Goal: Task Accomplishment & Management: Use online tool/utility

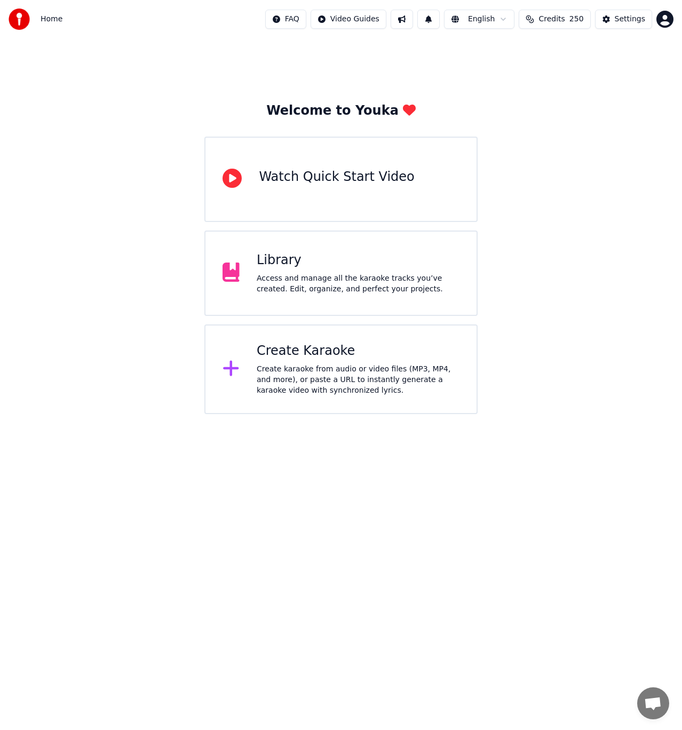
click at [298, 264] on div "Library" at bounding box center [358, 260] width 203 height 17
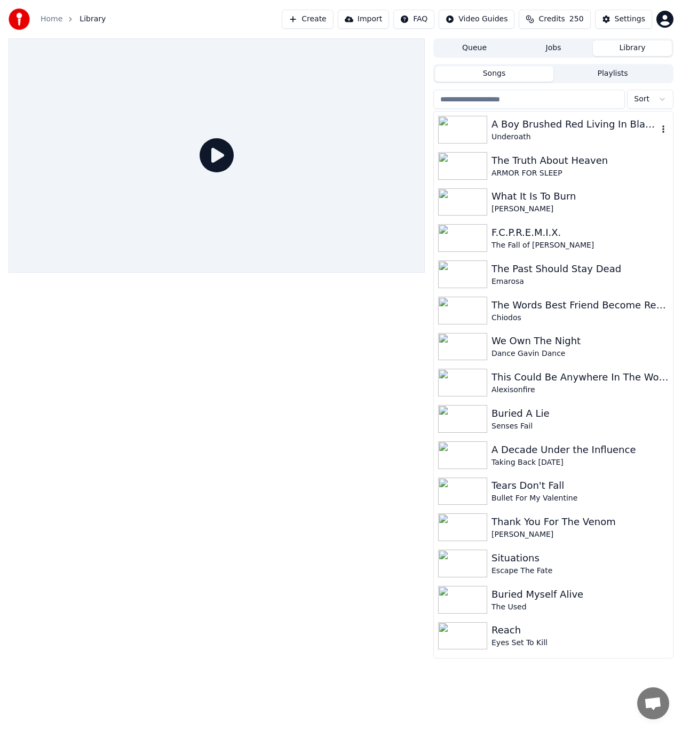
click at [587, 140] on div "Underoath" at bounding box center [575, 137] width 167 height 11
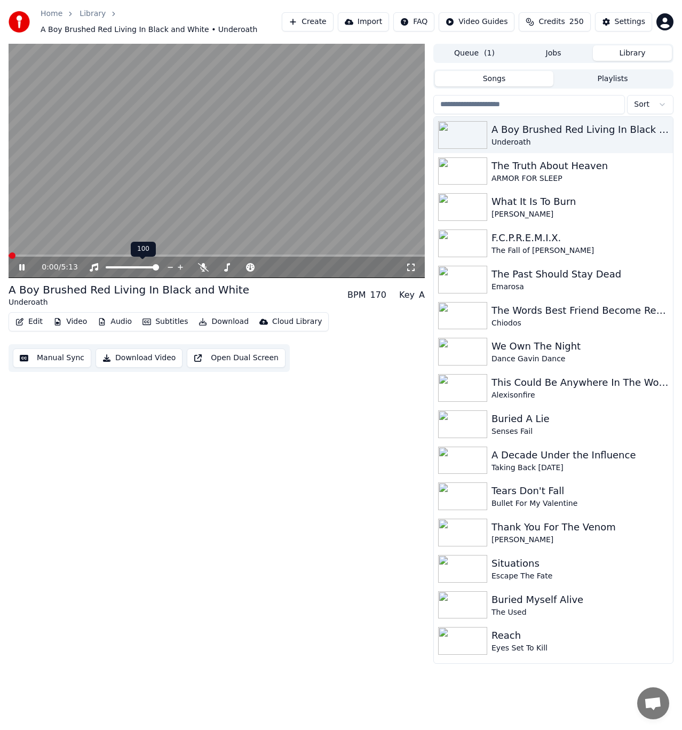
click at [127, 265] on div at bounding box center [142, 267] width 86 height 11
click at [128, 267] on span at bounding box center [132, 267] width 53 height 2
click at [122, 267] on span at bounding box center [114, 267] width 17 height 2
click at [56, 254] on video at bounding box center [217, 161] width 416 height 234
click at [50, 256] on span at bounding box center [217, 256] width 416 height 2
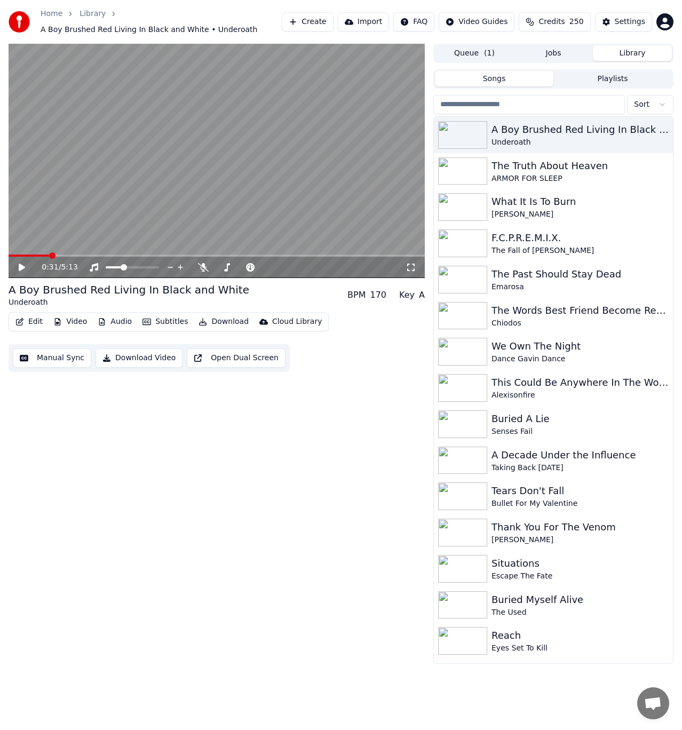
click at [27, 267] on icon at bounding box center [29, 267] width 25 height 9
click at [101, 255] on span at bounding box center [217, 256] width 416 height 2
click at [287, 254] on video at bounding box center [217, 161] width 416 height 234
click at [299, 252] on video at bounding box center [217, 161] width 416 height 234
click at [520, 274] on div "The Past Should Stay Dead" at bounding box center [575, 274] width 167 height 15
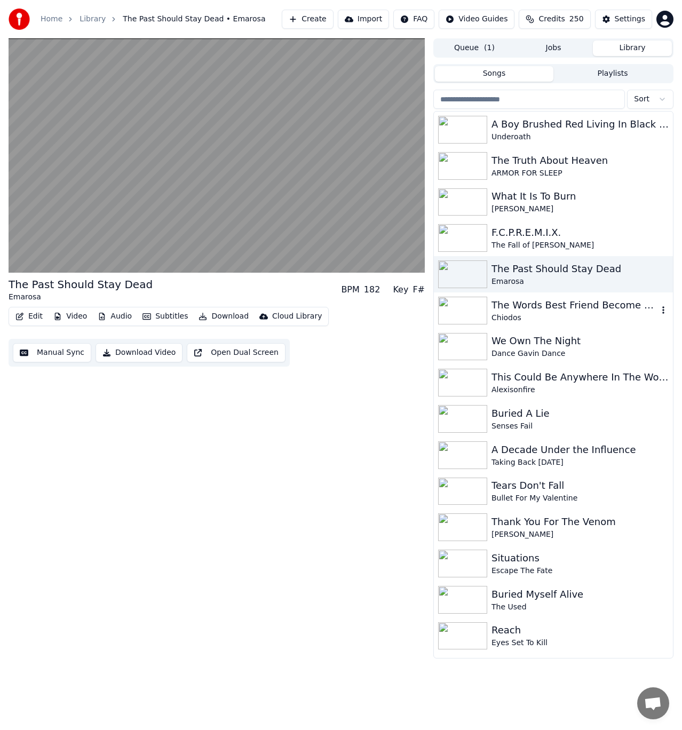
click at [538, 308] on div "The Words Best Friend Become Redefined" at bounding box center [575, 305] width 167 height 15
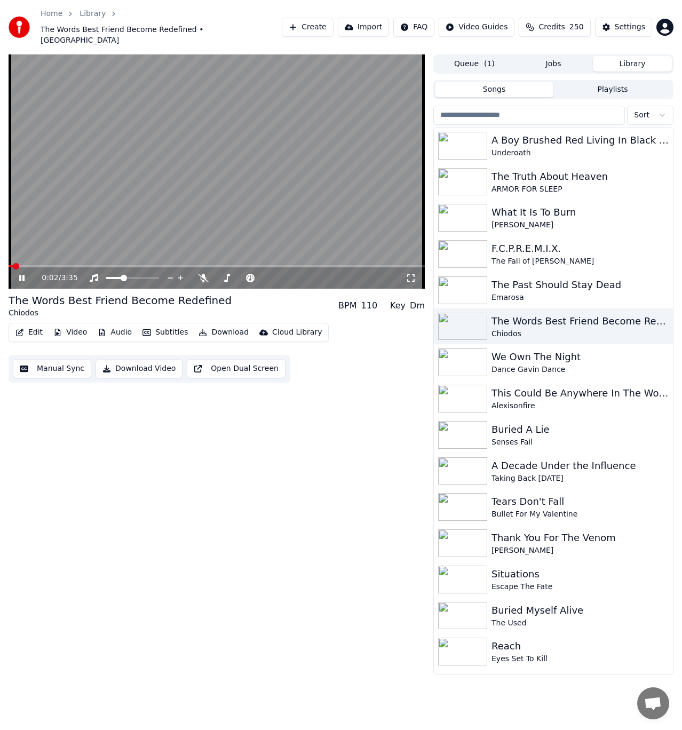
click at [66, 247] on video at bounding box center [217, 171] width 416 height 234
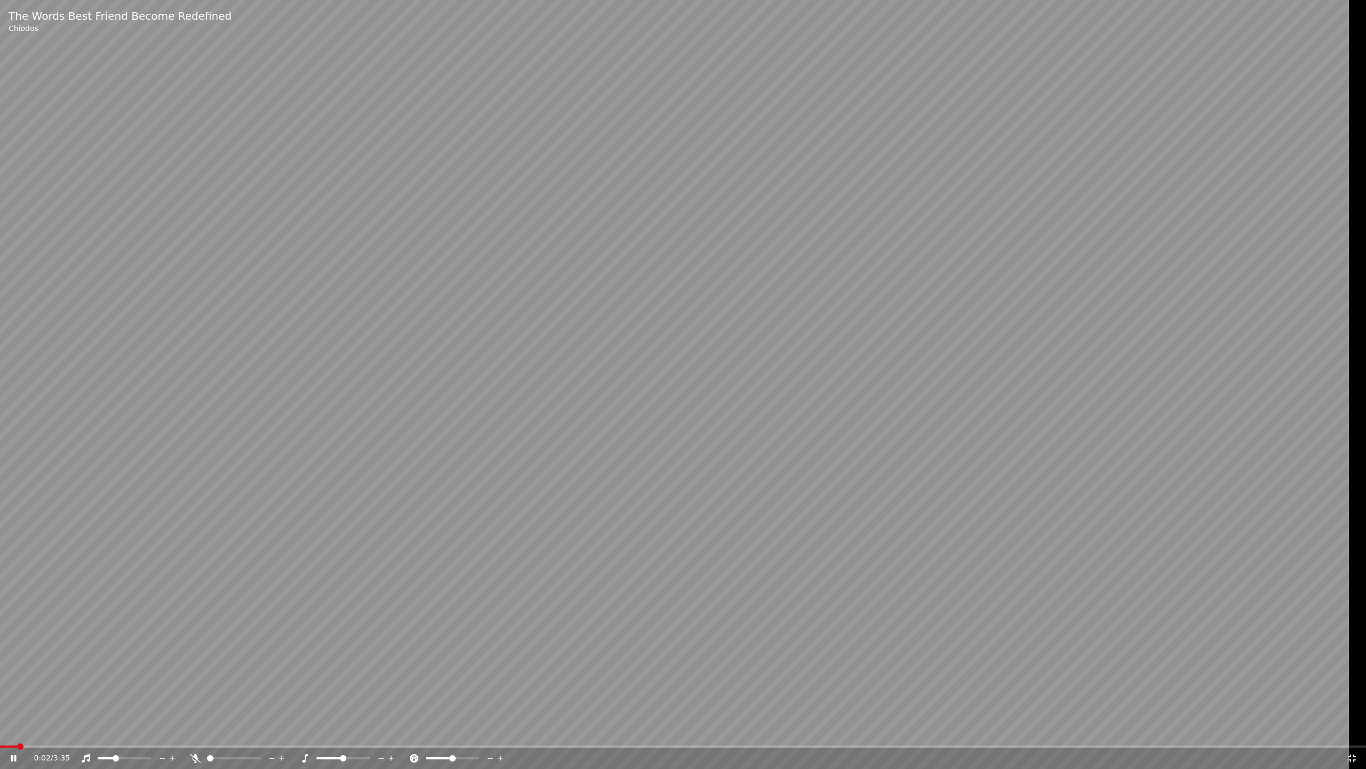
click at [682, 266] on video at bounding box center [683, 384] width 1366 height 769
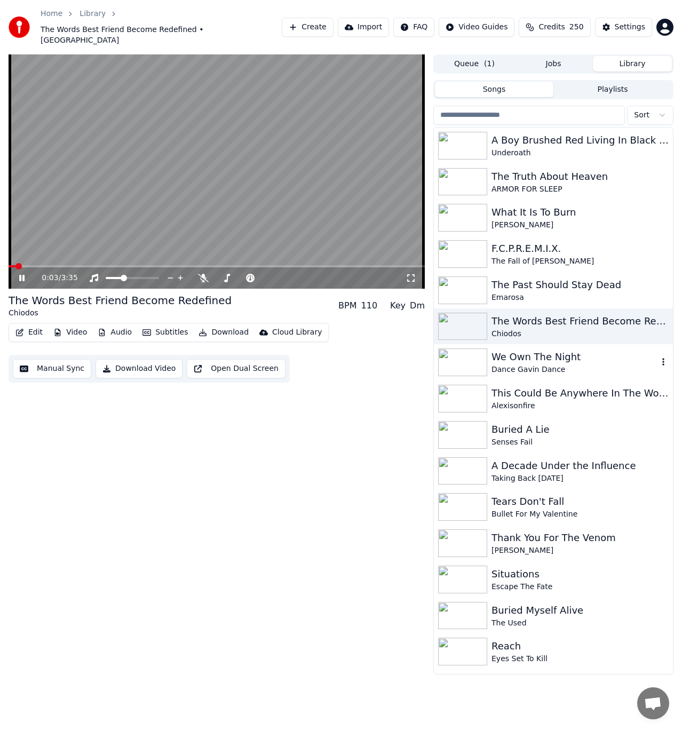
click at [510, 350] on div "We Own The Night" at bounding box center [575, 357] width 167 height 15
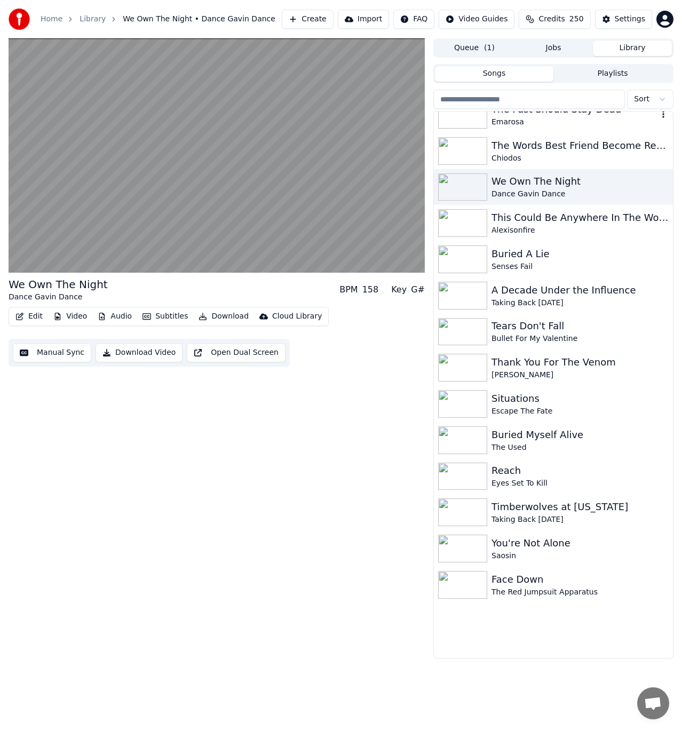
scroll to position [160, 0]
click at [555, 367] on div "Thank You For The Venom" at bounding box center [575, 362] width 167 height 15
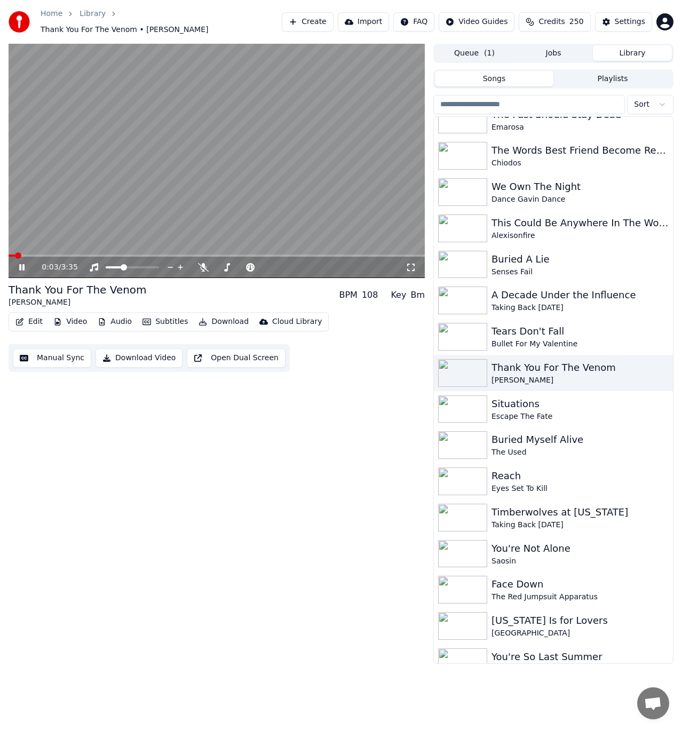
click at [41, 255] on span at bounding box center [217, 256] width 416 height 2
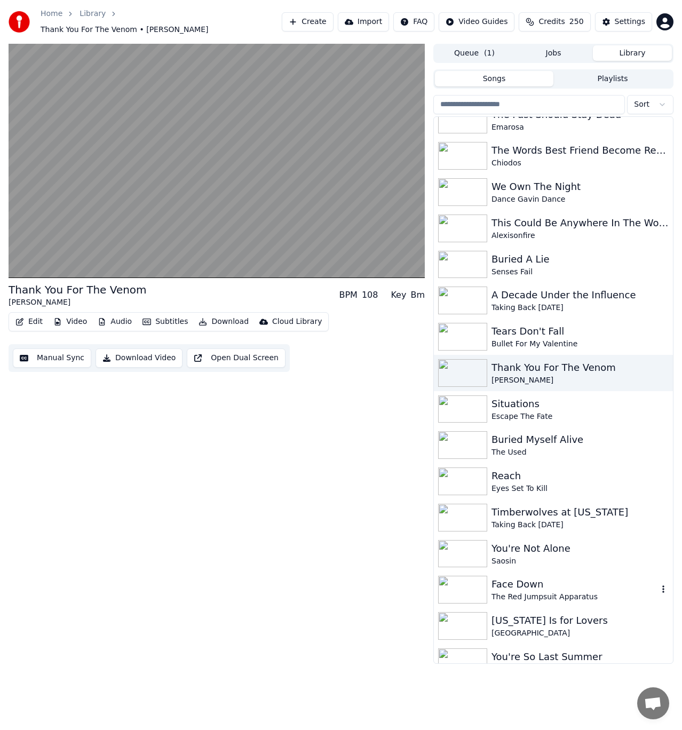
click at [510, 579] on div "Face Down" at bounding box center [575, 584] width 167 height 15
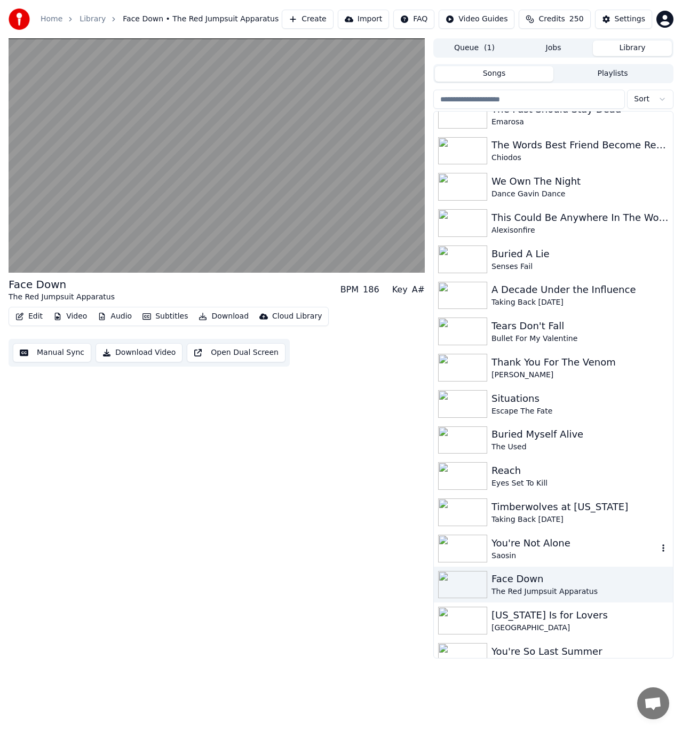
click at [527, 540] on div "You're Not Alone" at bounding box center [575, 543] width 167 height 15
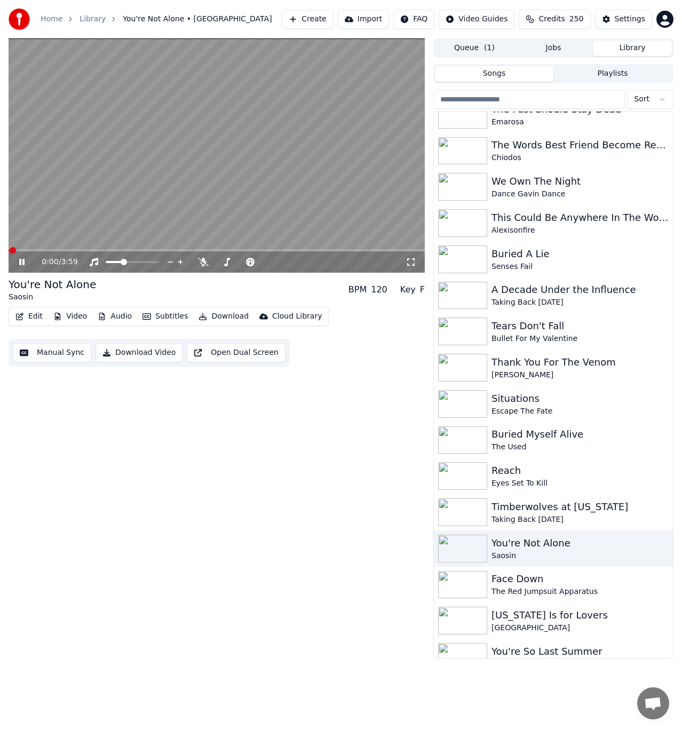
click at [55, 249] on span at bounding box center [217, 250] width 416 height 2
click at [525, 470] on div "Reach" at bounding box center [575, 470] width 167 height 15
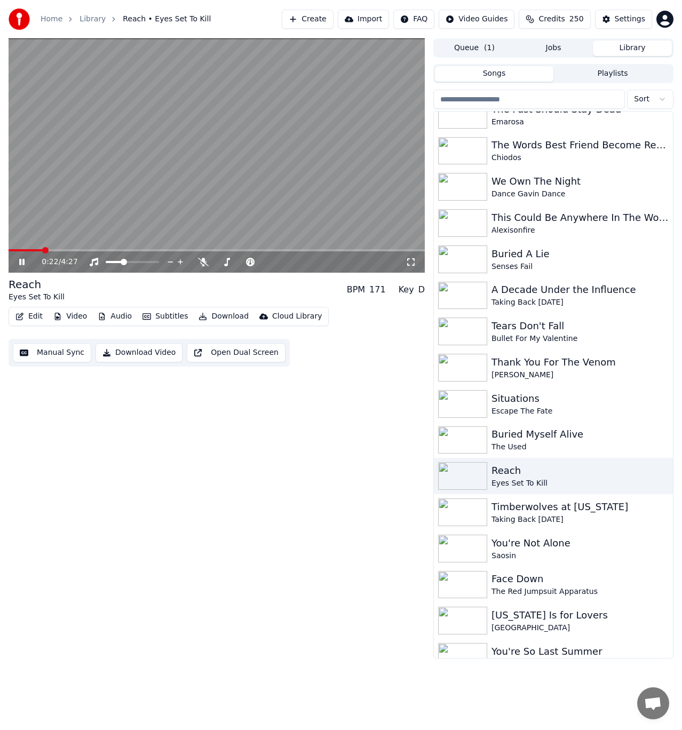
click at [42, 251] on span at bounding box center [217, 250] width 416 height 2
click at [154, 141] on video at bounding box center [217, 155] width 416 height 234
click at [49, 21] on link "Home" at bounding box center [52, 19] width 22 height 11
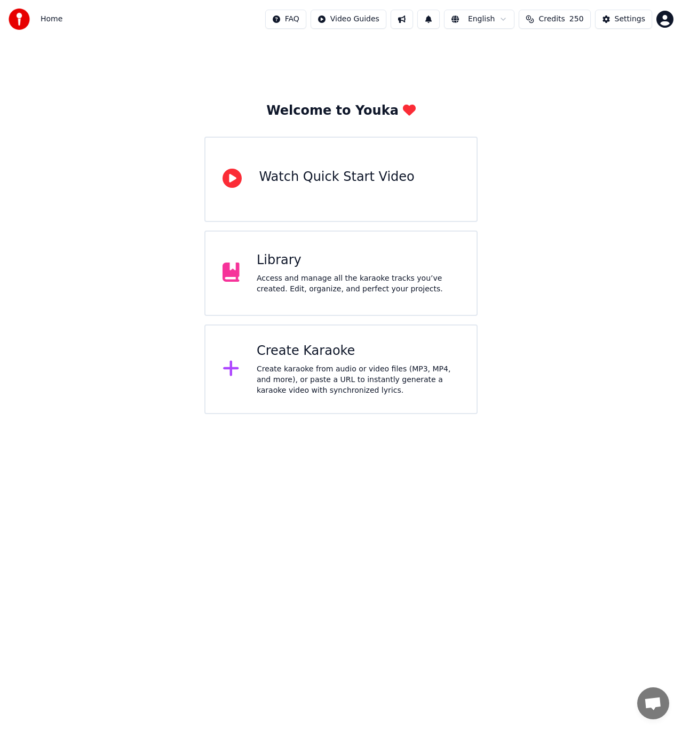
click at [333, 354] on div "Create Karaoke" at bounding box center [358, 351] width 203 height 17
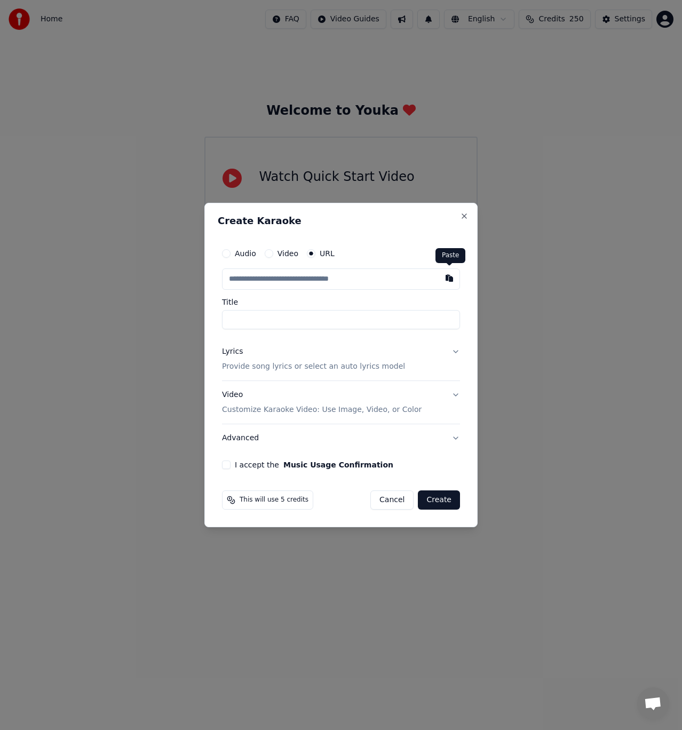
click at [447, 281] on button "button" at bounding box center [449, 277] width 21 height 19
type input "**********"
click at [347, 370] on p "Provide song lyrics or select an auto lyrics model" at bounding box center [313, 366] width 183 height 11
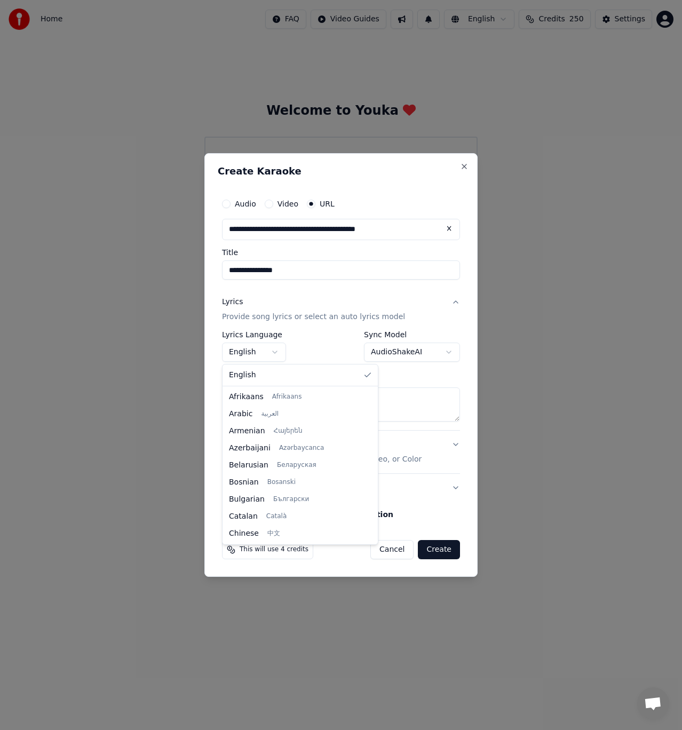
click at [274, 344] on body "**********" at bounding box center [341, 207] width 682 height 414
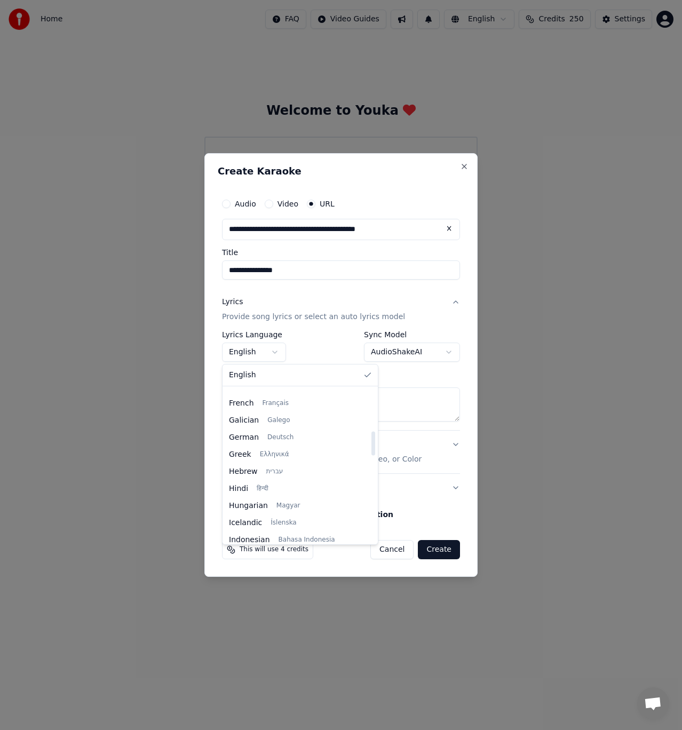
scroll to position [587, 0]
select select "**"
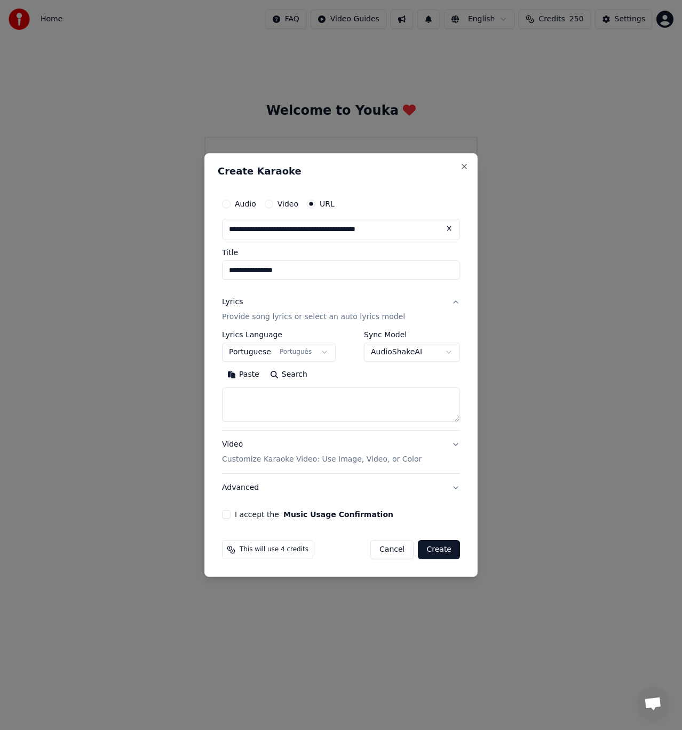
click at [279, 374] on button "Search" at bounding box center [289, 374] width 48 height 17
type textarea "**********"
drag, startPoint x: 358, startPoint y: 414, endPoint x: 126, endPoint y: 289, distance: 263.6
click at [126, 289] on body "**********" at bounding box center [341, 207] width 682 height 414
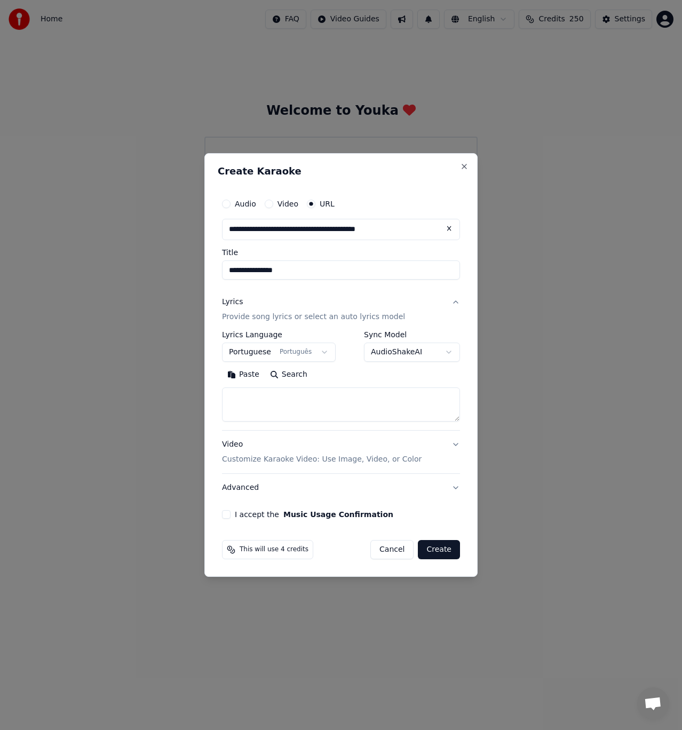
click at [314, 361] on body "**********" at bounding box center [341, 207] width 682 height 414
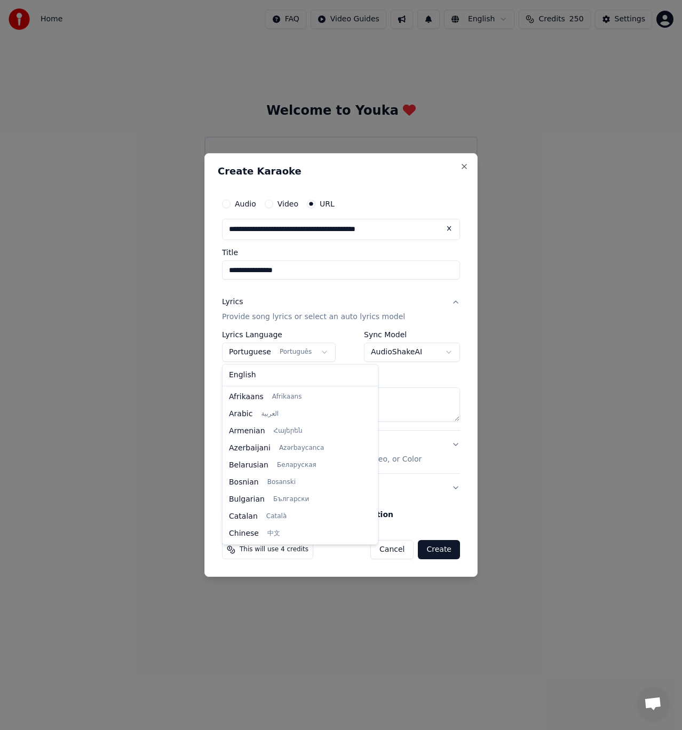
click at [315, 357] on body "**********" at bounding box center [341, 207] width 682 height 414
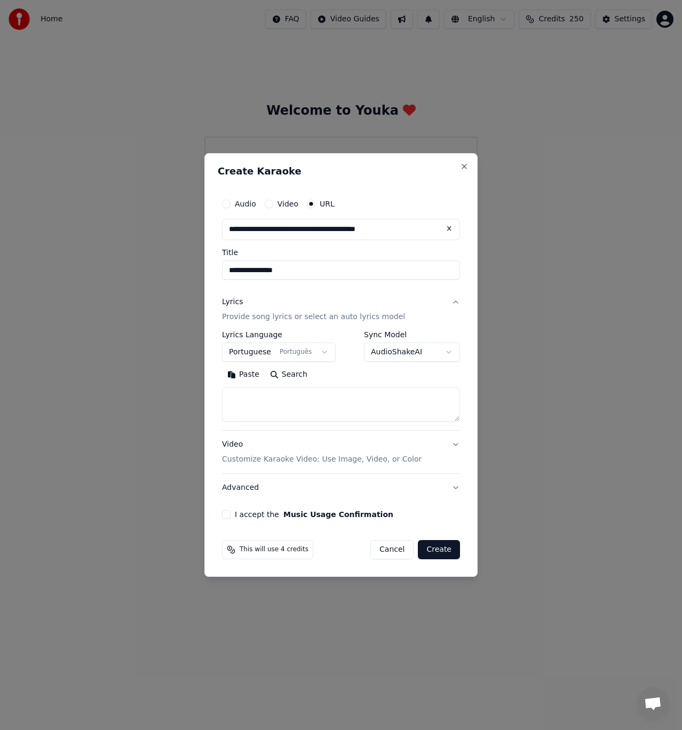
click at [315, 357] on body "**********" at bounding box center [341, 207] width 682 height 414
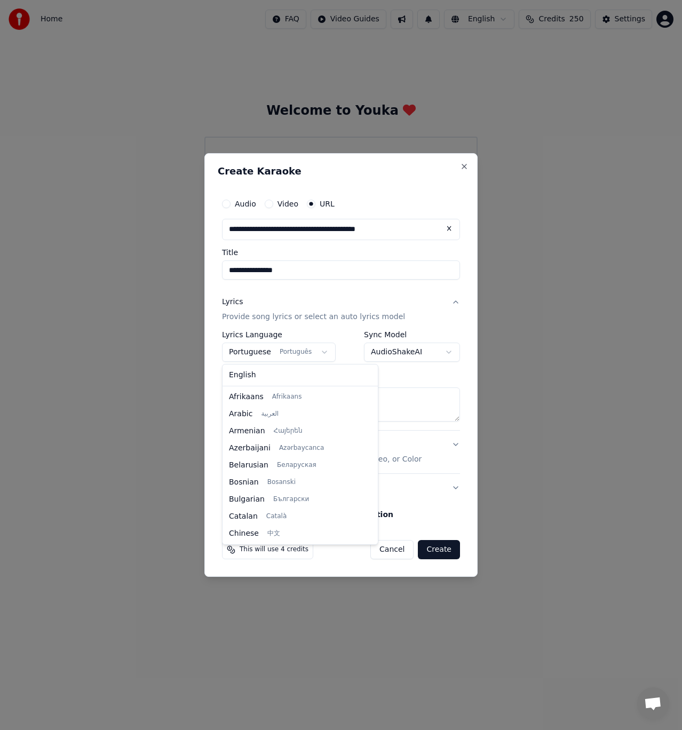
scroll to position [563, 0]
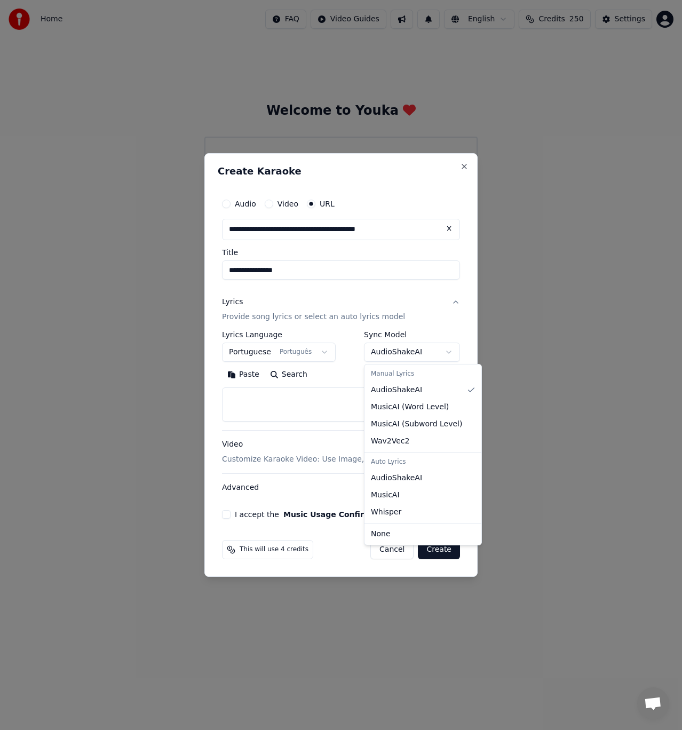
click at [450, 353] on body "**********" at bounding box center [341, 207] width 682 height 414
select select "********"
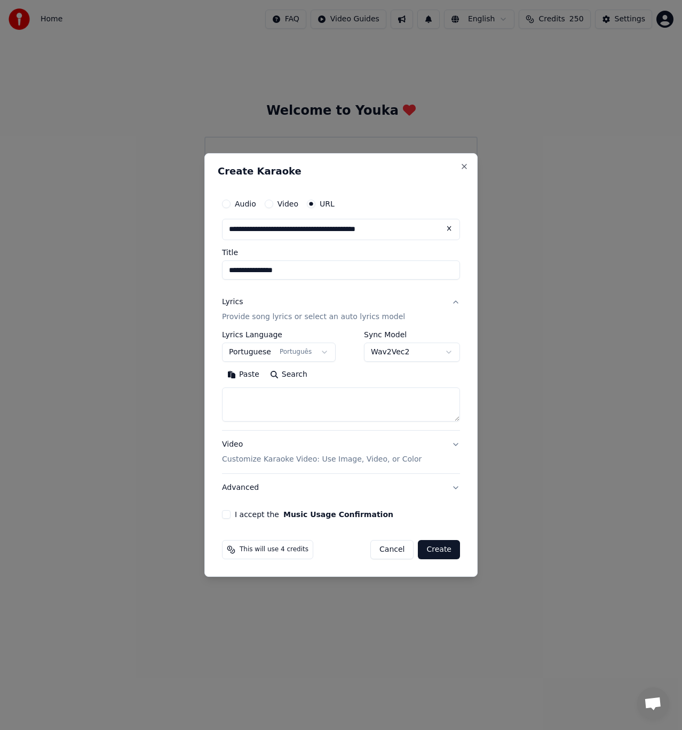
click at [272, 374] on button "Search" at bounding box center [289, 374] width 48 height 17
type textarea "**********"
click at [338, 410] on textarea at bounding box center [341, 404] width 238 height 34
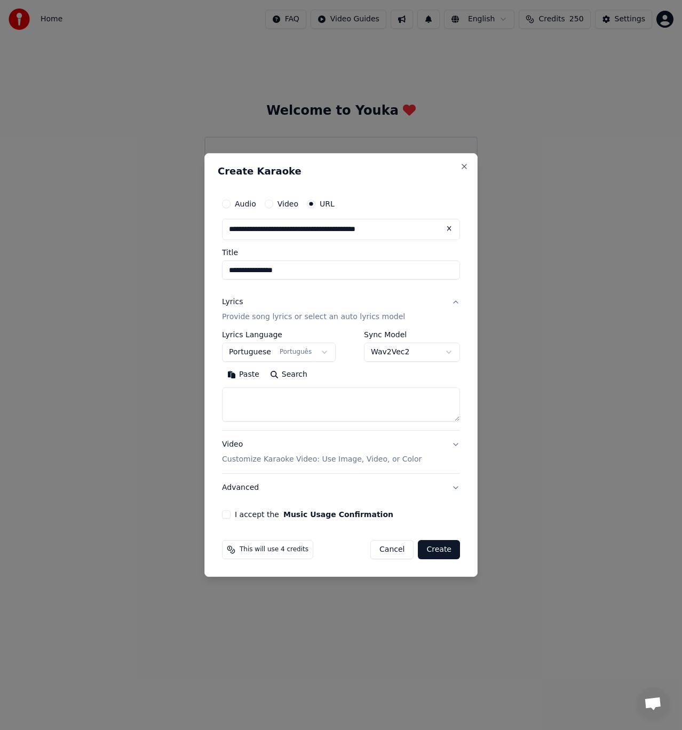
click at [285, 406] on textarea at bounding box center [341, 404] width 238 height 34
click at [236, 372] on button "Paste" at bounding box center [243, 374] width 43 height 17
click at [258, 401] on textarea at bounding box center [341, 404] width 238 height 34
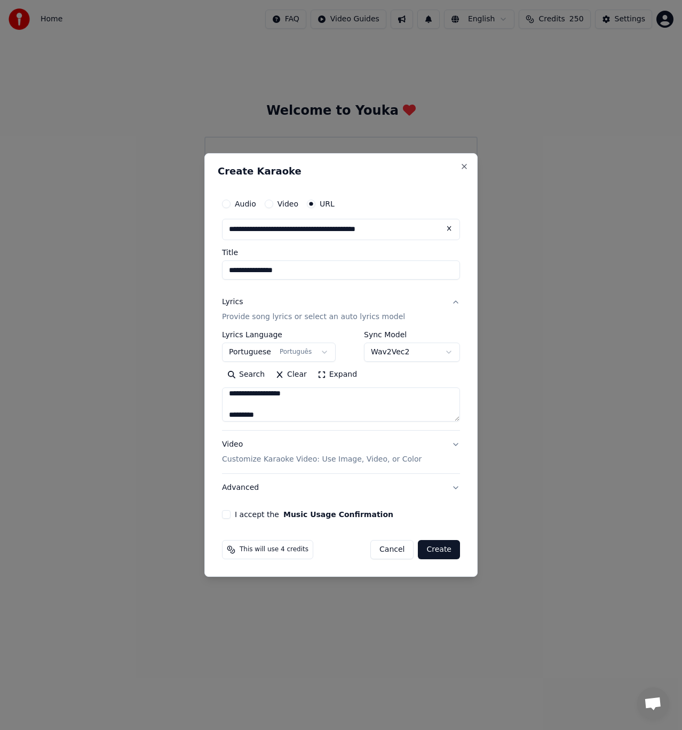
click at [321, 366] on button "Expand" at bounding box center [337, 374] width 50 height 17
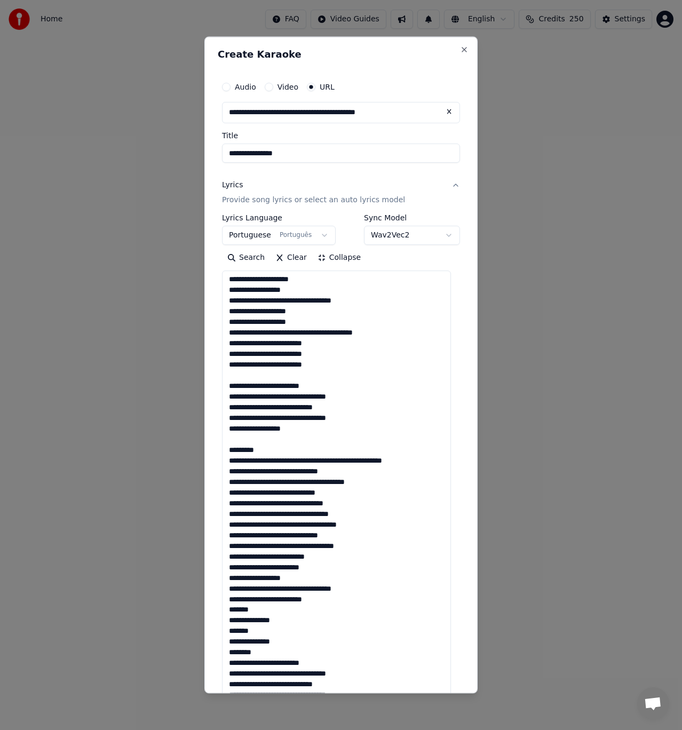
scroll to position [53, 0]
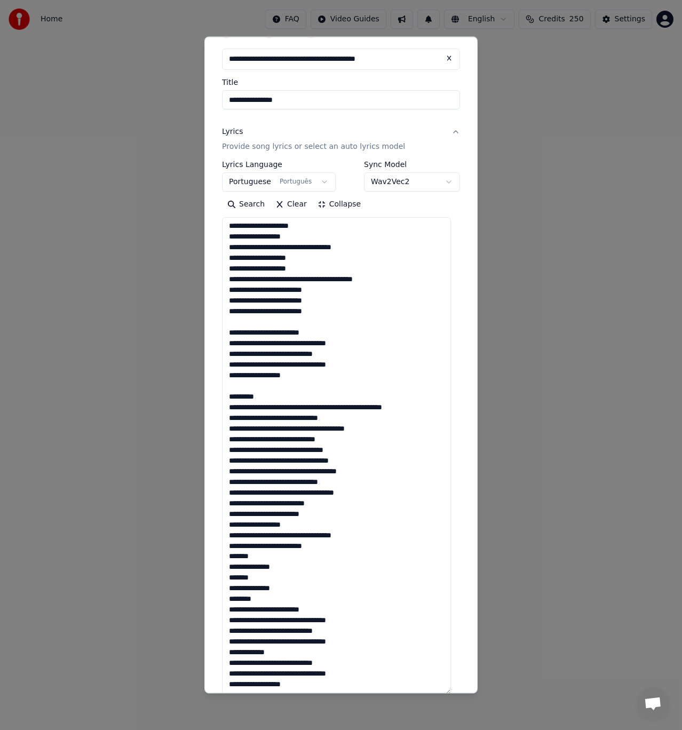
drag, startPoint x: 274, startPoint y: 393, endPoint x: 228, endPoint y: 399, distance: 46.3
click at [228, 399] on textarea at bounding box center [336, 456] width 229 height 478
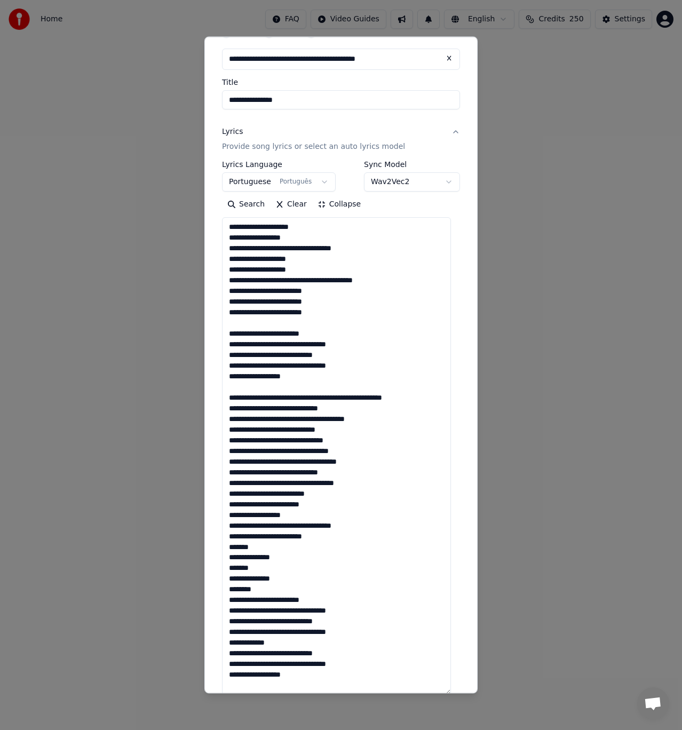
scroll to position [0, 0]
click at [309, 519] on textarea at bounding box center [336, 456] width 229 height 478
drag, startPoint x: 227, startPoint y: 498, endPoint x: 376, endPoint y: 589, distance: 174.2
click at [376, 589] on textarea at bounding box center [336, 456] width 229 height 478
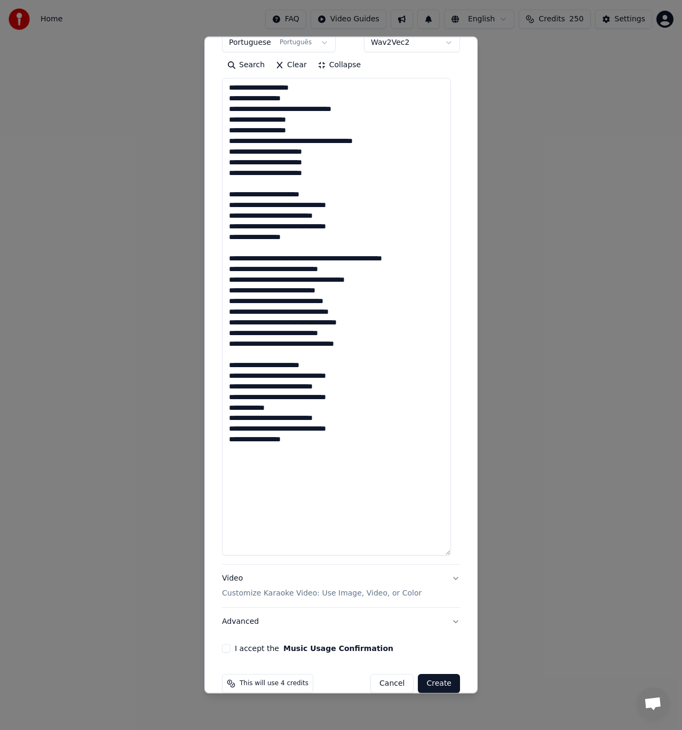
scroll to position [210, 0]
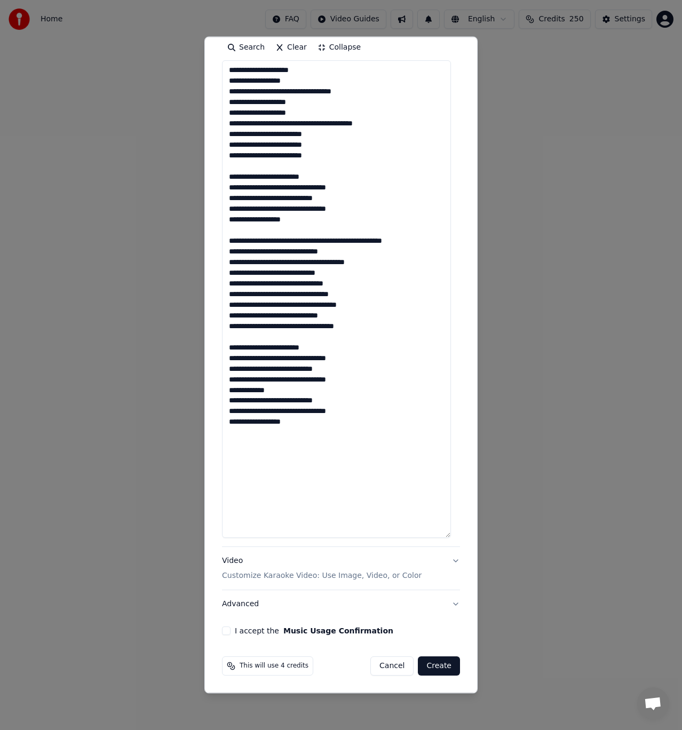
click at [307, 499] on textarea "**********" at bounding box center [336, 299] width 229 height 478
drag, startPoint x: 367, startPoint y: 516, endPoint x: 311, endPoint y: 484, distance: 65.0
click at [310, 484] on textarea "**********" at bounding box center [336, 299] width 229 height 478
click at [311, 484] on textarea "**********" at bounding box center [336, 299] width 229 height 478
drag, startPoint x: 333, startPoint y: 429, endPoint x: 399, endPoint y: 478, distance: 82.5
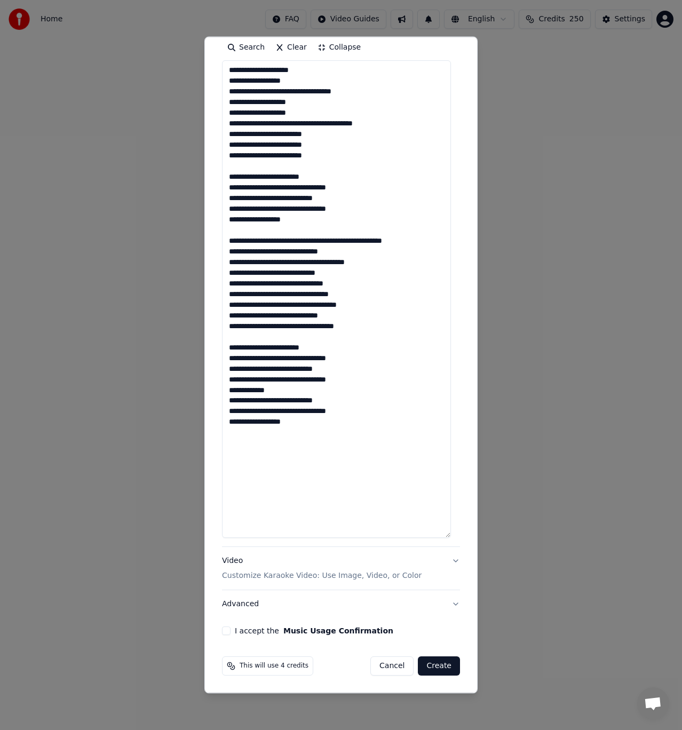
click at [399, 478] on textarea "**********" at bounding box center [336, 299] width 229 height 478
click at [405, 393] on textarea "**********" at bounding box center [336, 299] width 229 height 478
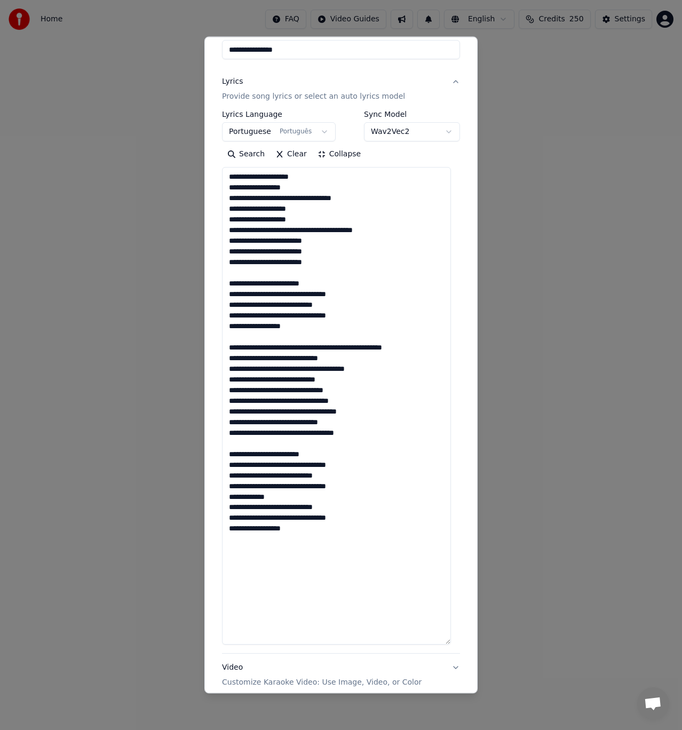
click at [379, 363] on textarea "**********" at bounding box center [336, 406] width 229 height 478
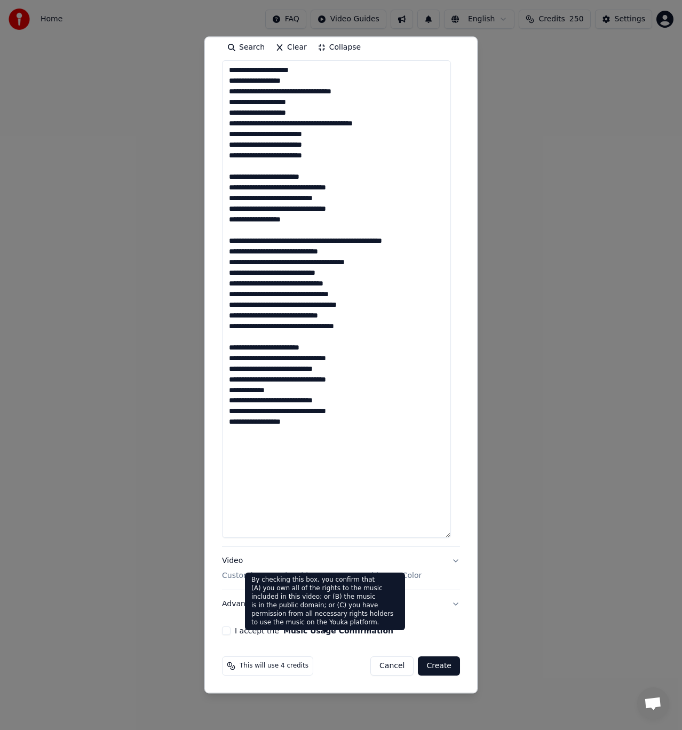
type textarea "**********"
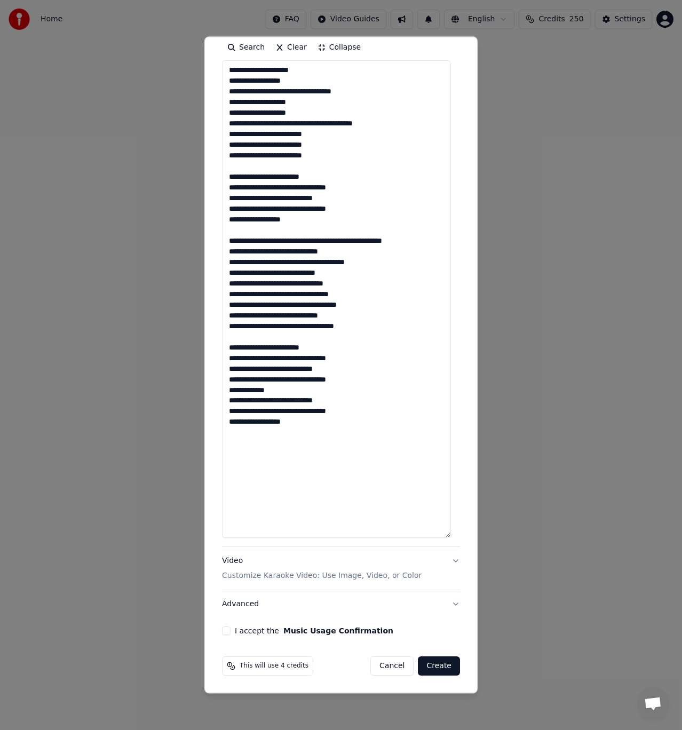
click at [256, 631] on label "I accept the Music Usage Confirmation" at bounding box center [314, 630] width 159 height 7
click at [231, 631] on button "I accept the Music Usage Confirmation" at bounding box center [226, 631] width 9 height 9
click at [444, 663] on button "Create" at bounding box center [439, 665] width 42 height 19
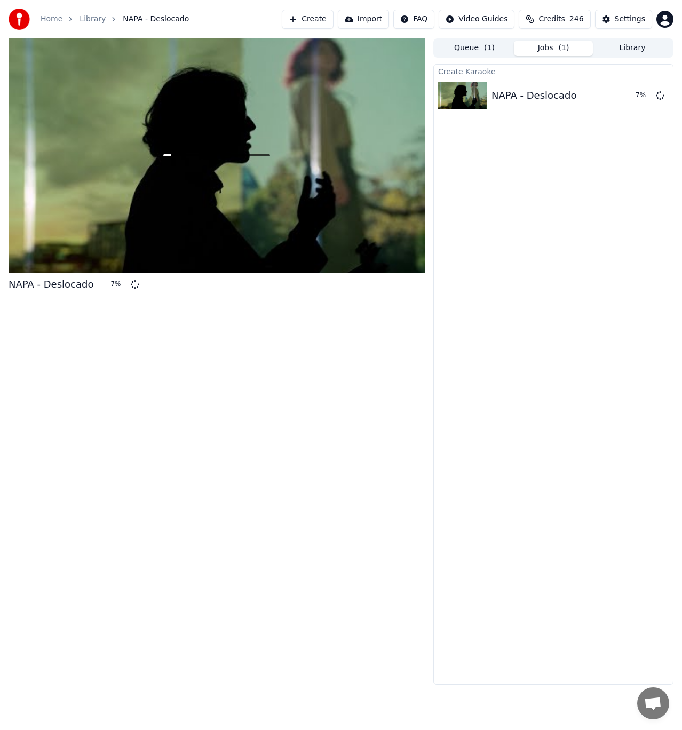
click at [445, 383] on div "Create Karaoke NAPA - Deslocado 7 %" at bounding box center [553, 374] width 240 height 621
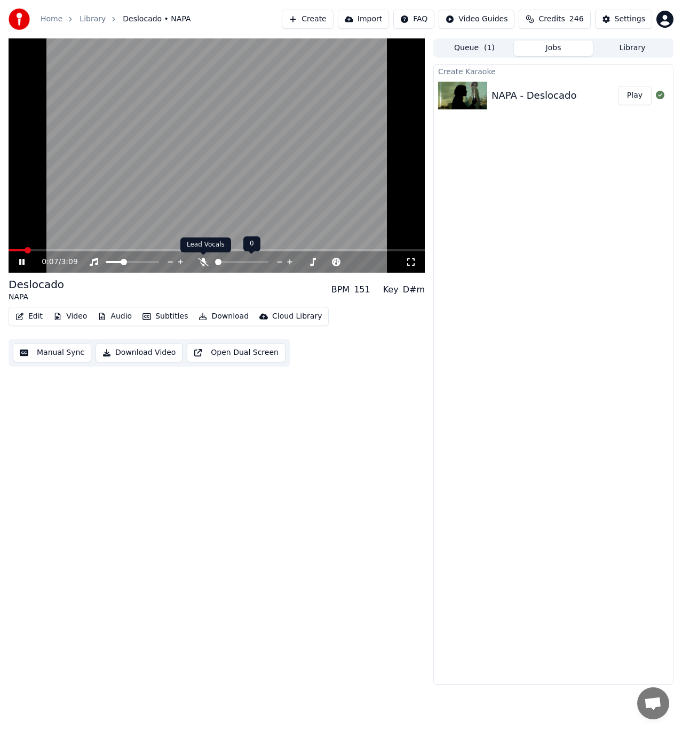
click at [205, 264] on icon at bounding box center [203, 262] width 11 height 9
click at [229, 261] on span at bounding box center [222, 262] width 14 height 2
click at [371, 351] on div "Edit Video Audio Subtitles Download Cloud Library Manual Sync Download Video Op…" at bounding box center [217, 337] width 416 height 60
click at [219, 289] on div "Deslocado NAPA BPM 151 Key D#m" at bounding box center [217, 290] width 416 height 26
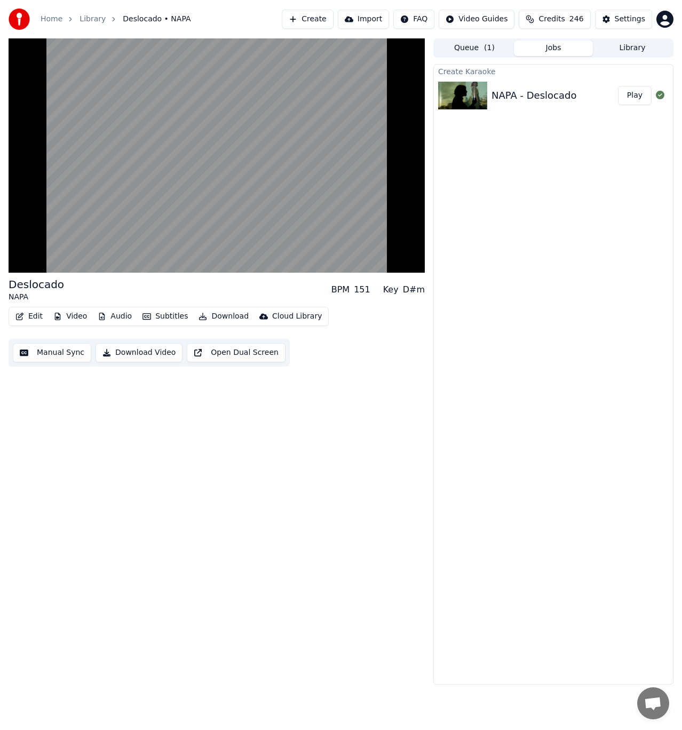
click at [314, 408] on div "Deslocado NAPA BPM 151 Key D#m Edit Video Audio Subtitles Download Cloud Librar…" at bounding box center [217, 361] width 416 height 646
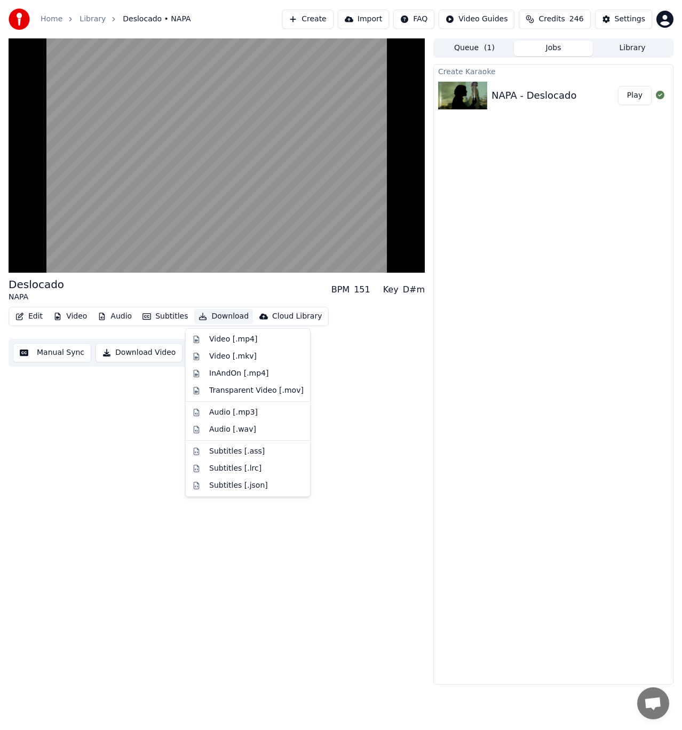
click at [233, 323] on button "Download" at bounding box center [223, 316] width 59 height 15
click at [213, 378] on div "InAndOn [.mp4]" at bounding box center [239, 373] width 60 height 11
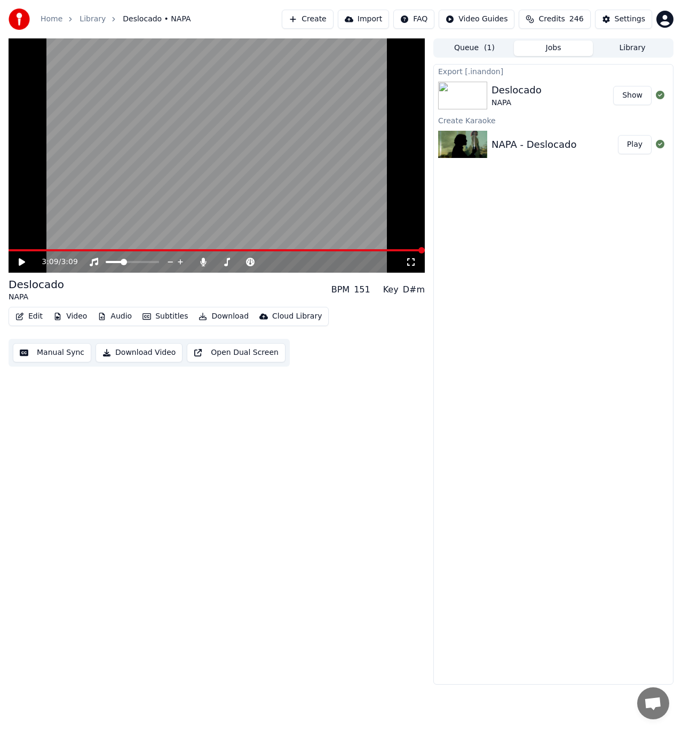
click at [404, 553] on div "3:09 / 3:09 Deslocado NAPA BPM 151 Key D#m Edit Video Audio Subtitles Download …" at bounding box center [217, 361] width 416 height 646
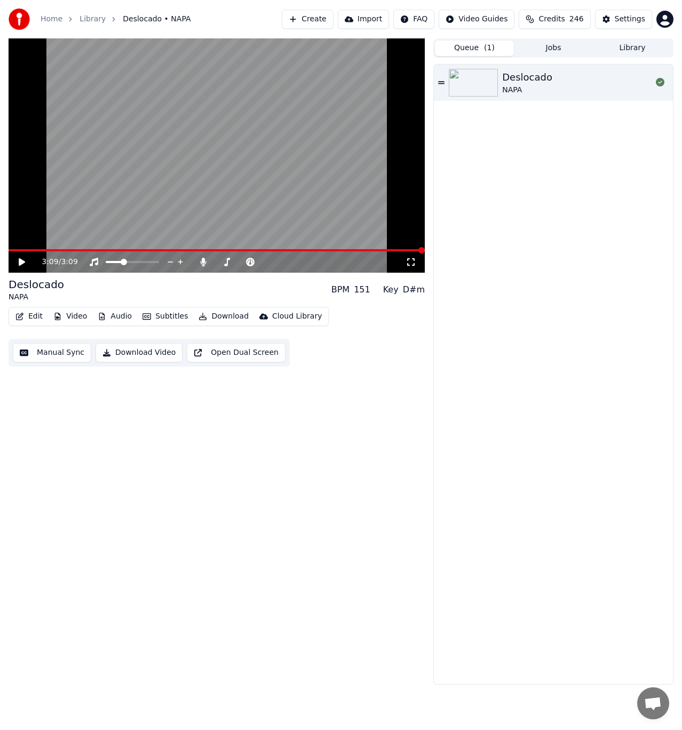
click at [490, 42] on button "Queue ( 1 )" at bounding box center [474, 48] width 79 height 15
click at [628, 41] on button "Library" at bounding box center [632, 48] width 79 height 15
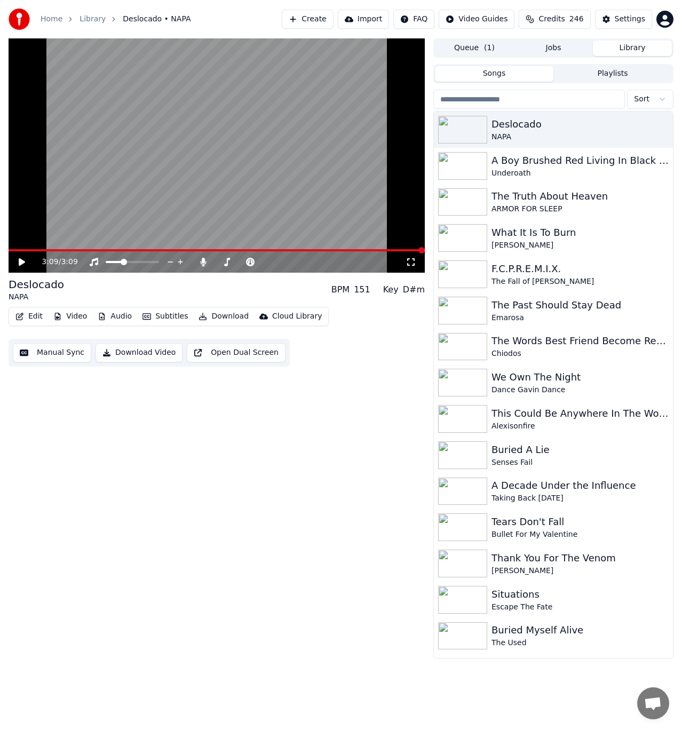
click at [484, 44] on span "( 1 )" at bounding box center [489, 48] width 11 height 11
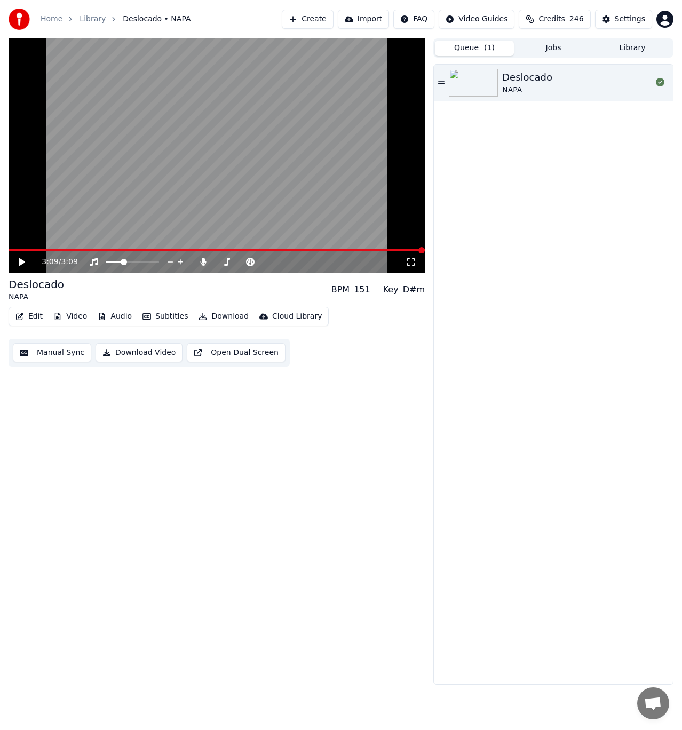
click at [58, 20] on link "Home" at bounding box center [52, 19] width 22 height 11
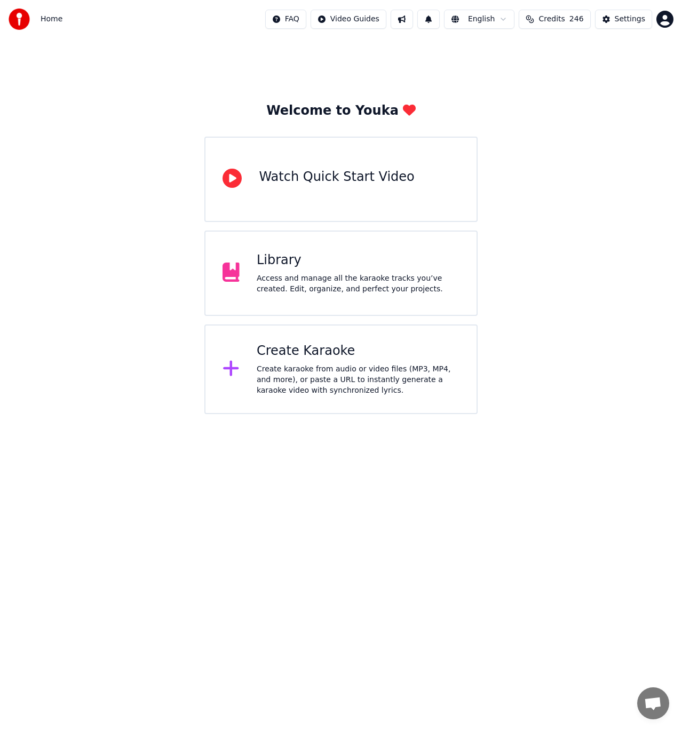
click at [316, 357] on div "Create Karaoke" at bounding box center [358, 351] width 203 height 17
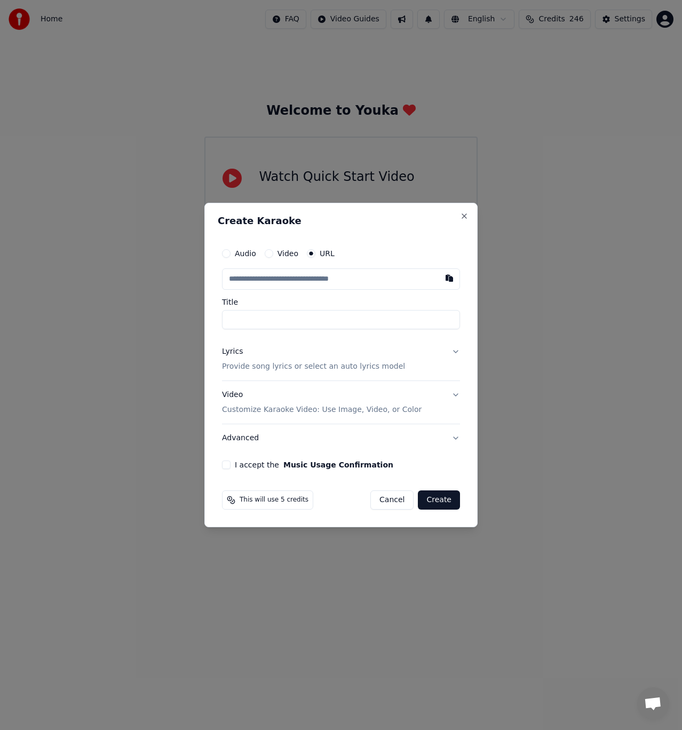
click at [352, 281] on input "text" at bounding box center [341, 278] width 238 height 21
click at [454, 279] on button "button" at bounding box center [449, 277] width 21 height 19
type input "**********"
click at [370, 299] on label "Title" at bounding box center [341, 301] width 238 height 7
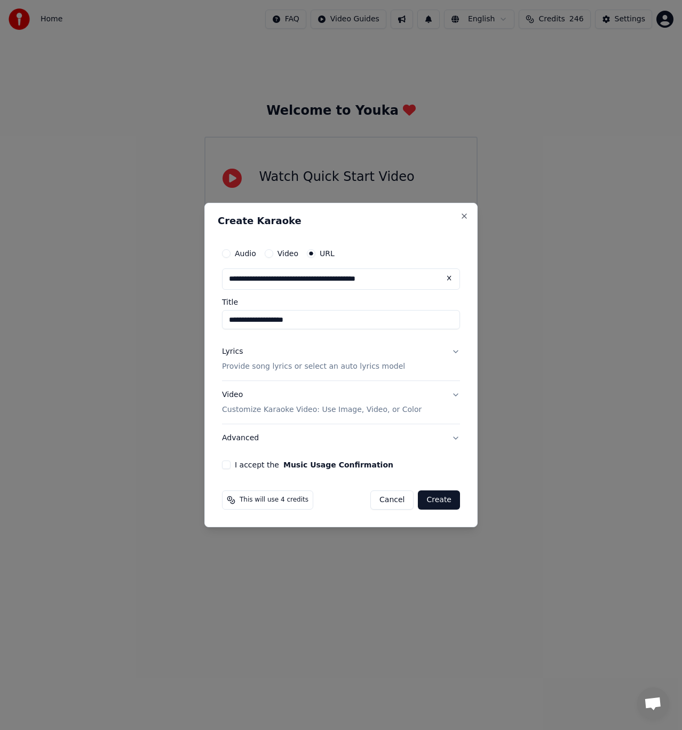
click at [370, 310] on input "**********" at bounding box center [341, 319] width 238 height 19
click at [385, 343] on button "Lyrics Provide song lyrics or select an auto lyrics model" at bounding box center [341, 359] width 238 height 43
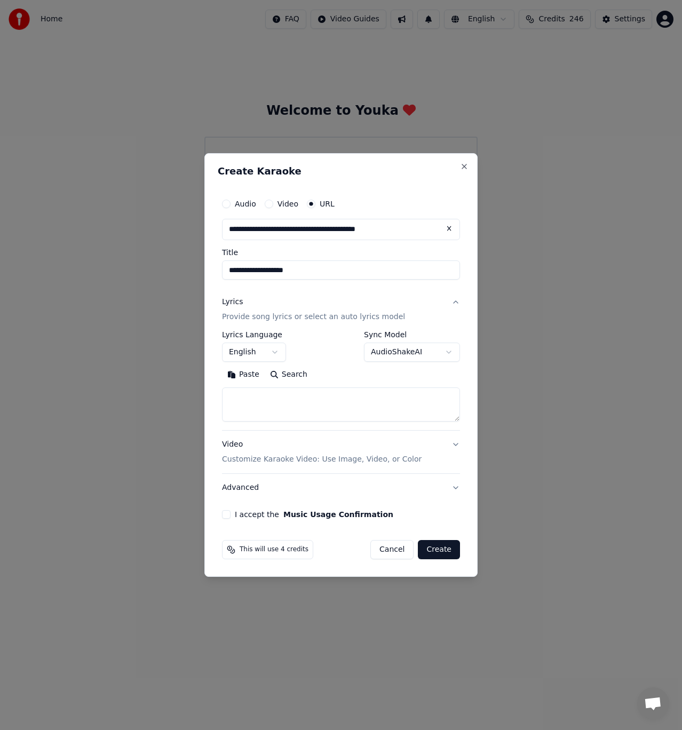
click at [278, 351] on body "**********" at bounding box center [341, 207] width 682 height 414
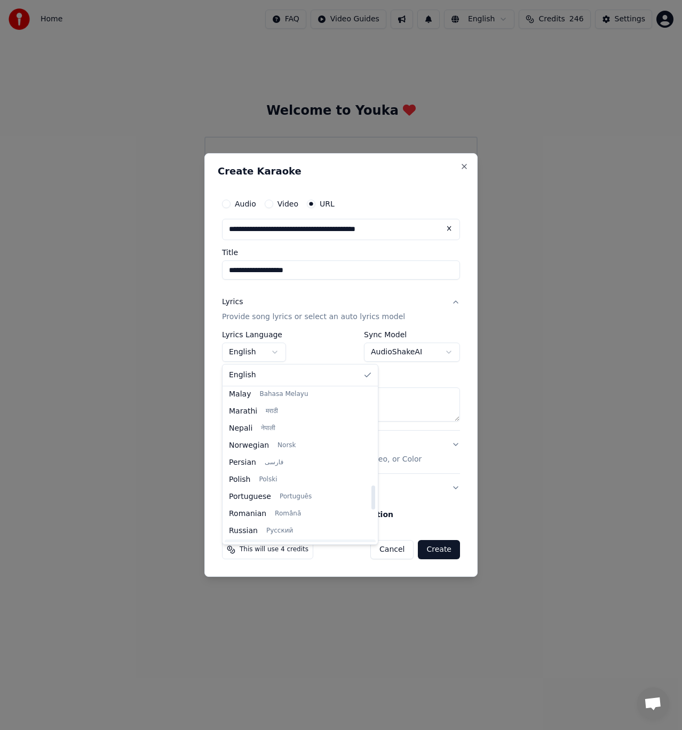
scroll to position [640, 0]
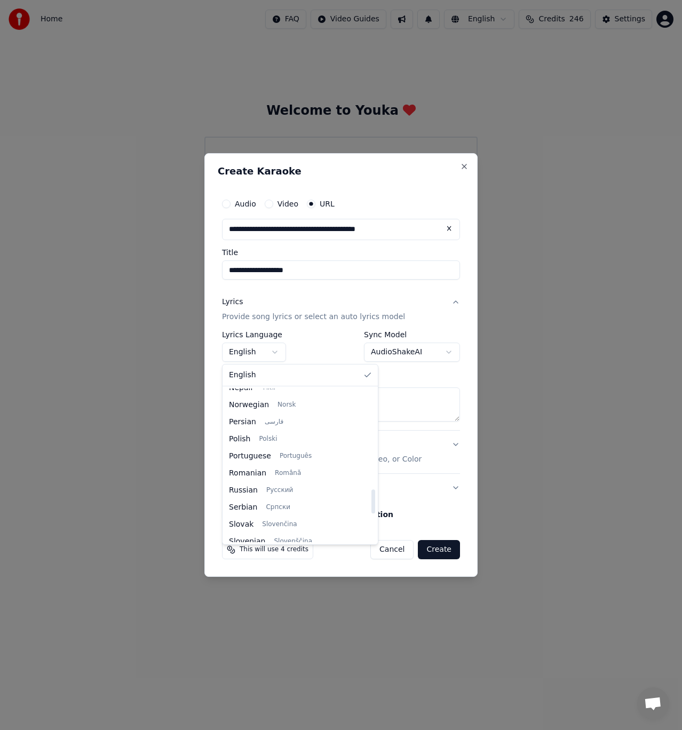
select select "**"
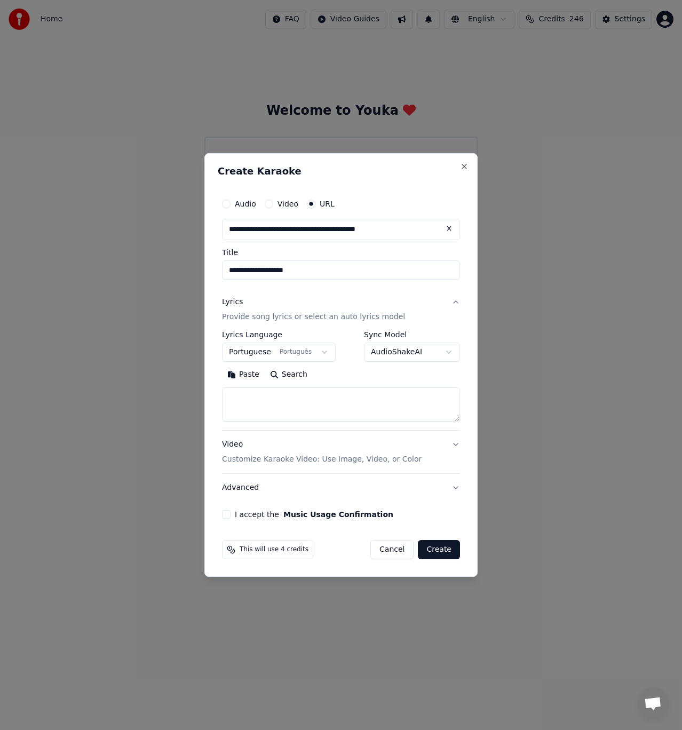
click at [295, 369] on button "Search" at bounding box center [289, 374] width 48 height 17
type textarea "**********"
click at [345, 406] on textarea at bounding box center [341, 404] width 238 height 34
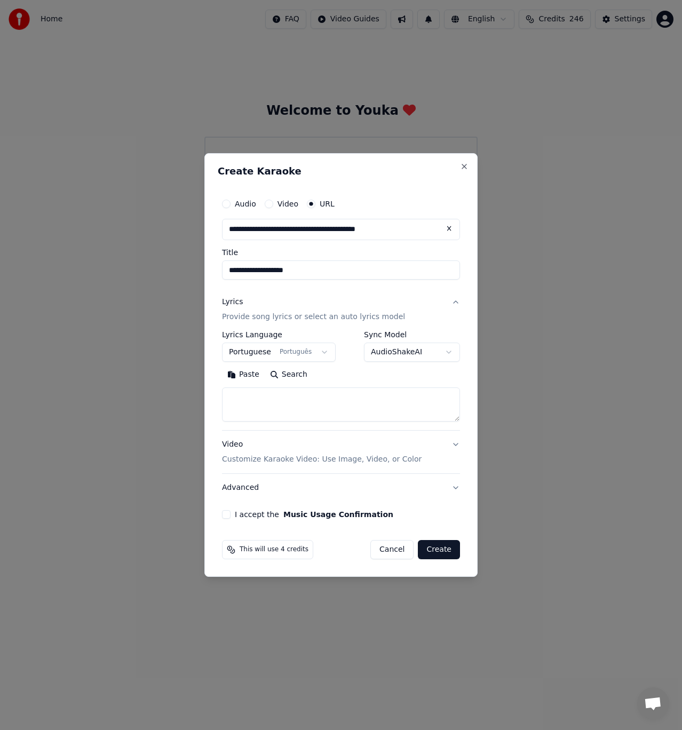
click at [300, 398] on textarea at bounding box center [341, 404] width 238 height 34
paste textarea "**********"
type textarea "**********"
click at [258, 513] on label "I accept the Music Usage Confirmation" at bounding box center [314, 514] width 159 height 7
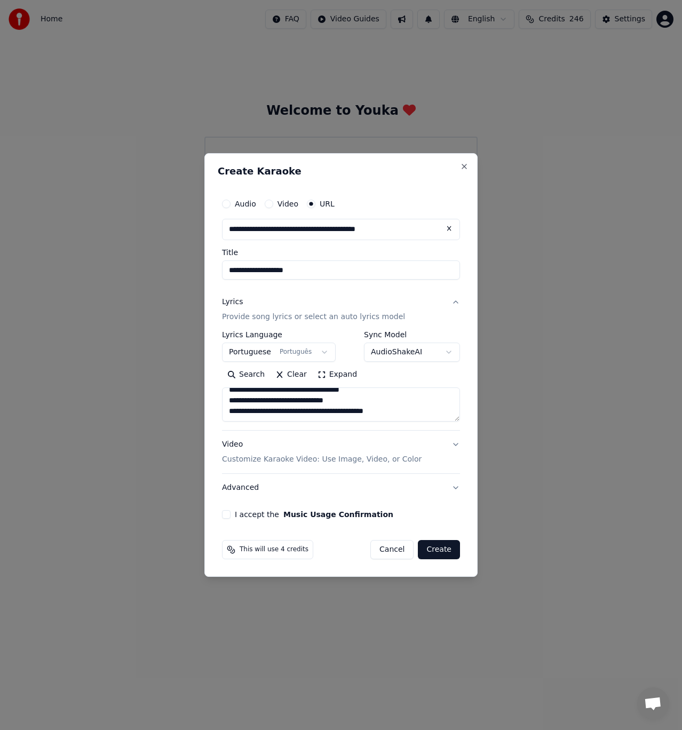
click at [231, 513] on button "I accept the Music Usage Confirmation" at bounding box center [226, 514] width 9 height 9
click at [455, 551] on button "Create" at bounding box center [439, 549] width 42 height 19
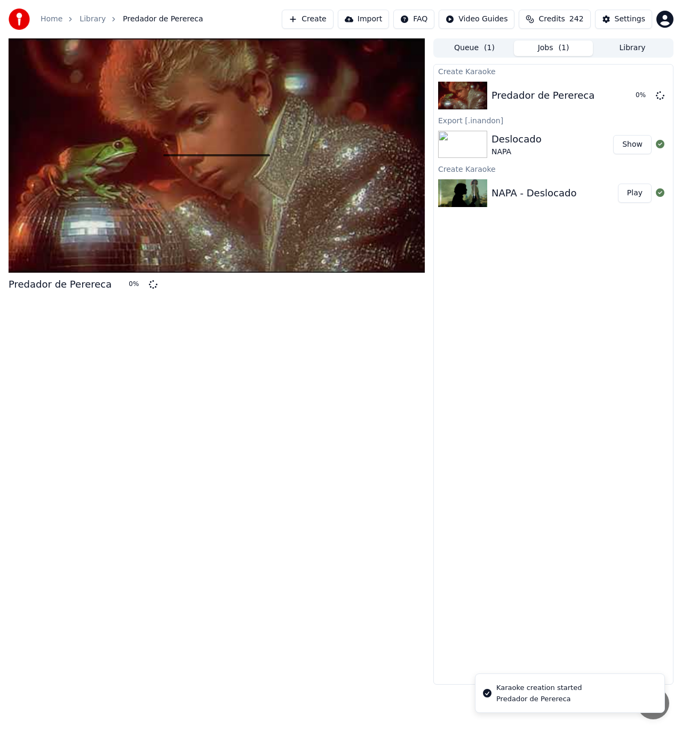
click at [326, 431] on div "Predador de Perereca 0 %" at bounding box center [217, 361] width 416 height 646
click at [621, 55] on button "Library" at bounding box center [632, 48] width 79 height 15
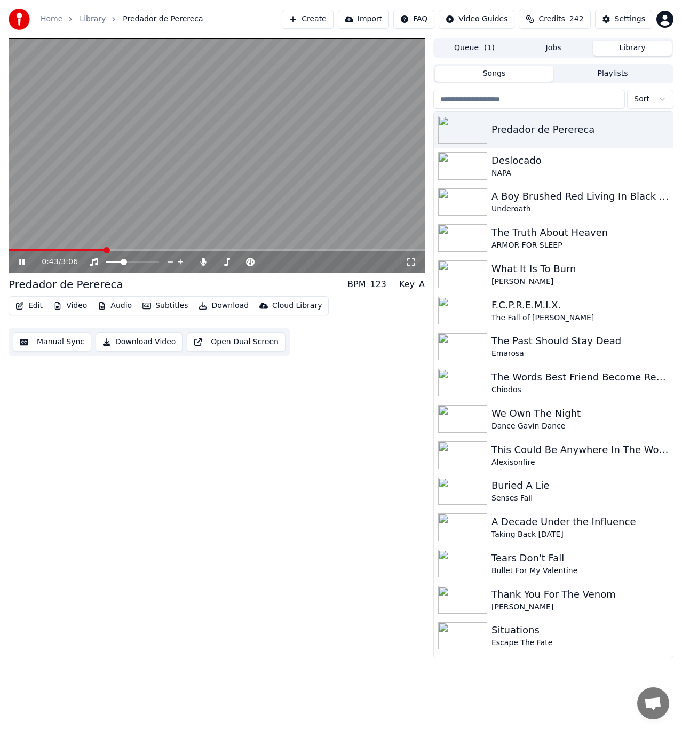
click at [35, 308] on button "Edit" at bounding box center [29, 305] width 36 height 15
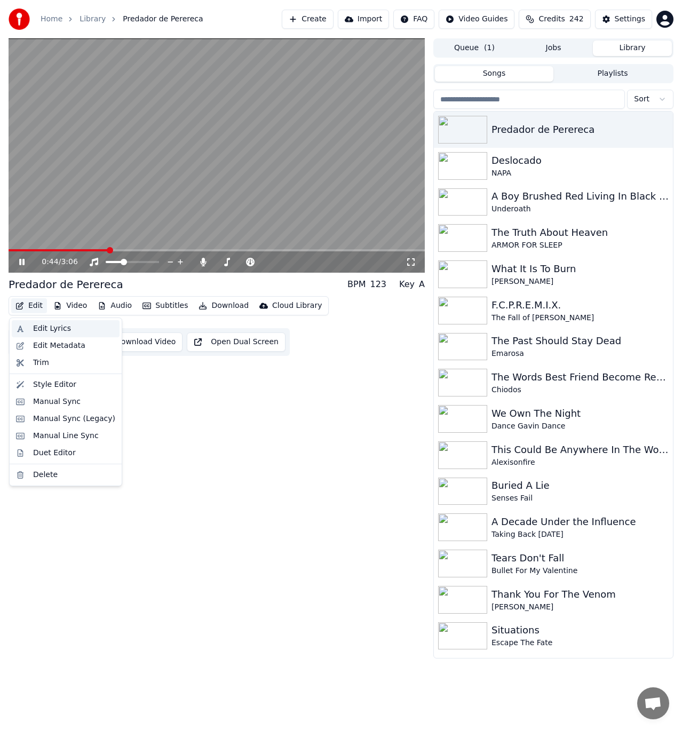
click at [50, 325] on div "Edit Lyrics" at bounding box center [52, 328] width 38 height 11
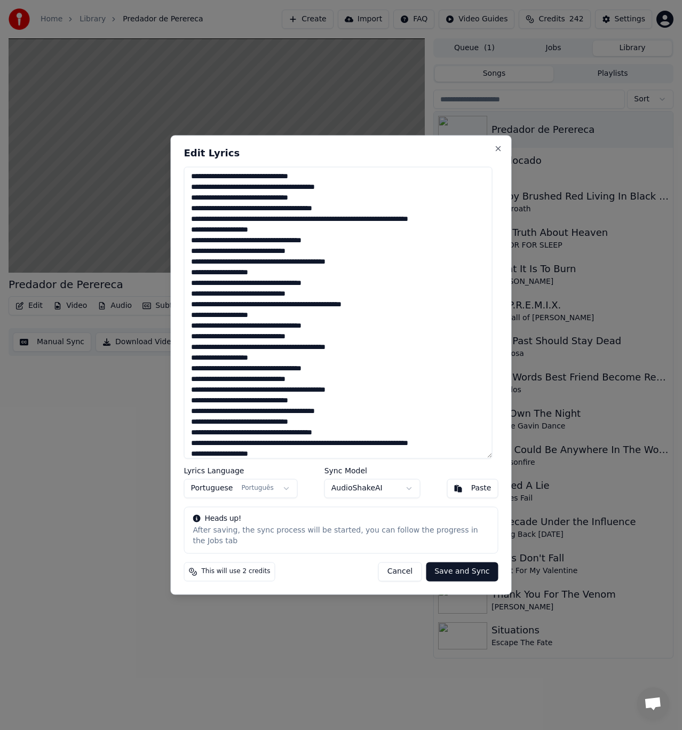
click at [403, 565] on button "Cancel" at bounding box center [399, 572] width 43 height 19
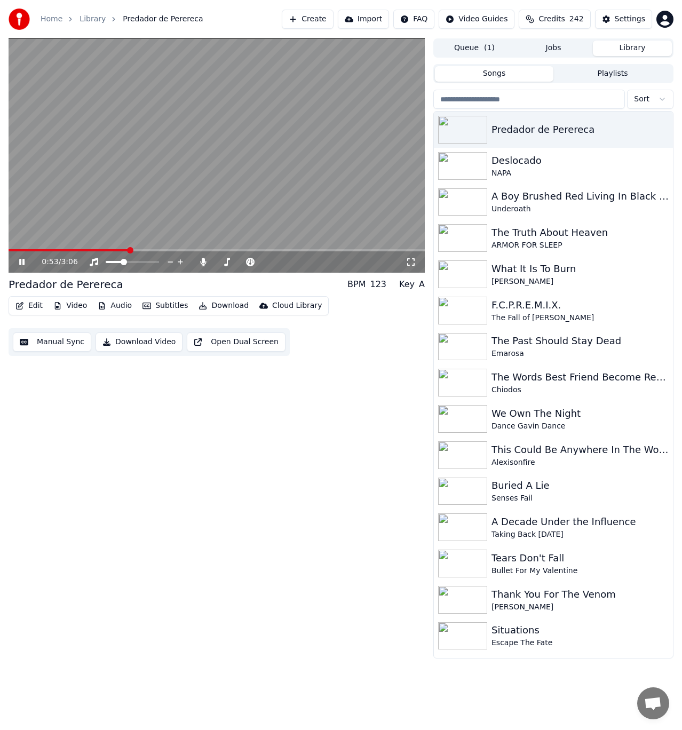
click at [82, 248] on video at bounding box center [217, 155] width 416 height 234
drag, startPoint x: 77, startPoint y: 248, endPoint x: 72, endPoint y: 249, distance: 5.4
click at [75, 248] on video at bounding box center [217, 155] width 416 height 234
click at [72, 249] on span at bounding box center [69, 250] width 121 height 2
click at [53, 249] on span at bounding box center [31, 250] width 45 height 2
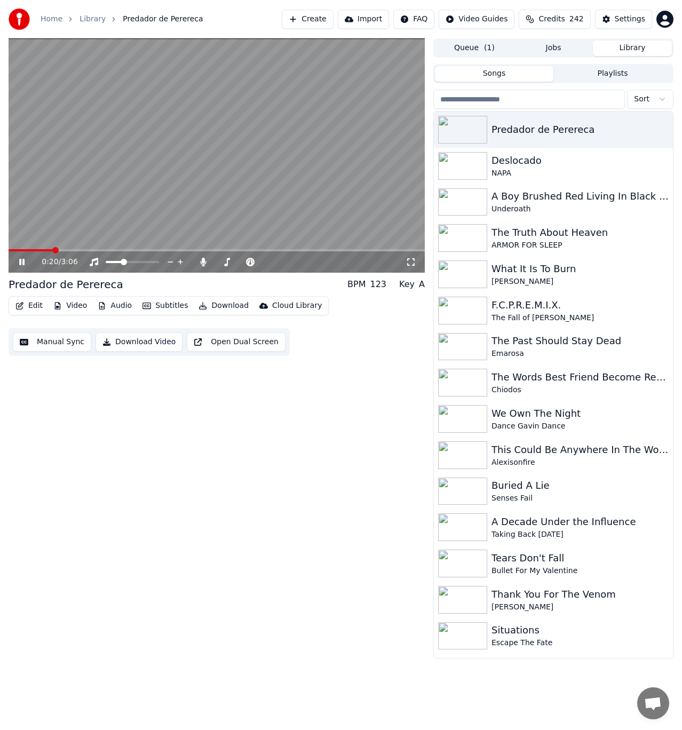
click at [156, 206] on video at bounding box center [217, 155] width 416 height 234
click at [156, 219] on video at bounding box center [217, 155] width 416 height 234
click at [259, 335] on button "Open Dual Screen" at bounding box center [236, 342] width 99 height 19
click at [250, 221] on video at bounding box center [217, 155] width 416 height 234
click at [231, 224] on video at bounding box center [217, 155] width 416 height 234
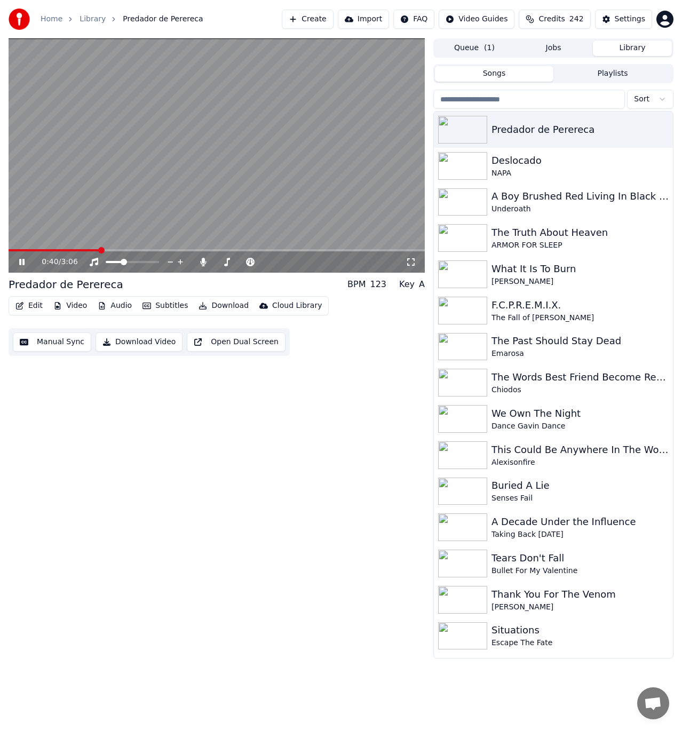
click at [217, 203] on video at bounding box center [217, 155] width 416 height 234
click at [31, 310] on button "Edit" at bounding box center [29, 305] width 36 height 15
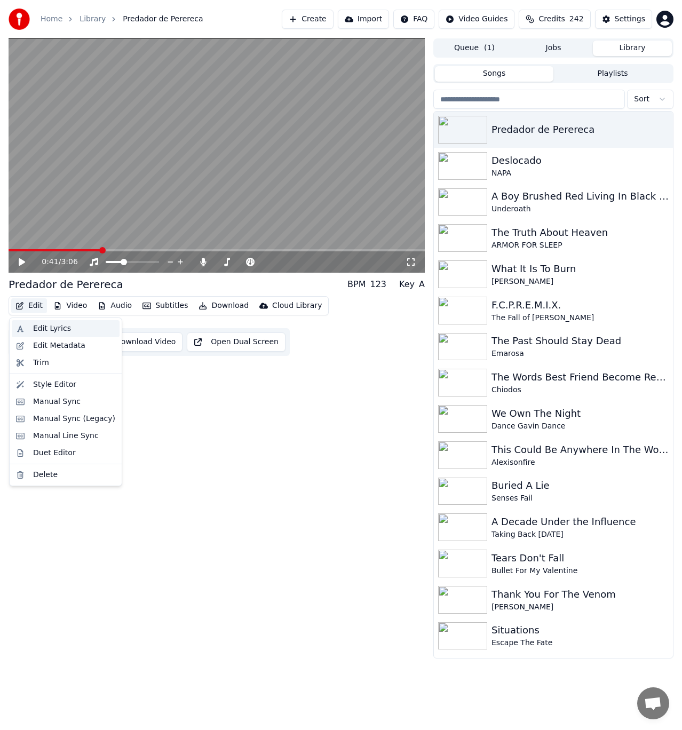
click at [39, 332] on div "Edit Lyrics" at bounding box center [52, 328] width 38 height 11
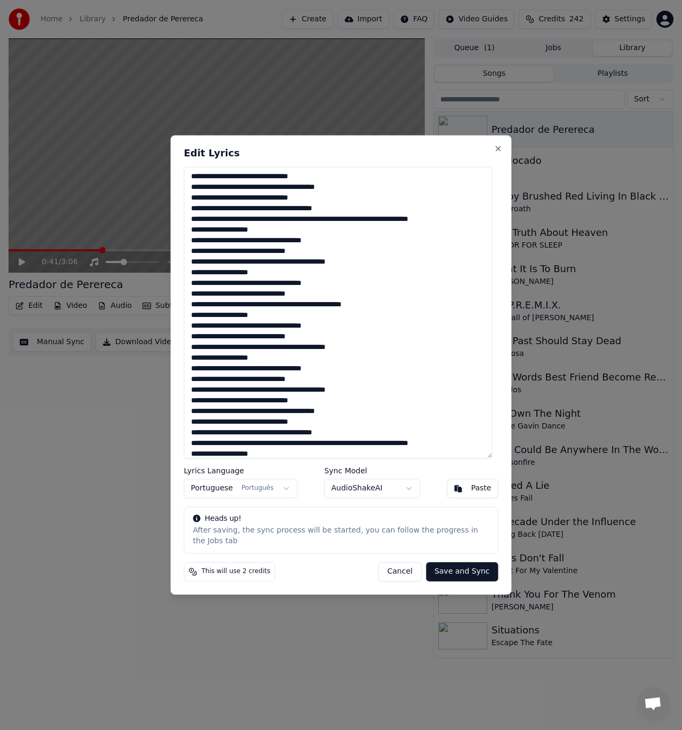
click at [392, 564] on button "Cancel" at bounding box center [399, 572] width 43 height 19
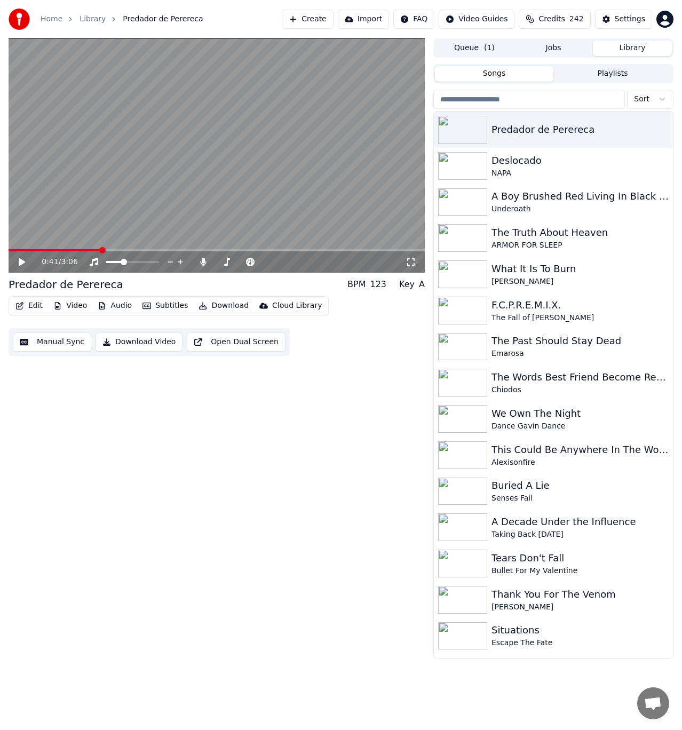
click at [65, 344] on button "Manual Sync" at bounding box center [52, 342] width 78 height 19
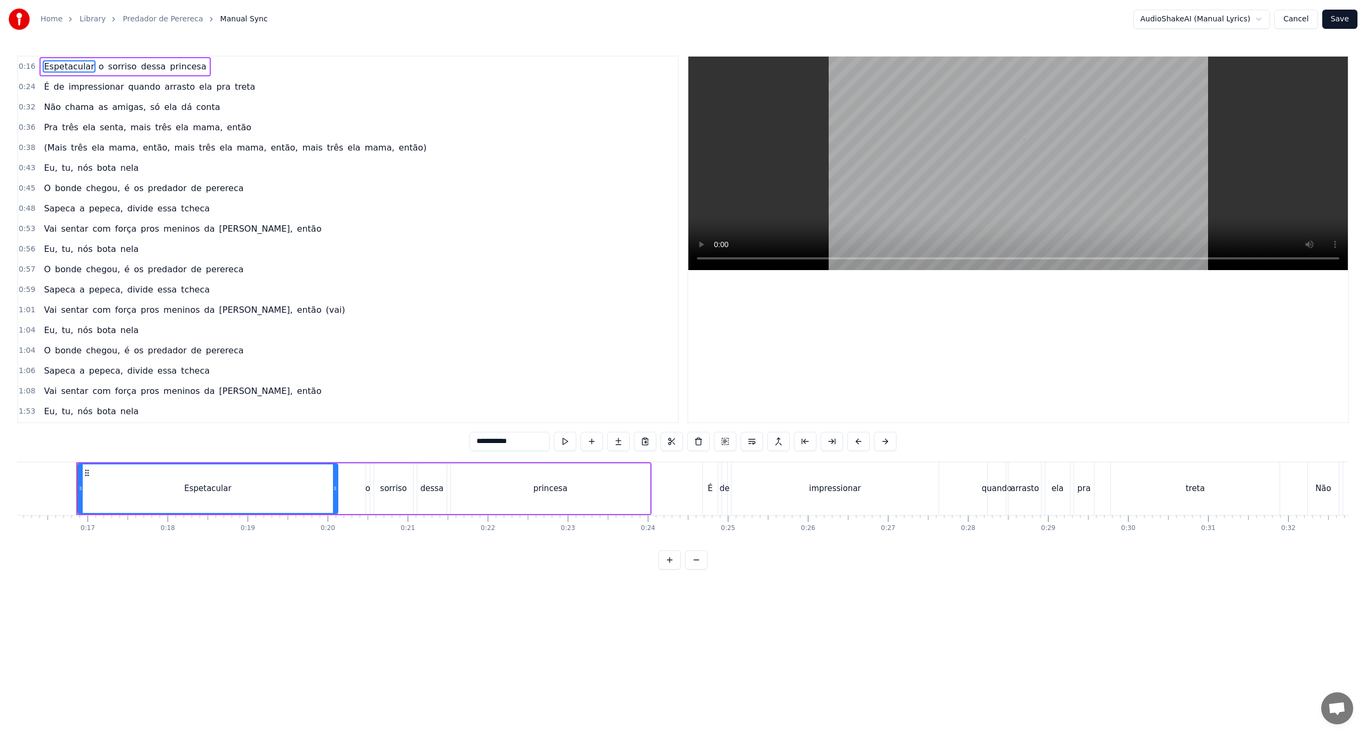
scroll to position [0, 1296]
click at [398, 145] on span "então)" at bounding box center [413, 147] width 30 height 12
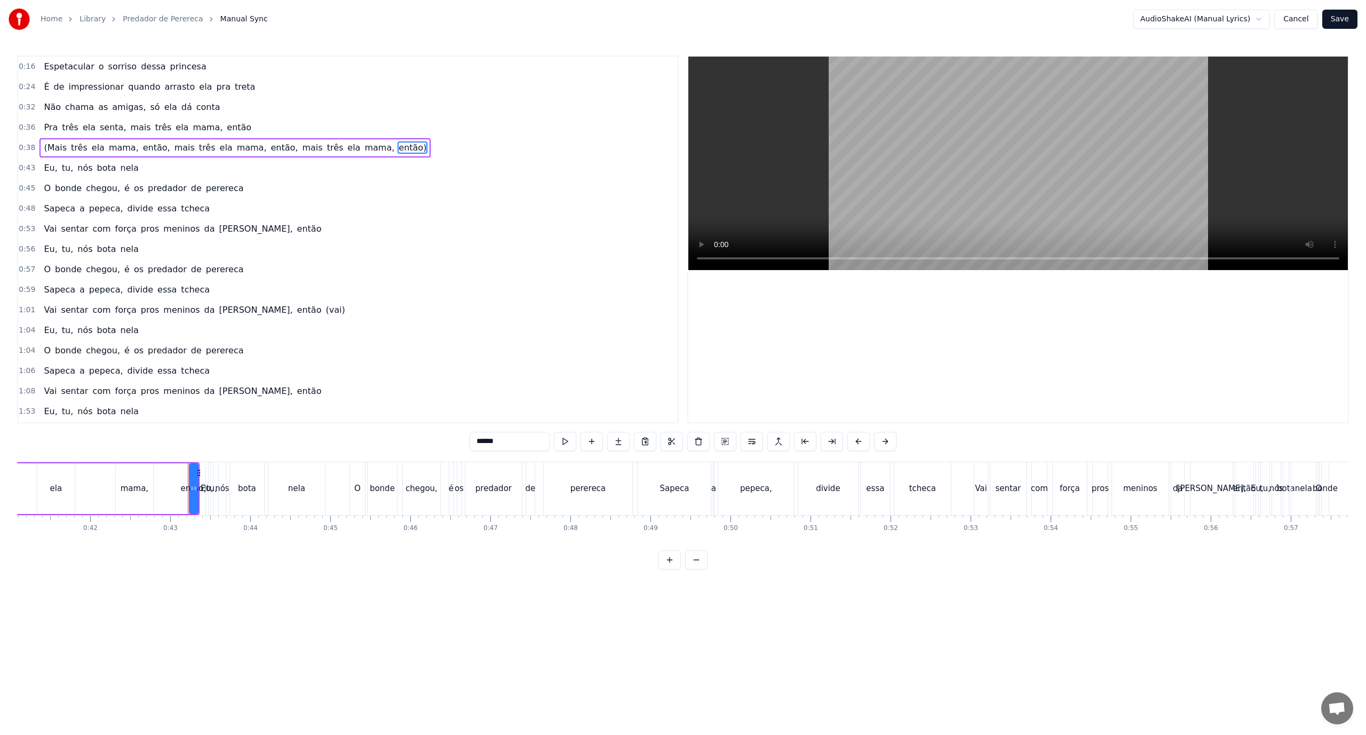
scroll to position [0, 3406]
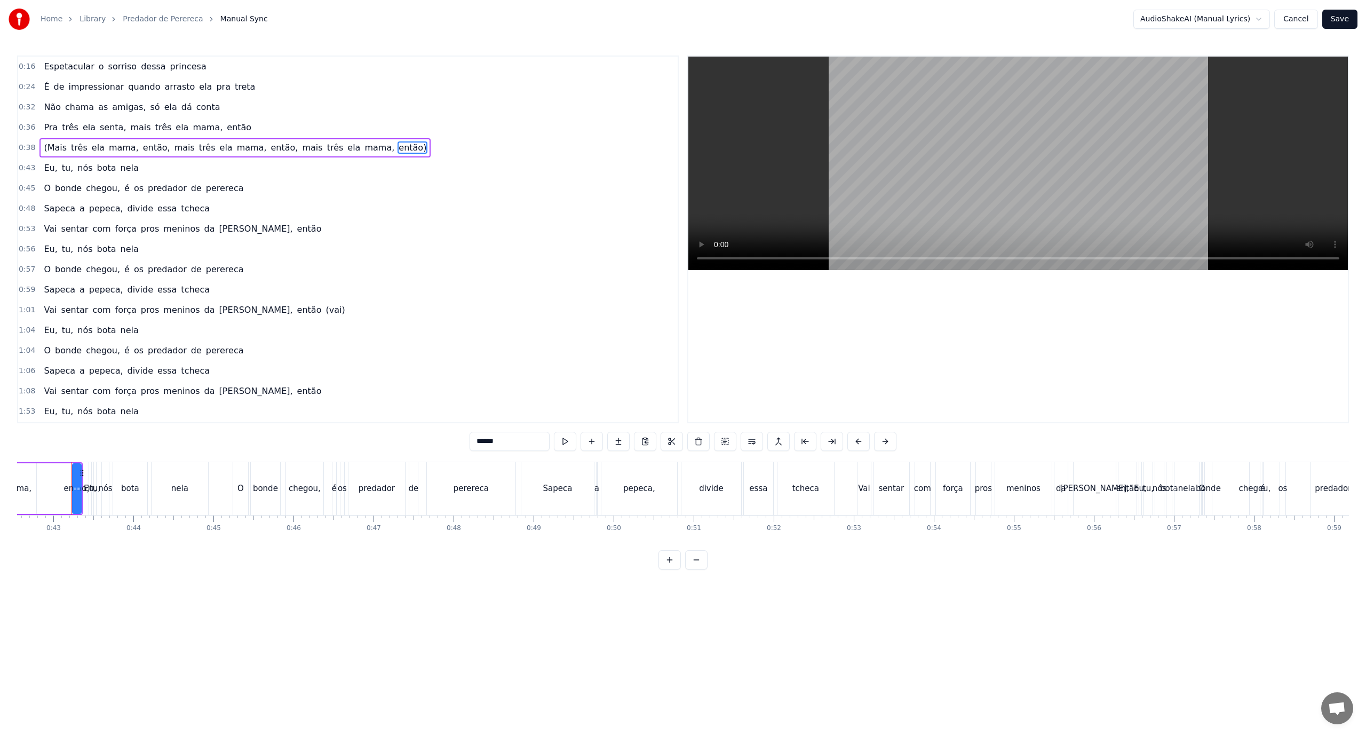
type input "***"
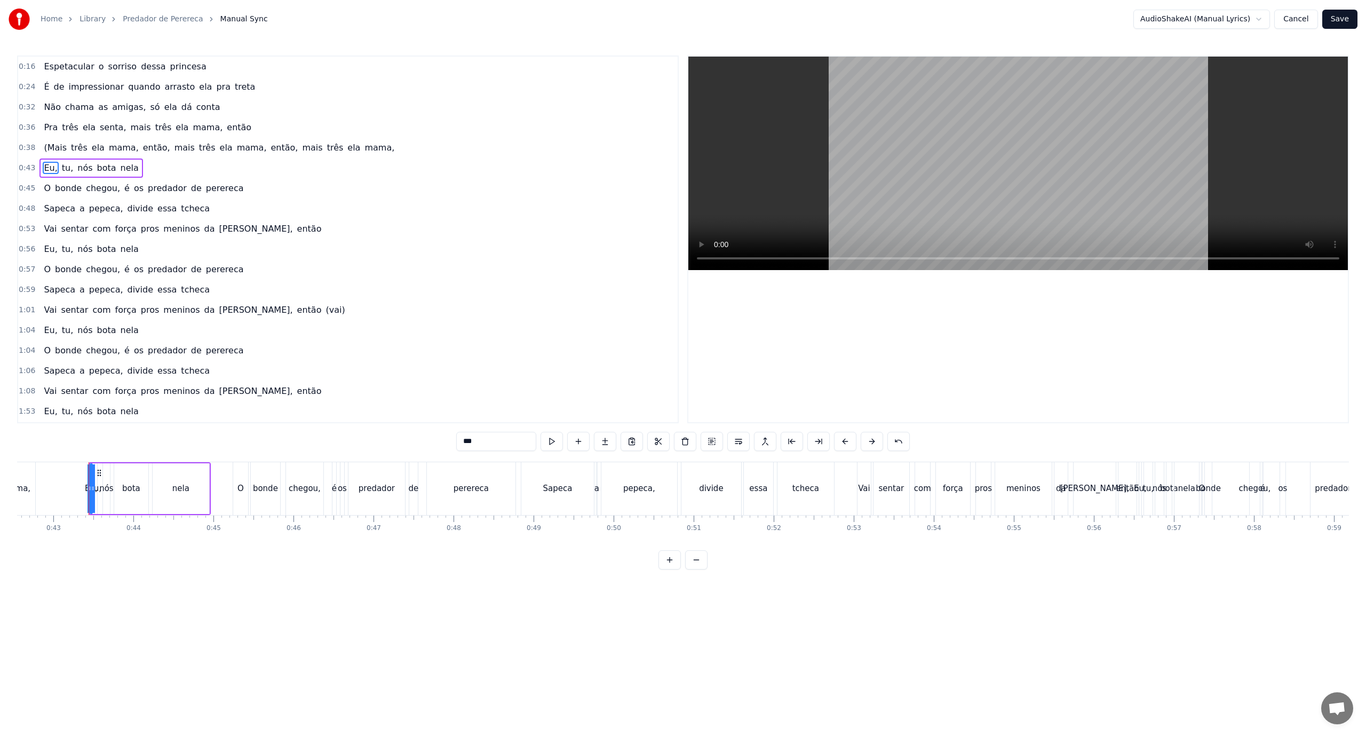
drag, startPoint x: 363, startPoint y: 149, endPoint x: 207, endPoint y: 147, distance: 156.4
click at [207, 147] on div "0:38 (Mais três ela mama, então, mais três ela mama, então, mais três ela mama," at bounding box center [348, 148] width 660 height 20
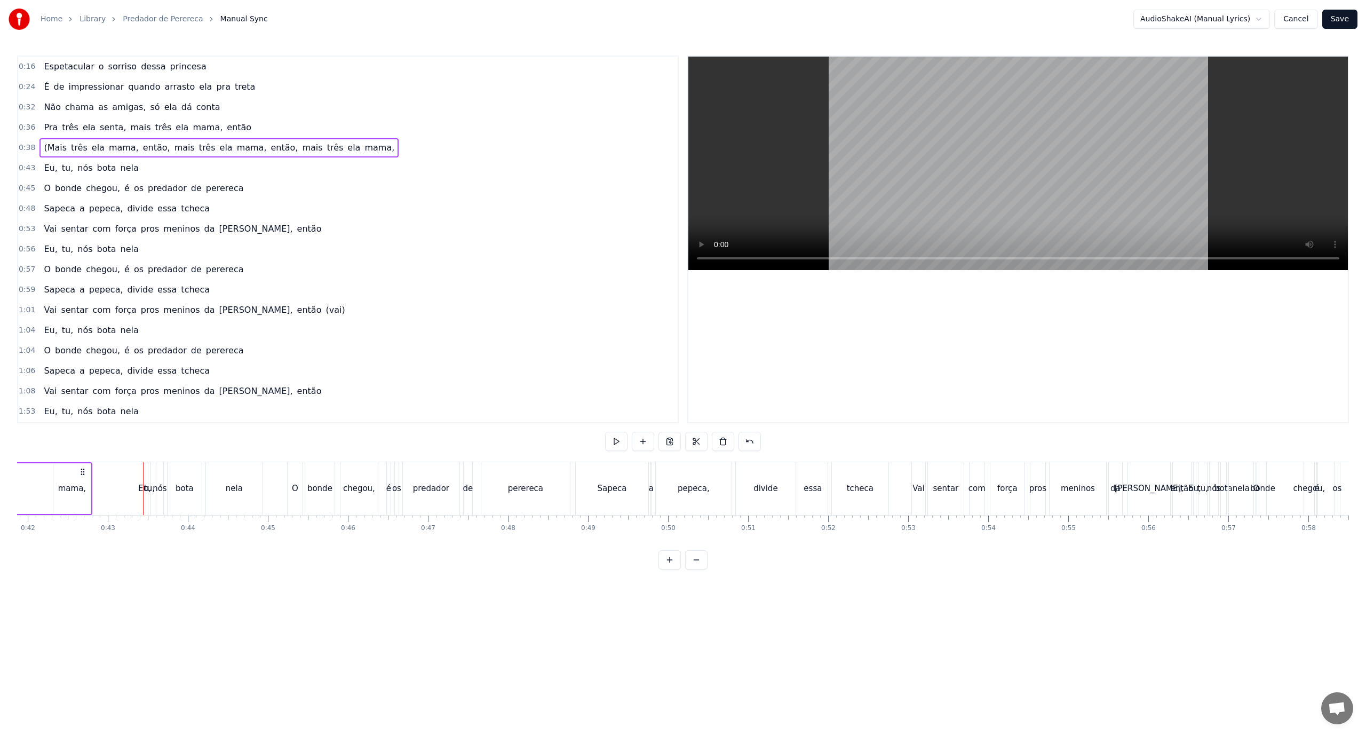
click at [219, 147] on span "ela" at bounding box center [226, 147] width 15 height 12
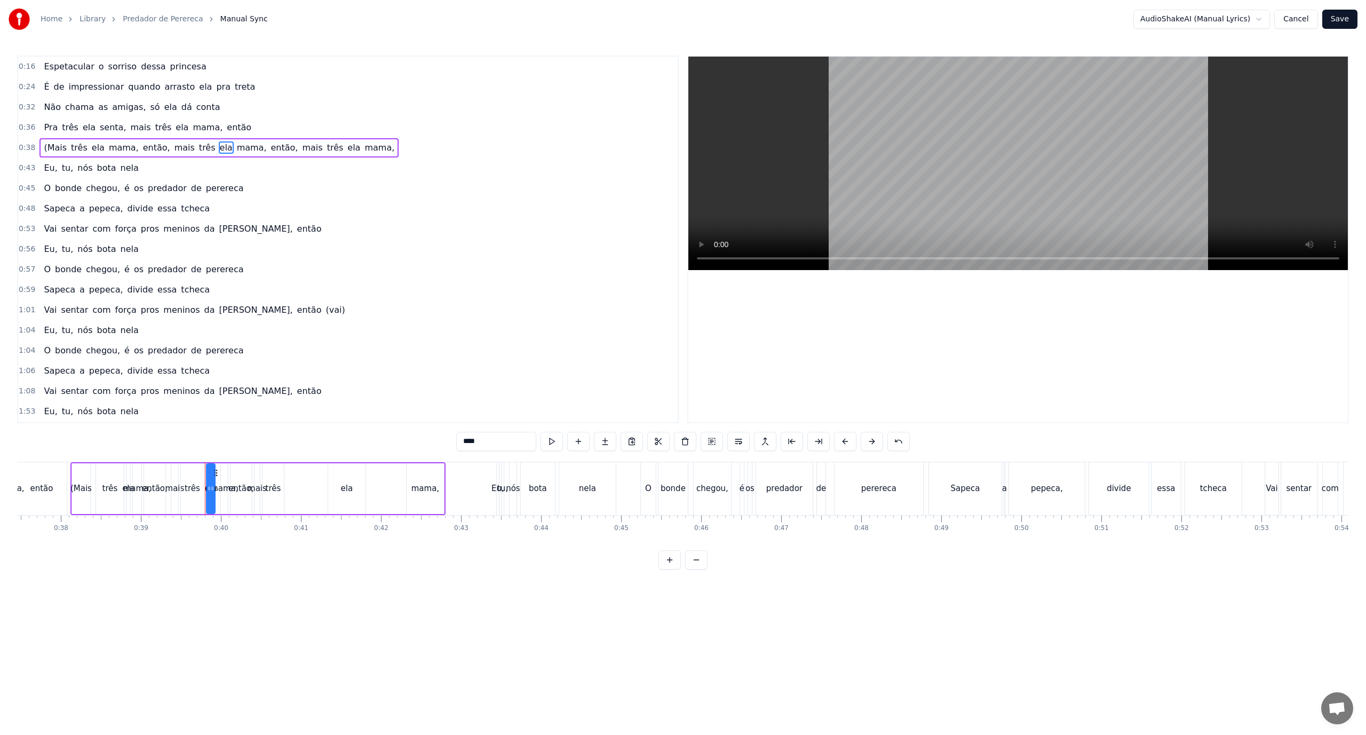
scroll to position [0, 2998]
click at [219, 148] on span "mama," at bounding box center [235, 147] width 32 height 12
type input "****"
click at [208, 148] on div "(Mais três ela mama, então, mais três então, mais três ela mama," at bounding box center [193, 147] width 308 height 19
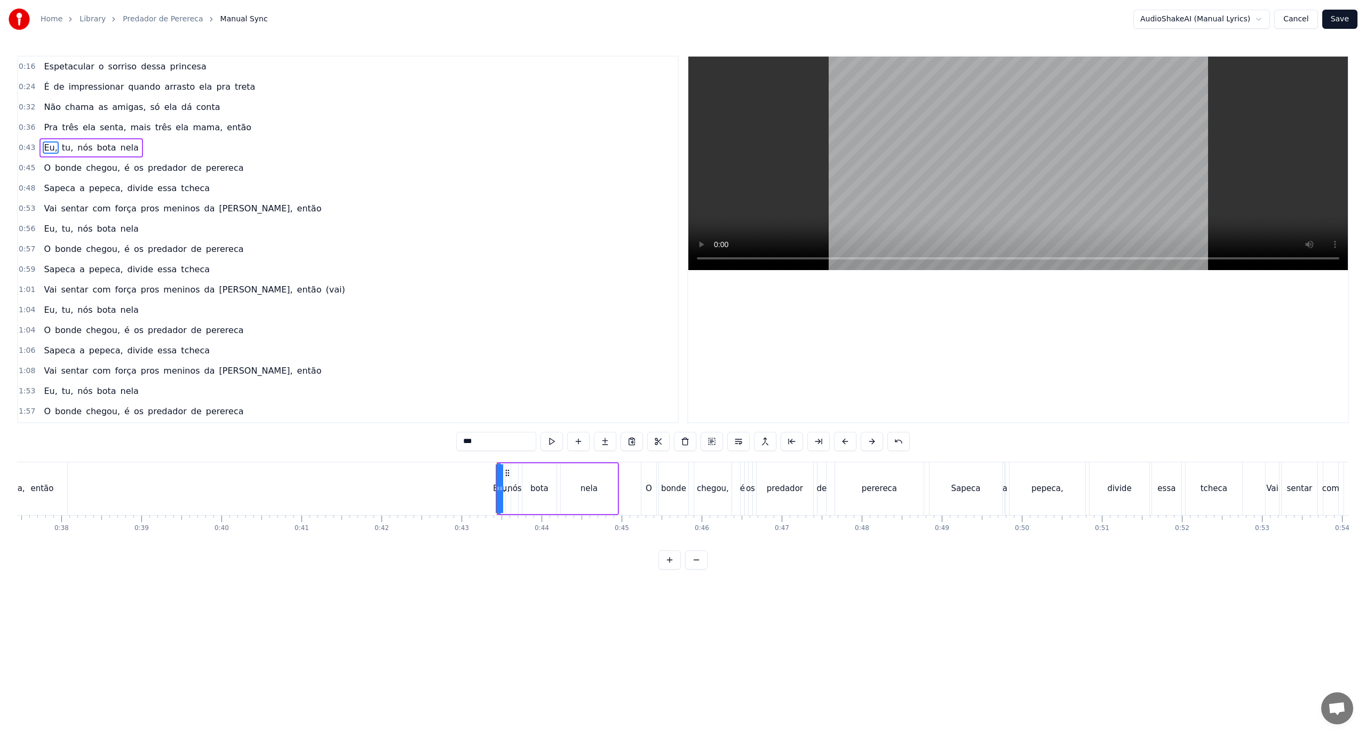
click at [205, 139] on div "0:43 Eu, tu, nós [PERSON_NAME]" at bounding box center [348, 148] width 660 height 20
click at [46, 126] on span "Pra" at bounding box center [51, 127] width 16 height 12
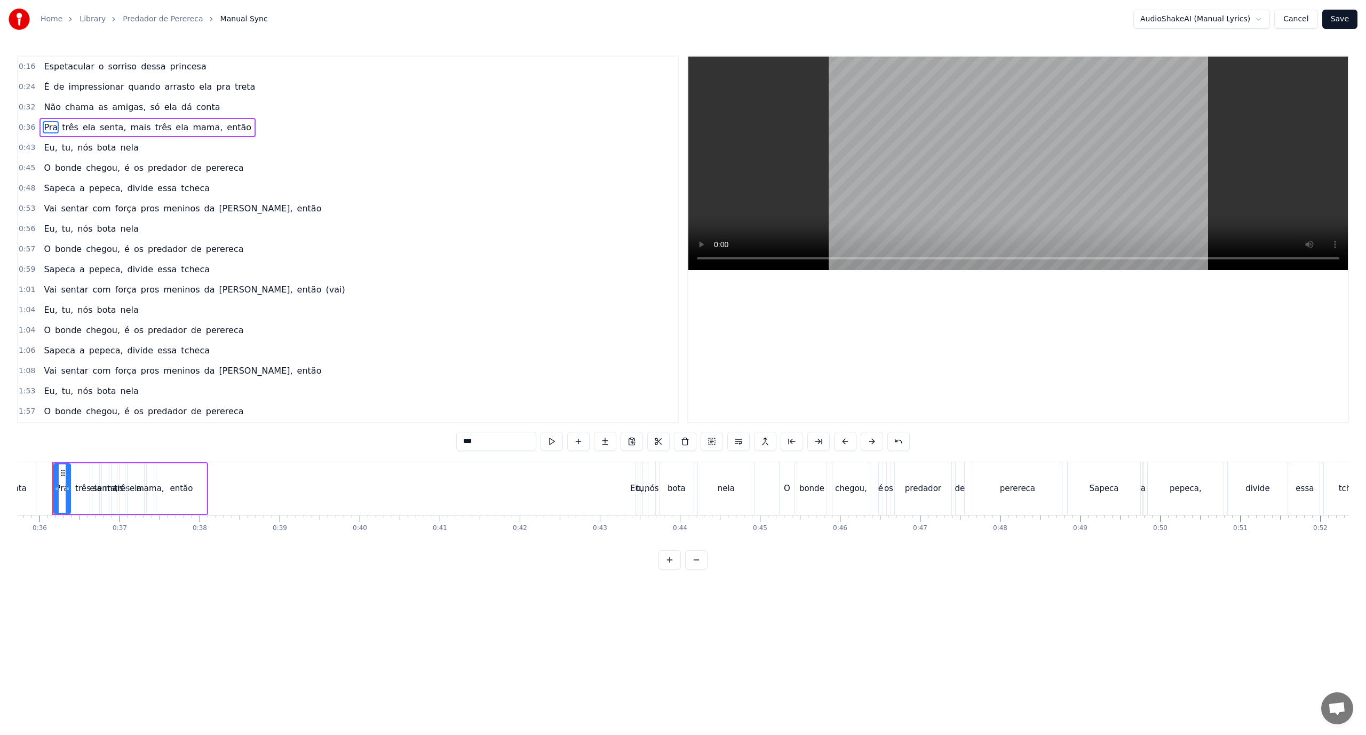
scroll to position [0, 2841]
click at [223, 148] on div "0:43 Eu, tu, nós [PERSON_NAME]" at bounding box center [348, 148] width 660 height 20
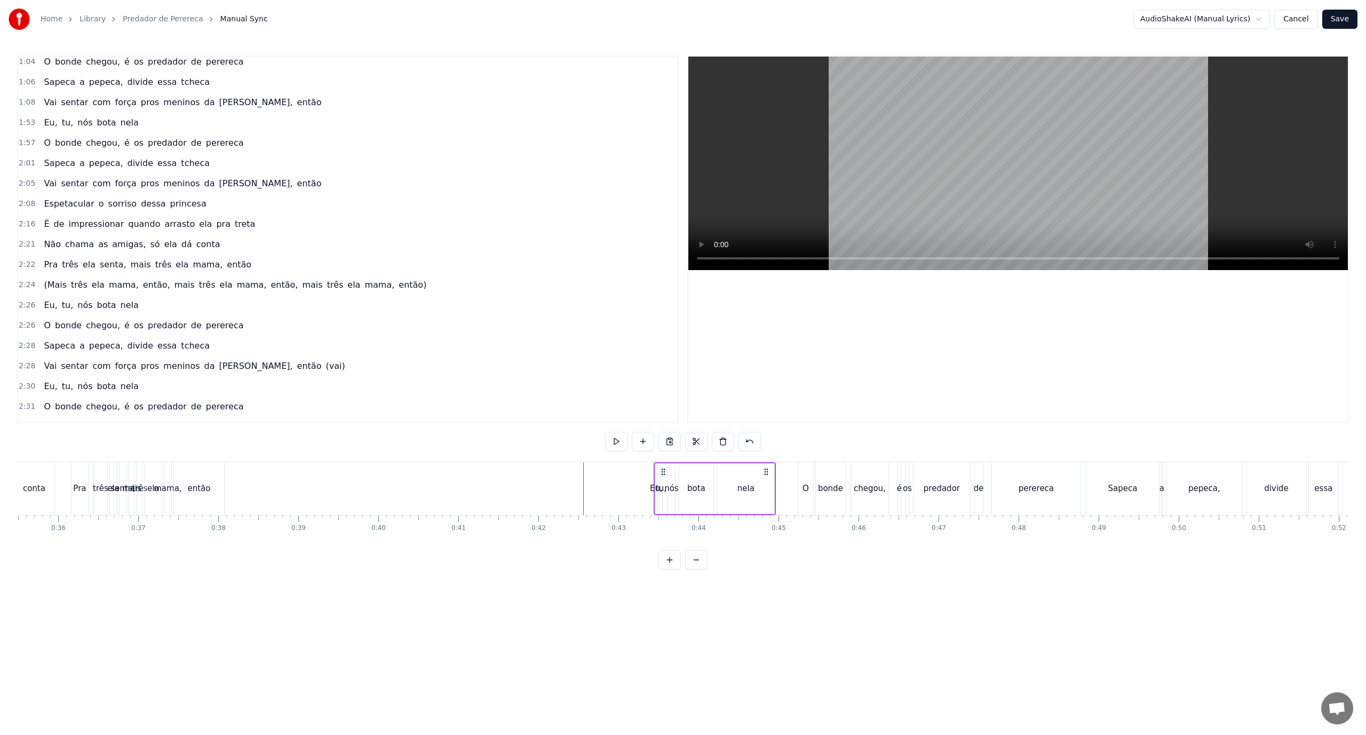
scroll to position [320, 0]
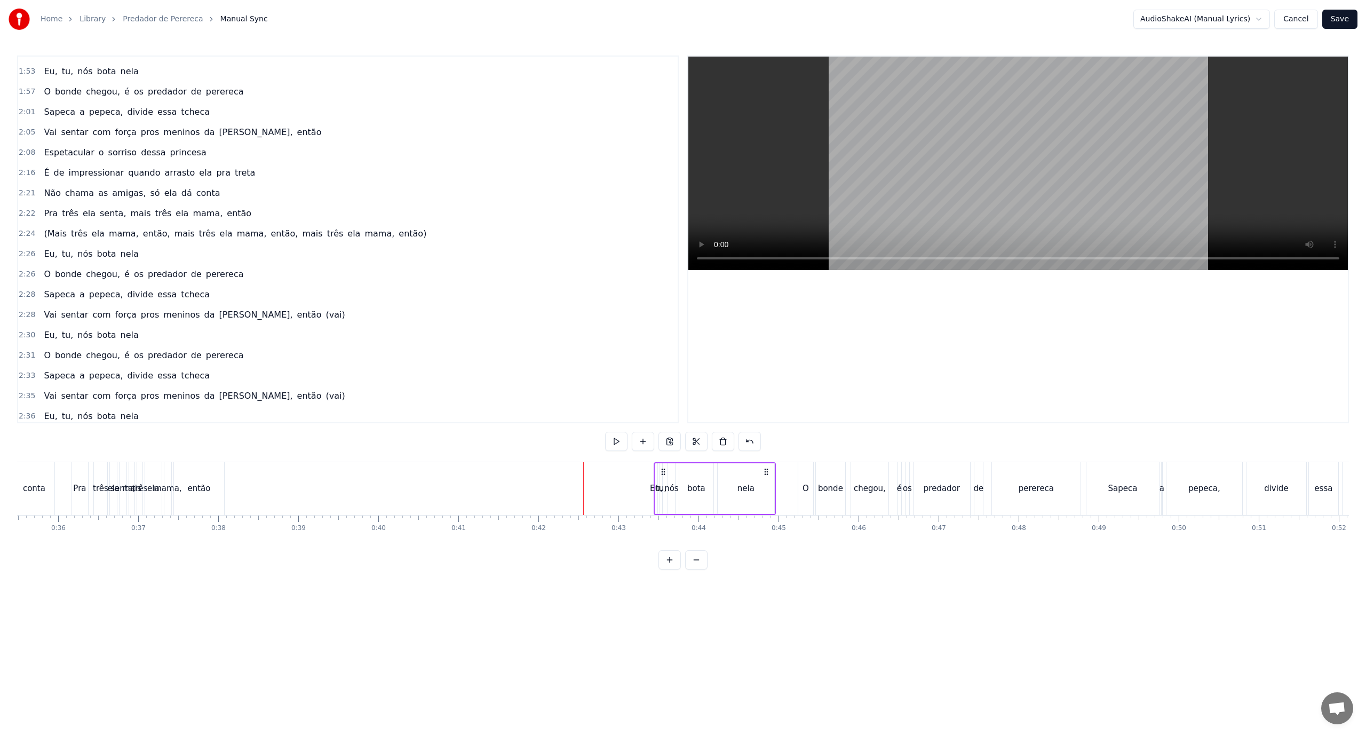
click at [191, 484] on div "então" at bounding box center [198, 488] width 23 height 12
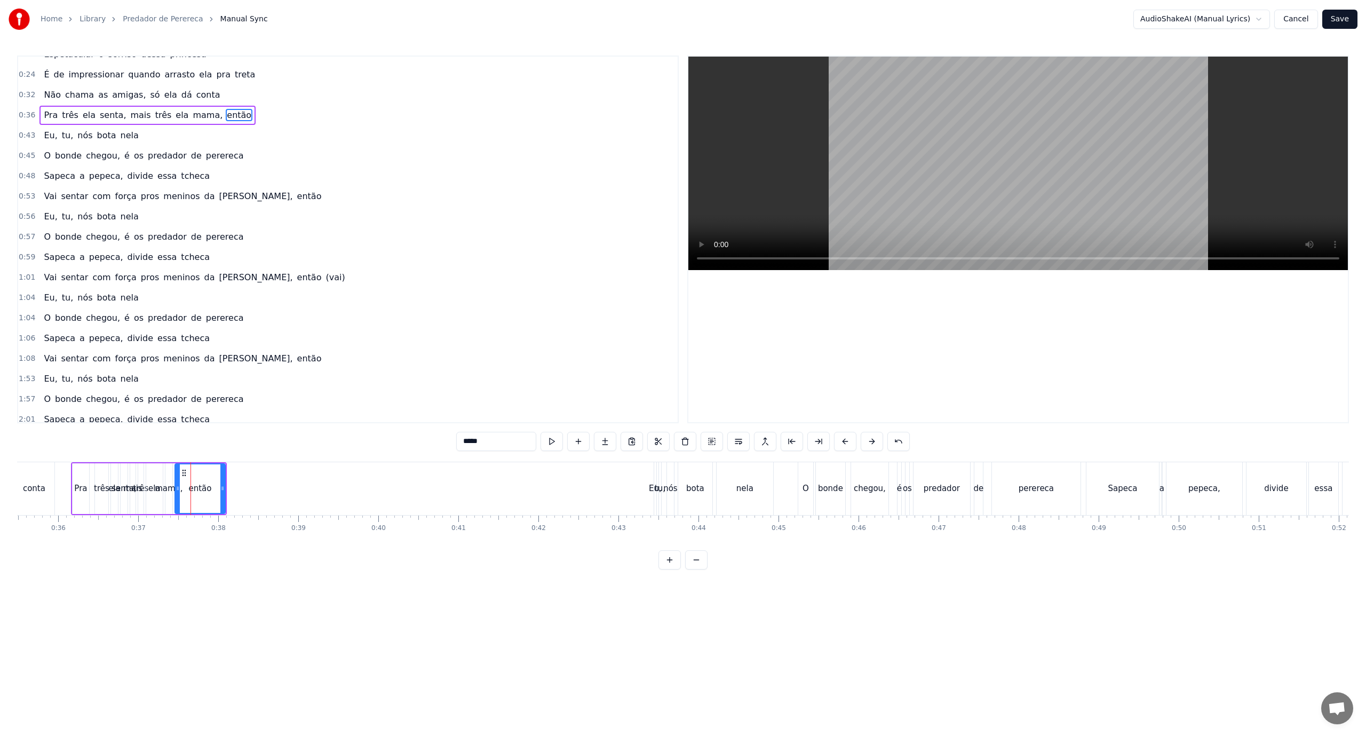
scroll to position [0, 0]
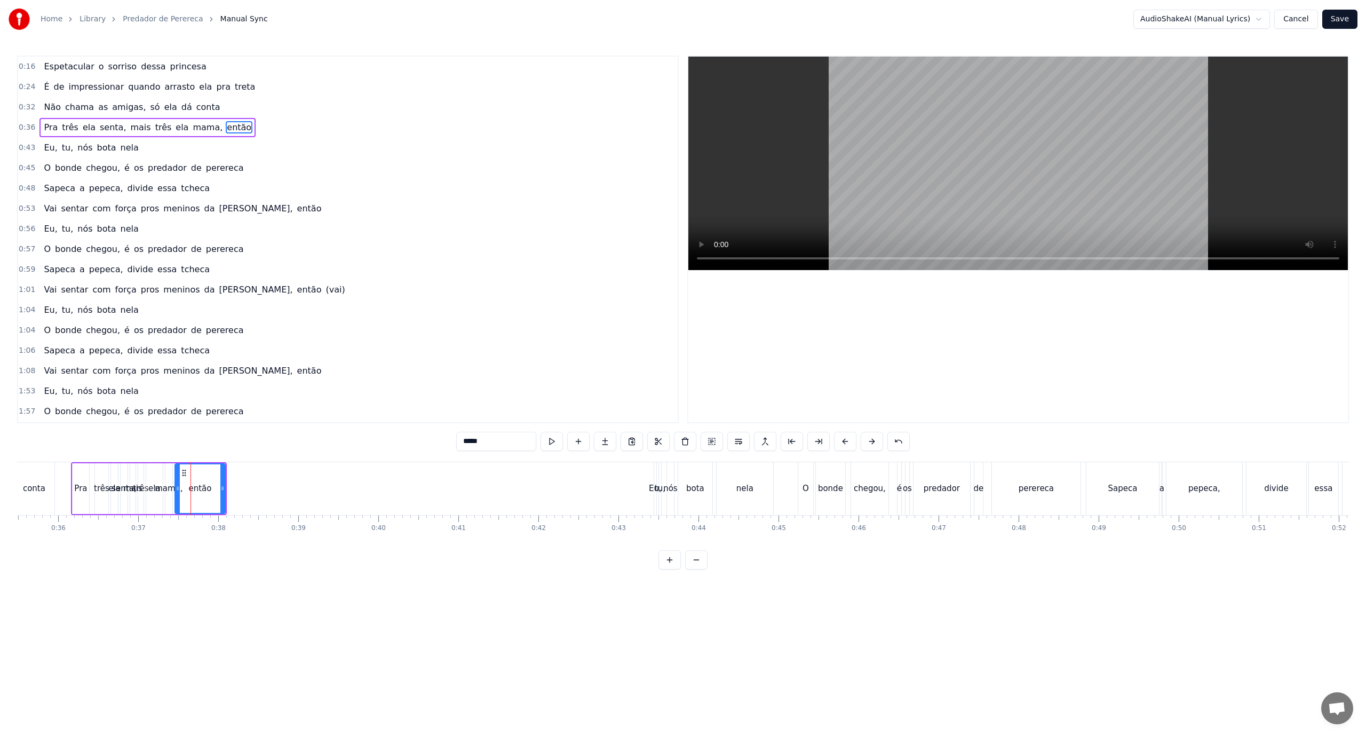
click at [289, 129] on div "0:36 Pra três ela senta, mais três ela mama, então" at bounding box center [348, 127] width 660 height 20
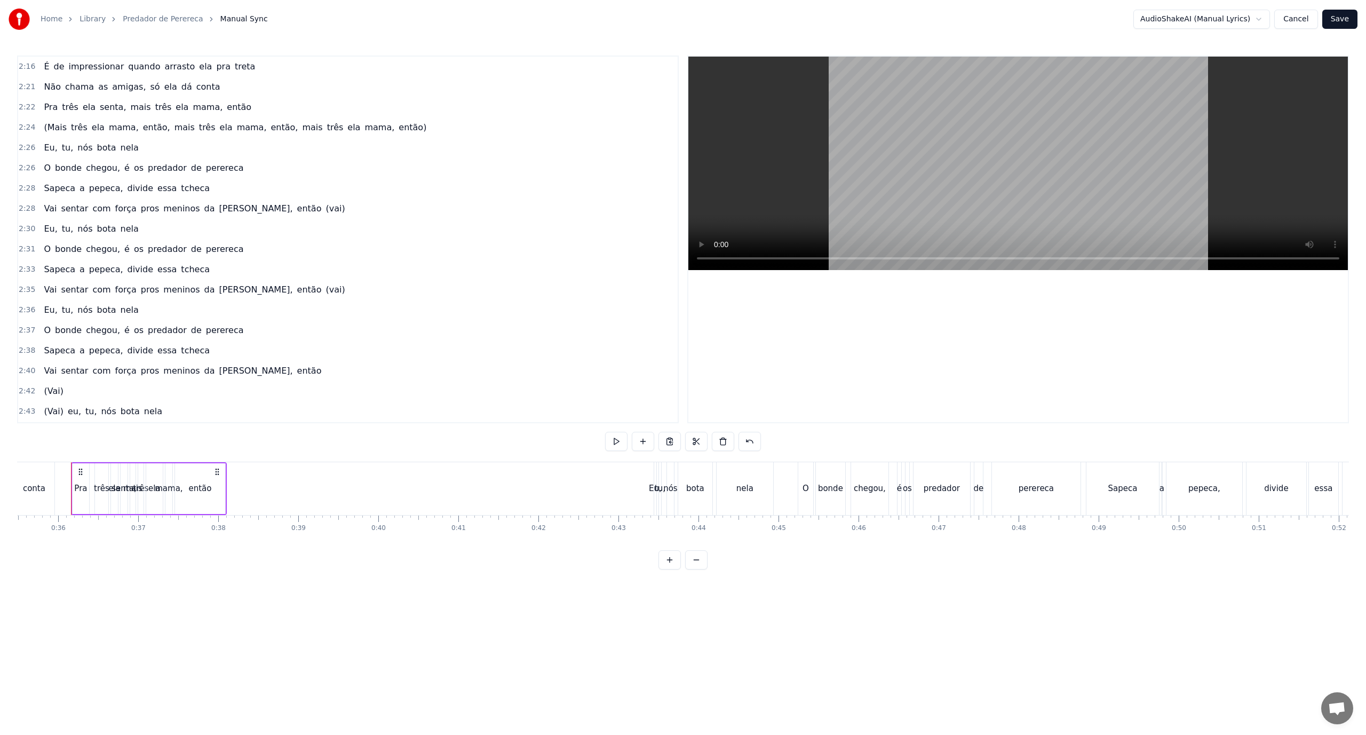
scroll to position [427, 0]
click at [165, 133] on div "(Mais três ela mama, então, mais três ela mama, então, mais três ela mama, entã…" at bounding box center [234, 126] width 391 height 19
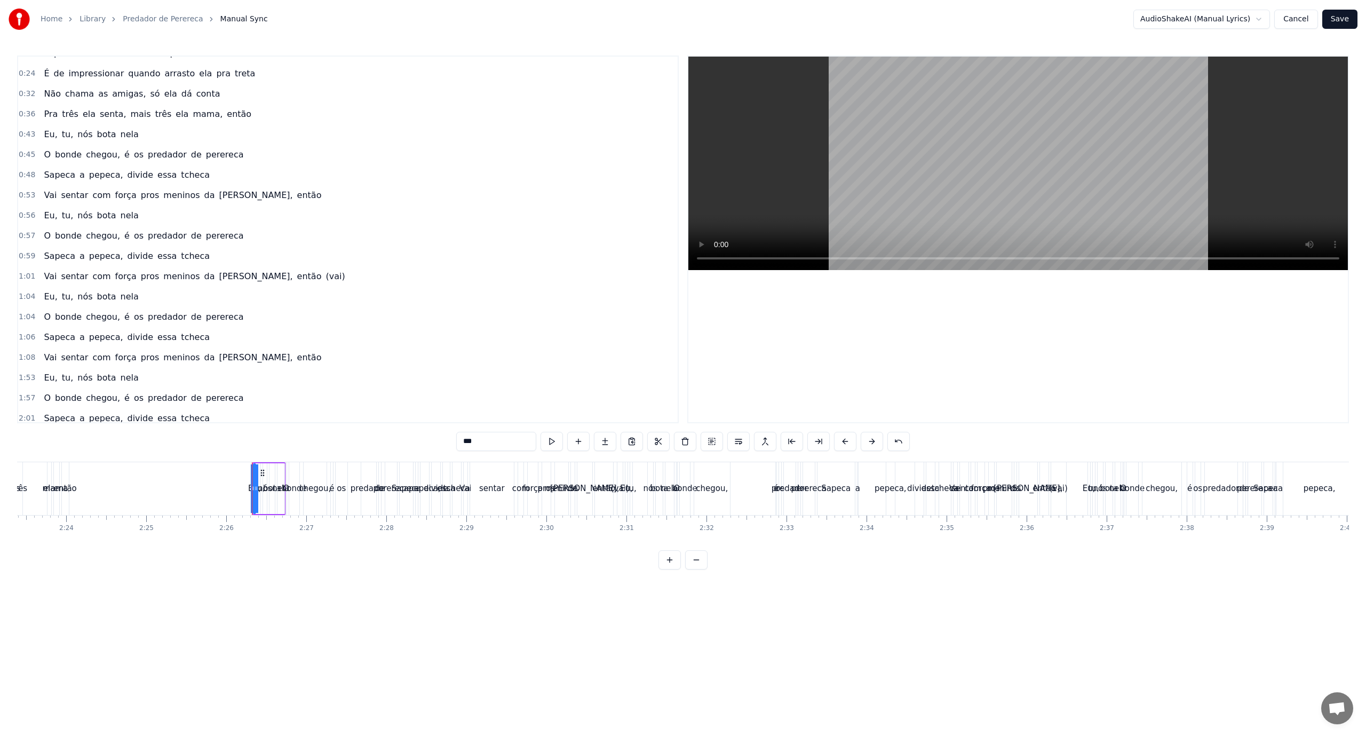
scroll to position [0, 0]
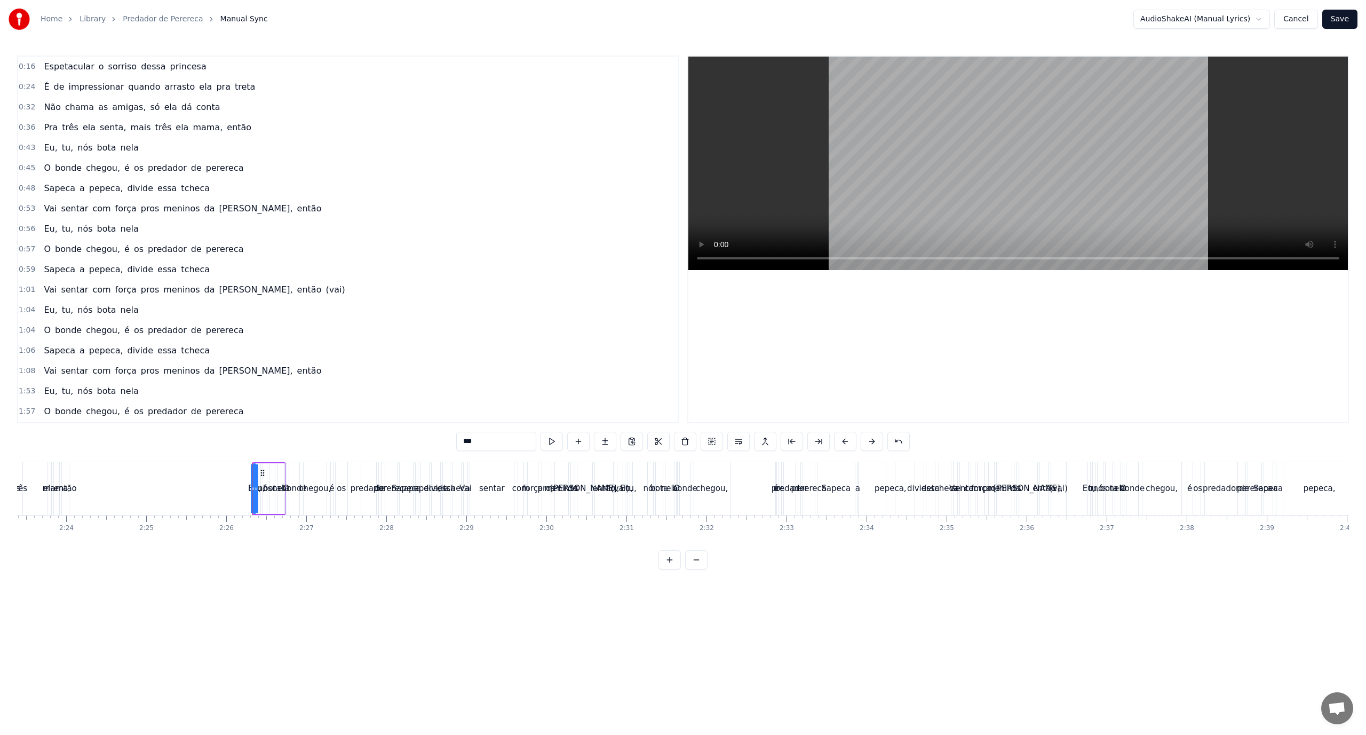
click at [177, 151] on div "0:43 Eu, tu, nós [PERSON_NAME]" at bounding box center [348, 148] width 660 height 20
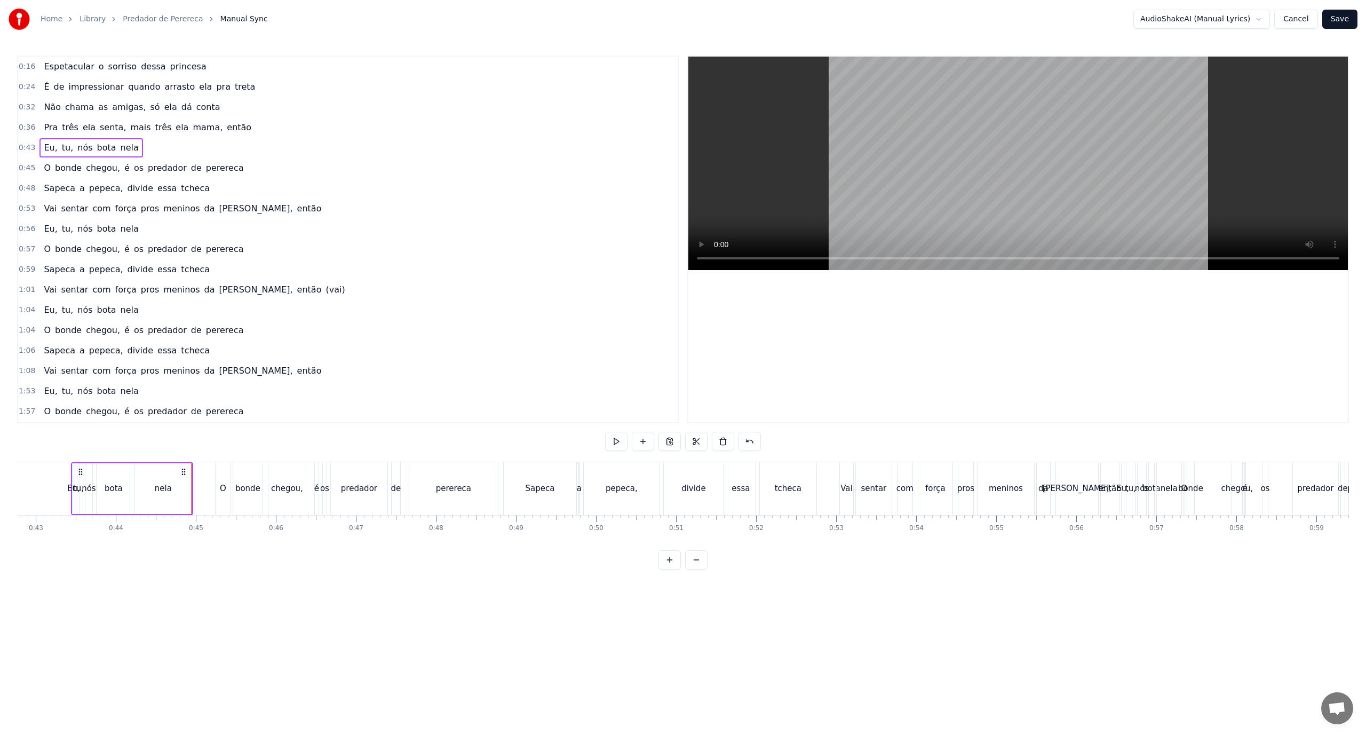
click at [78, 172] on div "O bonde chegou, é os predador de [PERSON_NAME]" at bounding box center [143, 168] width 208 height 19
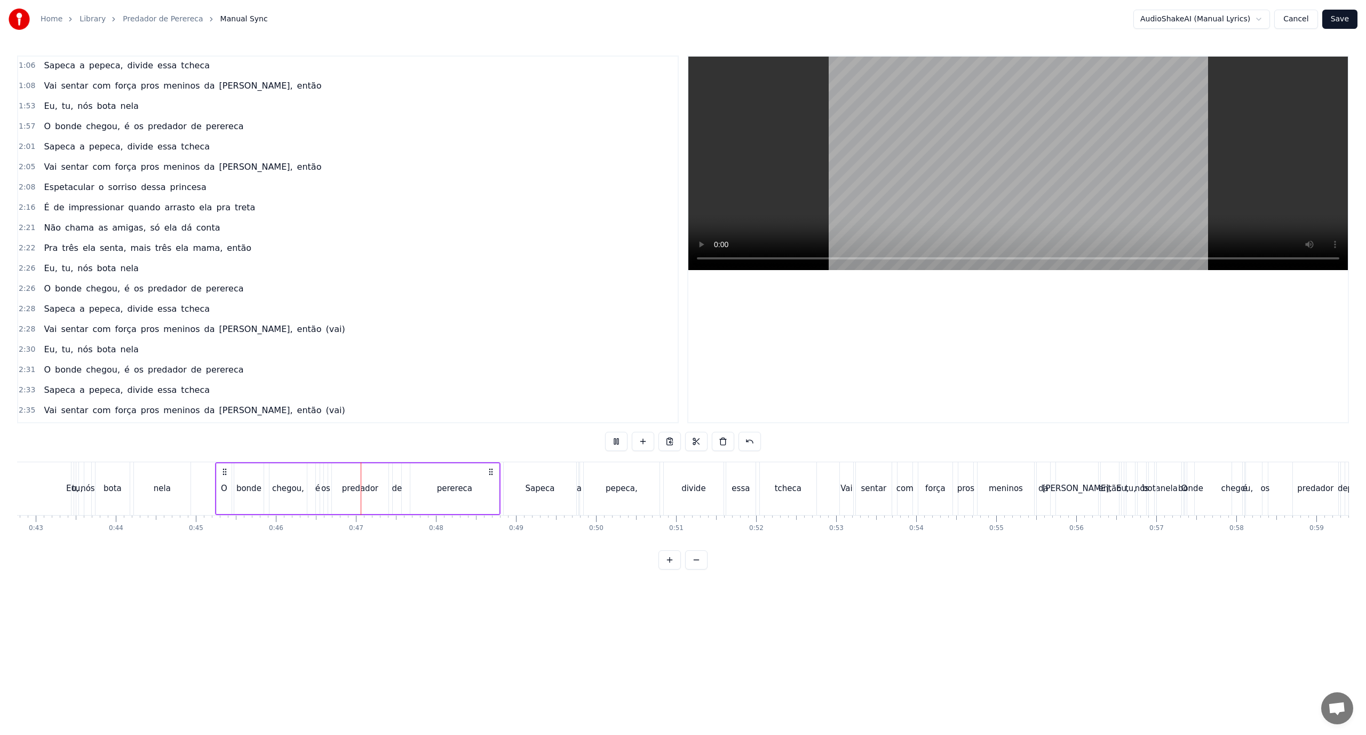
scroll to position [266, 0]
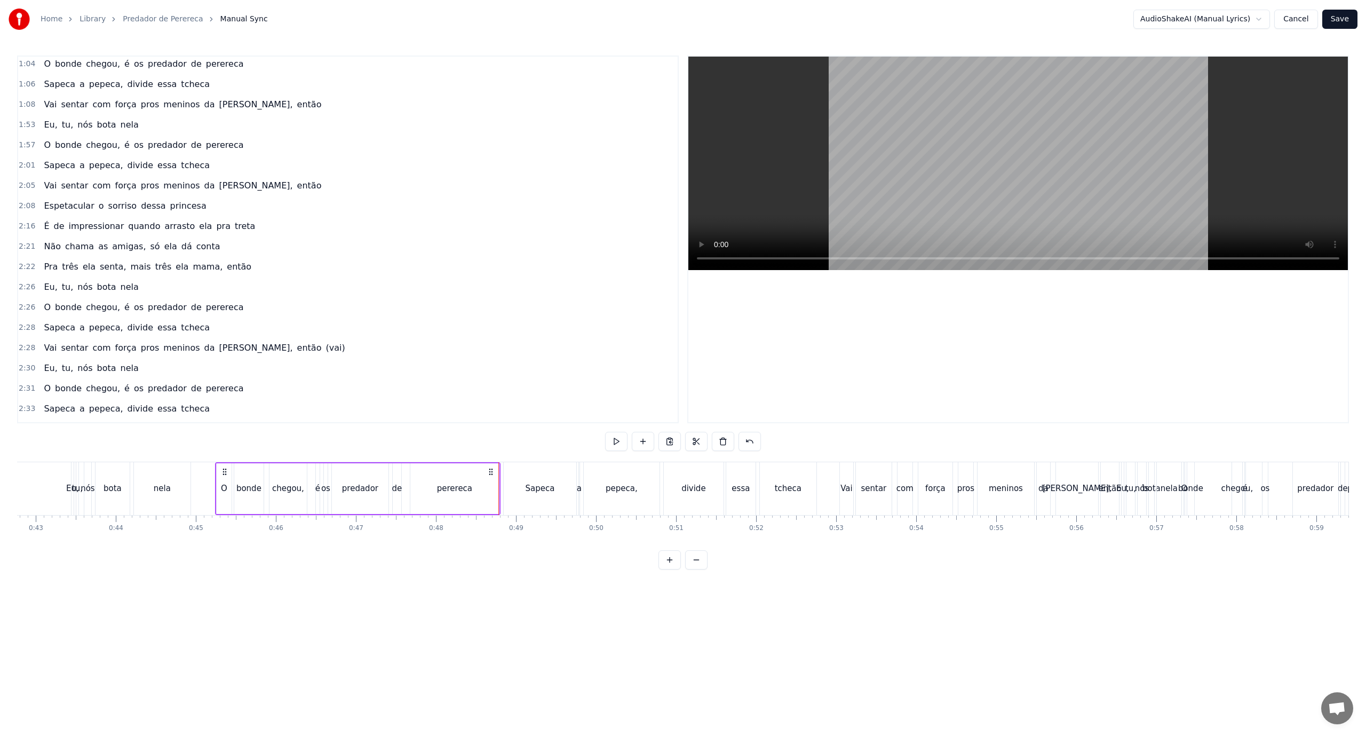
click at [523, 494] on div "Sapeca" at bounding box center [540, 488] width 73 height 53
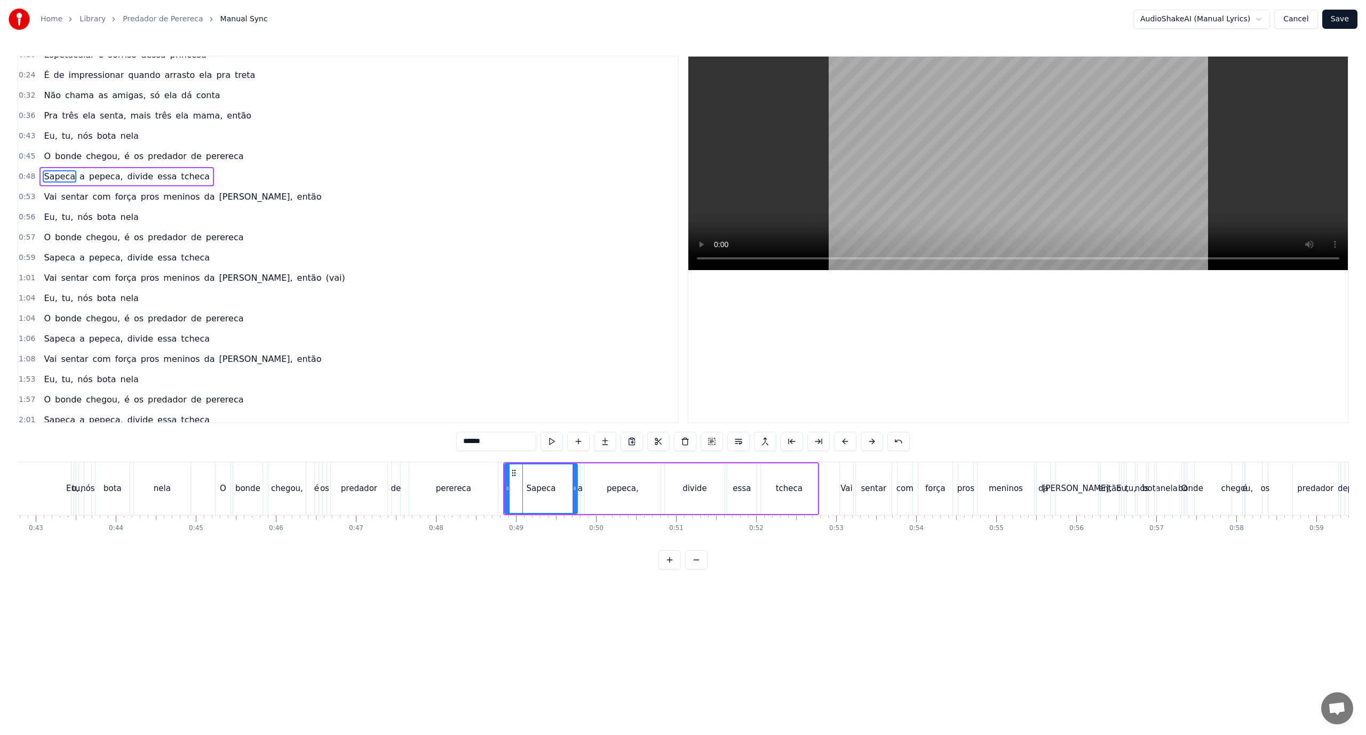
scroll to position [0, 0]
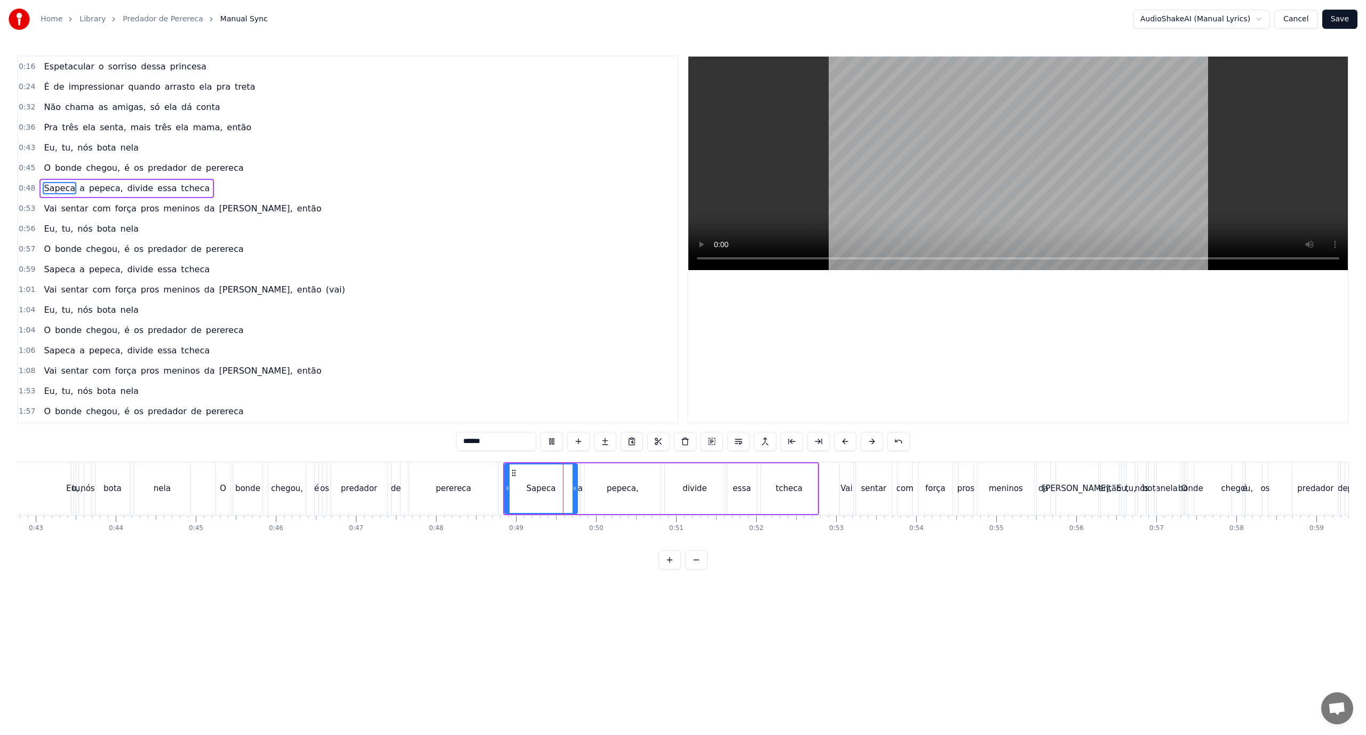
click at [682, 497] on div "[PERSON_NAME] sentar com força pros meninos [PERSON_NAME], então" at bounding box center [981, 488] width 282 height 53
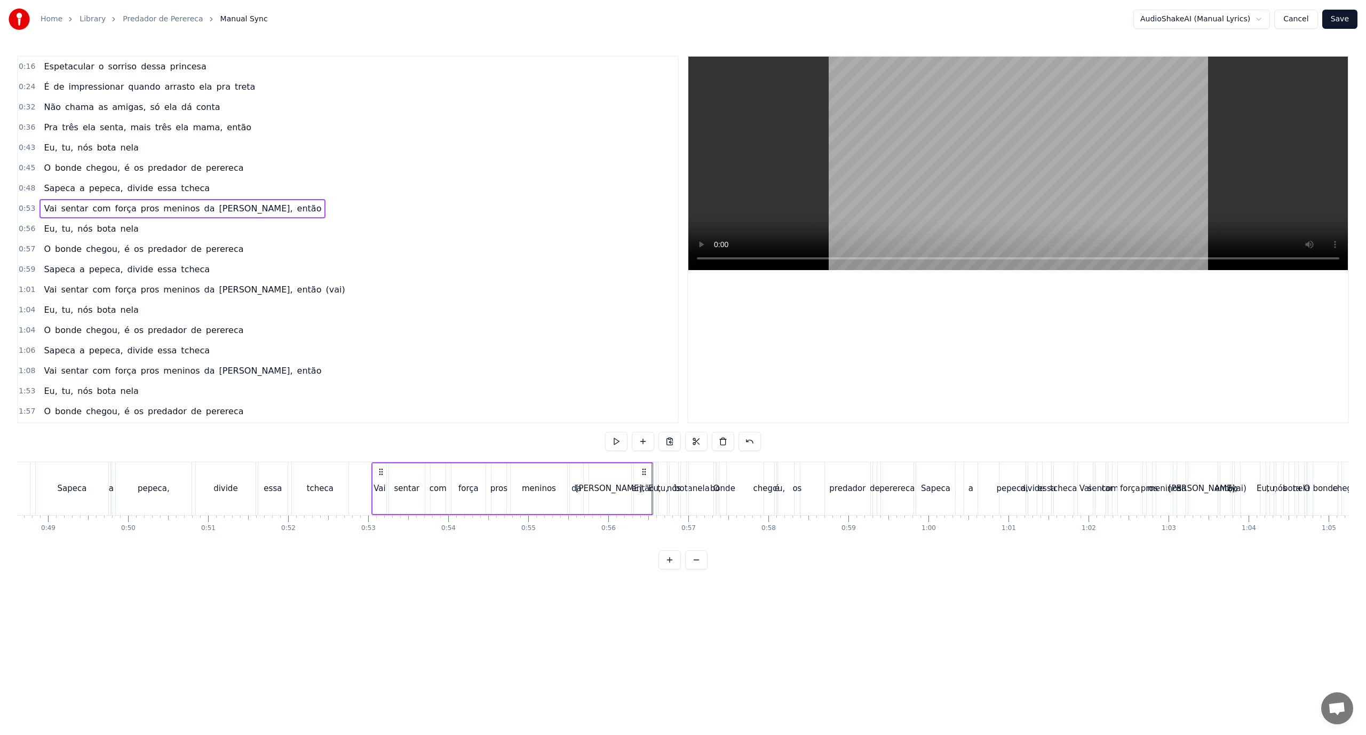
scroll to position [0, 4099]
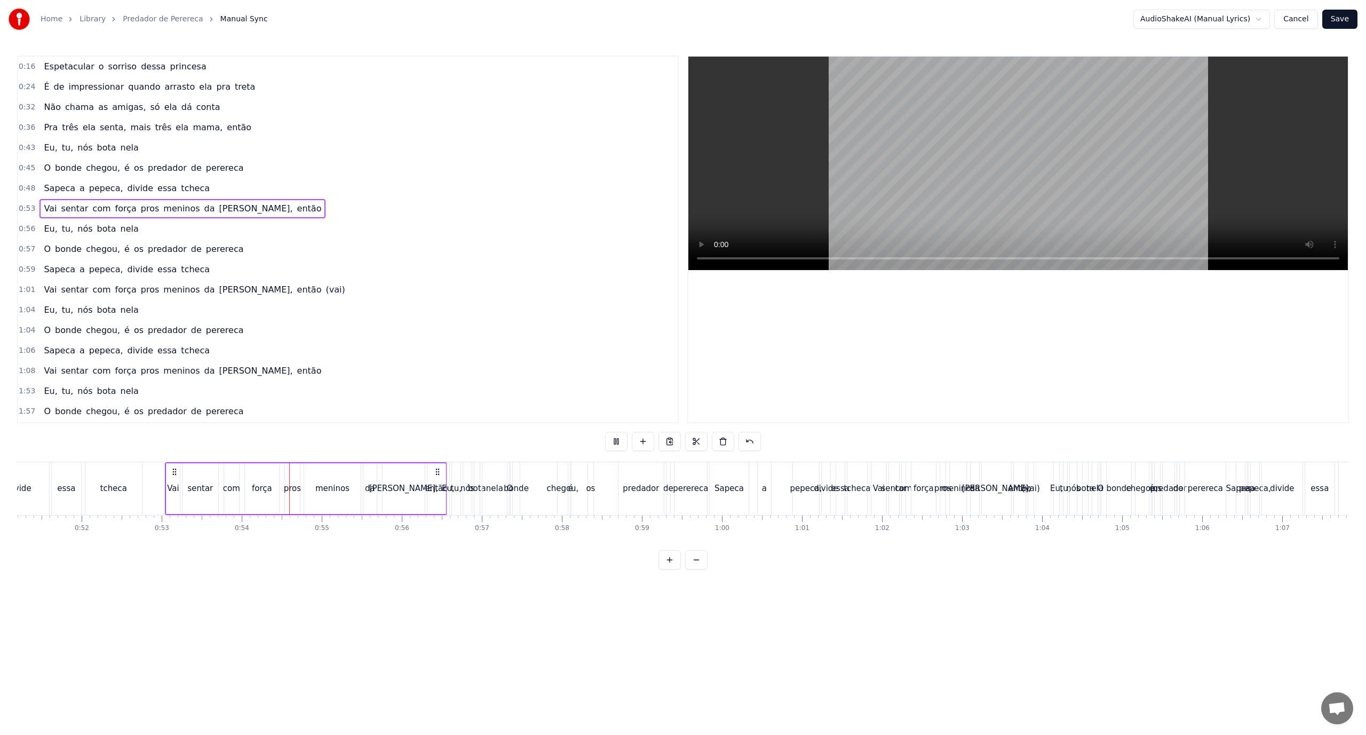
click at [452, 456] on div "0:16 Espetacular o sorriso dessa princesa 0:24 É de impressionar quando arrasto…" at bounding box center [683, 313] width 1332 height 514
click at [447, 488] on div "Eu," at bounding box center [448, 488] width 13 height 12
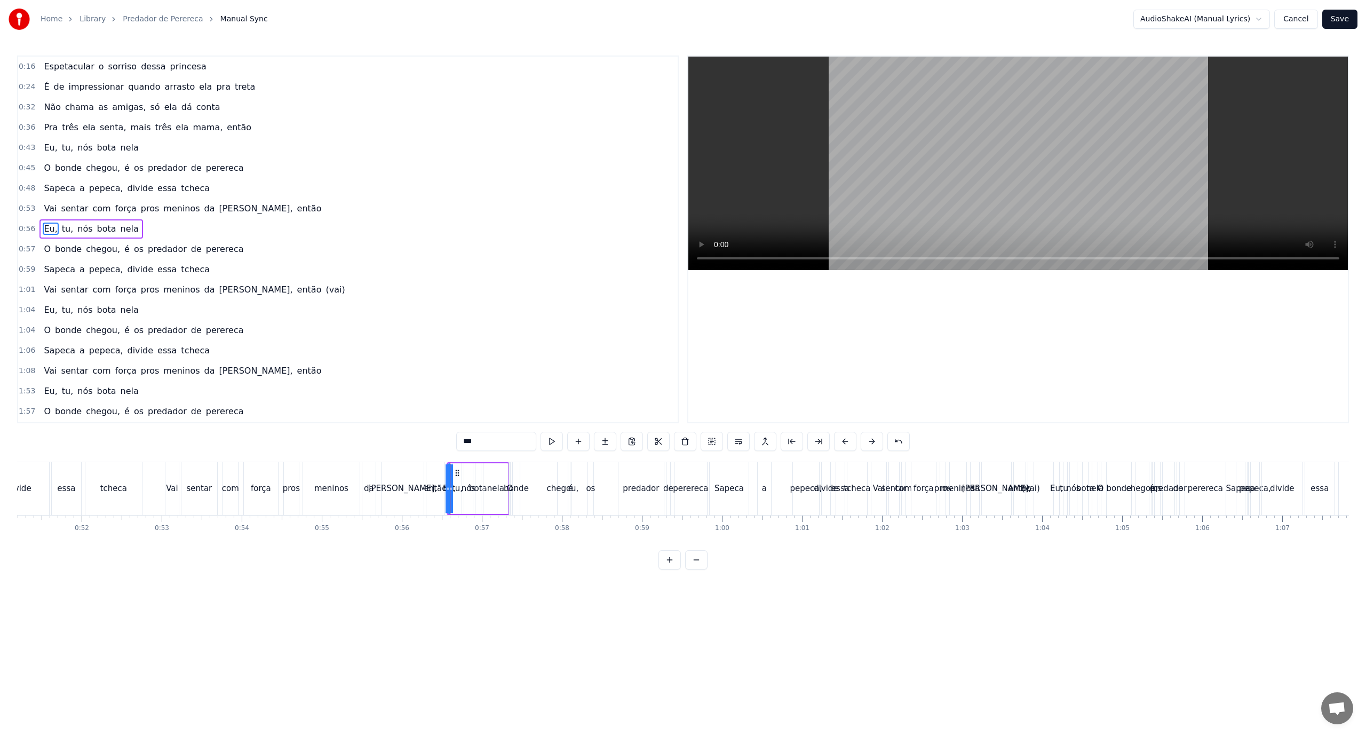
click at [329, 256] on div "0:57 O bonde chegou, é os predador de [PERSON_NAME]" at bounding box center [348, 249] width 660 height 20
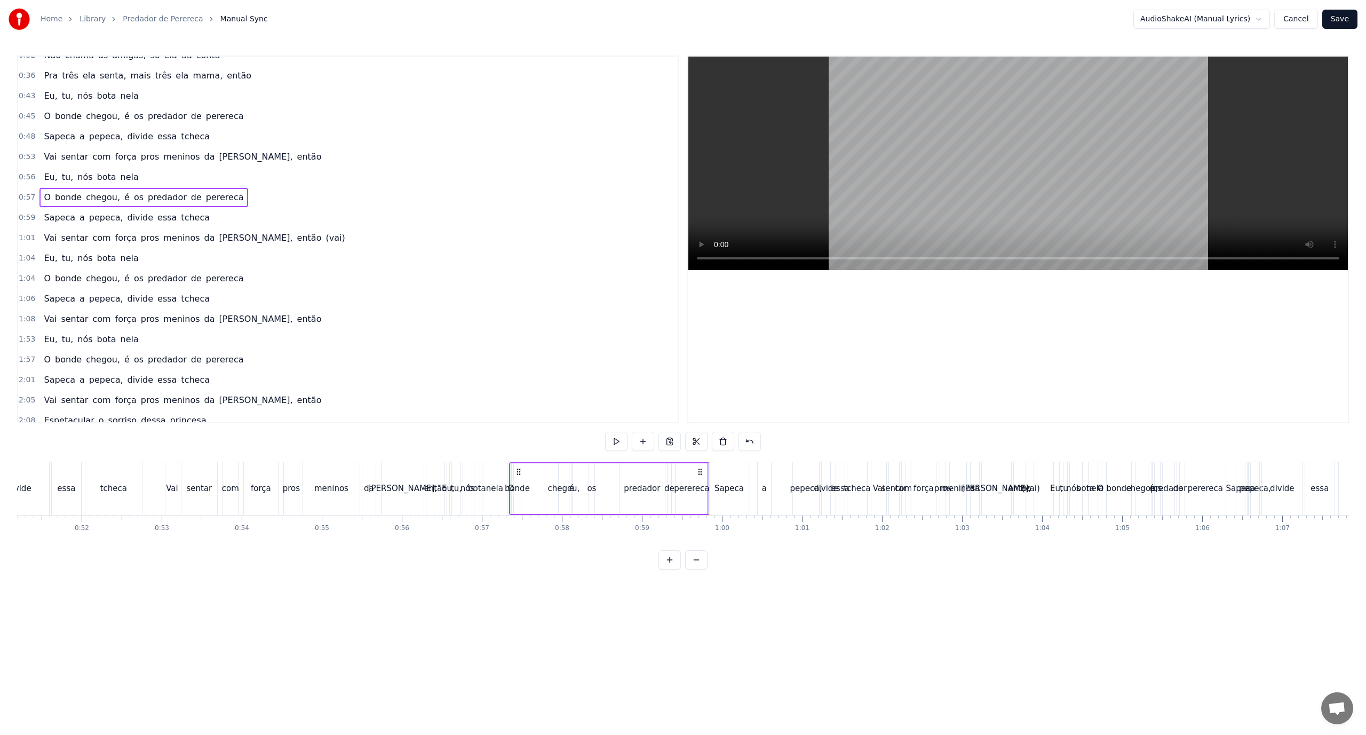
scroll to position [0, 0]
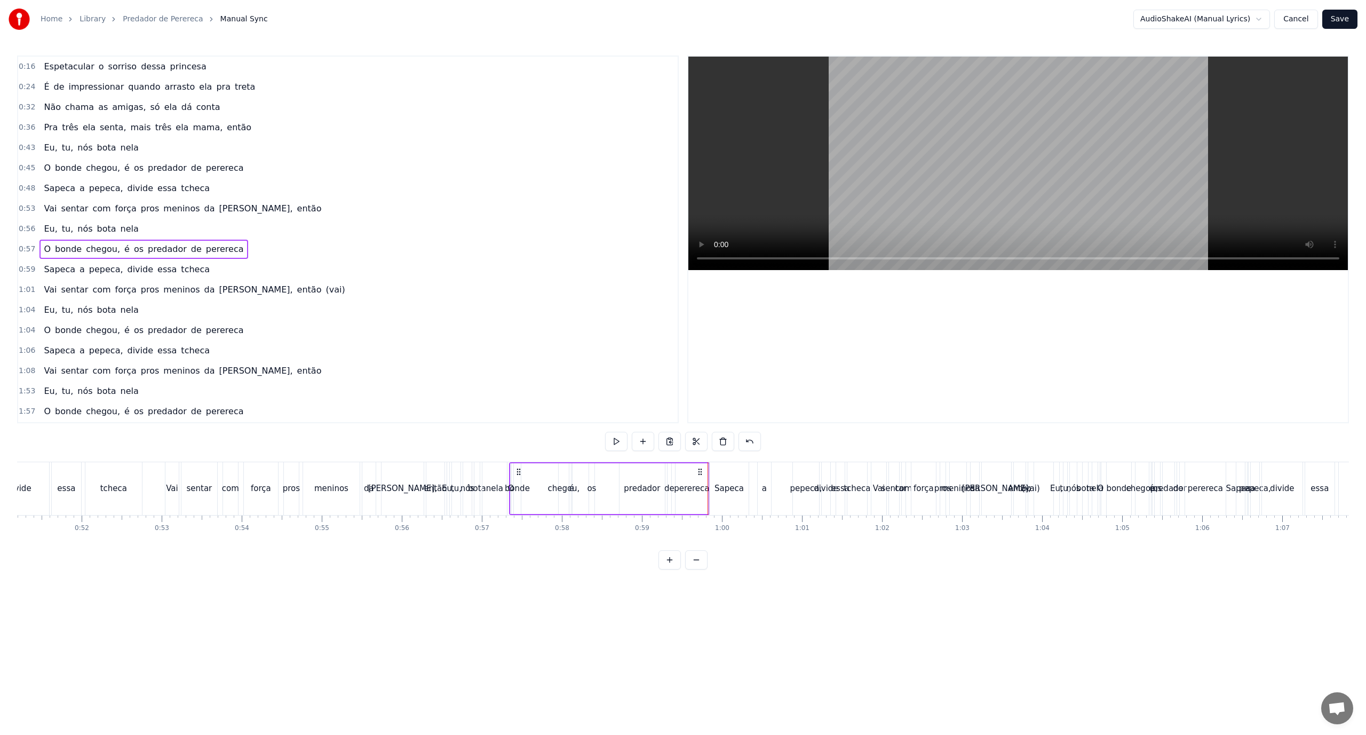
click at [682, 15] on button "Cancel" at bounding box center [1296, 19] width 43 height 19
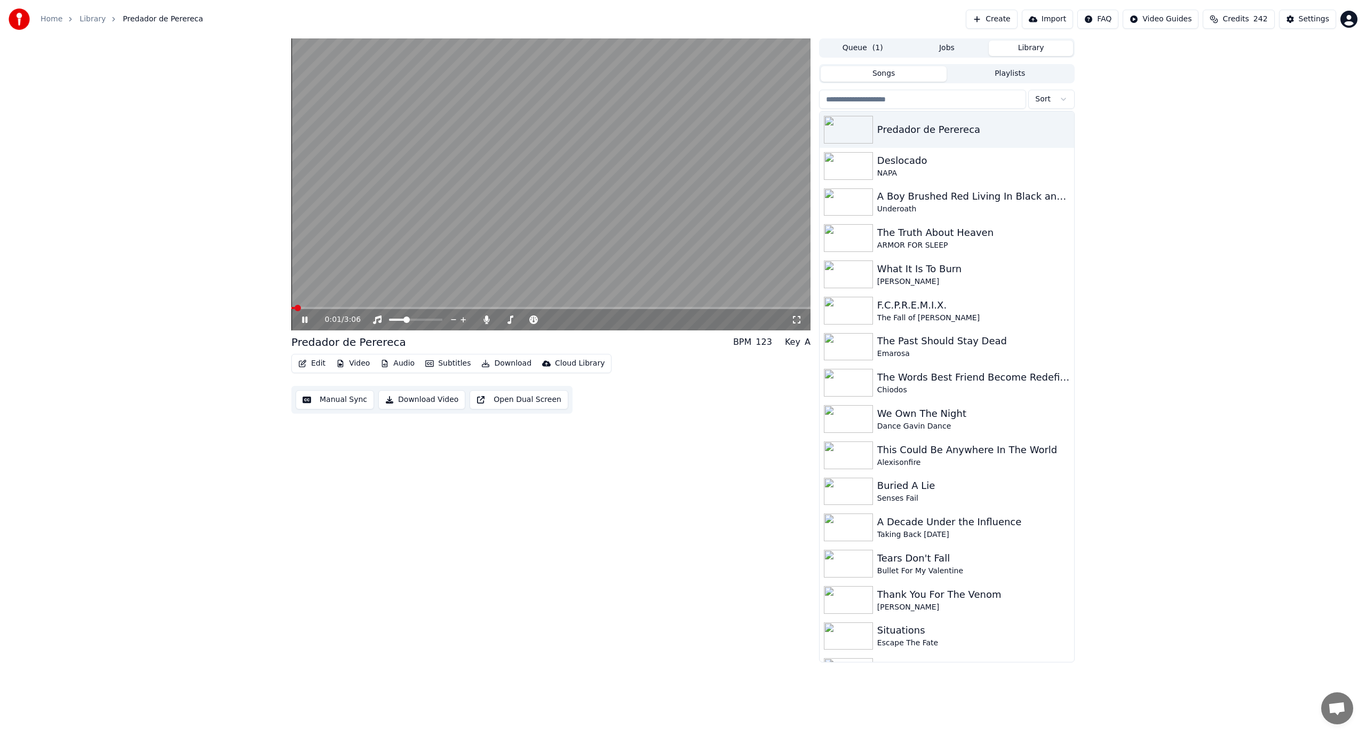
click at [316, 368] on button "Edit" at bounding box center [312, 363] width 36 height 15
click at [328, 386] on div "Edit Lyrics" at bounding box center [335, 386] width 38 height 11
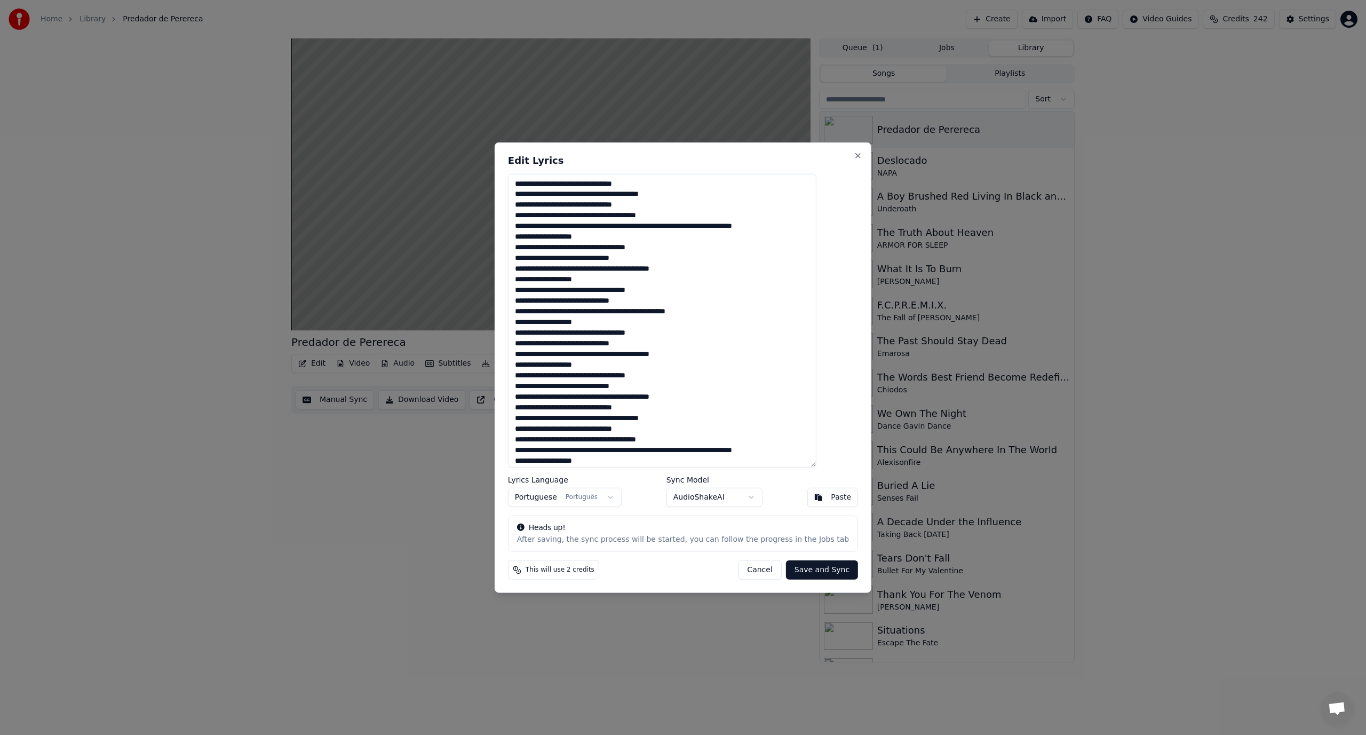
drag, startPoint x: 809, startPoint y: 227, endPoint x: 532, endPoint y: 230, distance: 277.0
click at [532, 230] on textarea at bounding box center [662, 320] width 308 height 294
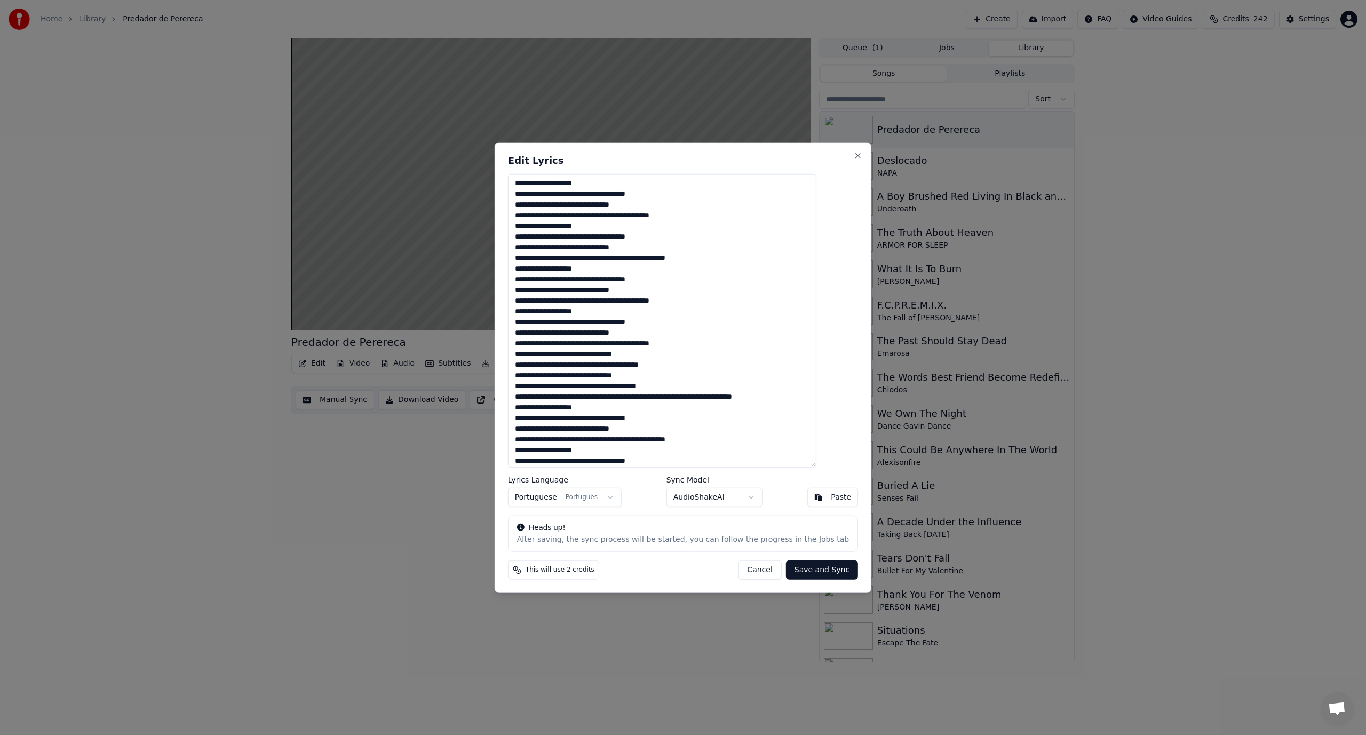
drag, startPoint x: 814, startPoint y: 396, endPoint x: 529, endPoint y: 401, distance: 285.1
click at [529, 401] on textarea at bounding box center [662, 320] width 308 height 294
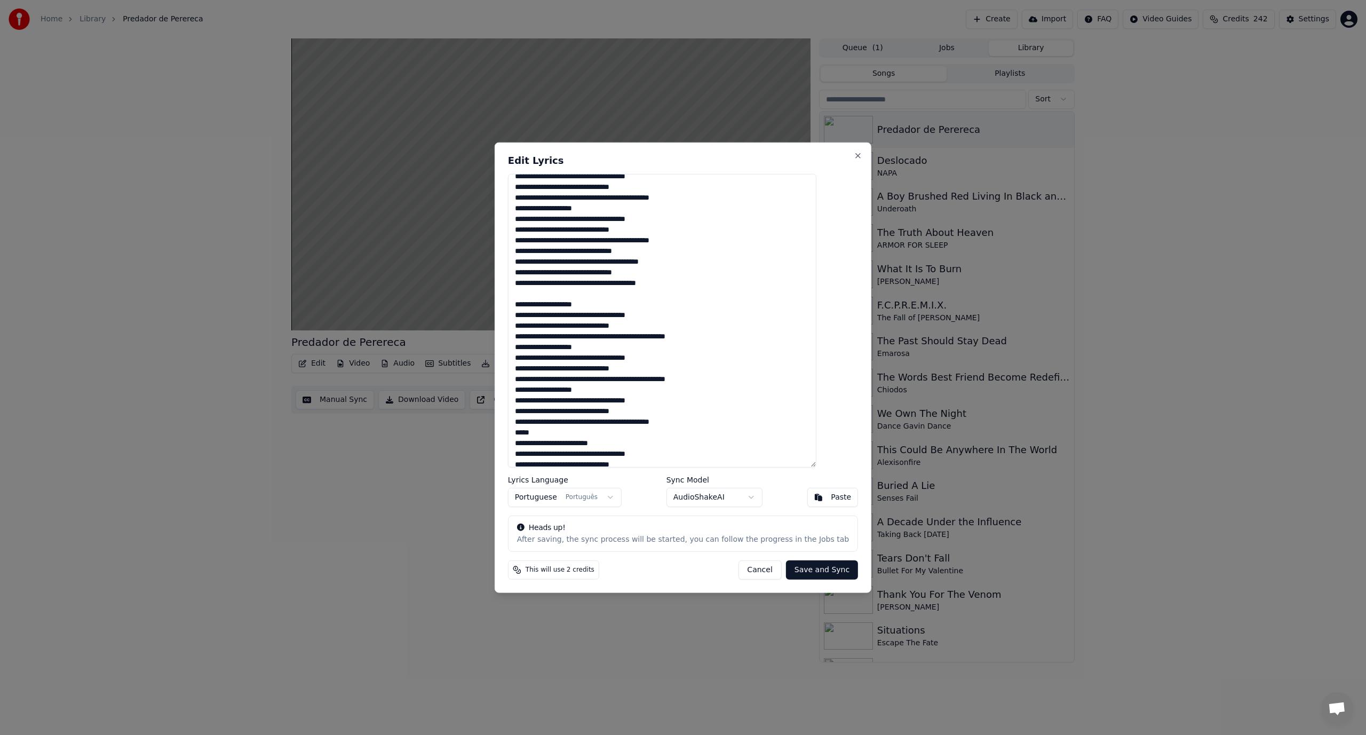
scroll to position [160, 0]
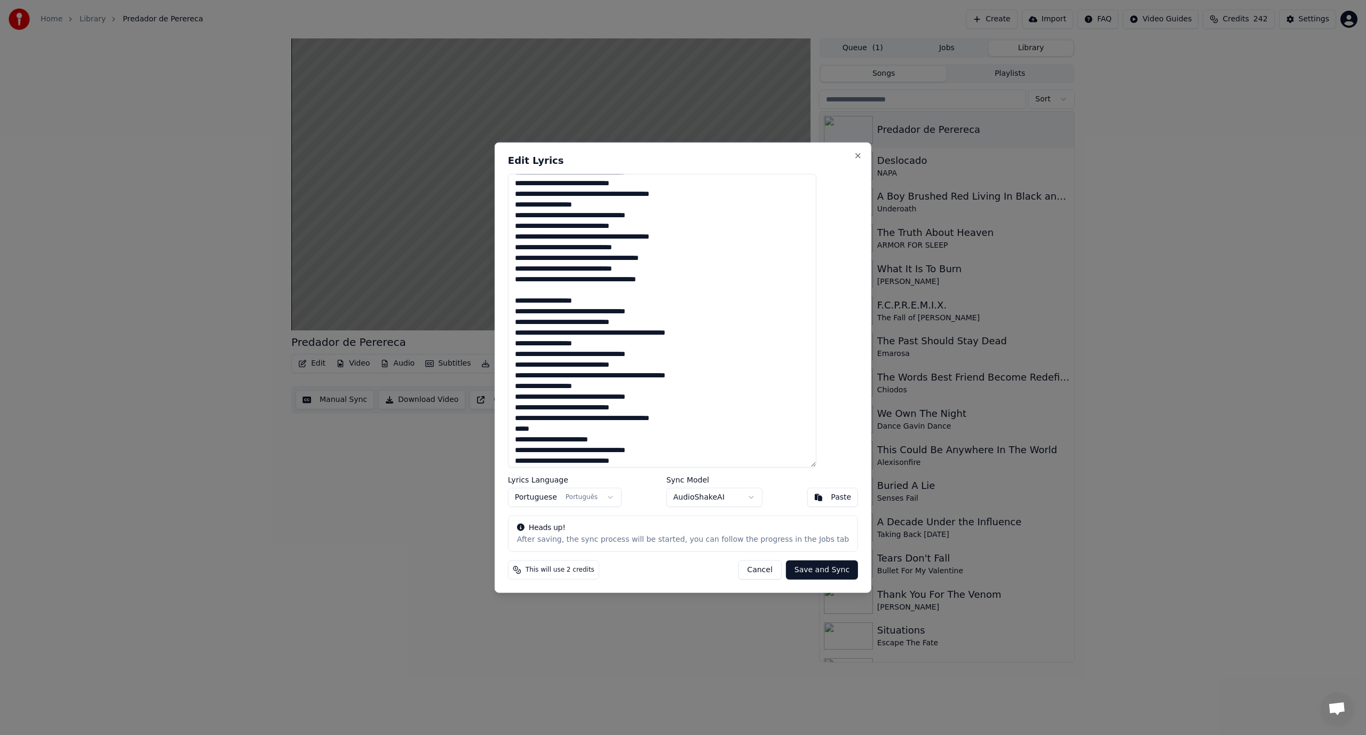
click at [645, 313] on textarea at bounding box center [662, 320] width 308 height 294
drag, startPoint x: 701, startPoint y: 323, endPoint x: 711, endPoint y: 323, distance: 9.6
click at [682, 323] on textarea at bounding box center [662, 320] width 308 height 294
drag, startPoint x: 724, startPoint y: 331, endPoint x: 706, endPoint y: 333, distance: 17.7
click at [682, 333] on textarea at bounding box center [662, 320] width 308 height 294
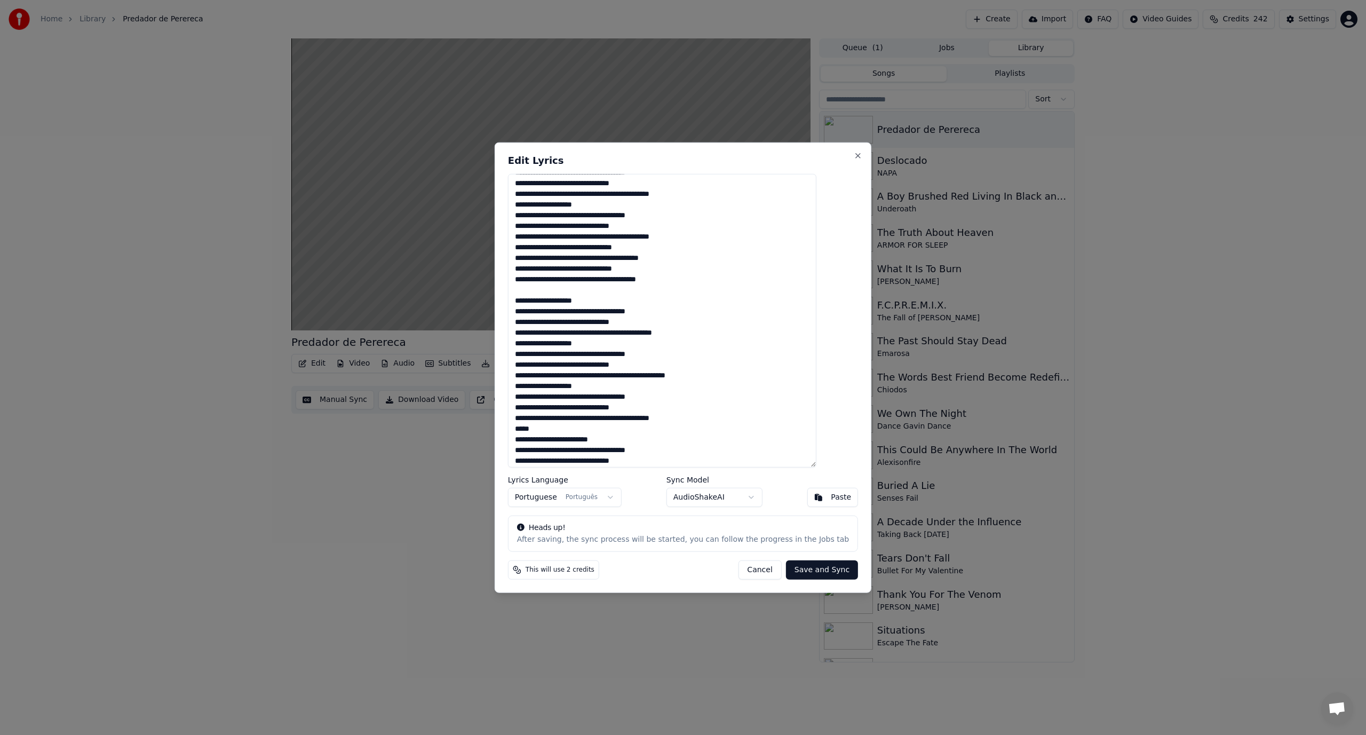
drag, startPoint x: 738, startPoint y: 393, endPoint x: 737, endPoint y: 379, distance: 13.4
click at [682, 379] on textarea at bounding box center [662, 320] width 308 height 294
click at [682, 377] on textarea at bounding box center [662, 320] width 308 height 294
drag, startPoint x: 748, startPoint y: 377, endPoint x: 707, endPoint y: 377, distance: 41.6
click at [682, 377] on textarea at bounding box center [662, 320] width 308 height 294
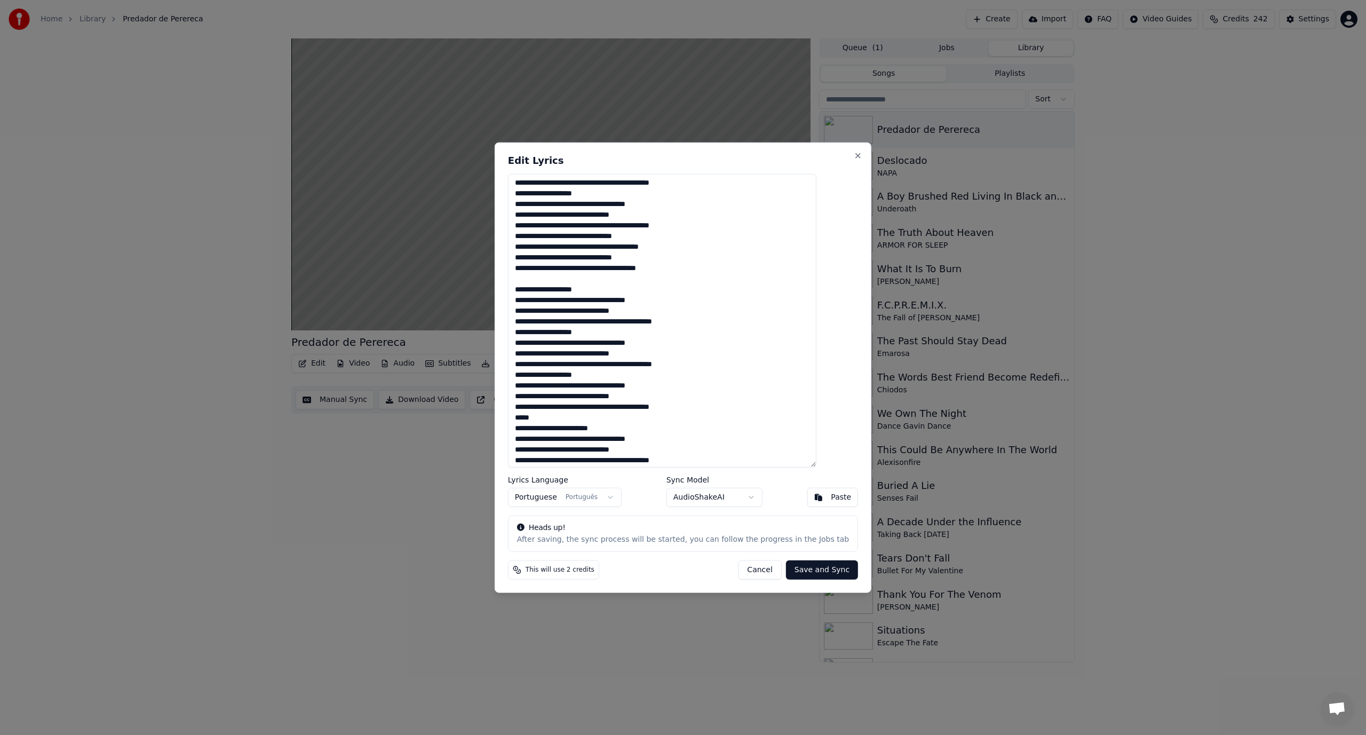
scroll to position [174, 0]
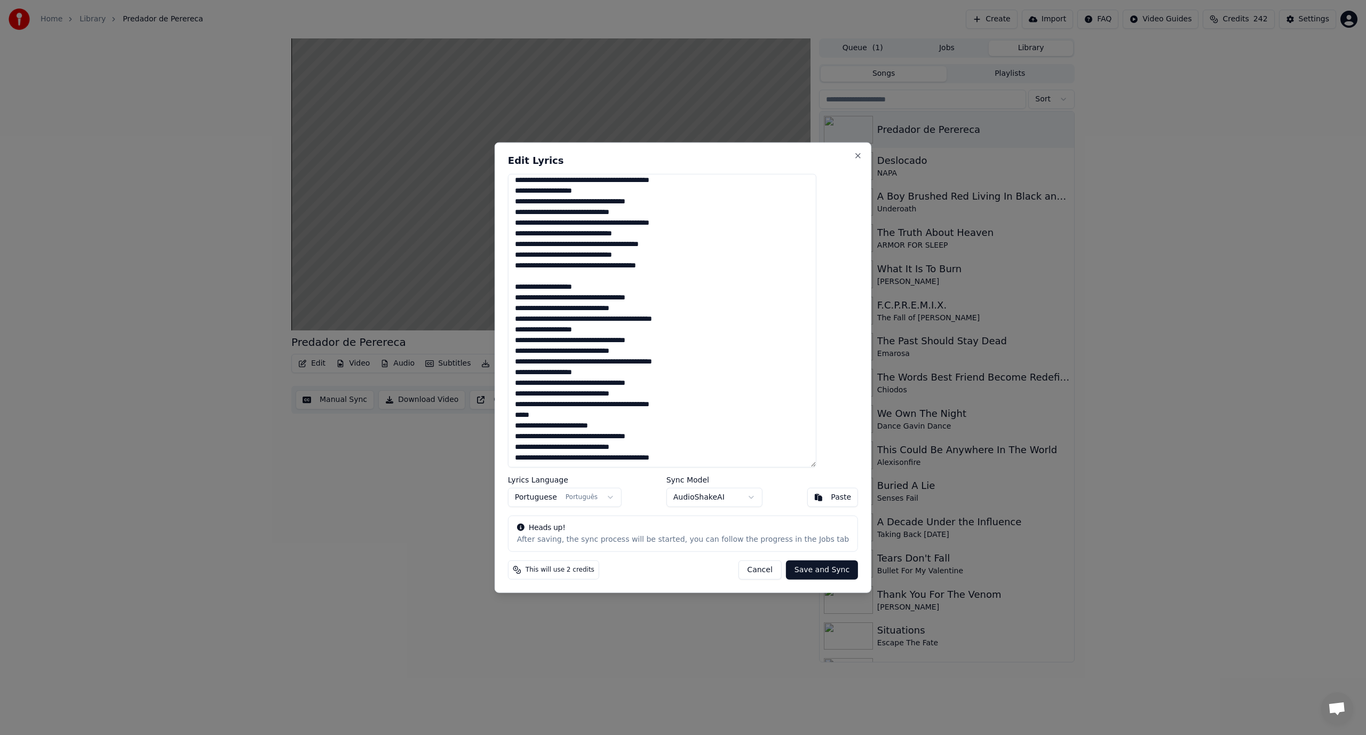
drag, startPoint x: 553, startPoint y: 421, endPoint x: 546, endPoint y: 420, distance: 7.0
click at [546, 420] on textarea at bounding box center [662, 320] width 308 height 294
click at [548, 420] on textarea at bounding box center [662, 320] width 308 height 294
drag, startPoint x: 549, startPoint y: 423, endPoint x: 536, endPoint y: 418, distance: 13.7
click at [536, 418] on textarea at bounding box center [662, 320] width 308 height 294
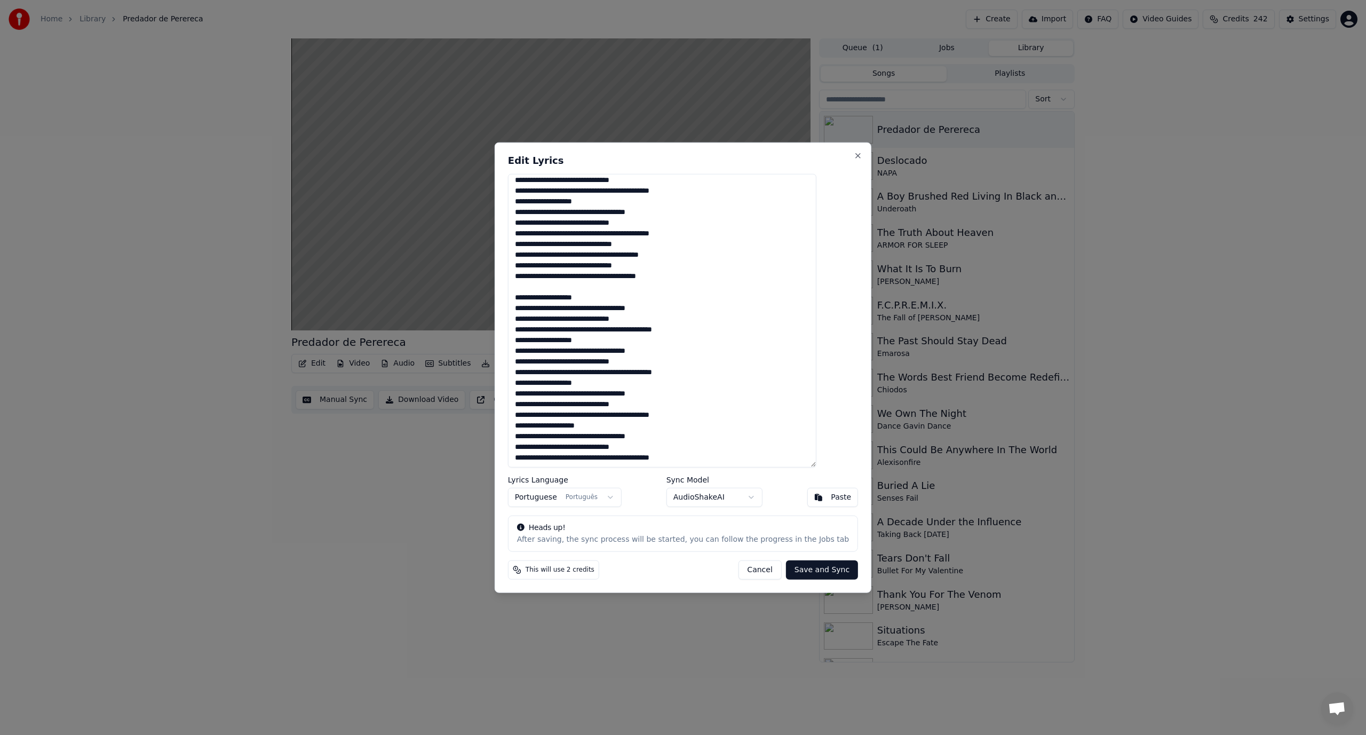
scroll to position [163, 0]
click at [682, 443] on textarea at bounding box center [662, 320] width 308 height 294
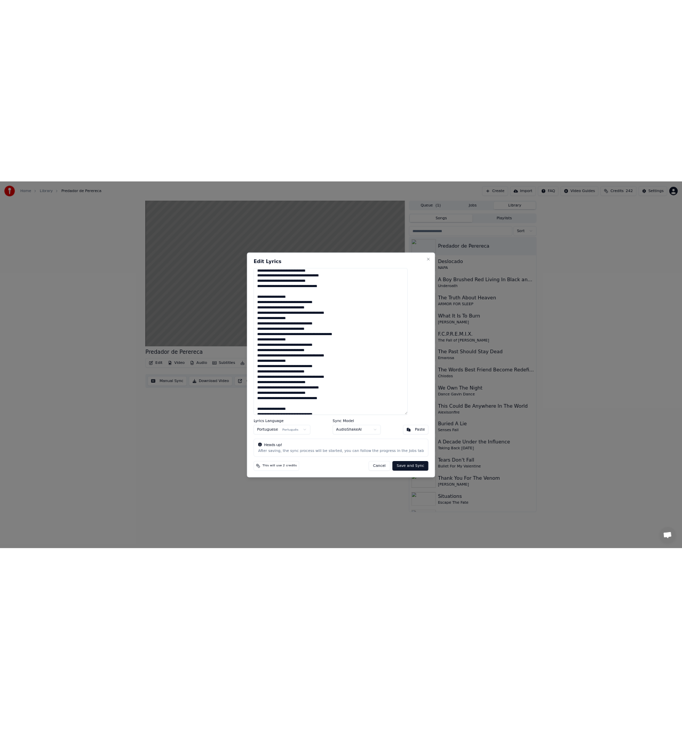
scroll to position [0, 0]
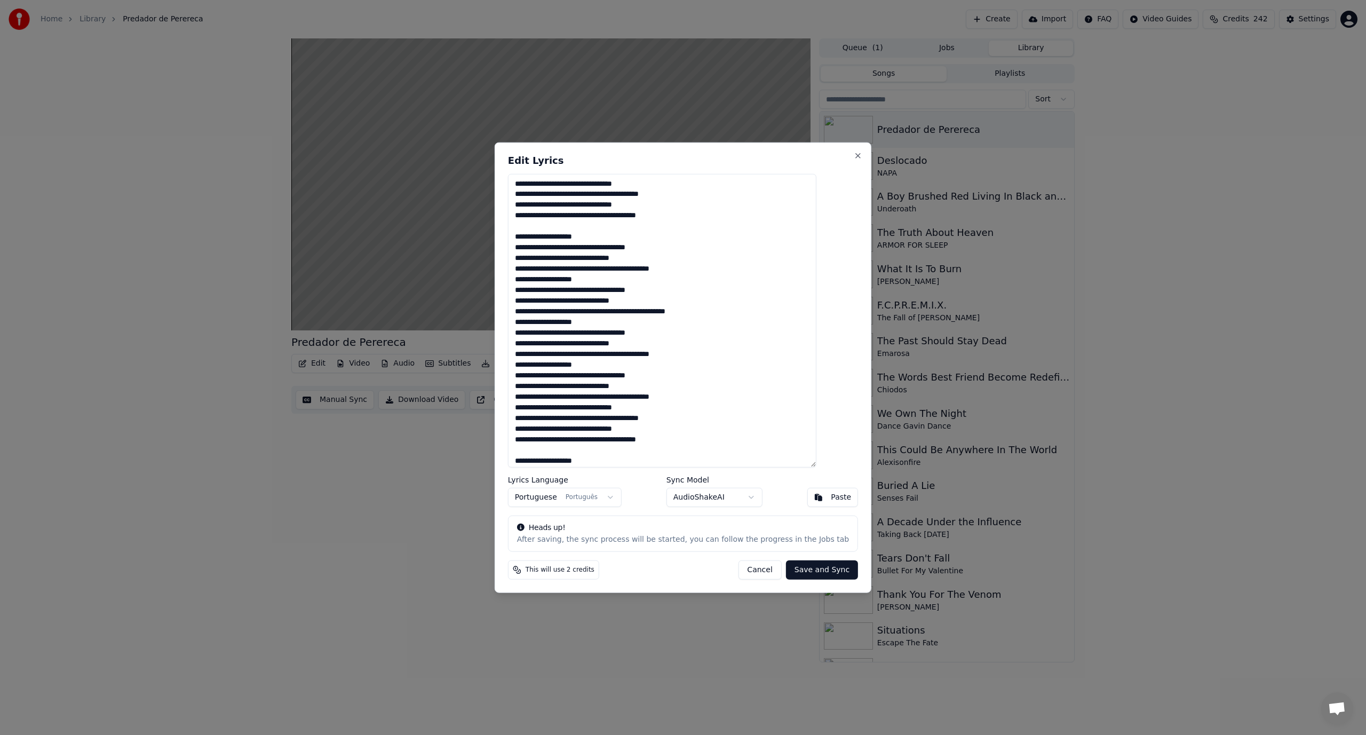
type textarea "**********"
click at [682, 572] on button "Save and Sync" at bounding box center [822, 569] width 72 height 19
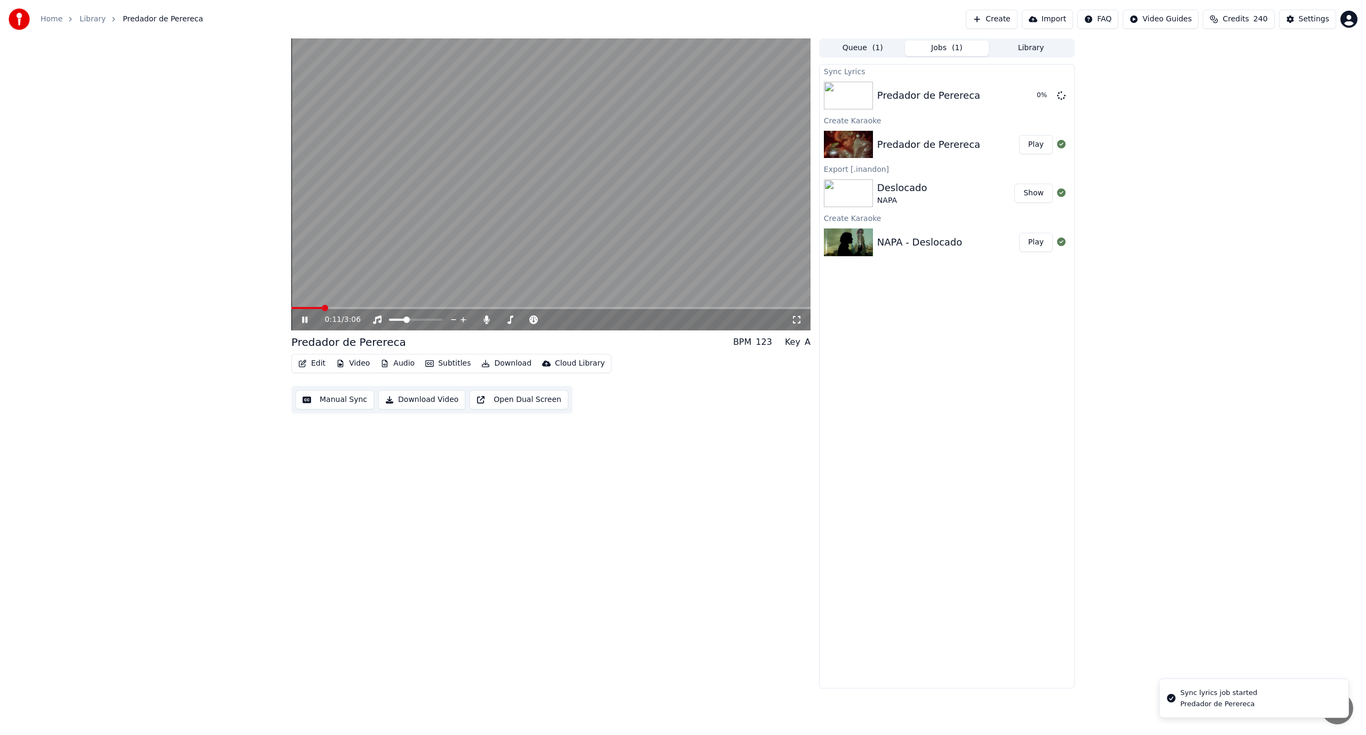
click at [322, 307] on span at bounding box center [306, 308] width 30 height 2
click at [305, 307] on span at bounding box center [302, 308] width 22 height 2
click at [313, 320] on icon at bounding box center [312, 319] width 25 height 9
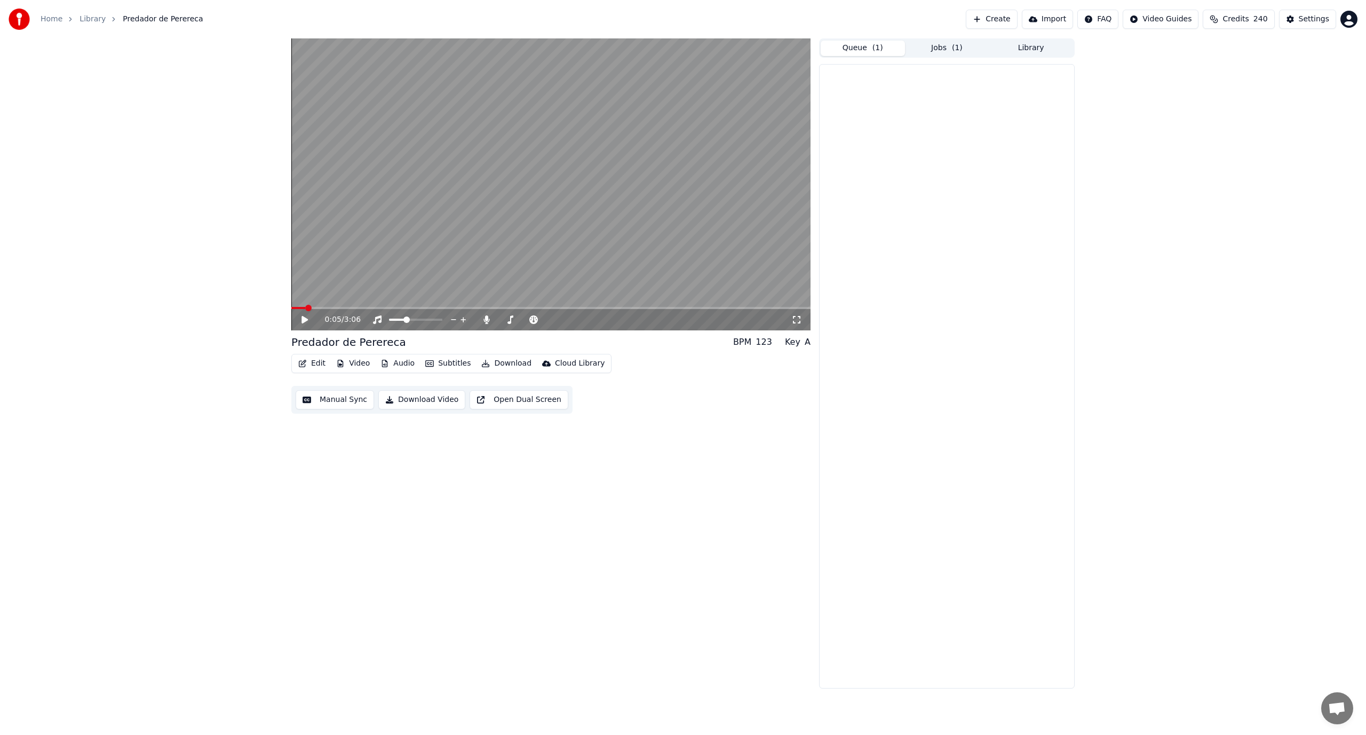
click at [682, 49] on span "( 1 )" at bounding box center [878, 48] width 11 height 11
click at [682, 49] on button "Jobs ( 1 )" at bounding box center [947, 48] width 84 height 15
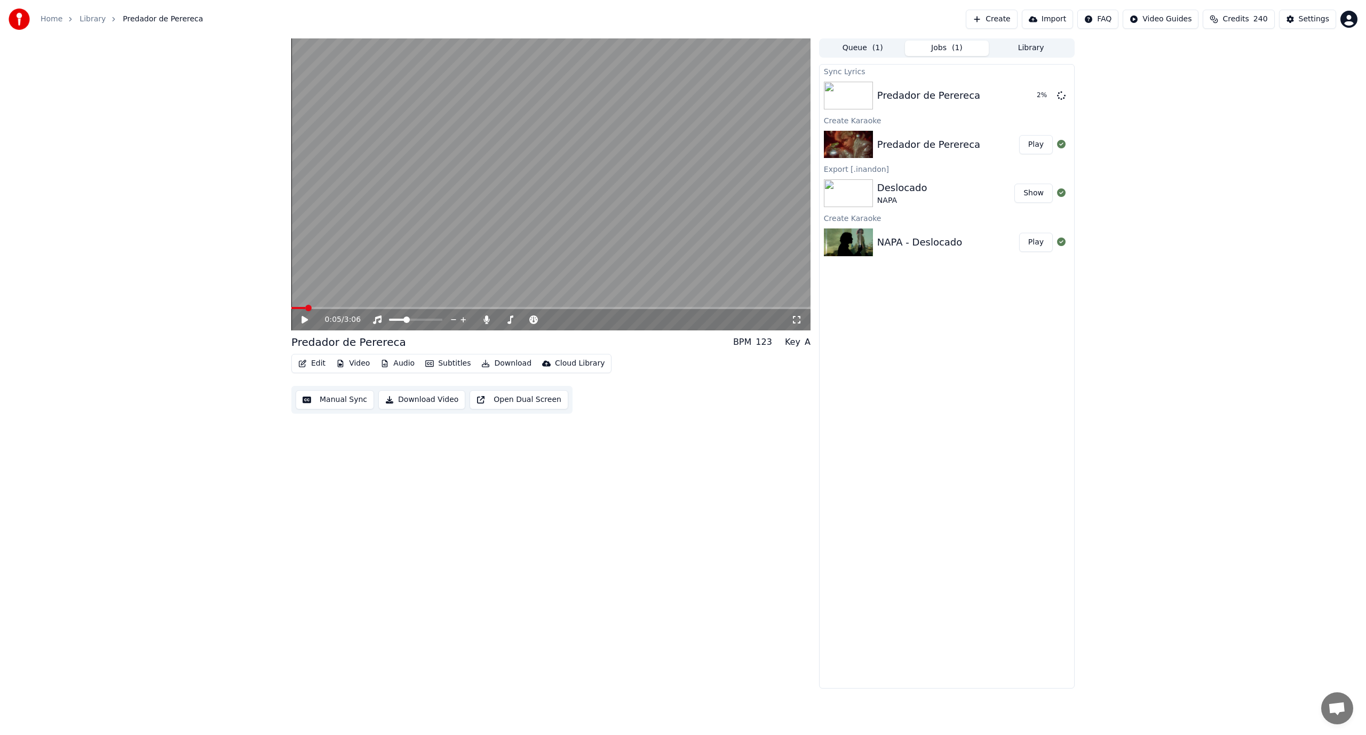
click at [682, 238] on button "Play" at bounding box center [1036, 242] width 34 height 19
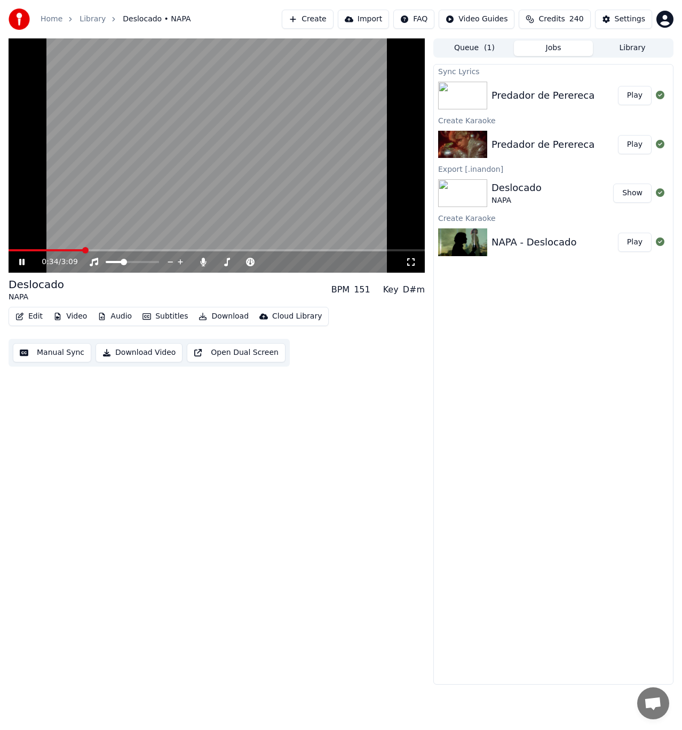
click at [17, 262] on div "0:34 / 3:09" at bounding box center [217, 262] width 408 height 11
click at [19, 262] on icon at bounding box center [29, 262] width 25 height 9
click at [144, 140] on video at bounding box center [217, 155] width 416 height 234
click at [117, 263] on span at bounding box center [119, 262] width 6 height 6
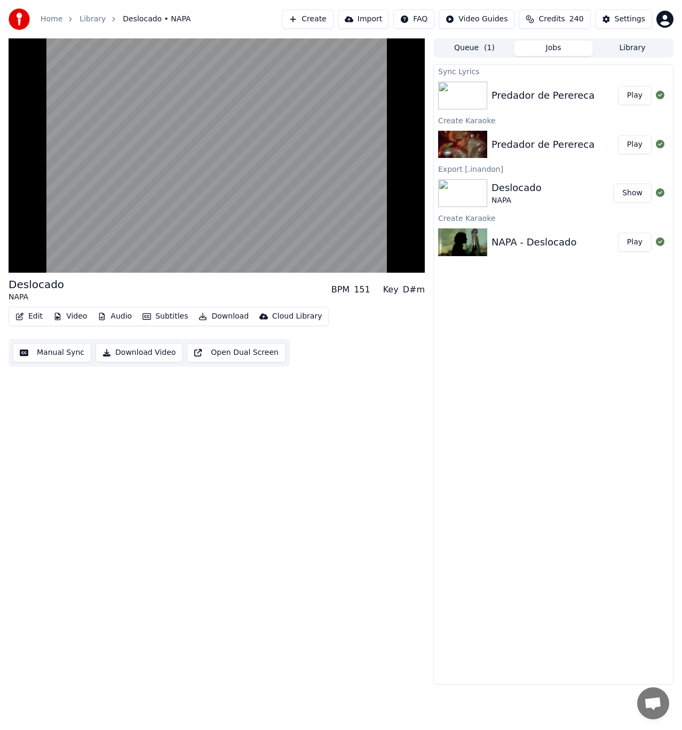
click at [308, 501] on div "Deslocado NAPA BPM 151 Key D#m Edit Video Audio Subtitles Download Cloud Librar…" at bounding box center [217, 361] width 416 height 646
click at [632, 92] on button "Play" at bounding box center [635, 95] width 34 height 19
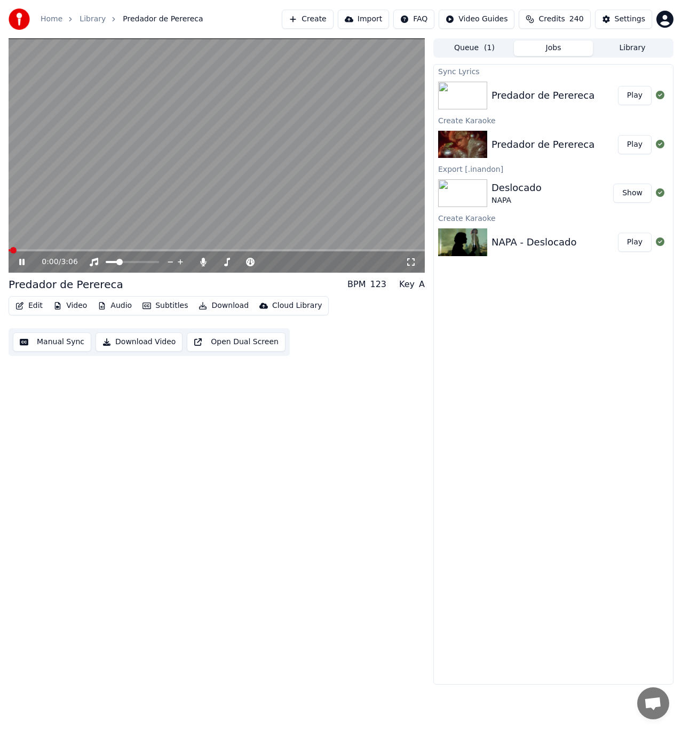
click at [22, 248] on video at bounding box center [217, 155] width 416 height 234
click at [25, 249] on span at bounding box center [217, 250] width 416 height 2
click at [46, 249] on span at bounding box center [217, 250] width 416 height 2
click at [65, 218] on video at bounding box center [217, 155] width 416 height 234
click at [75, 251] on span at bounding box center [217, 250] width 416 height 2
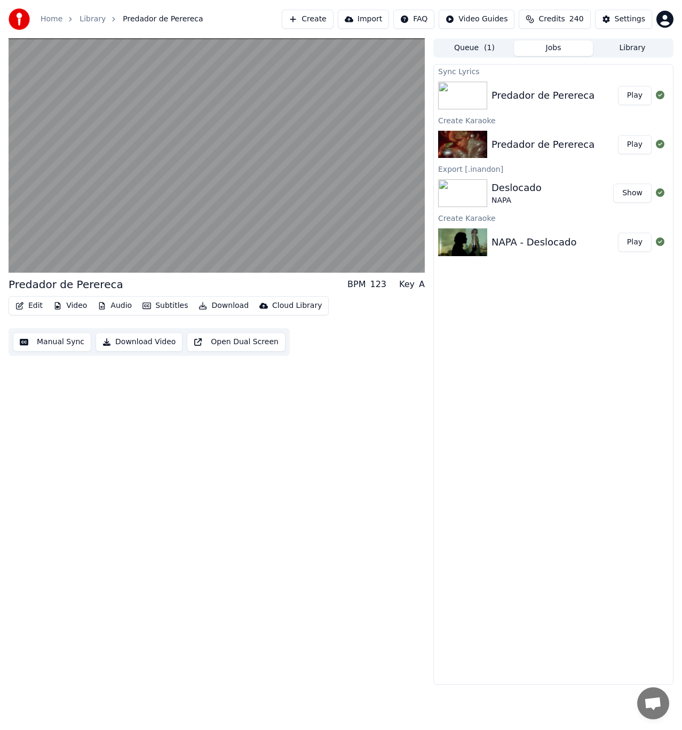
click at [36, 343] on button "Manual Sync" at bounding box center [52, 342] width 78 height 19
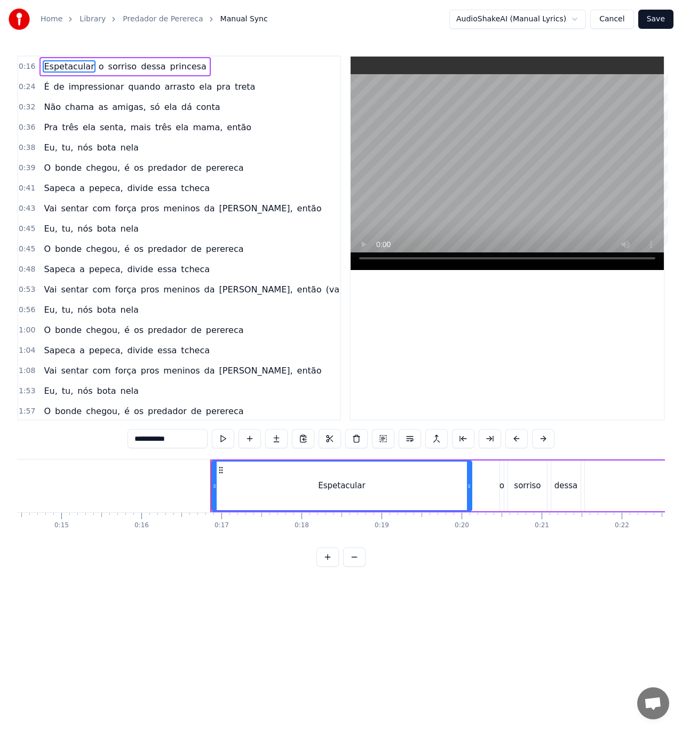
scroll to position [0, 1296]
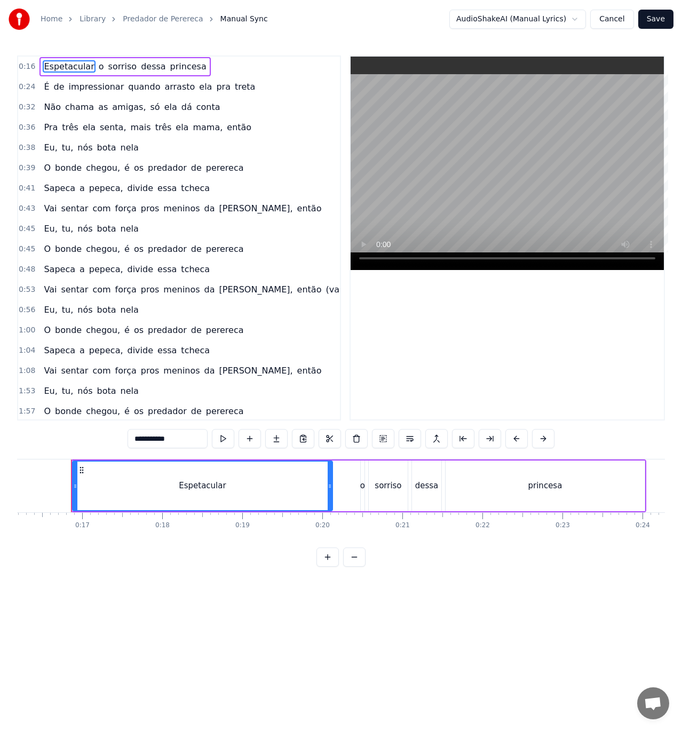
click at [50, 149] on span "Eu," at bounding box center [50, 147] width 15 height 12
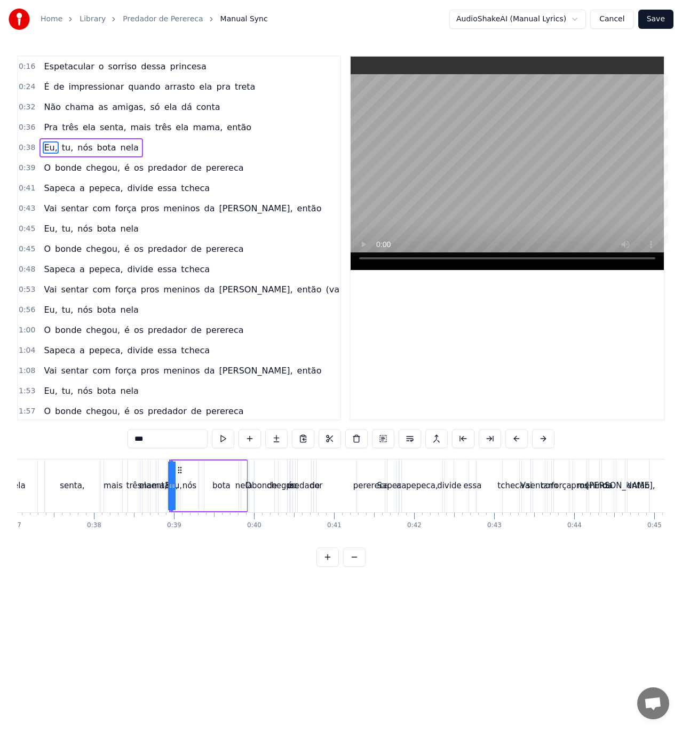
scroll to position [0, 3064]
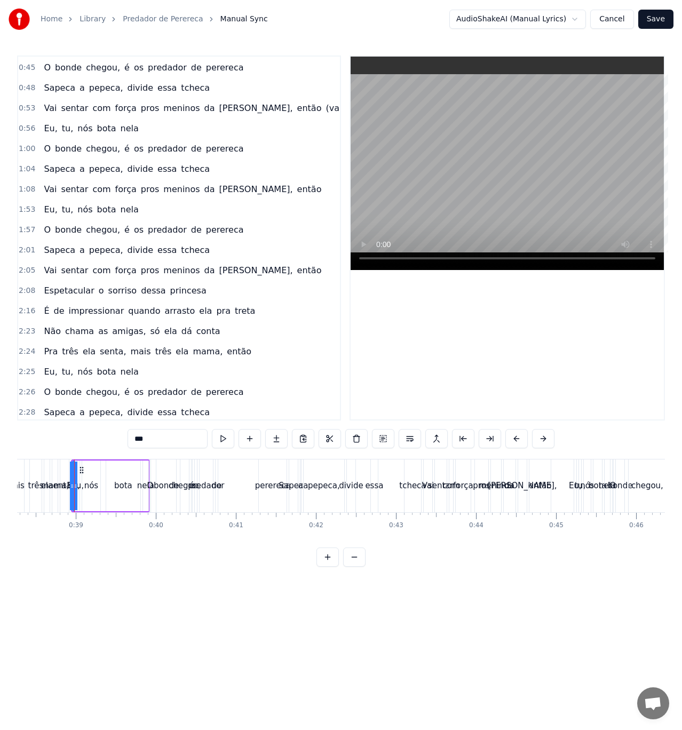
click at [45, 496] on div "ela" at bounding box center [46, 486] width 5 height 53
type input "***"
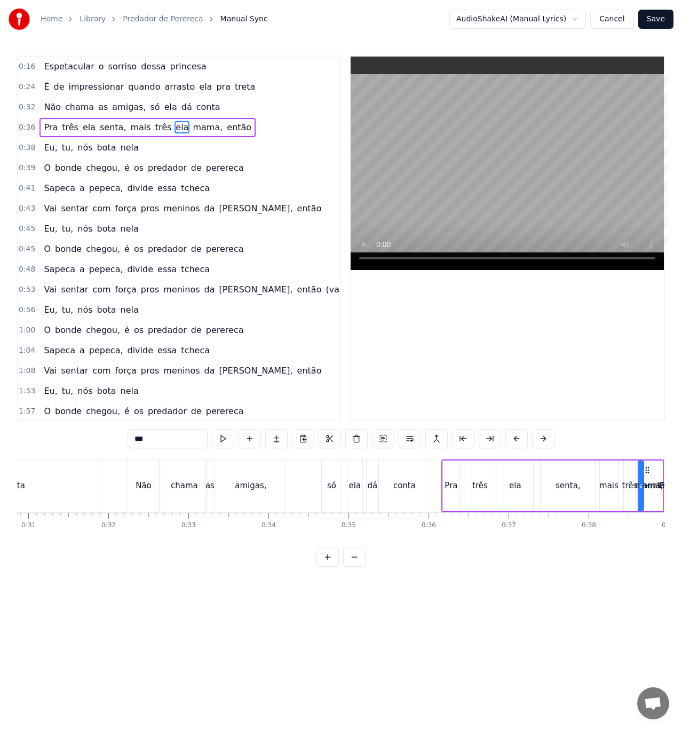
scroll to position [0, 2585]
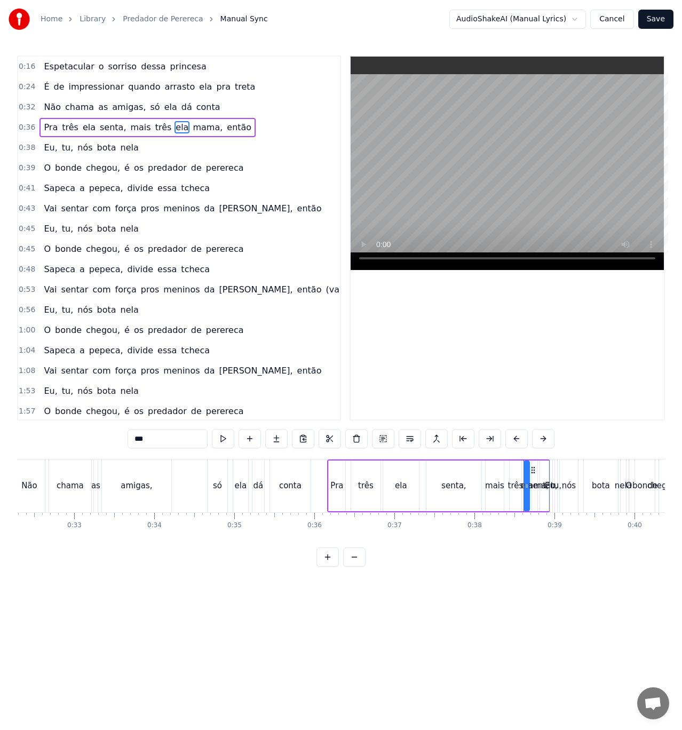
click at [279, 531] on div "Espetacular o sorriso dessa princesa É de impressionar quando arrasto ela pra t…" at bounding box center [341, 499] width 648 height 80
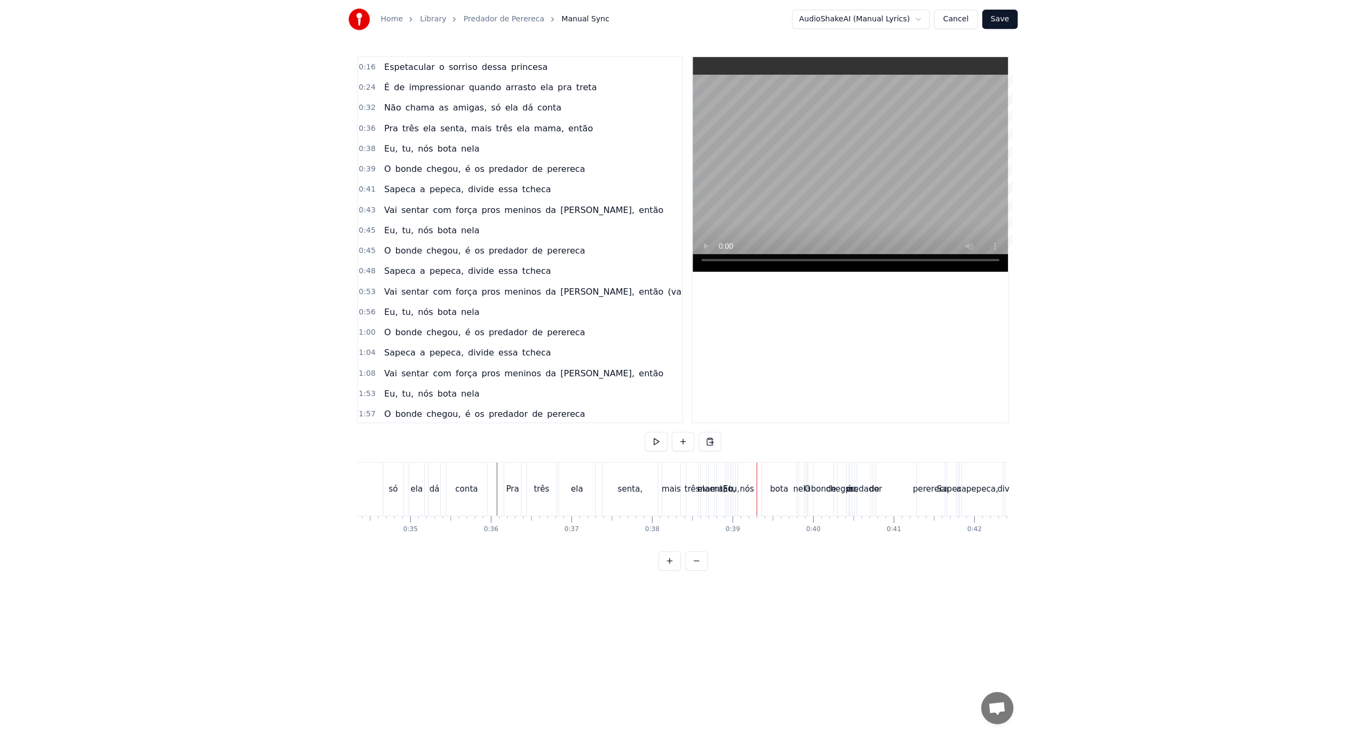
scroll to position [0, 2800]
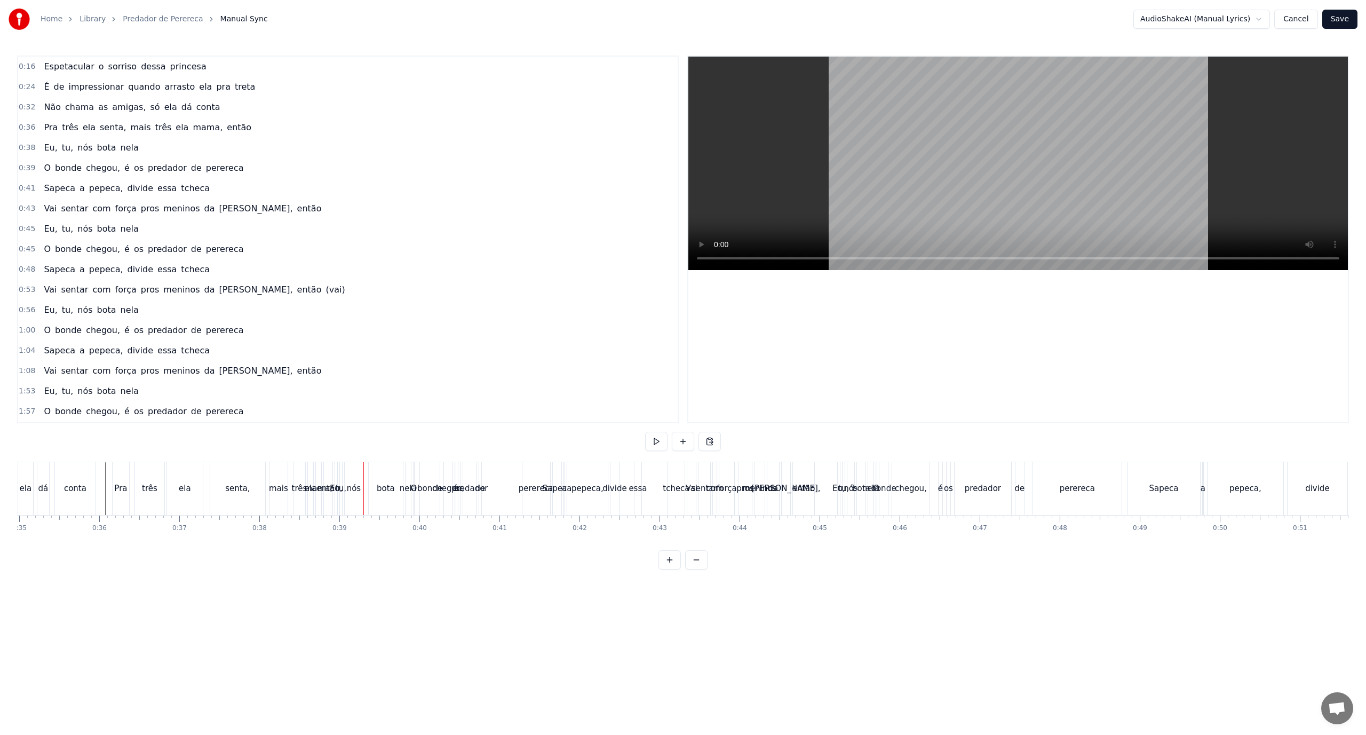
drag, startPoint x: 515, startPoint y: 537, endPoint x: 326, endPoint y: 487, distance: 195.4
click at [330, 487] on div "Espetacular o sorriso dessa princesa É de impressionar quando arrasto ela pra t…" at bounding box center [683, 502] width 1332 height 80
click at [308, 495] on div "ela" at bounding box center [310, 488] width 5 height 53
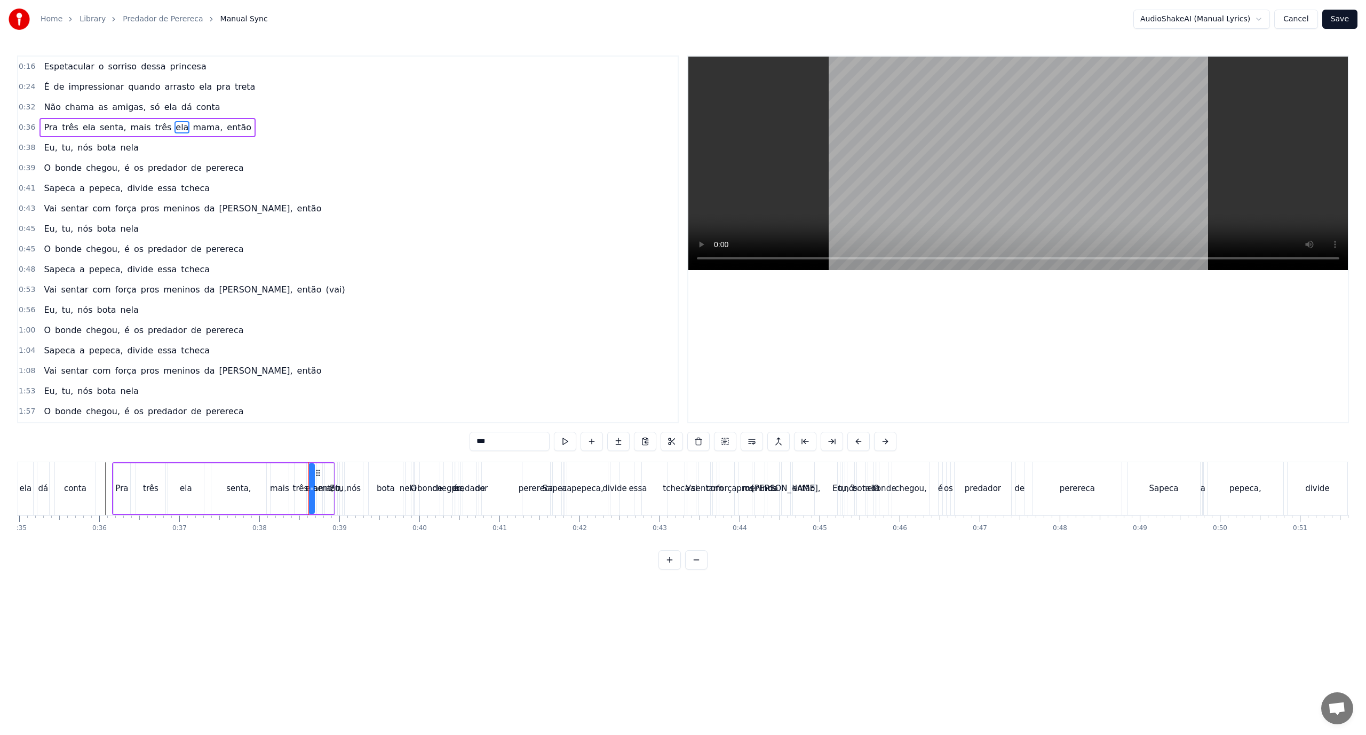
click at [350, 533] on div "Espetacular o sorriso dessa princesa É de impressionar quando arrasto ela pra t…" at bounding box center [683, 502] width 1332 height 80
click at [341, 503] on div "tu," at bounding box center [341, 488] width 2 height 53
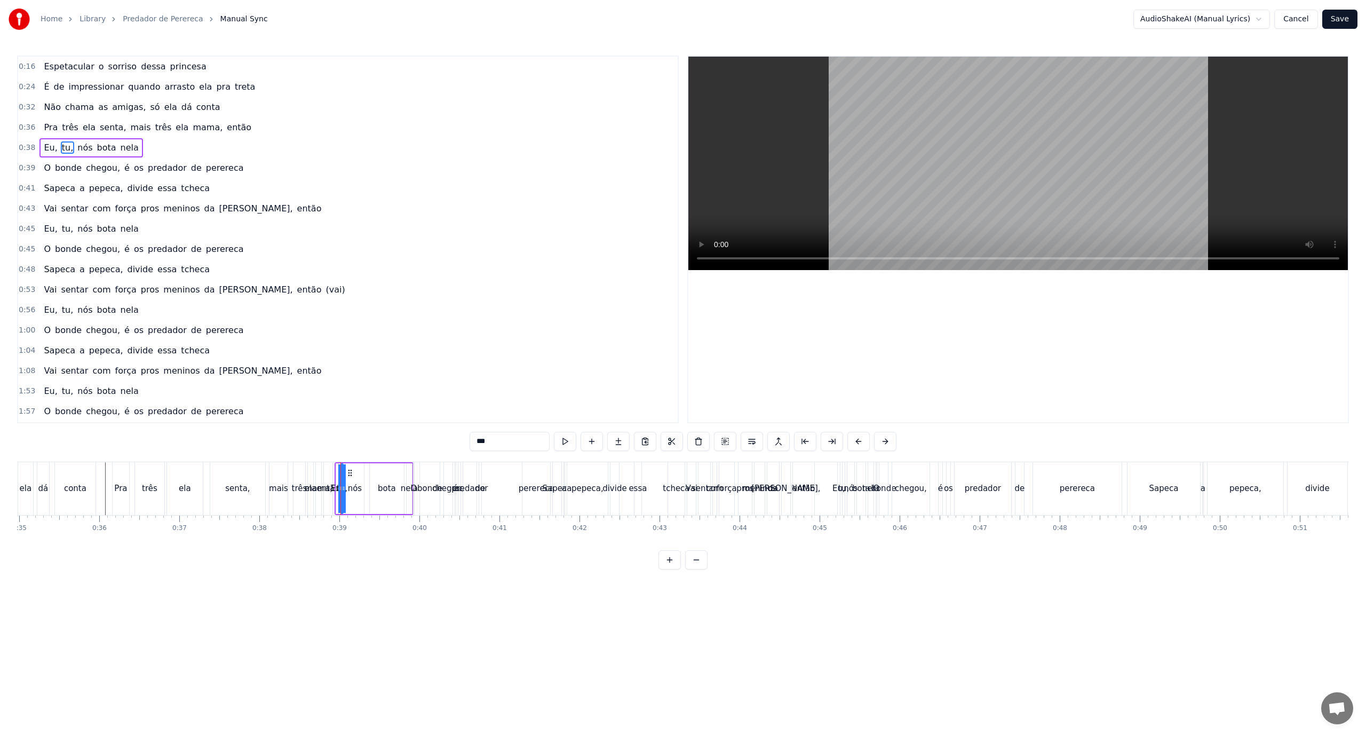
click at [328, 500] on div "então" at bounding box center [328, 488] width 9 height 53
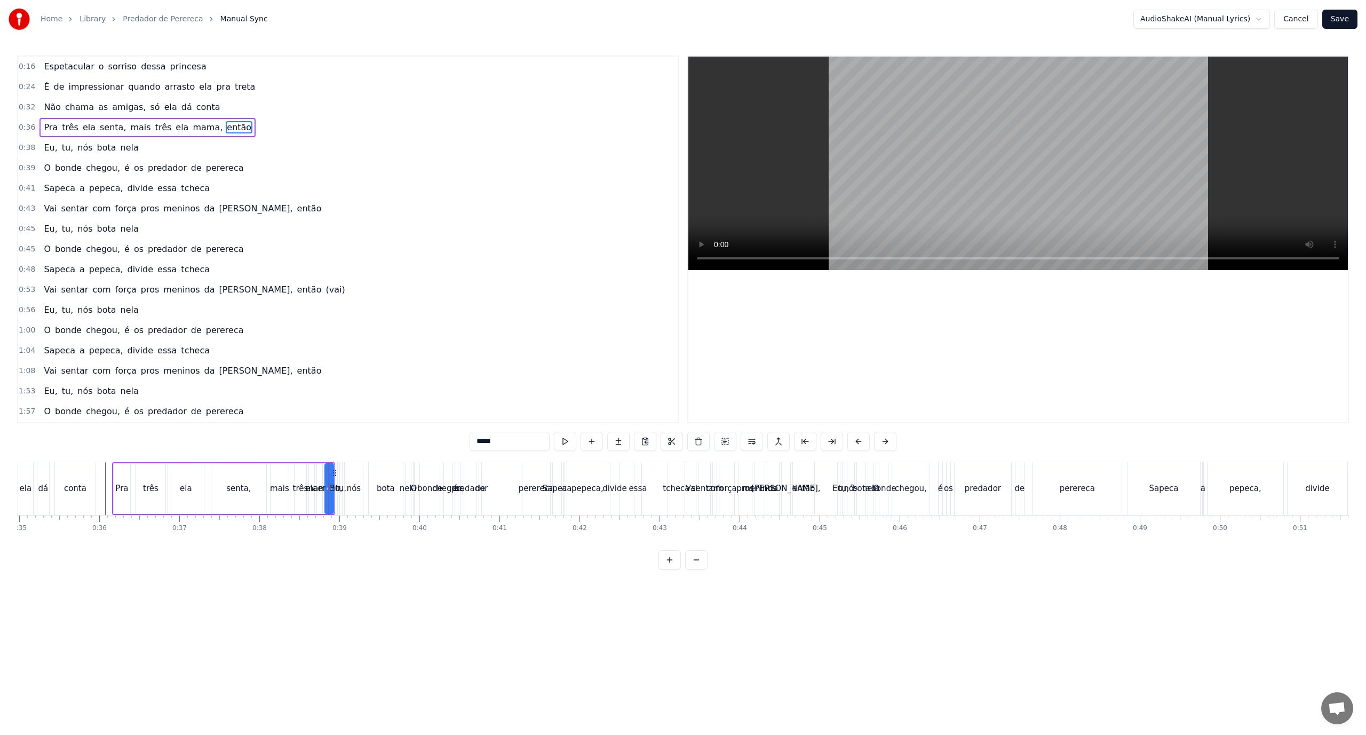
click at [311, 498] on div "ela" at bounding box center [311, 488] width 5 height 51
type input "***"
drag, startPoint x: 312, startPoint y: 498, endPoint x: 390, endPoint y: 502, distance: 78.0
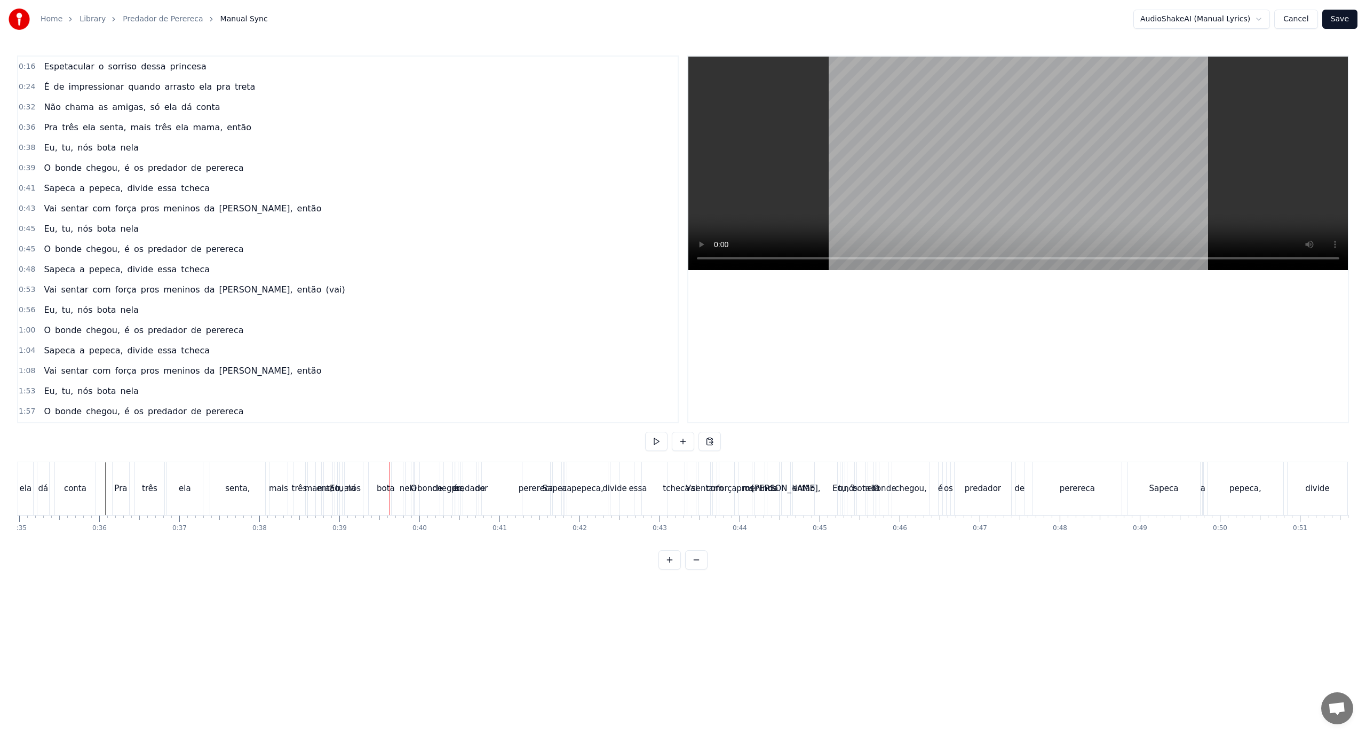
click at [313, 502] on div "ela" at bounding box center [349, 488] width 83 height 53
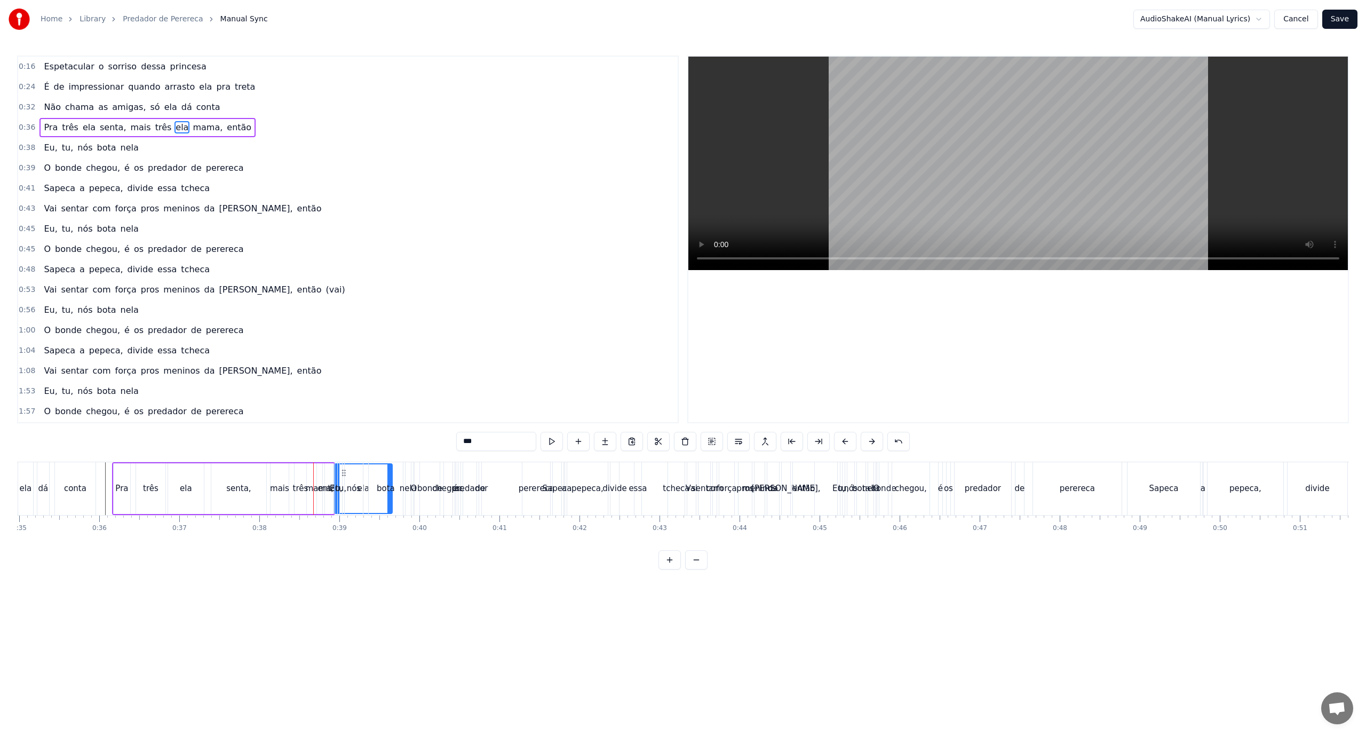
drag, startPoint x: 311, startPoint y: 501, endPoint x: 336, endPoint y: 505, distance: 26.0
click at [386, 503] on div "bota" at bounding box center [386, 488] width 34 height 53
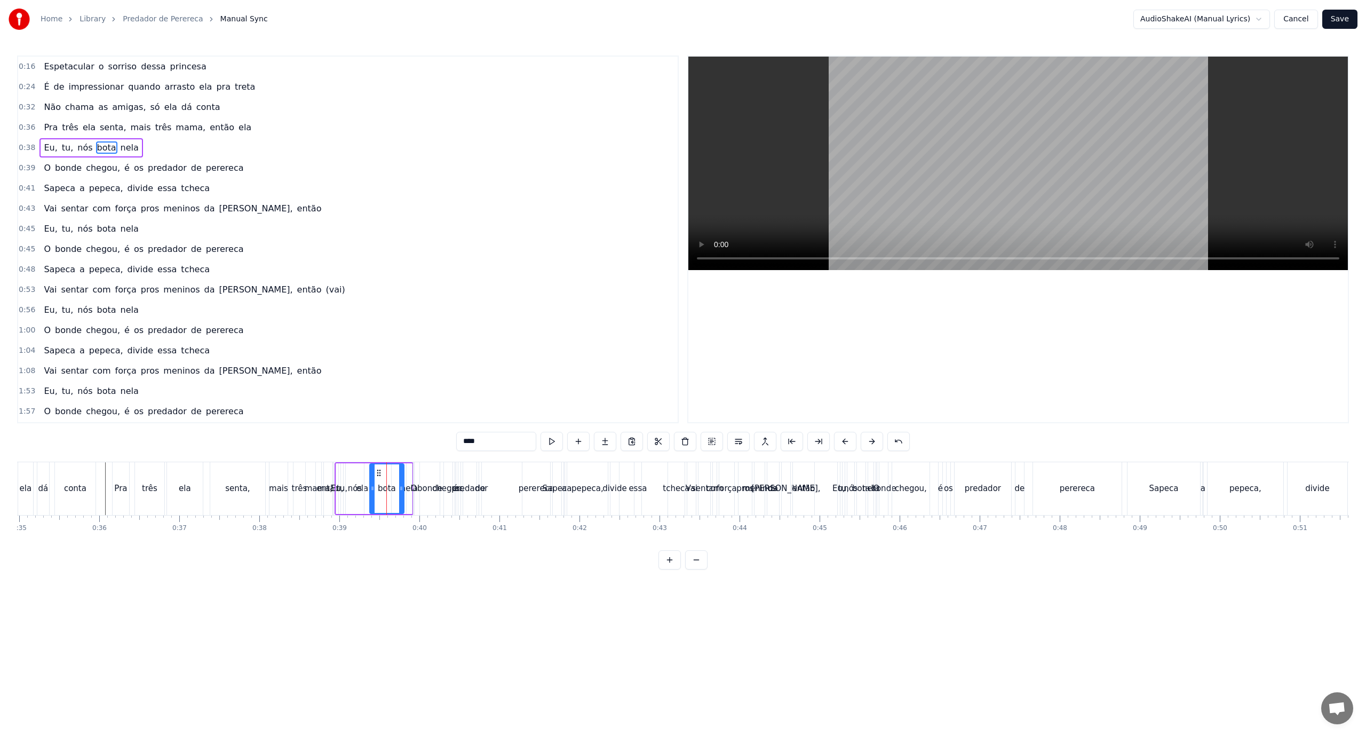
click at [326, 493] on div "então" at bounding box center [328, 488] width 23 height 12
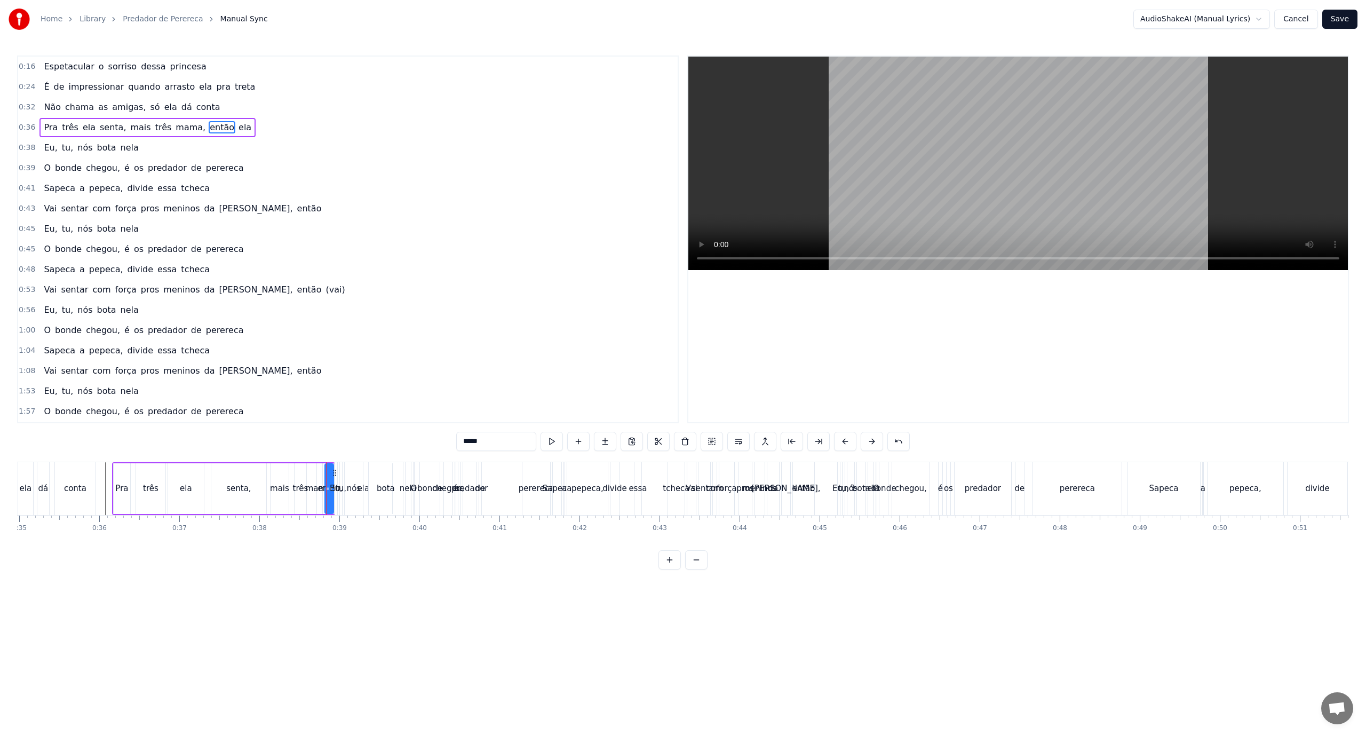
click at [320, 496] on div "mama," at bounding box center [319, 488] width 5 height 51
type input "*****"
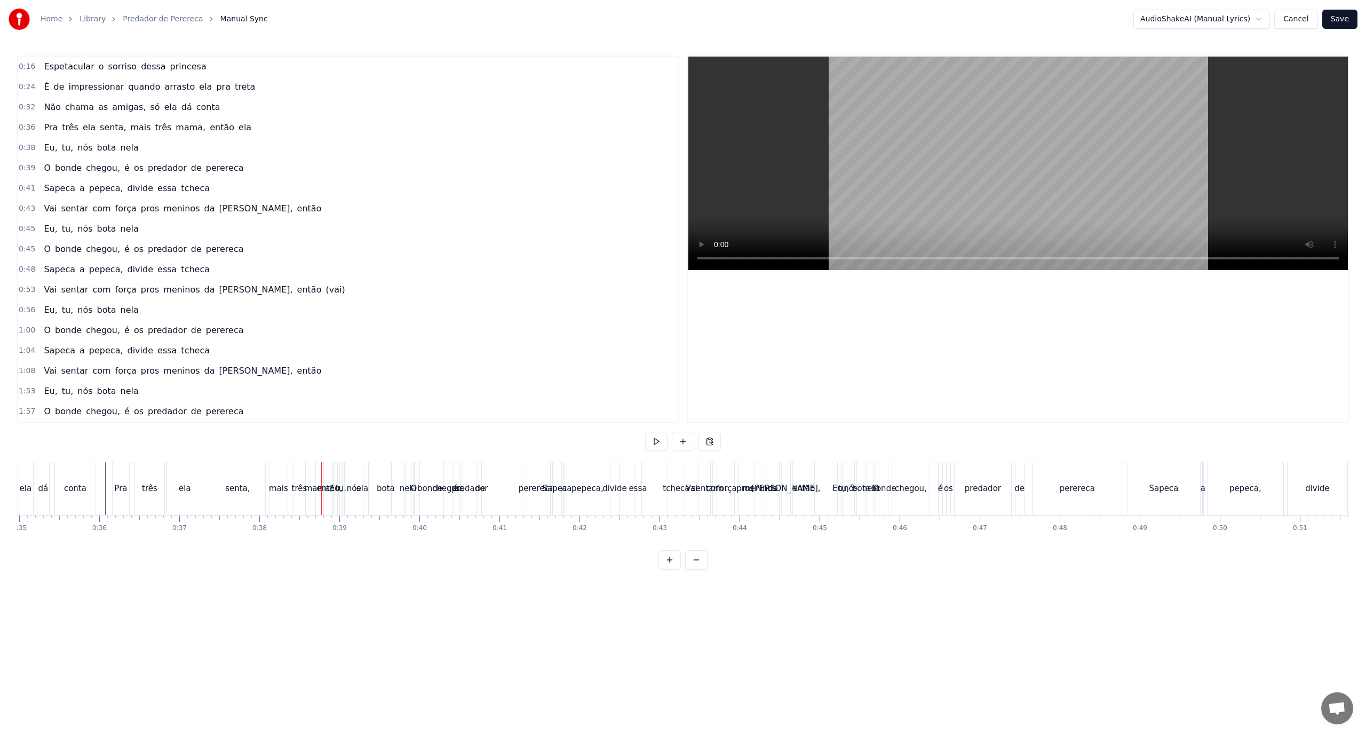
click at [319, 493] on div "então" at bounding box center [328, 488] width 23 height 12
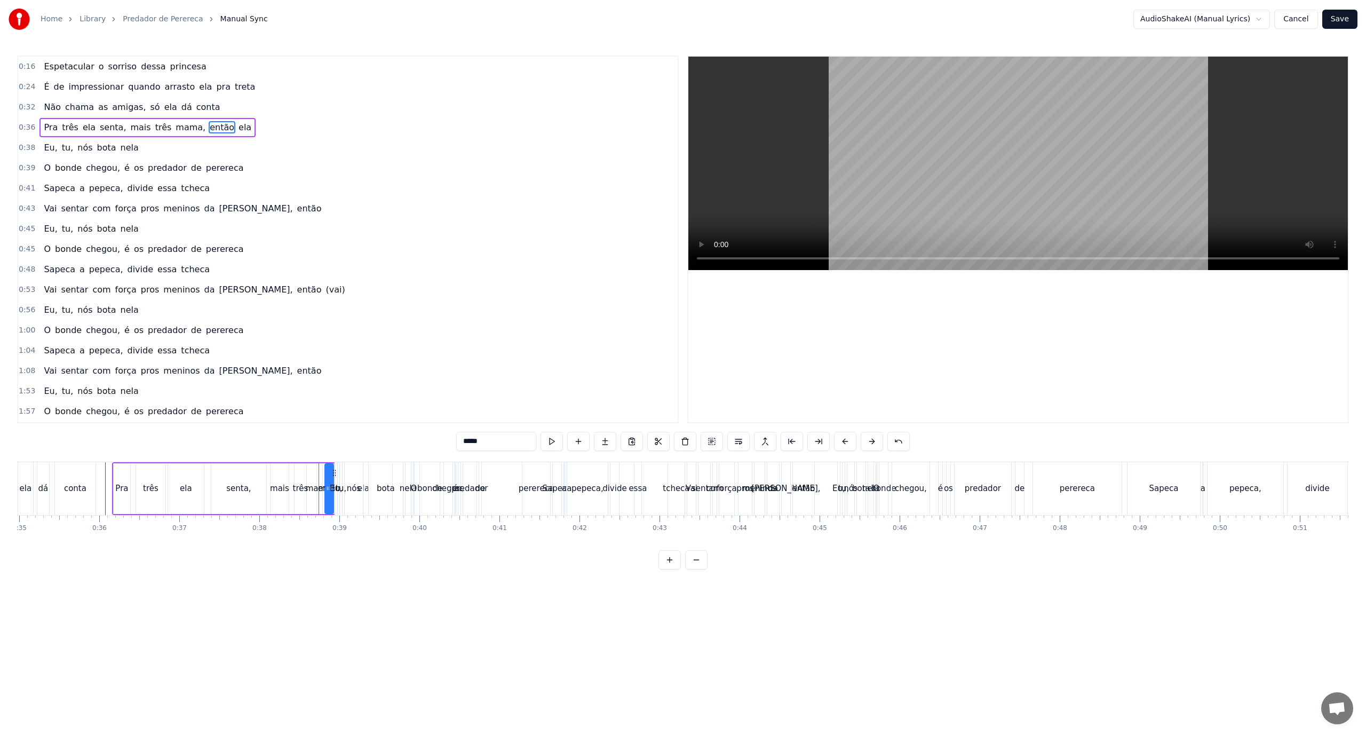
click at [323, 492] on div "então" at bounding box center [329, 488] width 23 height 12
drag, startPoint x: 310, startPoint y: 509, endPoint x: 316, endPoint y: 504, distance: 7.3
click at [311, 509] on div "Pra três ela senta, mais três mama, então ela" at bounding box center [223, 488] width 223 height 53
click at [321, 495] on div "mama," at bounding box center [319, 488] width 5 height 51
drag, startPoint x: 321, startPoint y: 495, endPoint x: 407, endPoint y: 500, distance: 86.6
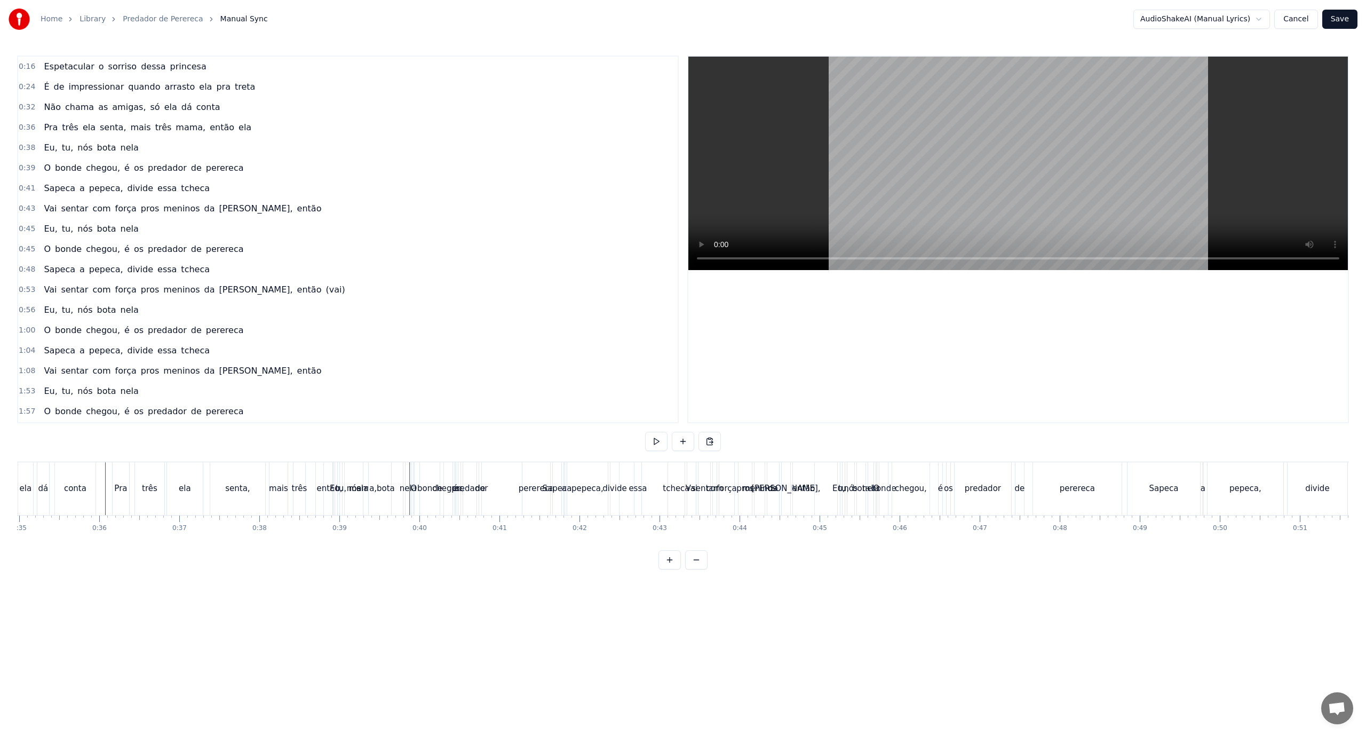
click at [335, 497] on div "Eu," at bounding box center [336, 488] width 3 height 53
drag, startPoint x: 337, startPoint y: 499, endPoint x: 350, endPoint y: 509, distance: 16.7
click at [350, 509] on div at bounding box center [348, 488] width 4 height 49
drag, startPoint x: 338, startPoint y: 503, endPoint x: 375, endPoint y: 503, distance: 36.8
click at [340, 494] on div "tu," at bounding box center [342, 488] width 11 height 12
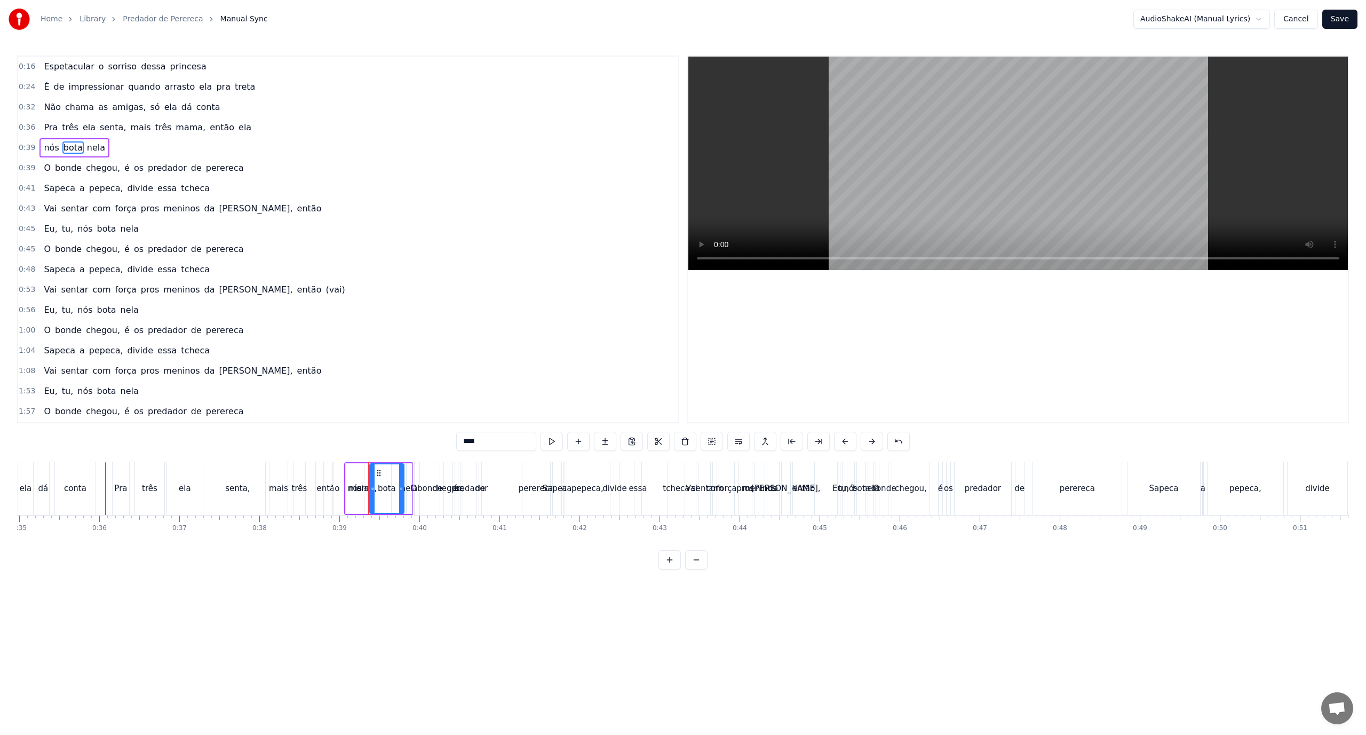
click at [350, 496] on div "nós" at bounding box center [355, 488] width 18 height 51
click at [397, 495] on div "mama," at bounding box center [363, 488] width 94 height 53
type input "*****"
click at [422, 493] on div "bonde" at bounding box center [429, 488] width 25 height 12
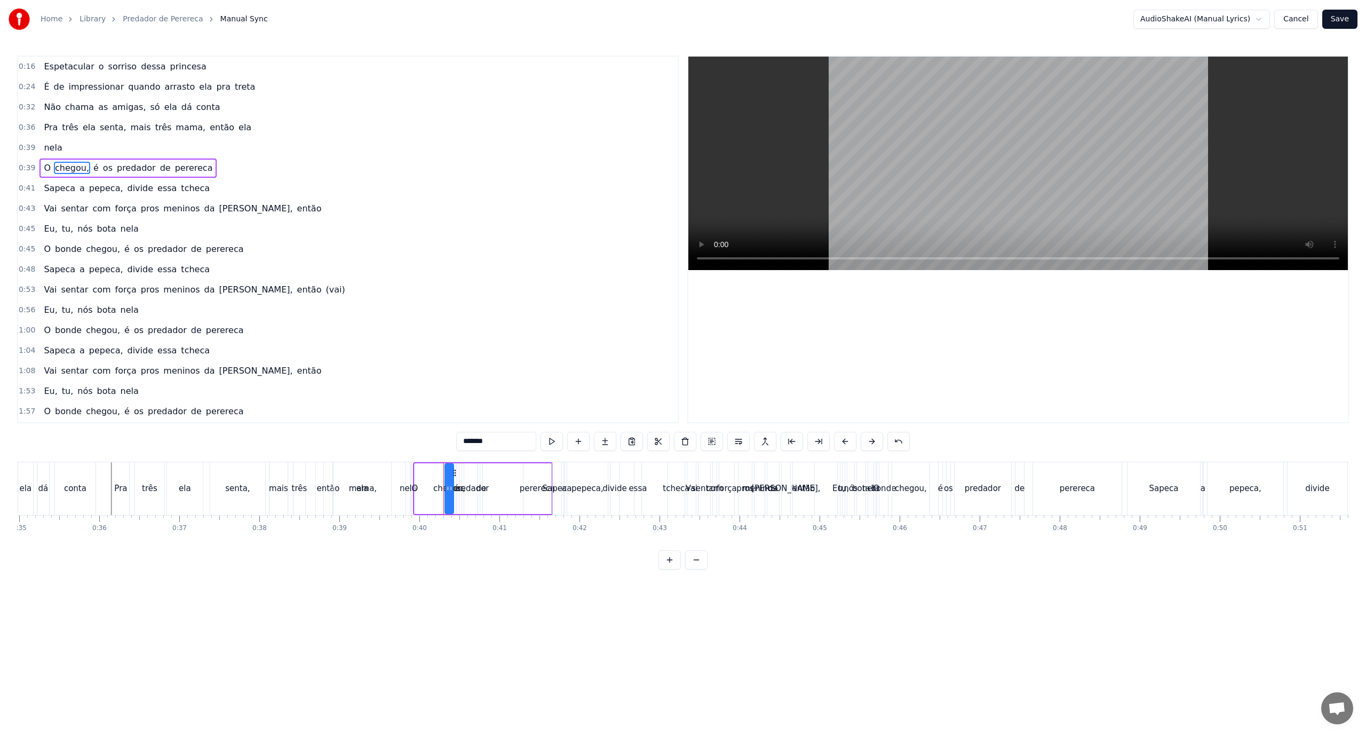
click at [469, 492] on div "predador" at bounding box center [471, 488] width 36 height 12
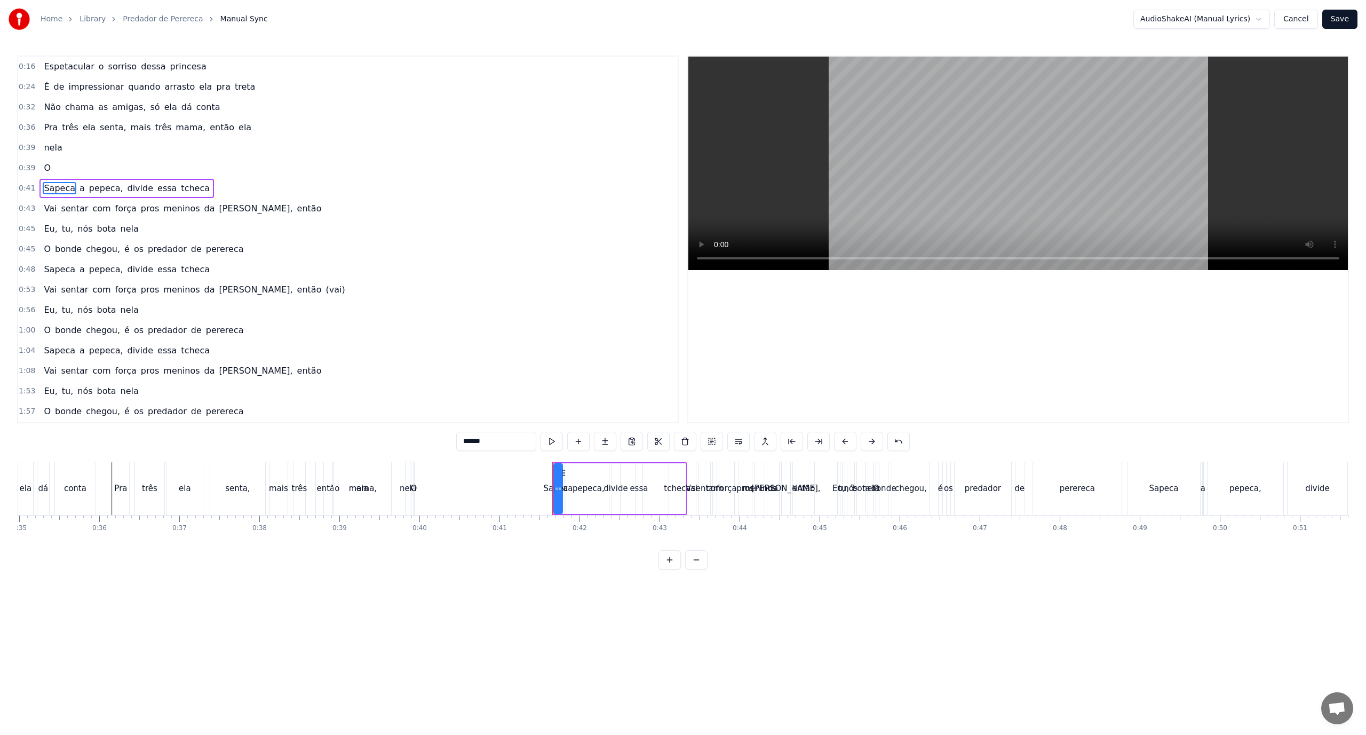
click at [416, 494] on div "O" at bounding box center [414, 488] width 6 height 12
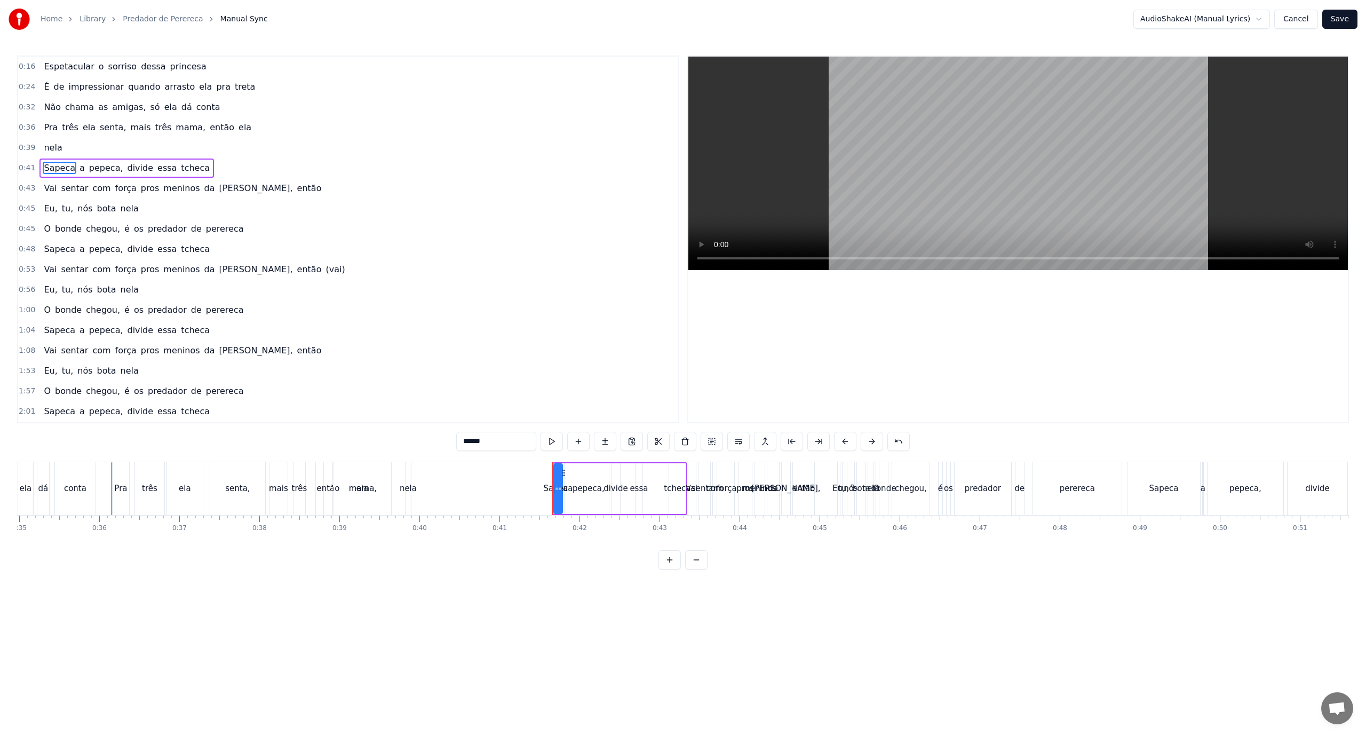
click at [413, 494] on div "nela" at bounding box center [408, 488] width 17 height 12
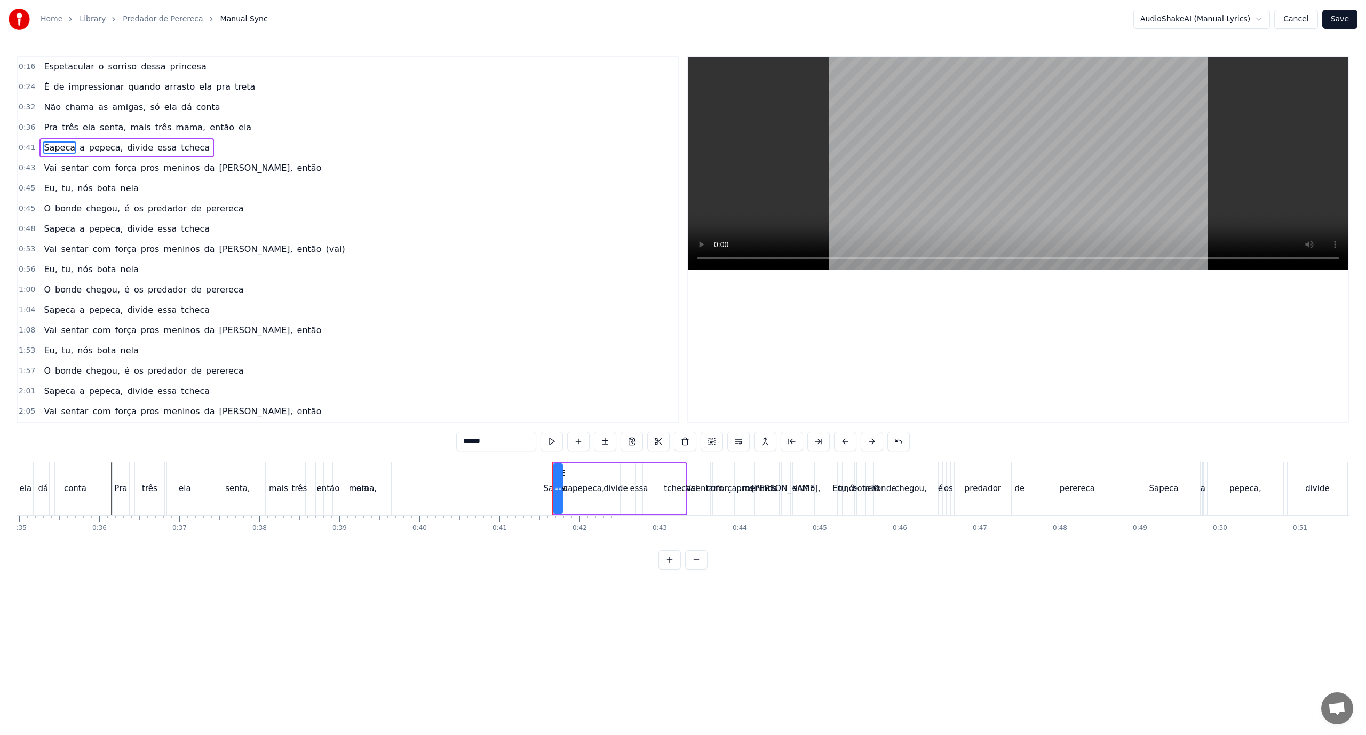
click at [353, 493] on div "ela" at bounding box center [363, 488] width 58 height 53
type input "***"
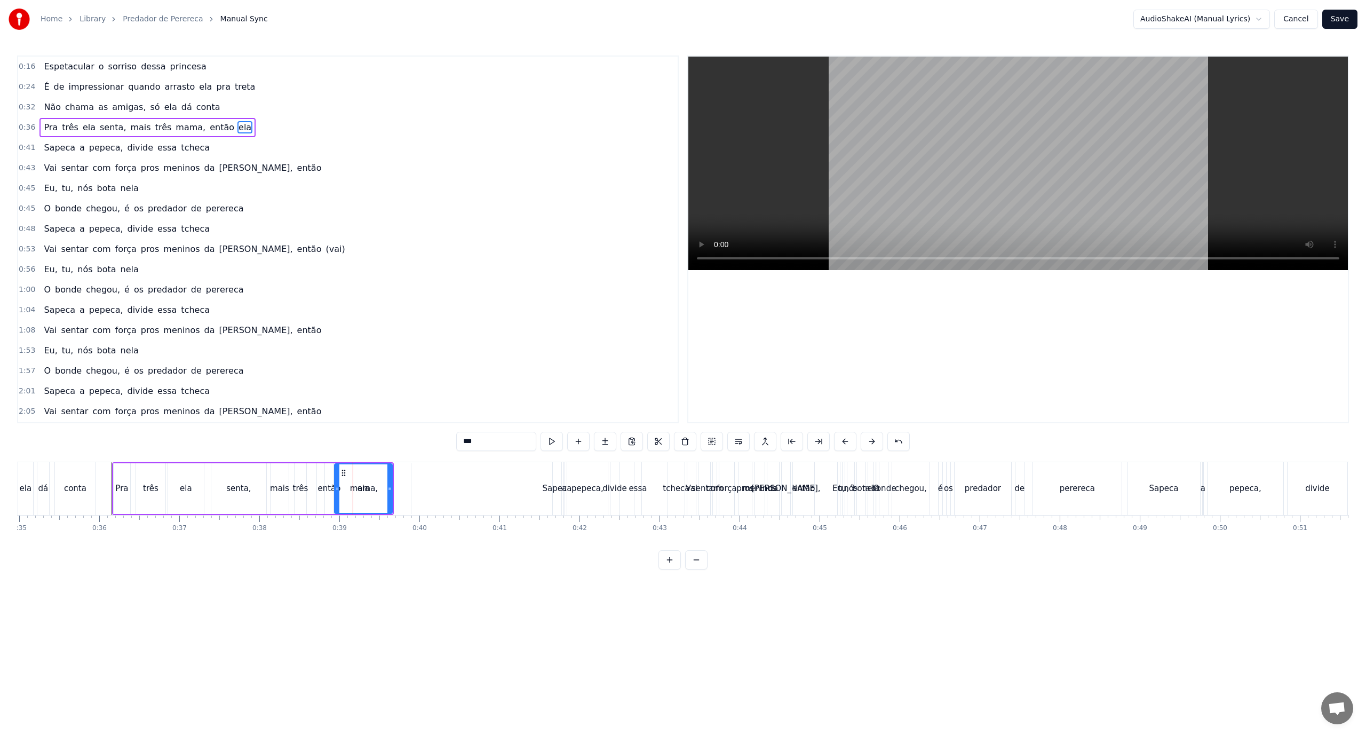
click at [366, 492] on div "ela" at bounding box center [364, 488] width 12 height 12
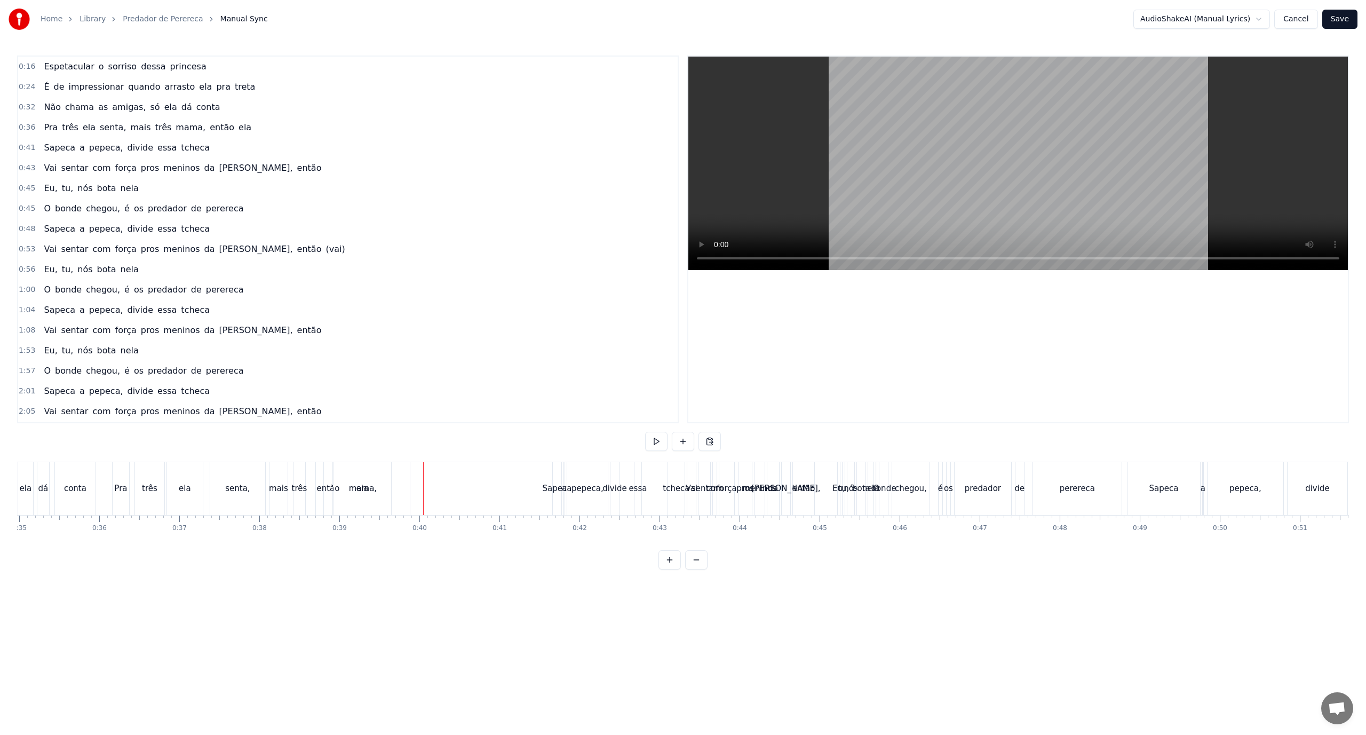
click at [370, 494] on div "ela" at bounding box center [363, 488] width 58 height 53
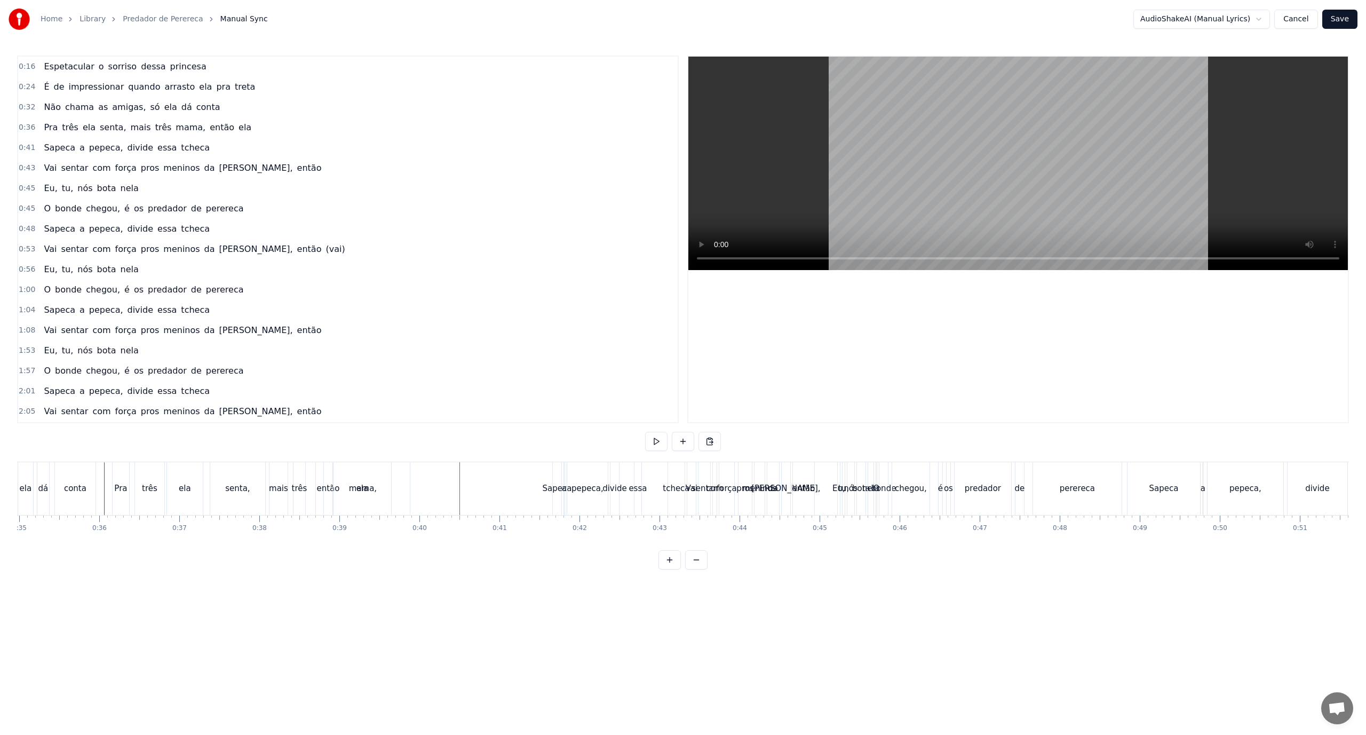
click at [328, 493] on div "então" at bounding box center [328, 488] width 23 height 12
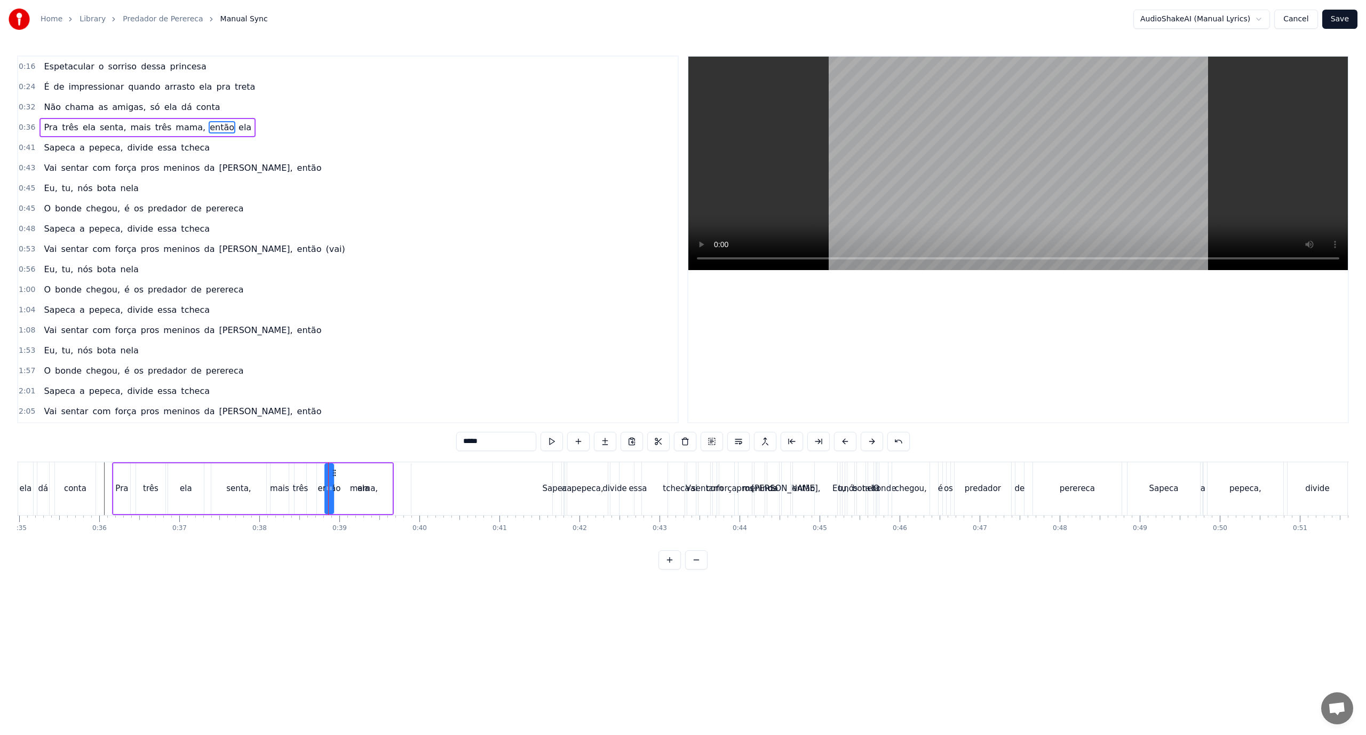
click at [347, 494] on div "ela" at bounding box center [364, 488] width 58 height 51
drag, startPoint x: 387, startPoint y: 492, endPoint x: 347, endPoint y: 497, distance: 40.5
click at [347, 497] on div at bounding box center [349, 488] width 4 height 49
click at [361, 495] on div "mama," at bounding box center [364, 488] width 94 height 51
type input "*****"
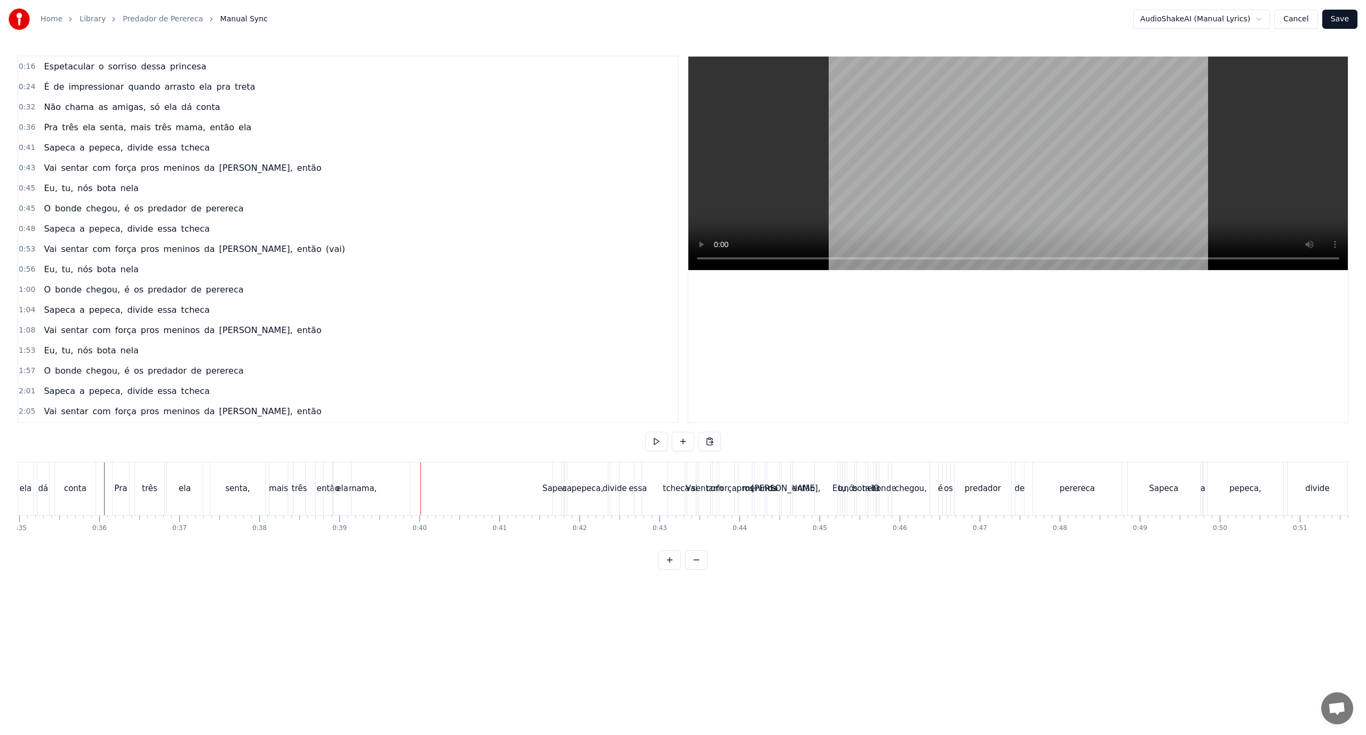
click at [320, 491] on div "então" at bounding box center [328, 488] width 23 height 12
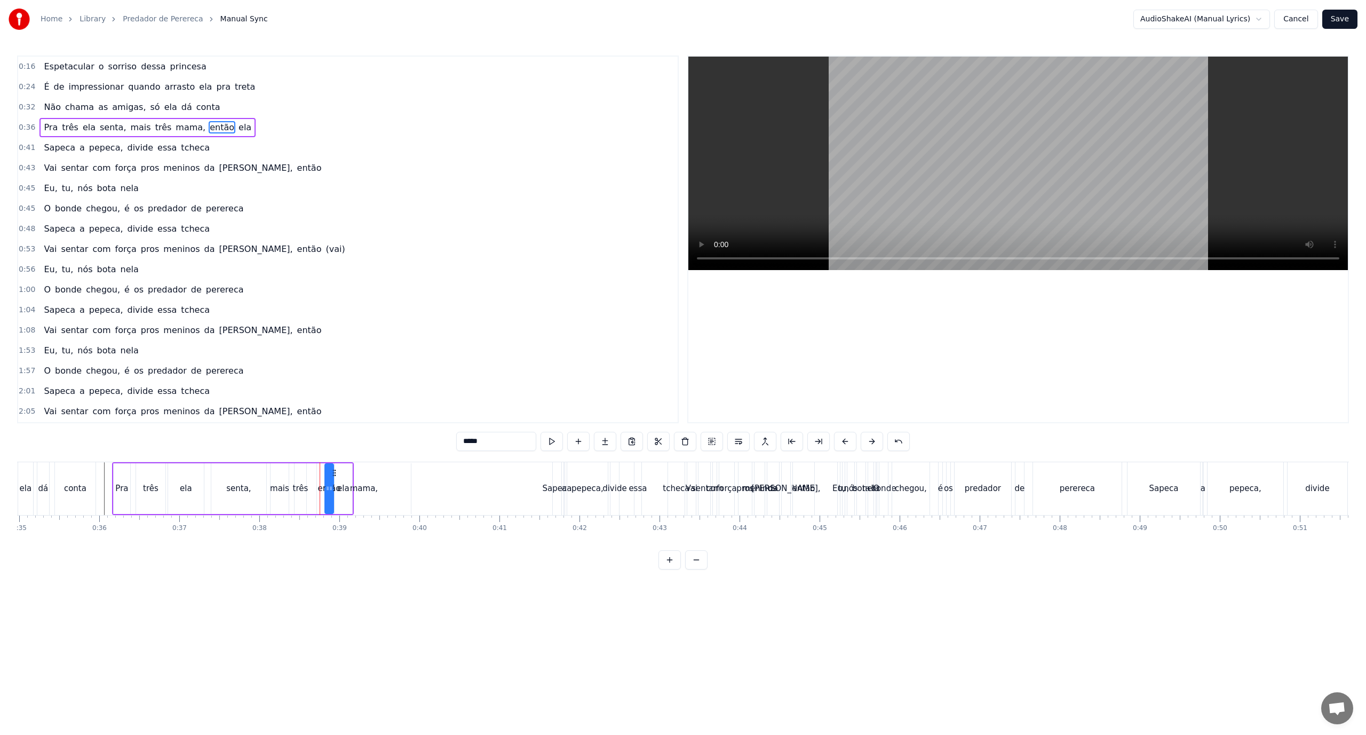
click at [319, 486] on div "mama," at bounding box center [364, 488] width 94 height 51
type input "*****"
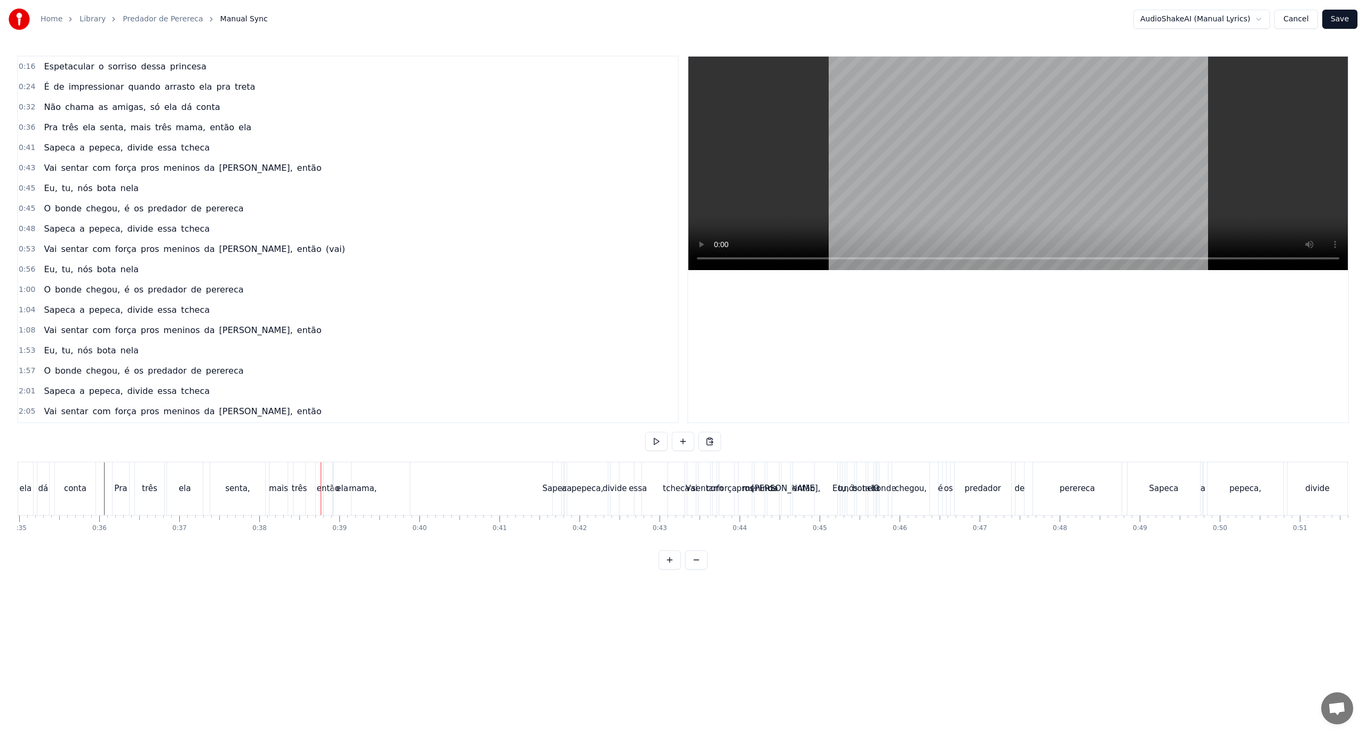
click at [319, 486] on div "então" at bounding box center [328, 488] width 23 height 12
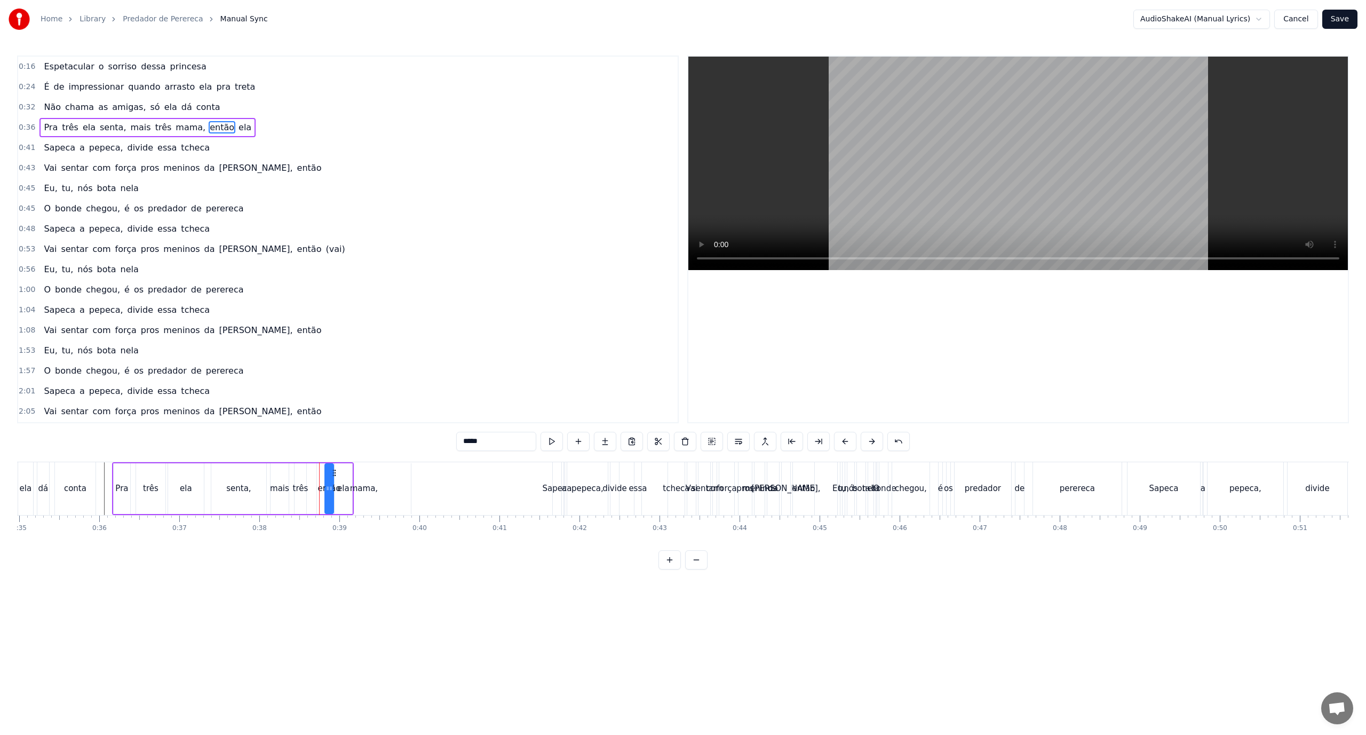
click at [386, 488] on div "mama," at bounding box center [364, 488] width 94 height 51
drag, startPoint x: 320, startPoint y: 486, endPoint x: 368, endPoint y: 492, distance: 48.3
click at [346, 489] on div "ela" at bounding box center [343, 488] width 12 height 12
click at [353, 489] on icon at bounding box center [351, 488] width 4 height 9
click at [340, 490] on icon at bounding box center [340, 488] width 4 height 9
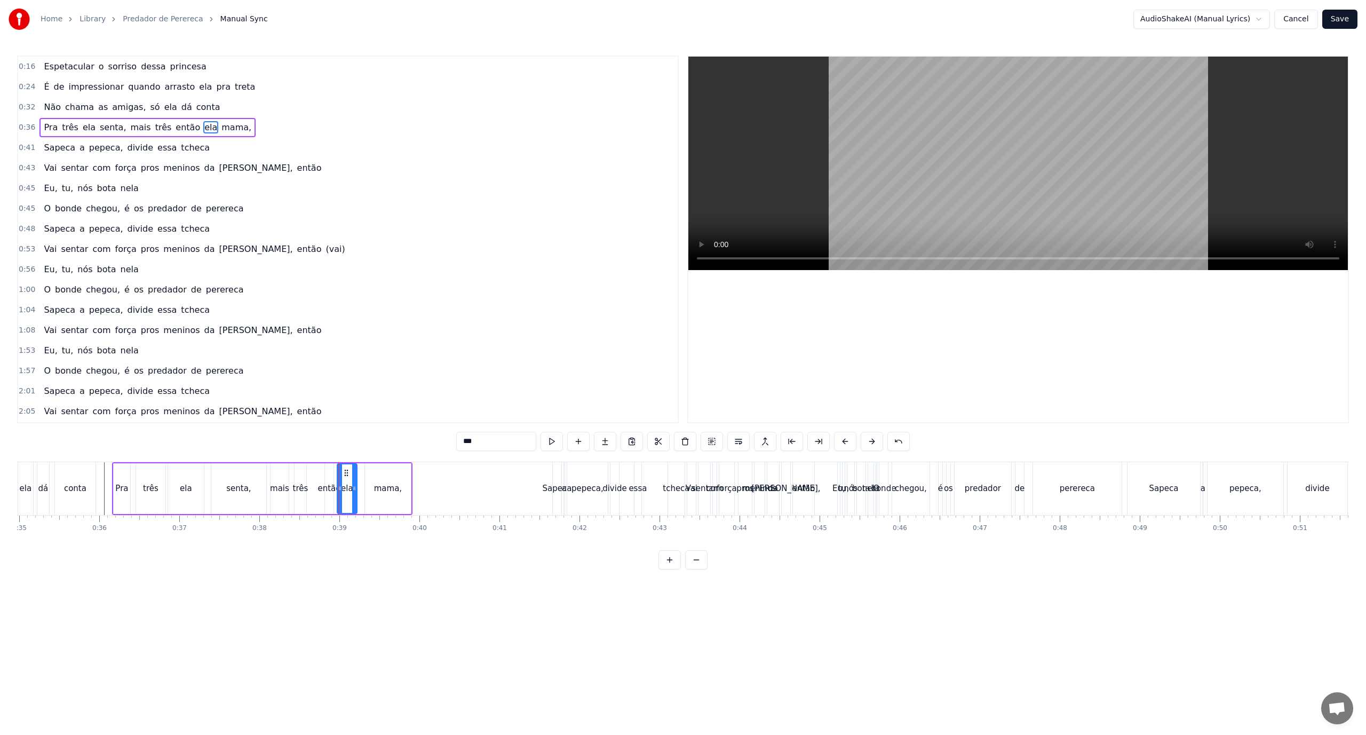
click at [328, 491] on div "então" at bounding box center [329, 488] width 23 height 12
type input "*****"
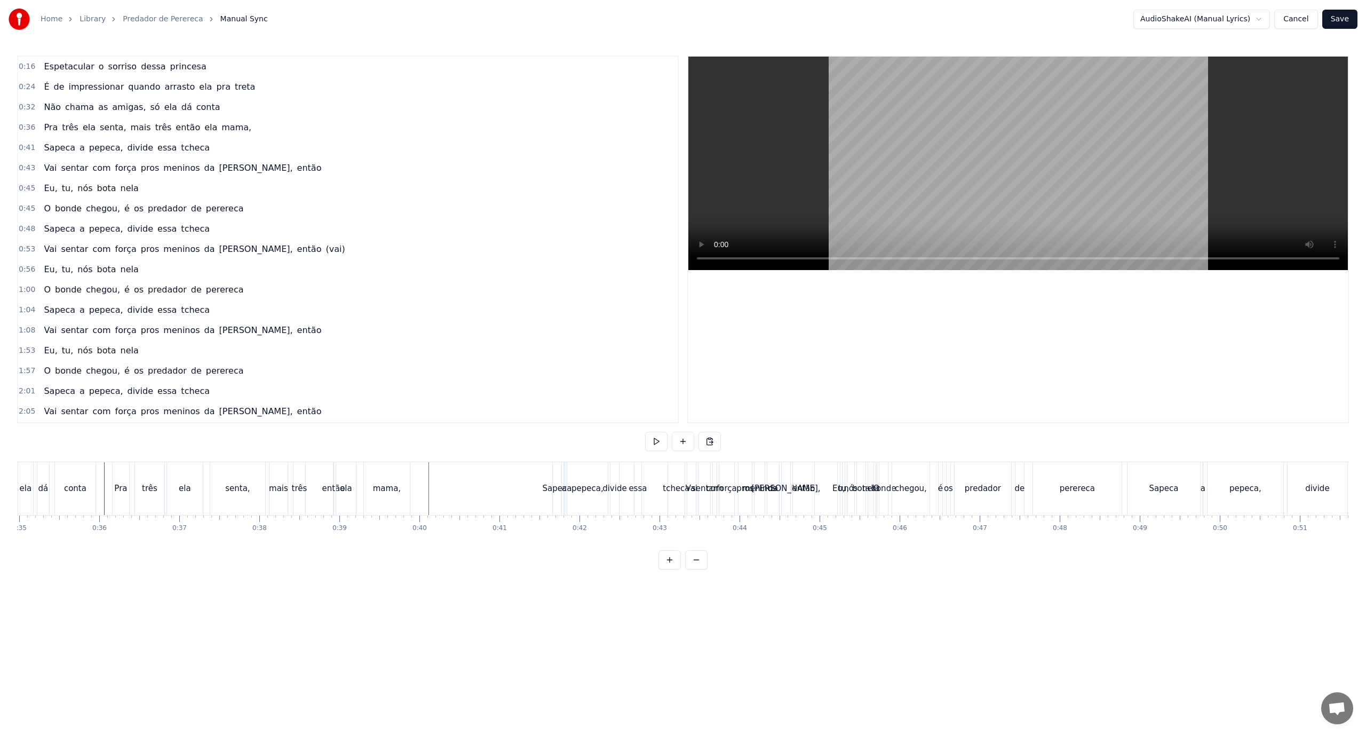
click at [327, 490] on div "então" at bounding box center [333, 488] width 23 height 12
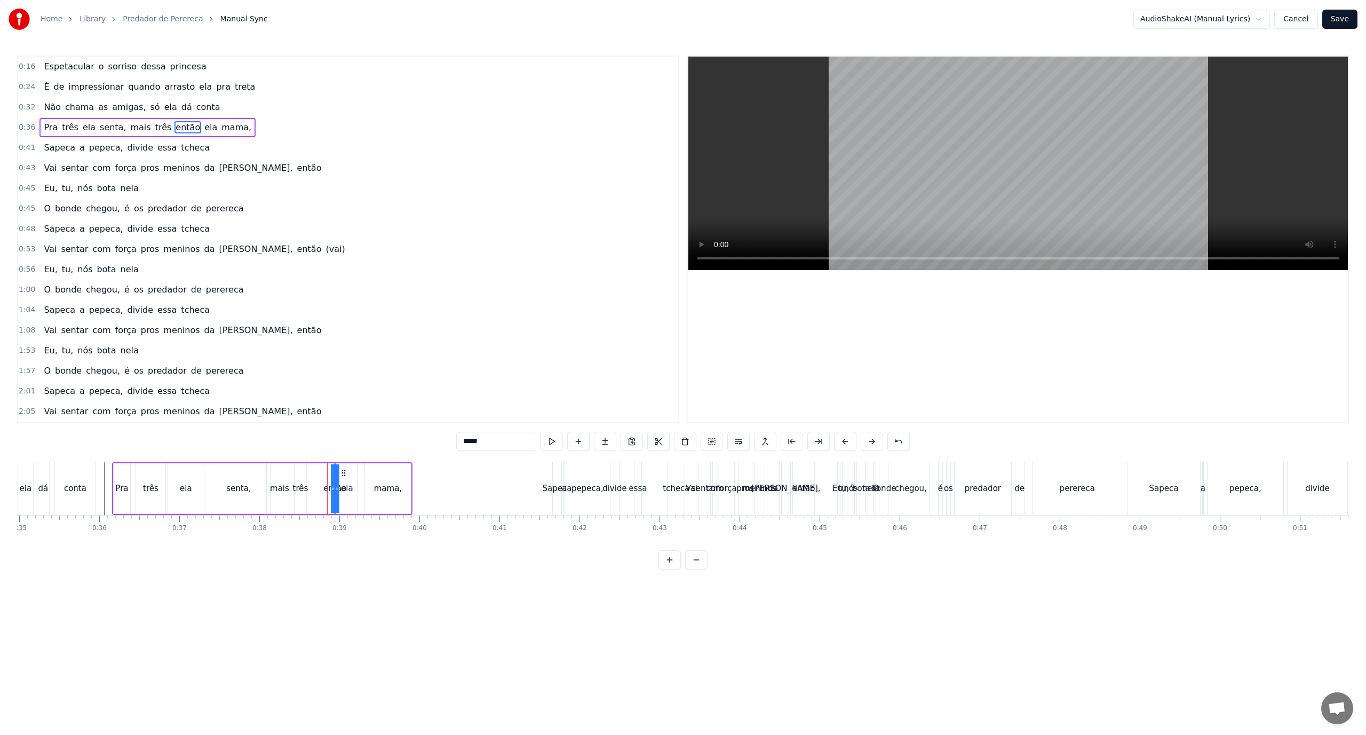
type input "***"
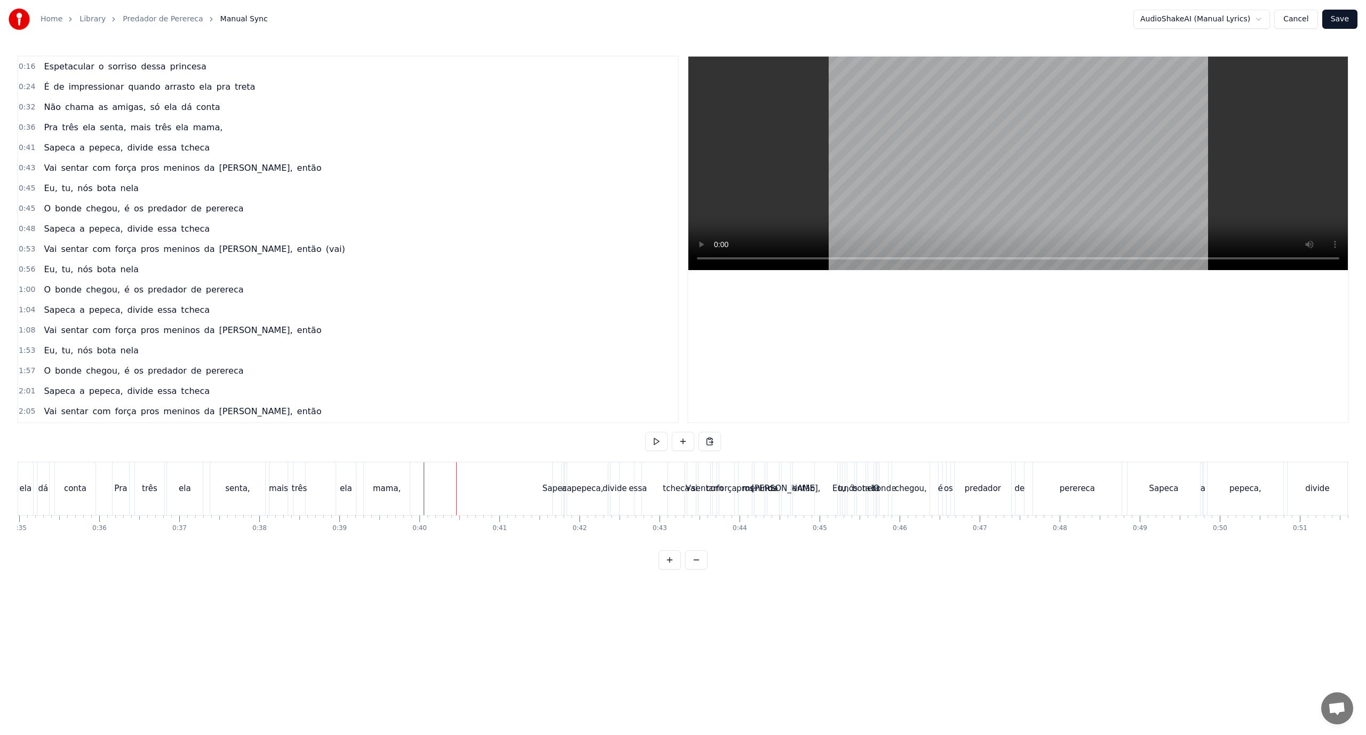
click at [391, 495] on div "mama," at bounding box center [387, 488] width 46 height 53
click at [282, 488] on div "mais" at bounding box center [278, 488] width 19 height 12
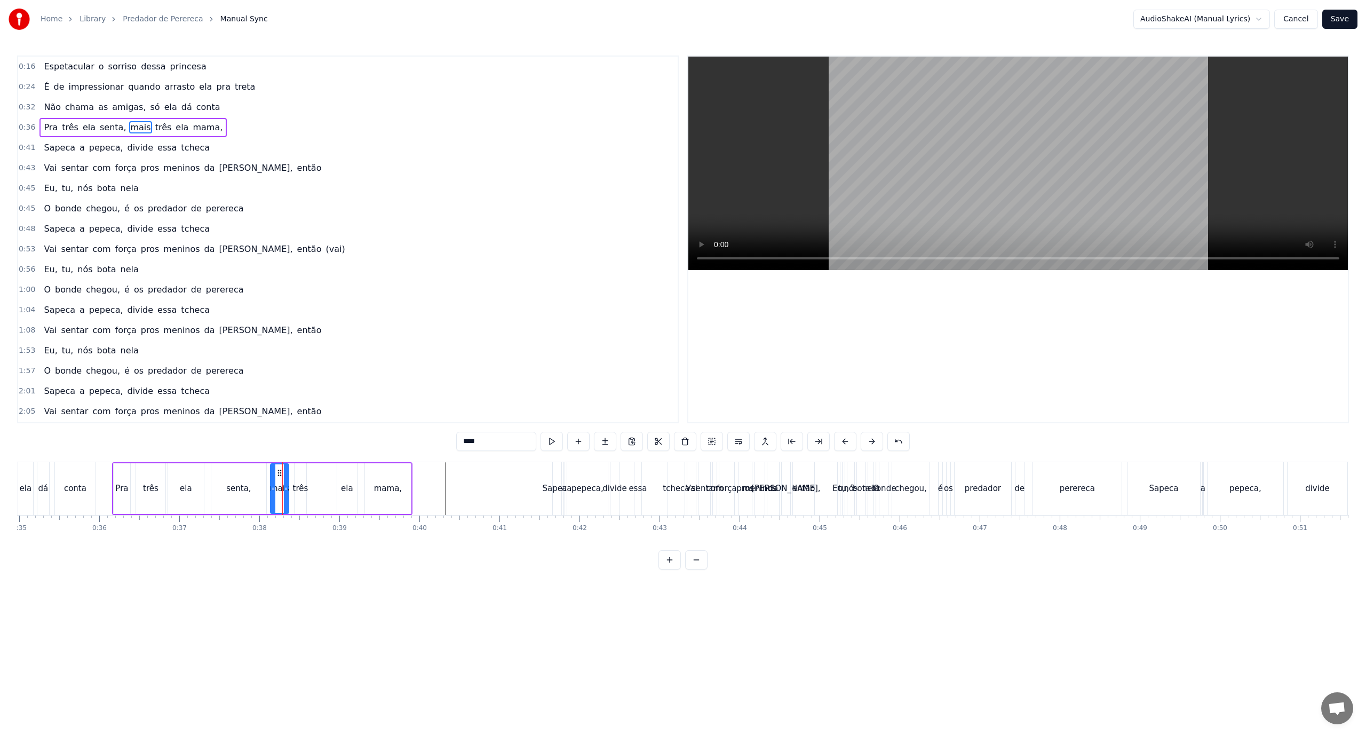
click at [302, 491] on div "três" at bounding box center [300, 488] width 15 height 12
click at [296, 492] on icon at bounding box center [296, 488] width 4 height 9
drag, startPoint x: 304, startPoint y: 491, endPoint x: 314, endPoint y: 494, distance: 10.0
click at [313, 494] on div at bounding box center [311, 488] width 4 height 49
click at [338, 493] on div "ela" at bounding box center [347, 488] width 20 height 51
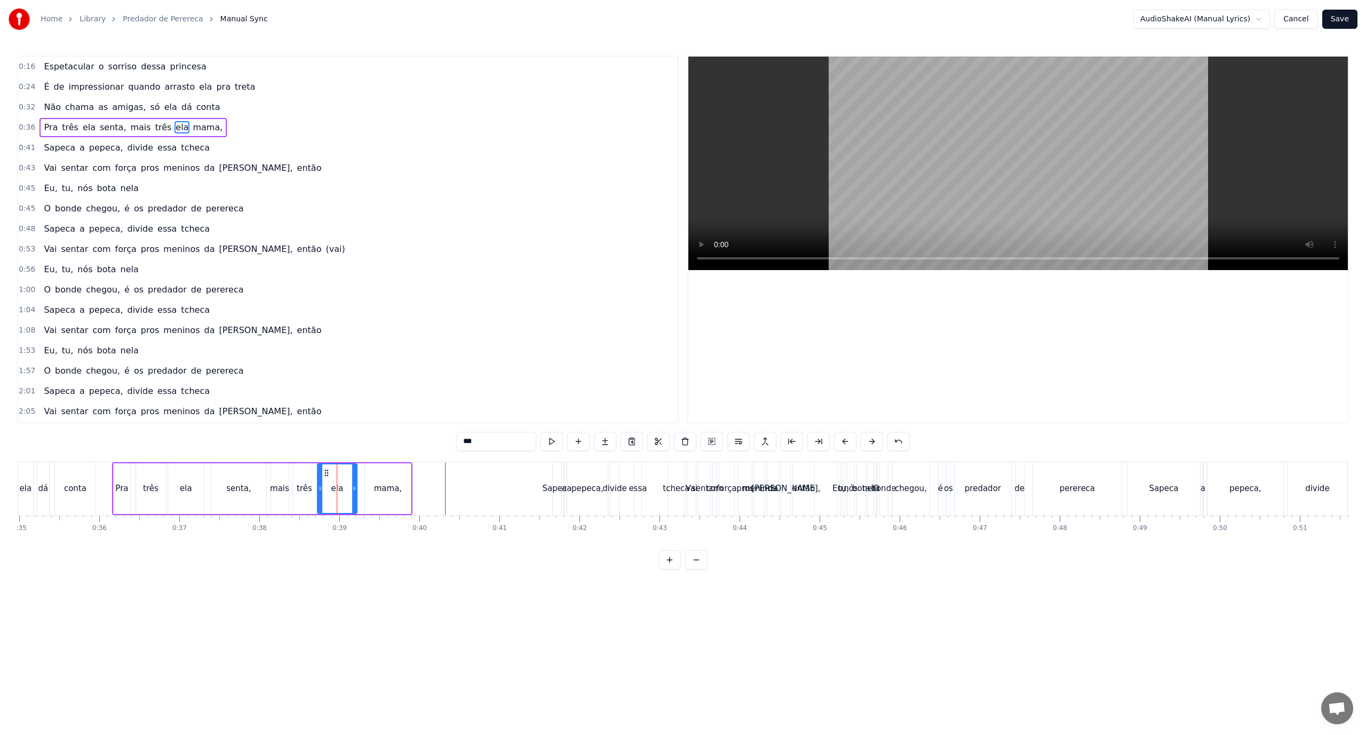
drag, startPoint x: 339, startPoint y: 489, endPoint x: 317, endPoint y: 494, distance: 22.9
click at [318, 494] on div at bounding box center [320, 488] width 4 height 49
click at [368, 494] on div "mama," at bounding box center [388, 488] width 46 height 51
type input "*****"
click at [361, 492] on icon at bounding box center [363, 488] width 4 height 9
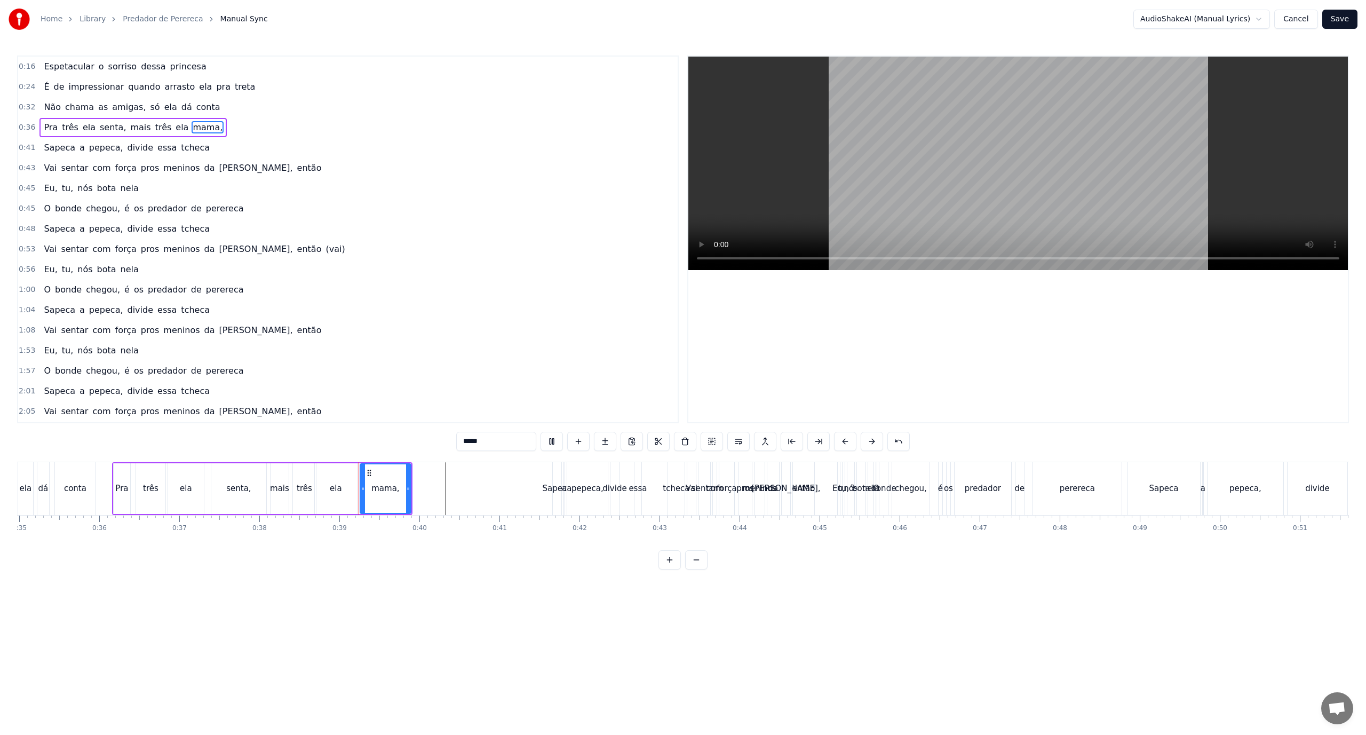
click at [380, 494] on div "mama," at bounding box center [385, 488] width 28 height 12
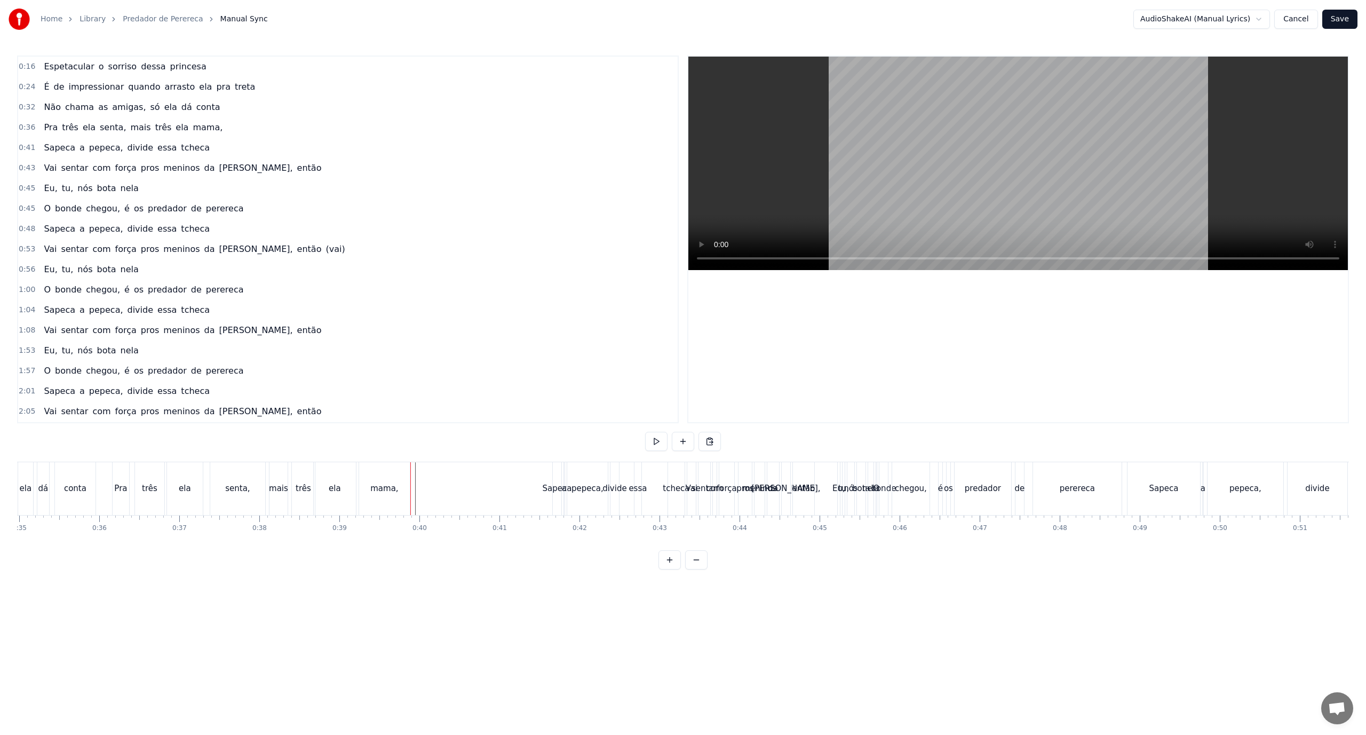
click at [412, 488] on div "Pra três ela senta, mais três ela mama," at bounding box center [262, 488] width 300 height 53
click at [385, 485] on div "mama," at bounding box center [384, 488] width 28 height 12
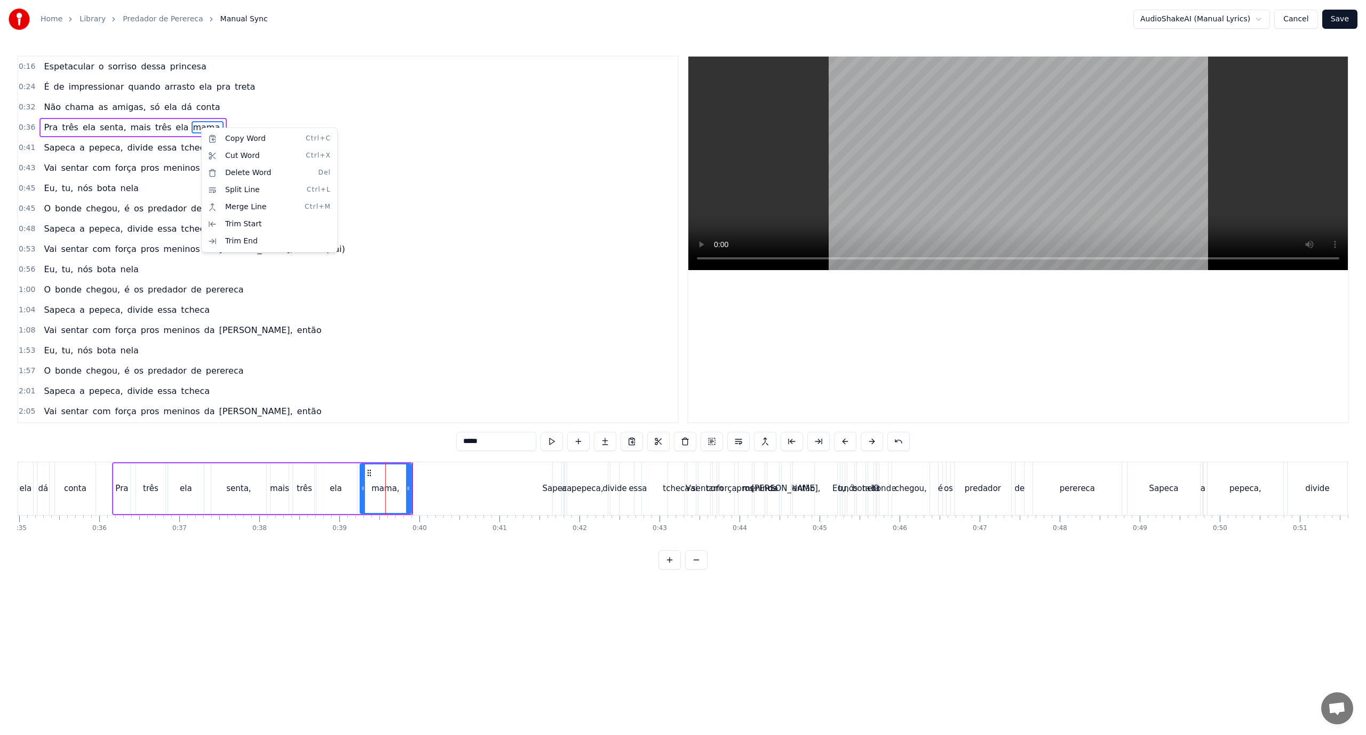
click at [580, 441] on html "Home Library Predador de Perereca Manual Sync AudioShakeAI (Manual Lyrics) Canc…" at bounding box center [683, 293] width 1366 height 587
click at [580, 441] on button at bounding box center [578, 441] width 22 height 19
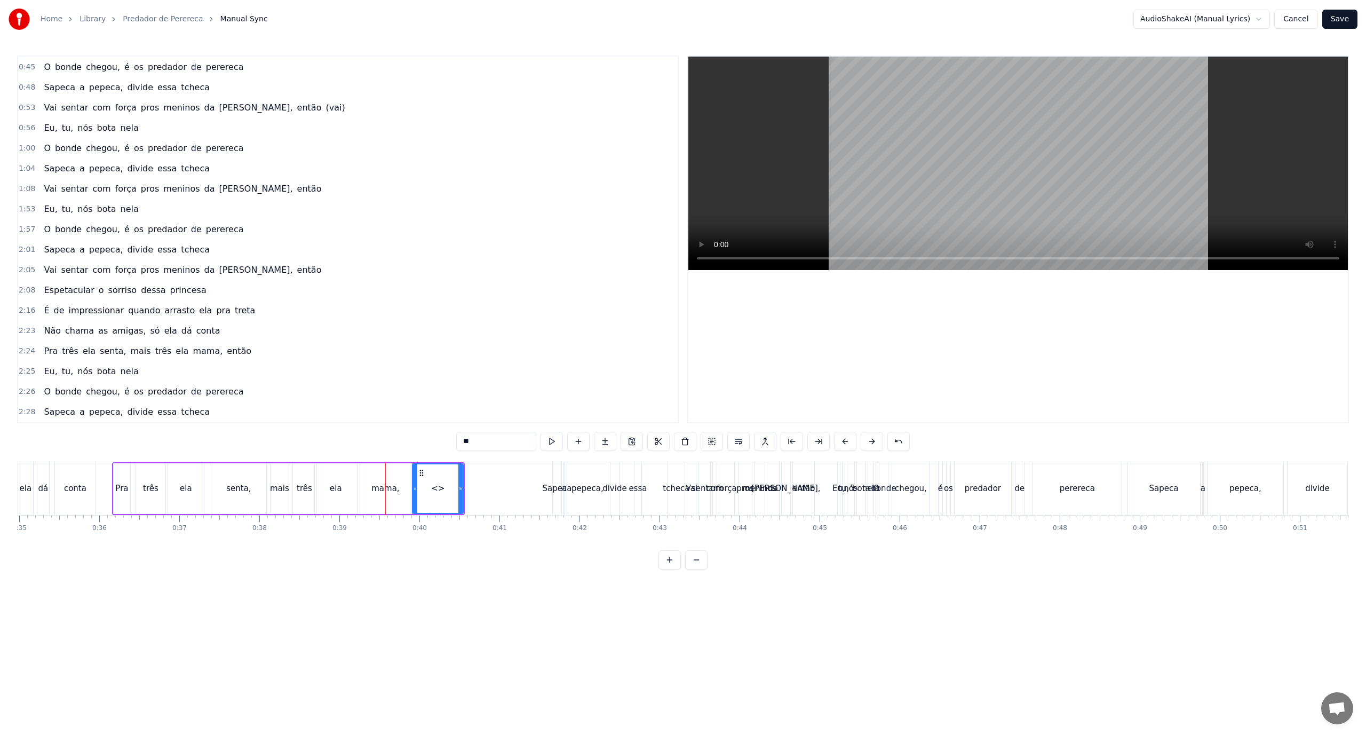
scroll to position [160, 0]
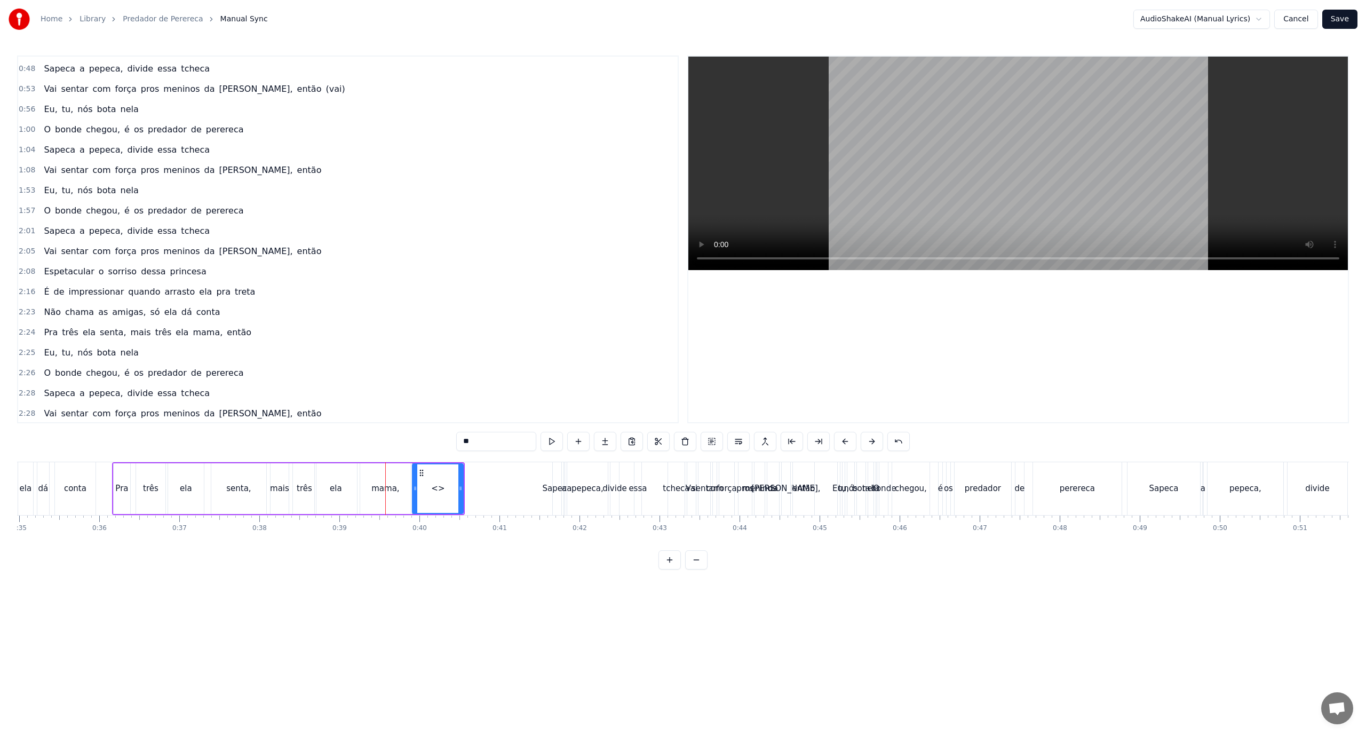
click at [296, 412] on span "então" at bounding box center [309, 413] width 27 height 12
click at [235, 412] on div "0:16 Espetacular o sorriso dessa princesa 0:24 É de impressionar quando arrasto…" at bounding box center [348, 240] width 662 height 368
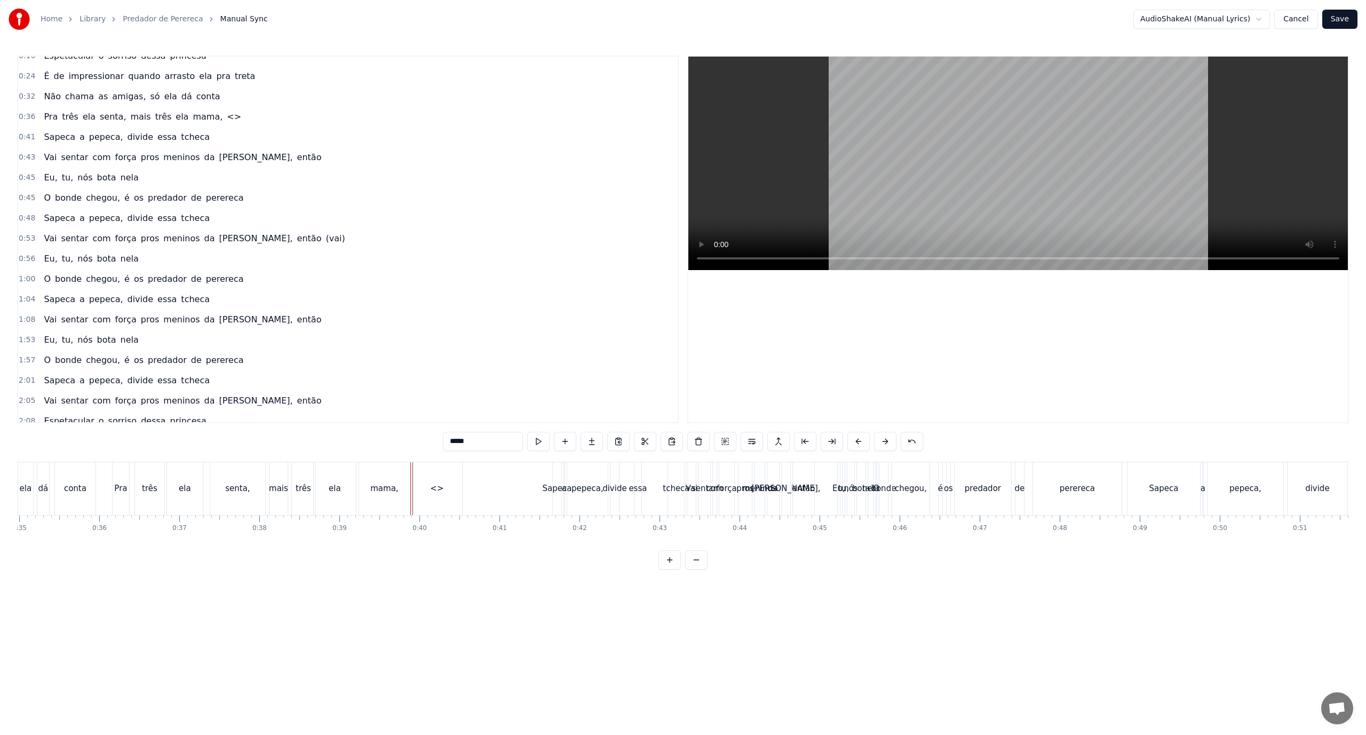
scroll to position [0, 0]
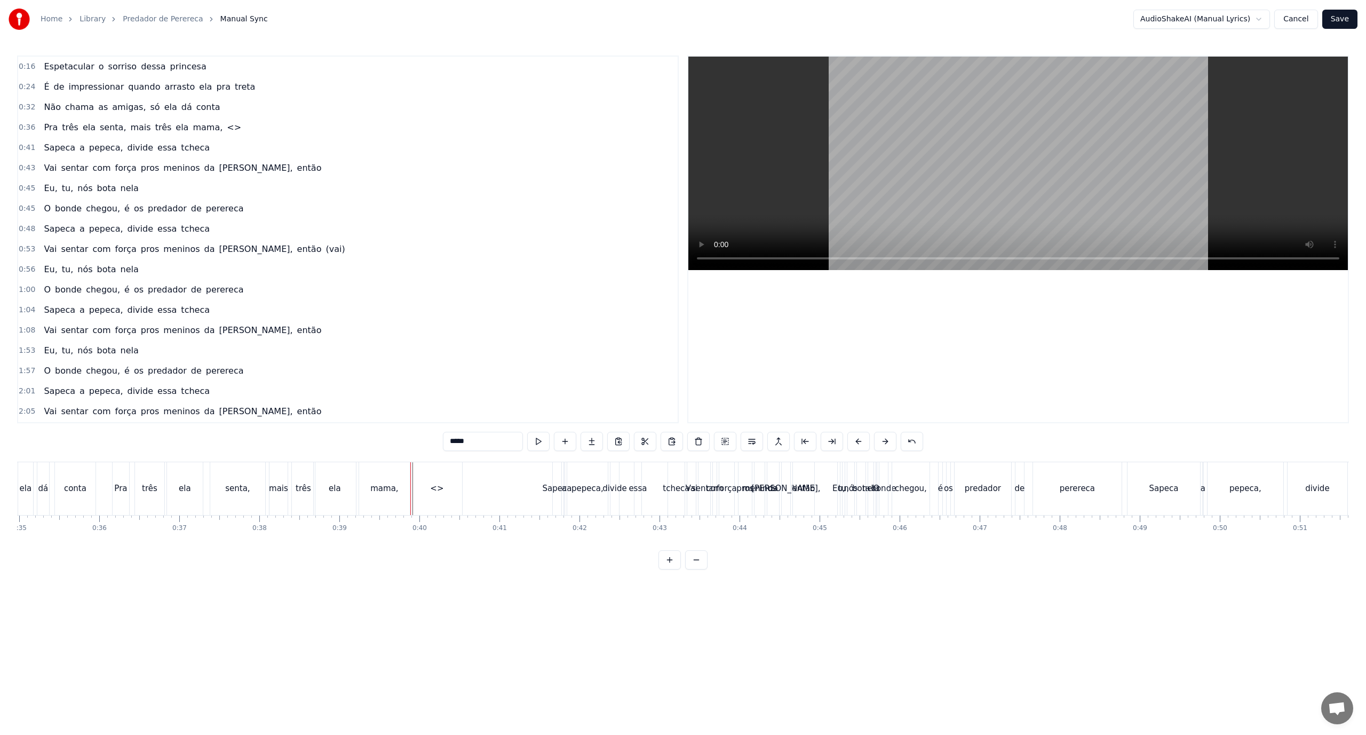
click at [226, 126] on span "<>" at bounding box center [234, 127] width 17 height 12
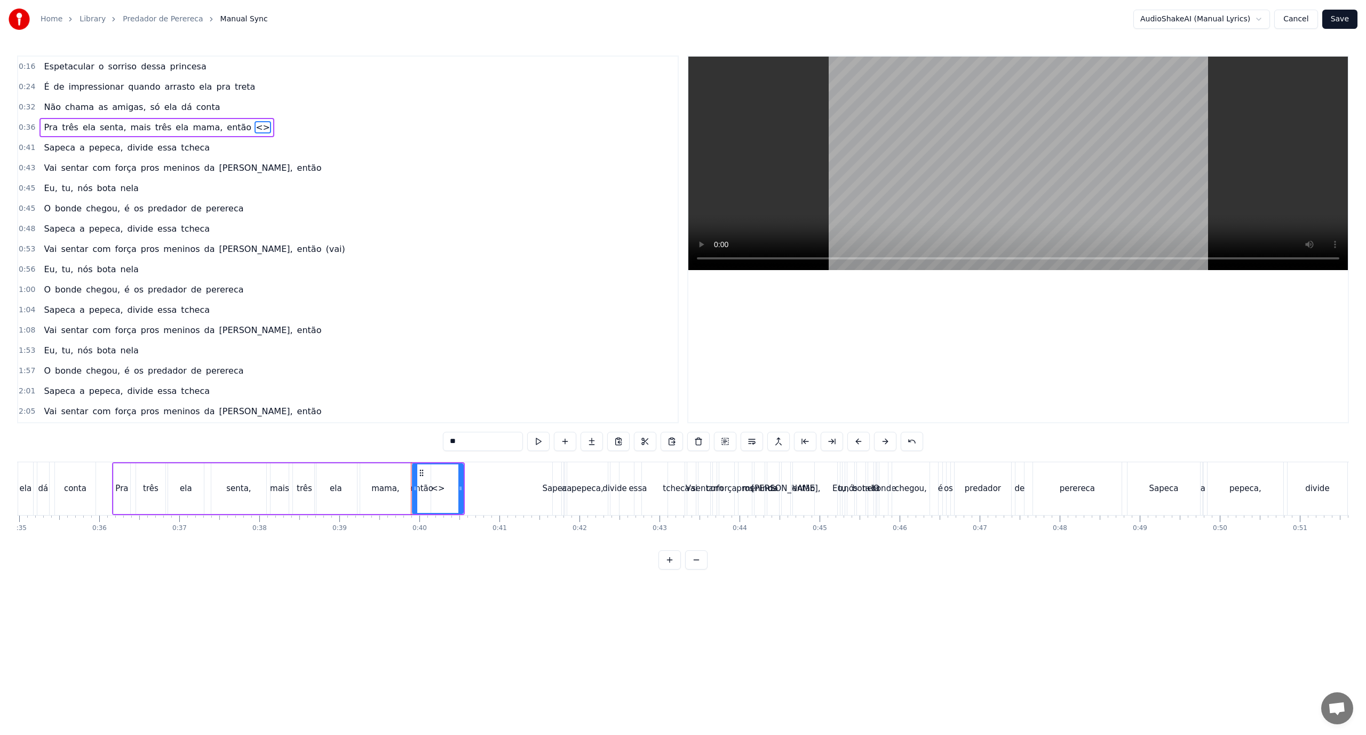
type input "*****"
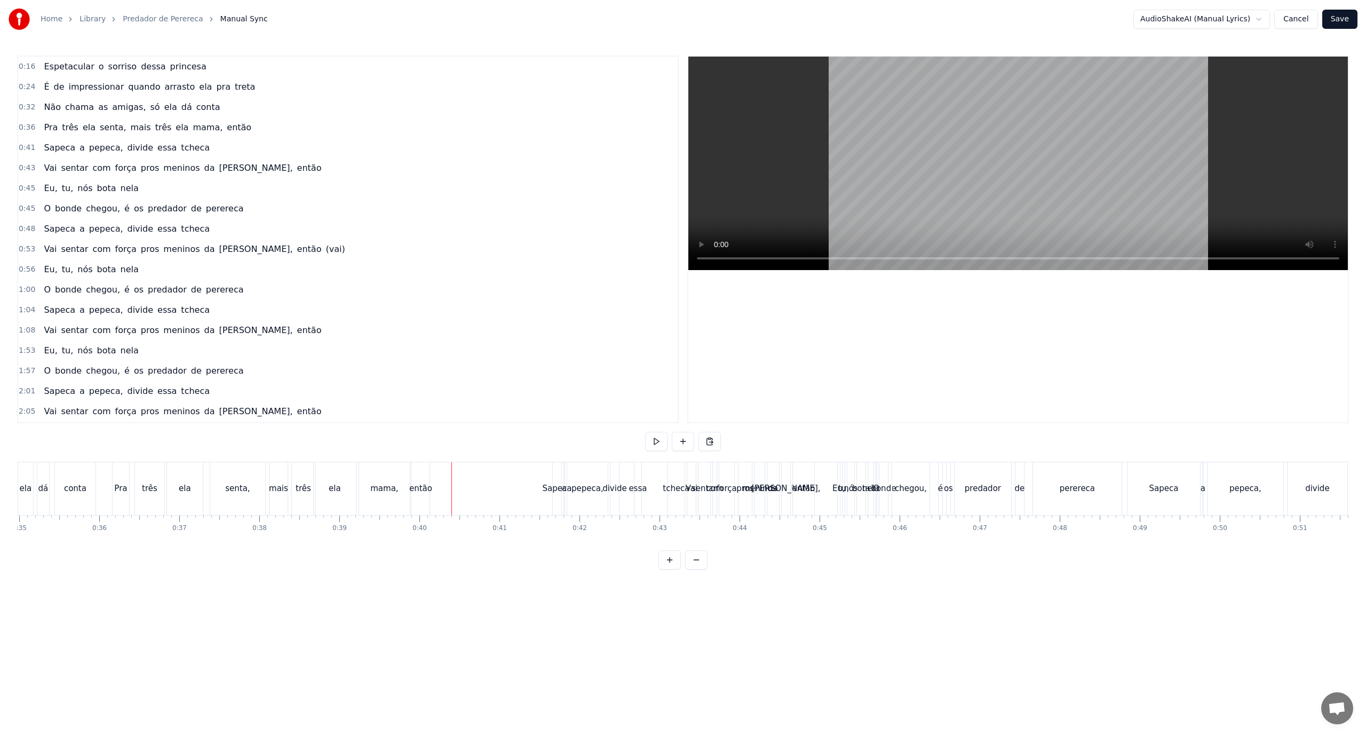
click at [432, 478] on div "Pra três ela senta, mais três ela mama, então" at bounding box center [272, 488] width 320 height 53
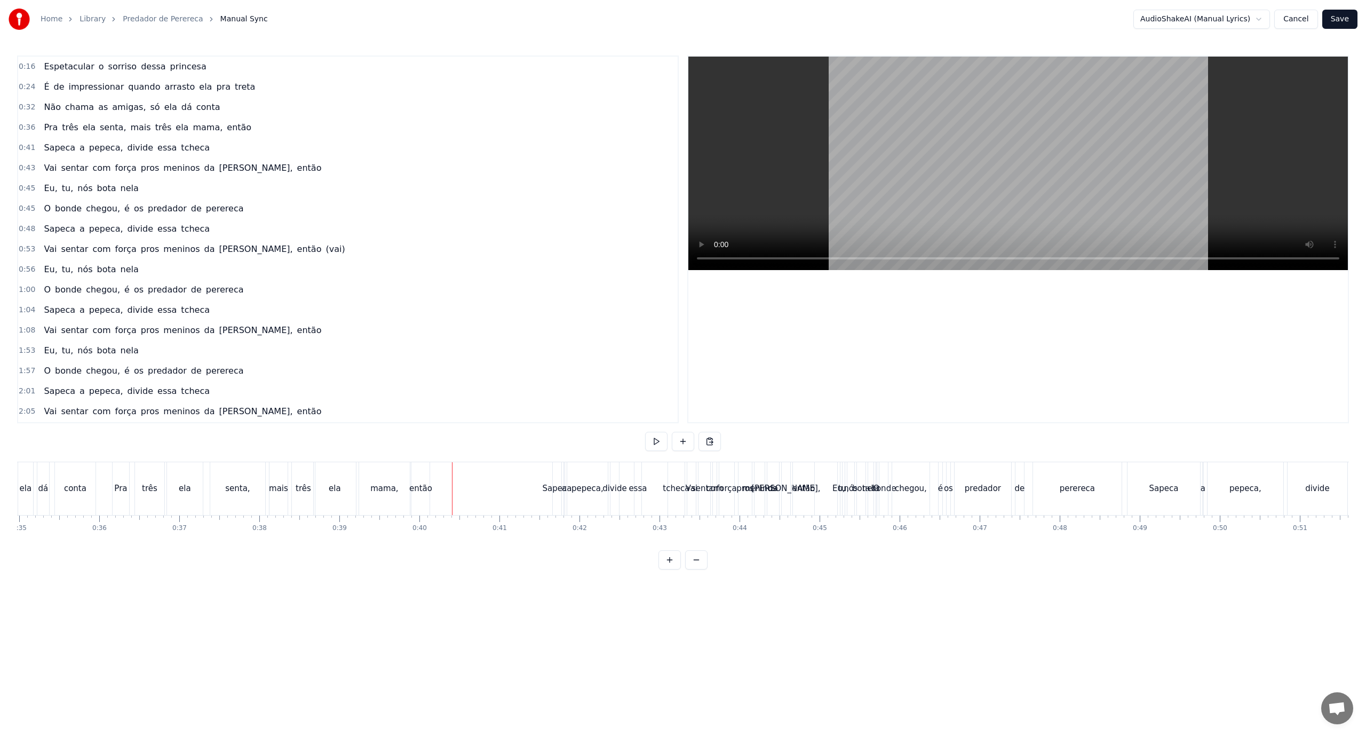
click at [422, 493] on div "então" at bounding box center [420, 488] width 23 height 12
drag, startPoint x: 426, startPoint y: 489, endPoint x: 484, endPoint y: 493, distance: 58.3
click at [484, 493] on div at bounding box center [485, 488] width 4 height 51
drag, startPoint x: 415, startPoint y: 489, endPoint x: 440, endPoint y: 494, distance: 25.0
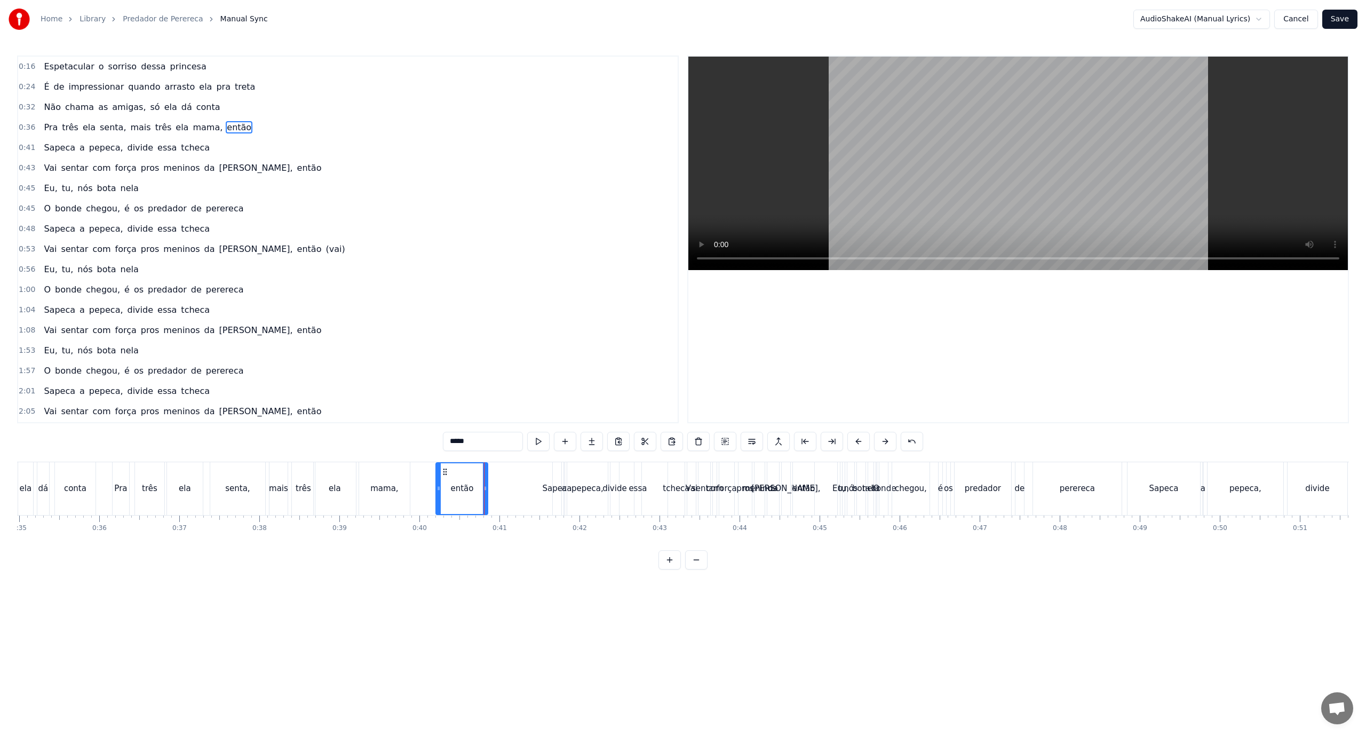
click at [440, 494] on div at bounding box center [439, 488] width 4 height 51
click at [401, 488] on div "mama," at bounding box center [384, 488] width 51 height 53
type input "*****"
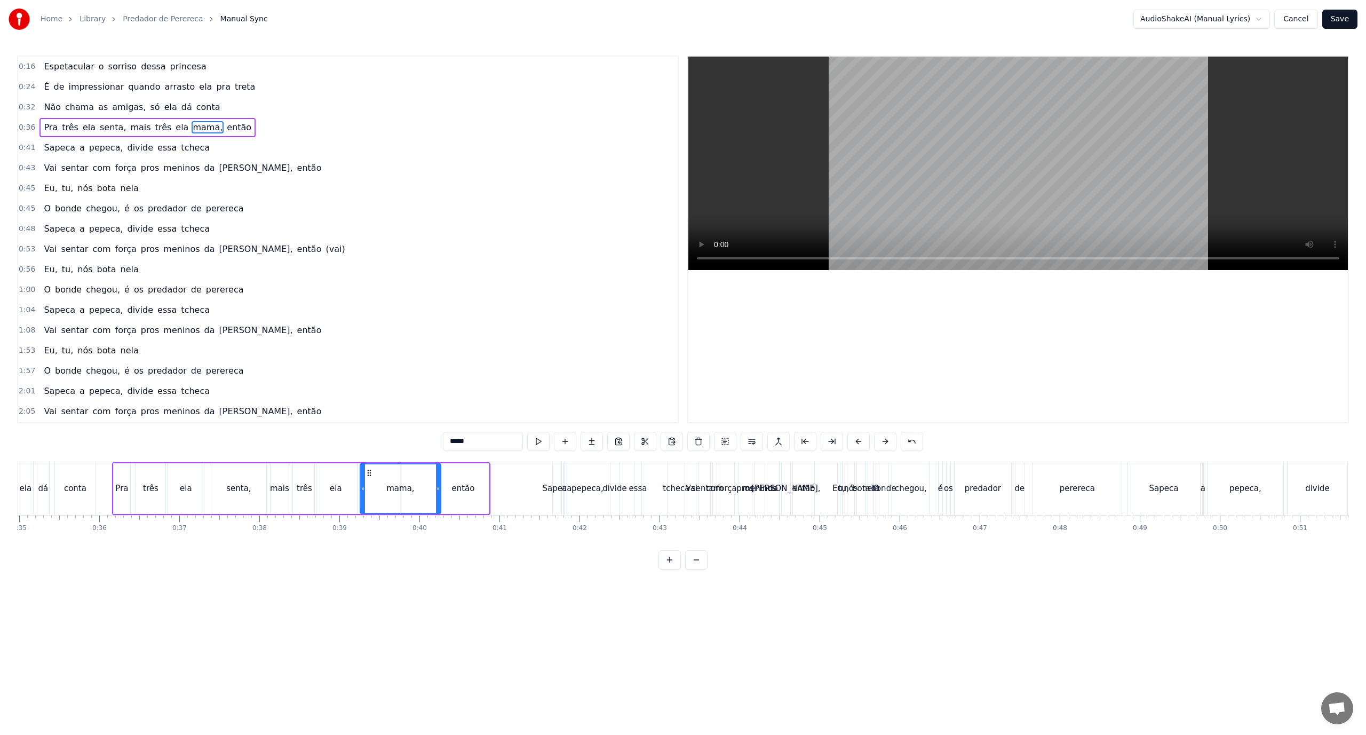
drag, startPoint x: 405, startPoint y: 489, endPoint x: 436, endPoint y: 493, distance: 31.8
click at [436, 493] on div at bounding box center [438, 488] width 4 height 49
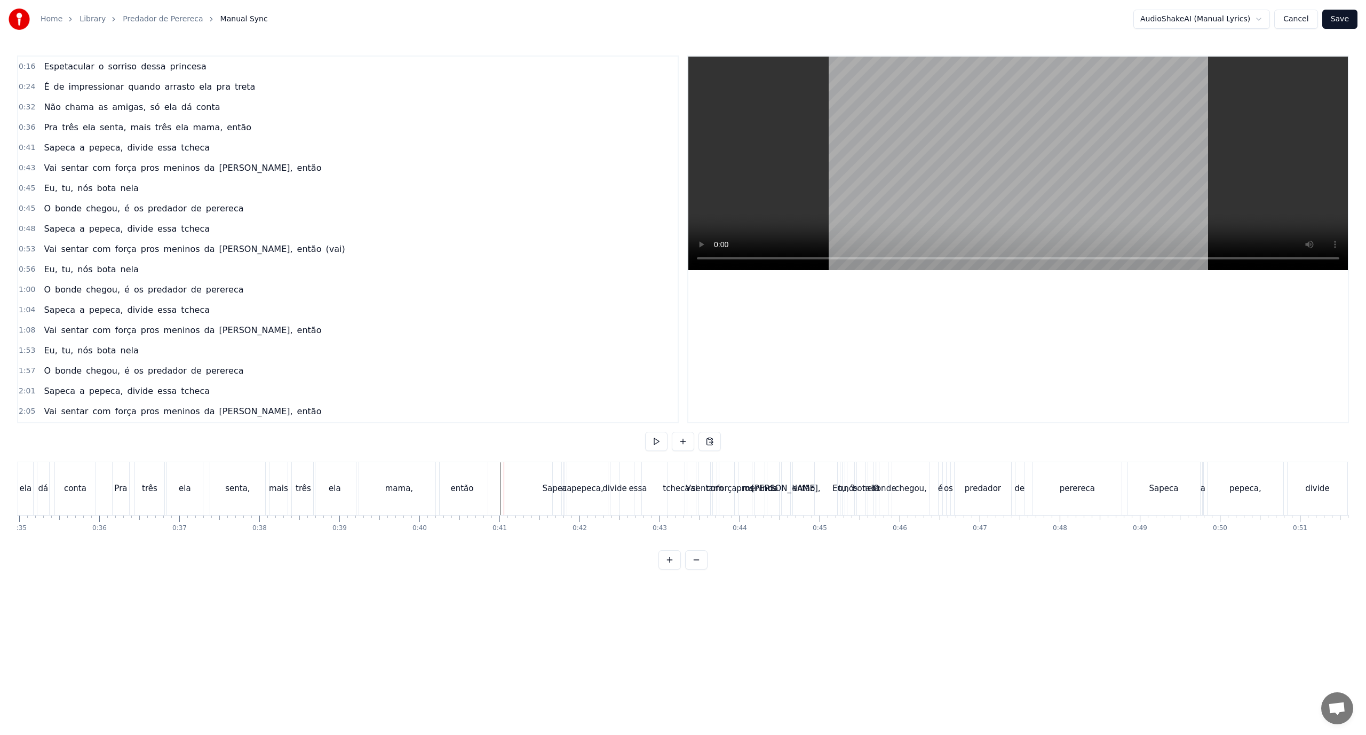
click at [682, 558] on div "0:16 Espetacular o sorriso dessa princesa 0:24 É de impressionar quando arrasto…" at bounding box center [683, 313] width 1332 height 514
drag, startPoint x: 172, startPoint y: 271, endPoint x: 46, endPoint y: 273, distance: 126.0
click at [46, 273] on div "0:56 Eu, tu, nós [PERSON_NAME]" at bounding box center [348, 269] width 660 height 20
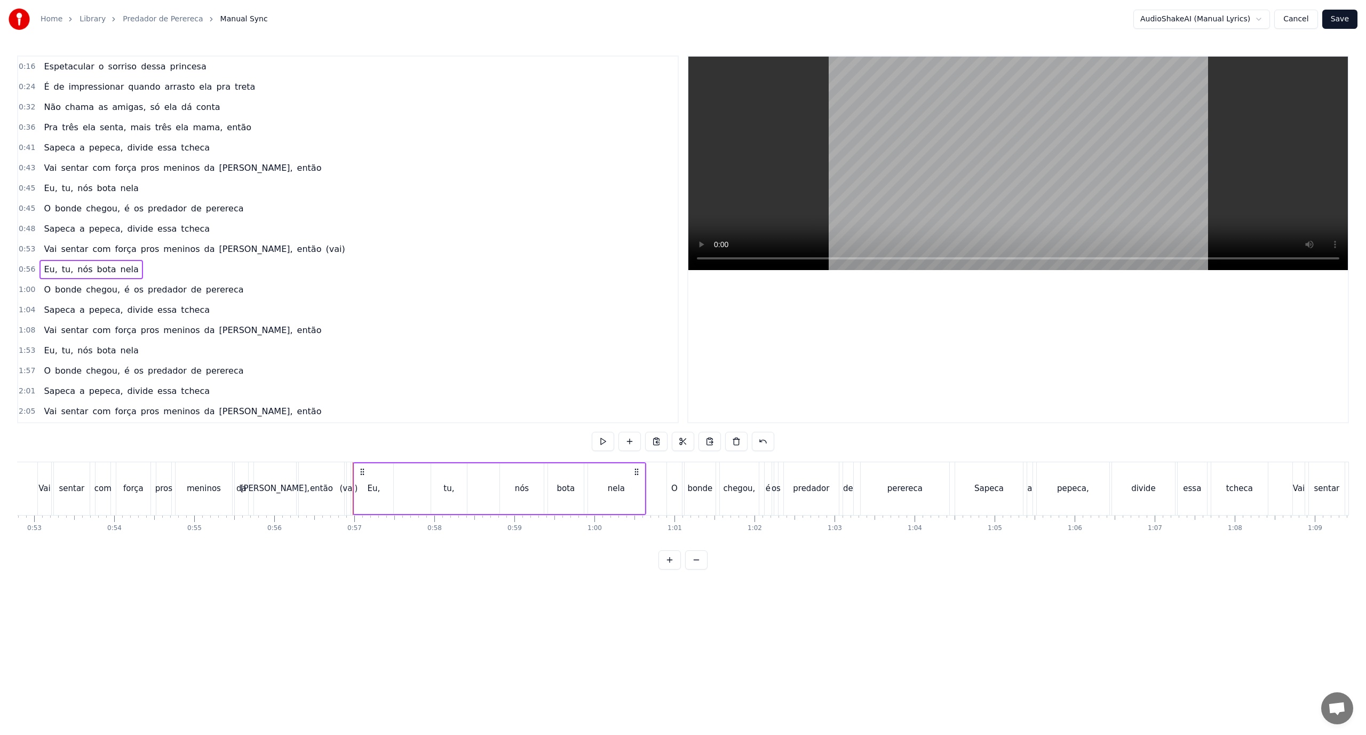
click at [64, 259] on div "0:56 Eu, tu, nós [PERSON_NAME]" at bounding box center [348, 269] width 660 height 20
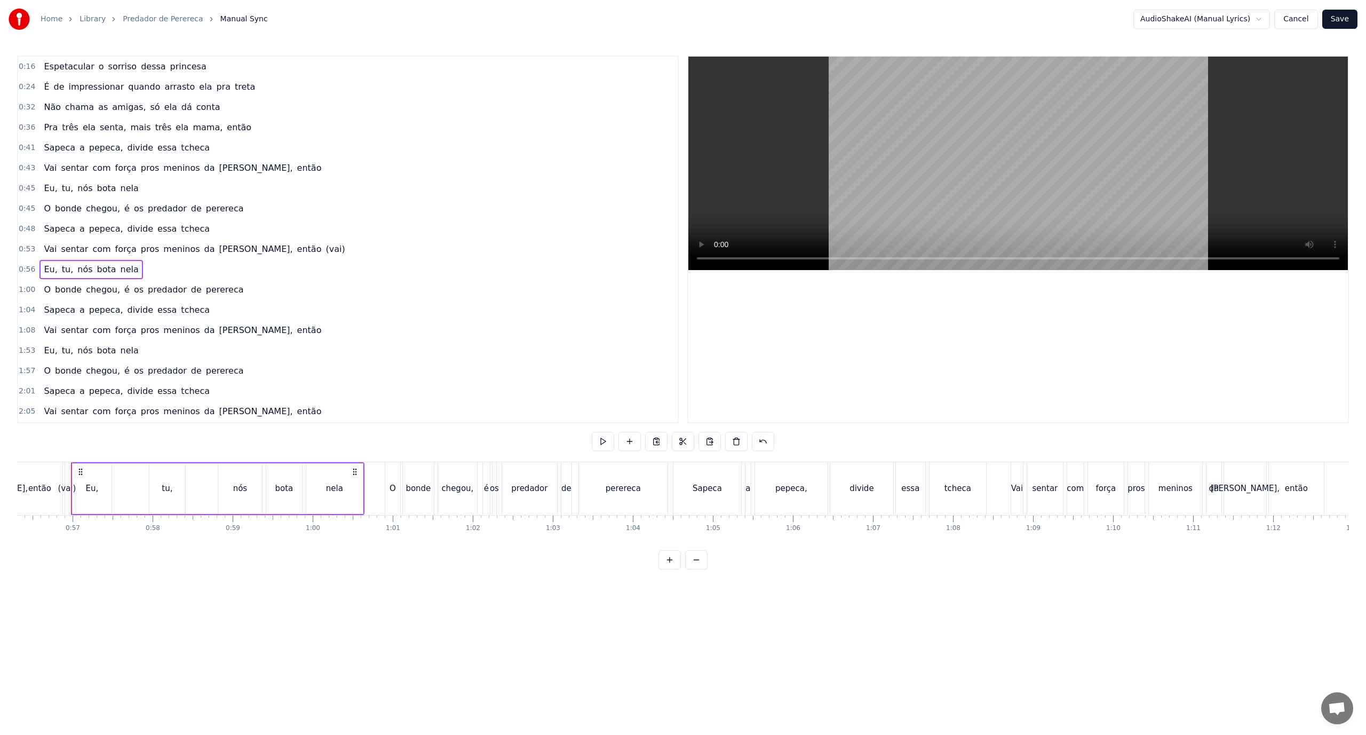
click at [67, 263] on div "Eu, tu, nós [PERSON_NAME]" at bounding box center [90, 269] width 103 height 19
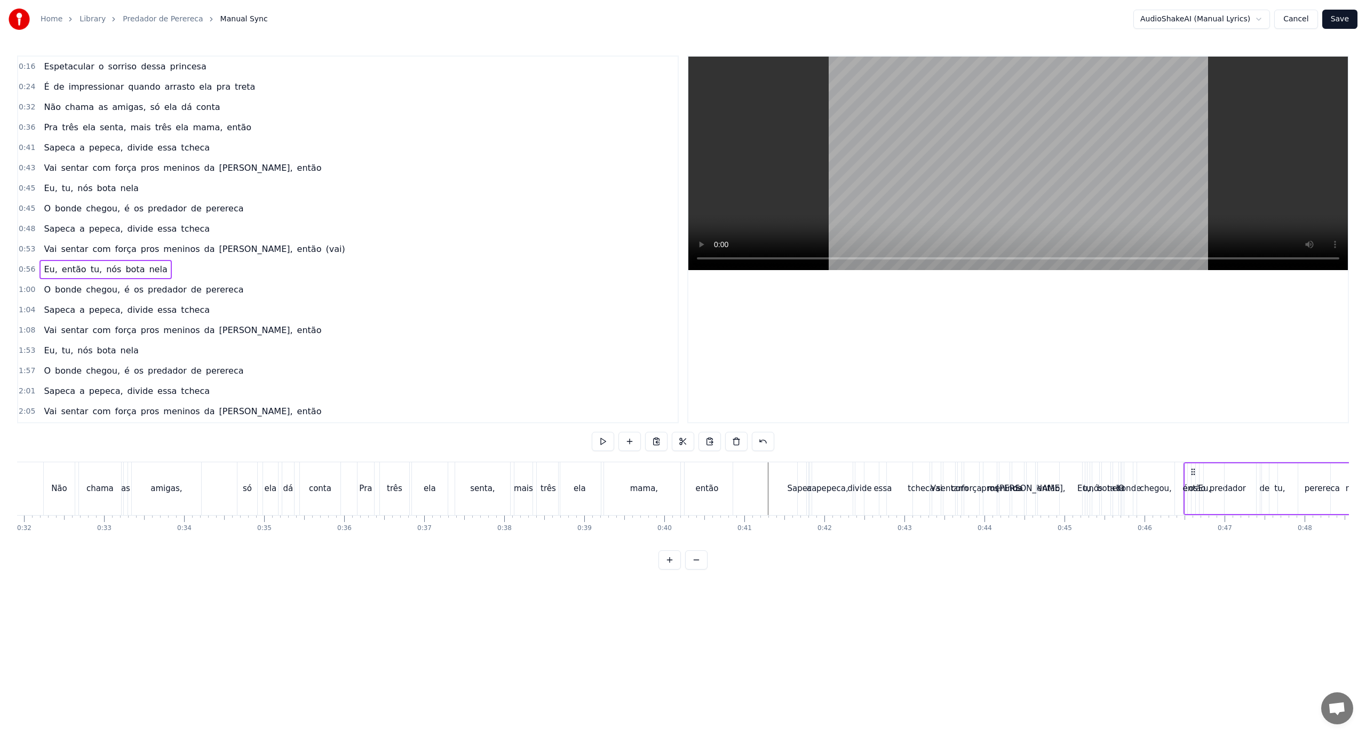
scroll to position [0, 2560]
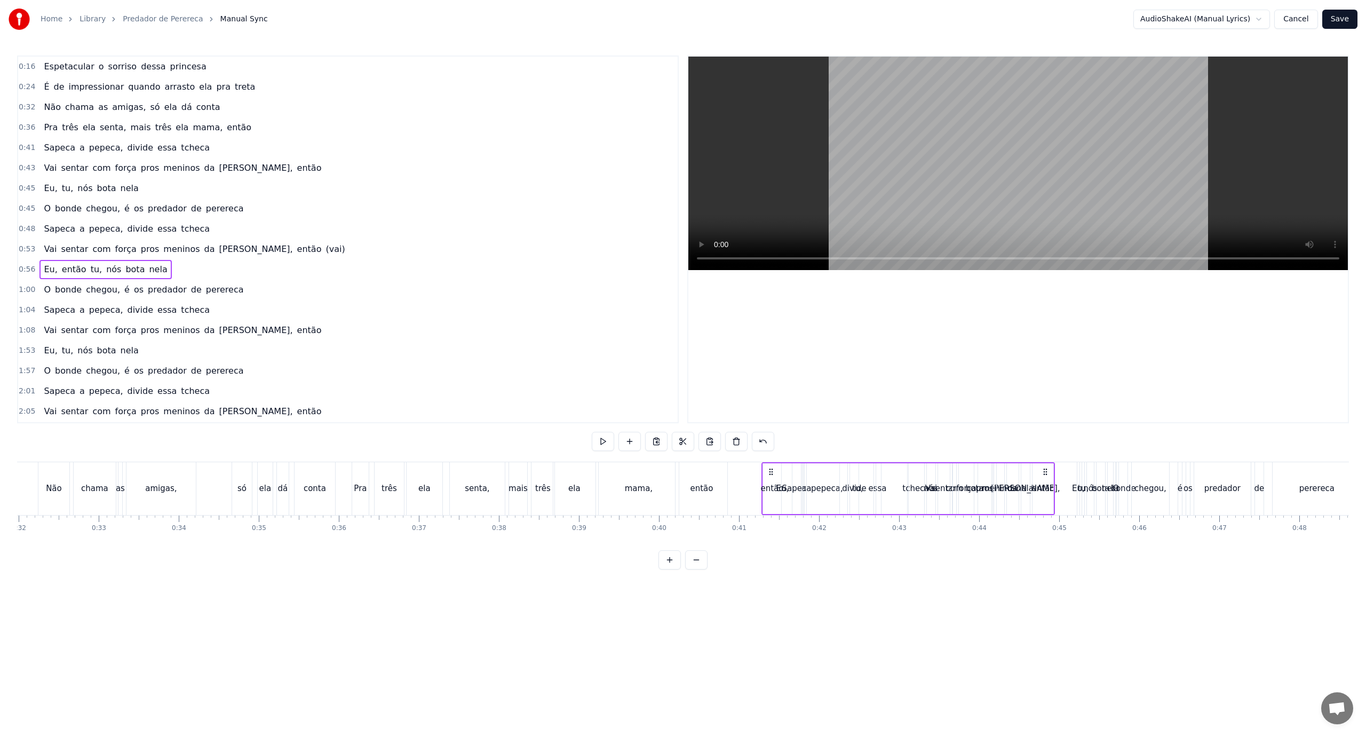
drag, startPoint x: 84, startPoint y: 469, endPoint x: 775, endPoint y: 522, distance: 692.7
click at [682, 522] on div "Espetacular o sorriso dessa princesa É de impressionar quando arrasto ela pra t…" at bounding box center [683, 502] width 1332 height 80
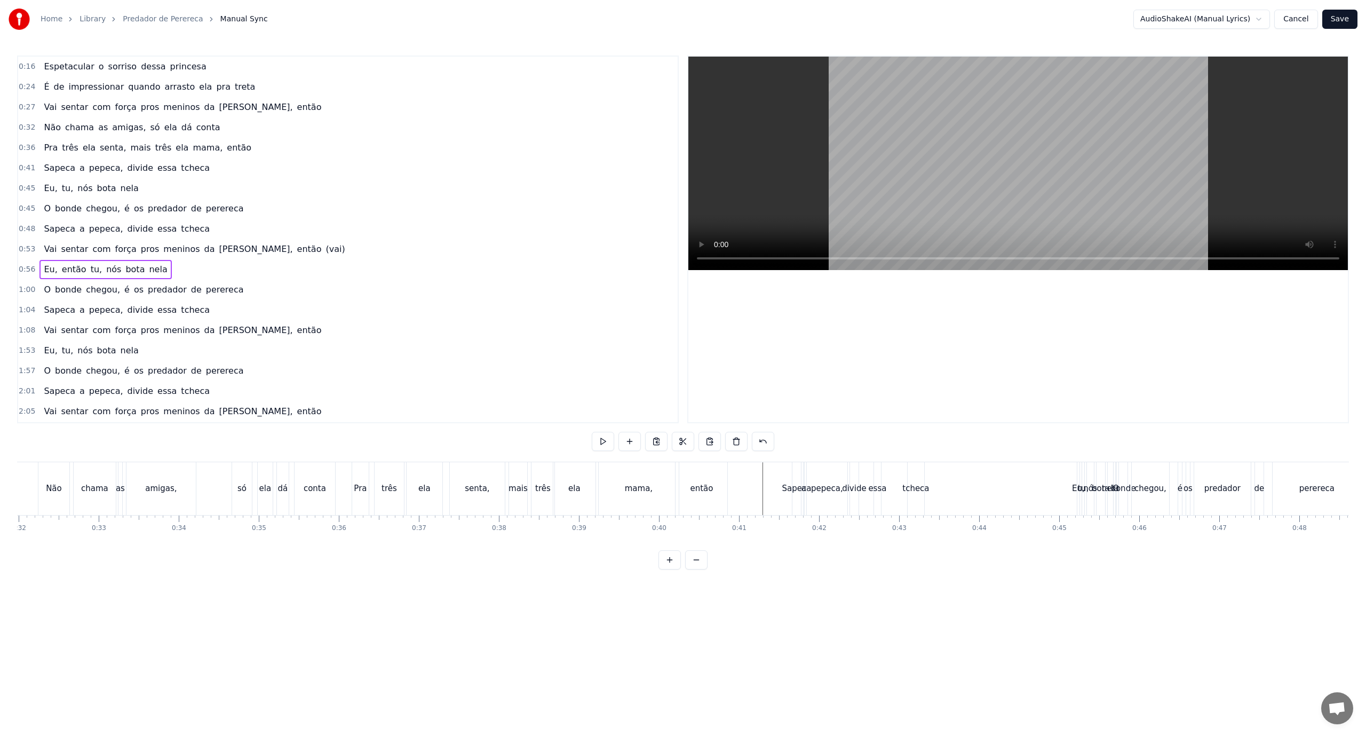
drag, startPoint x: 424, startPoint y: 480, endPoint x: 482, endPoint y: 362, distance: 131.8
click at [584, 494] on div "tcheca" at bounding box center [592, 488] width 27 height 12
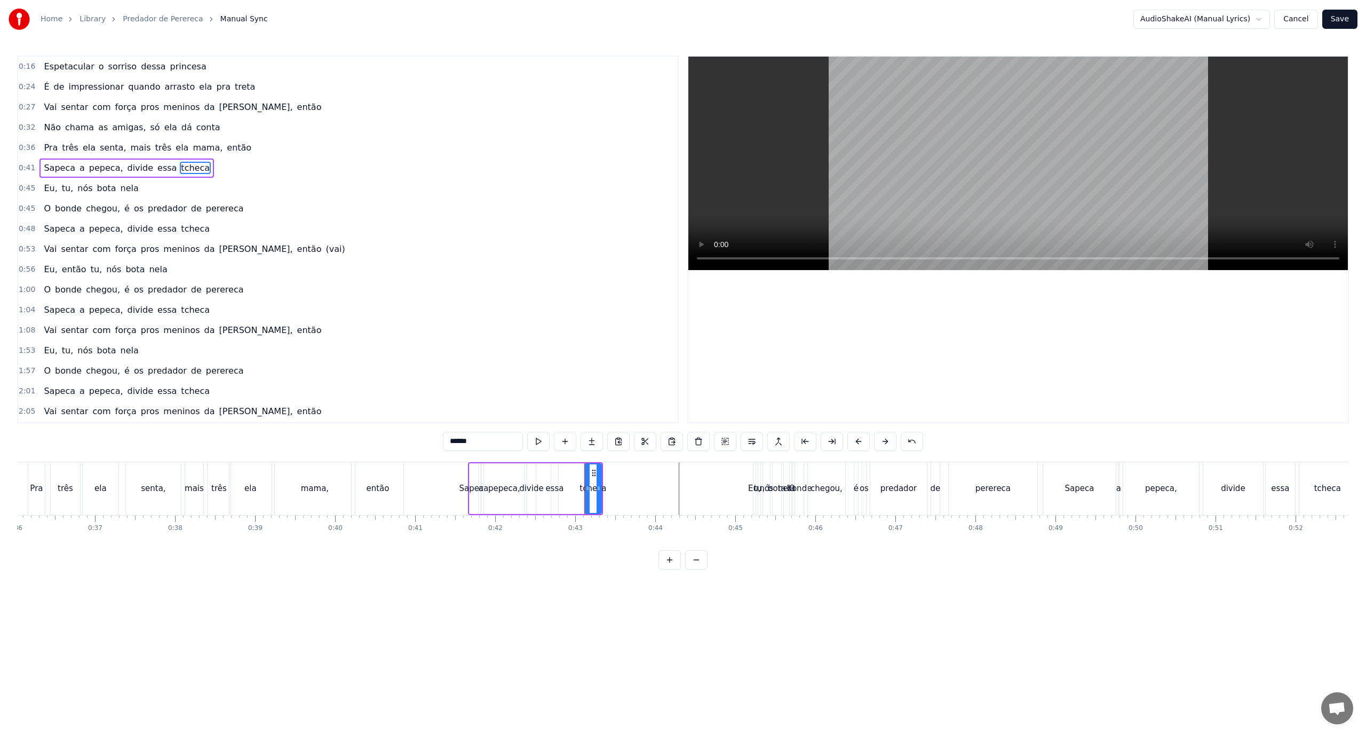
drag, startPoint x: 525, startPoint y: 462, endPoint x: 509, endPoint y: 499, distance: 40.6
click at [537, 494] on div "Sapeca a pepeca, divide essa tcheca" at bounding box center [535, 488] width 135 height 53
drag, startPoint x: 457, startPoint y: 471, endPoint x: 616, endPoint y: 491, distance: 160.3
click at [589, 470] on div "tcheca" at bounding box center [592, 488] width 17 height 53
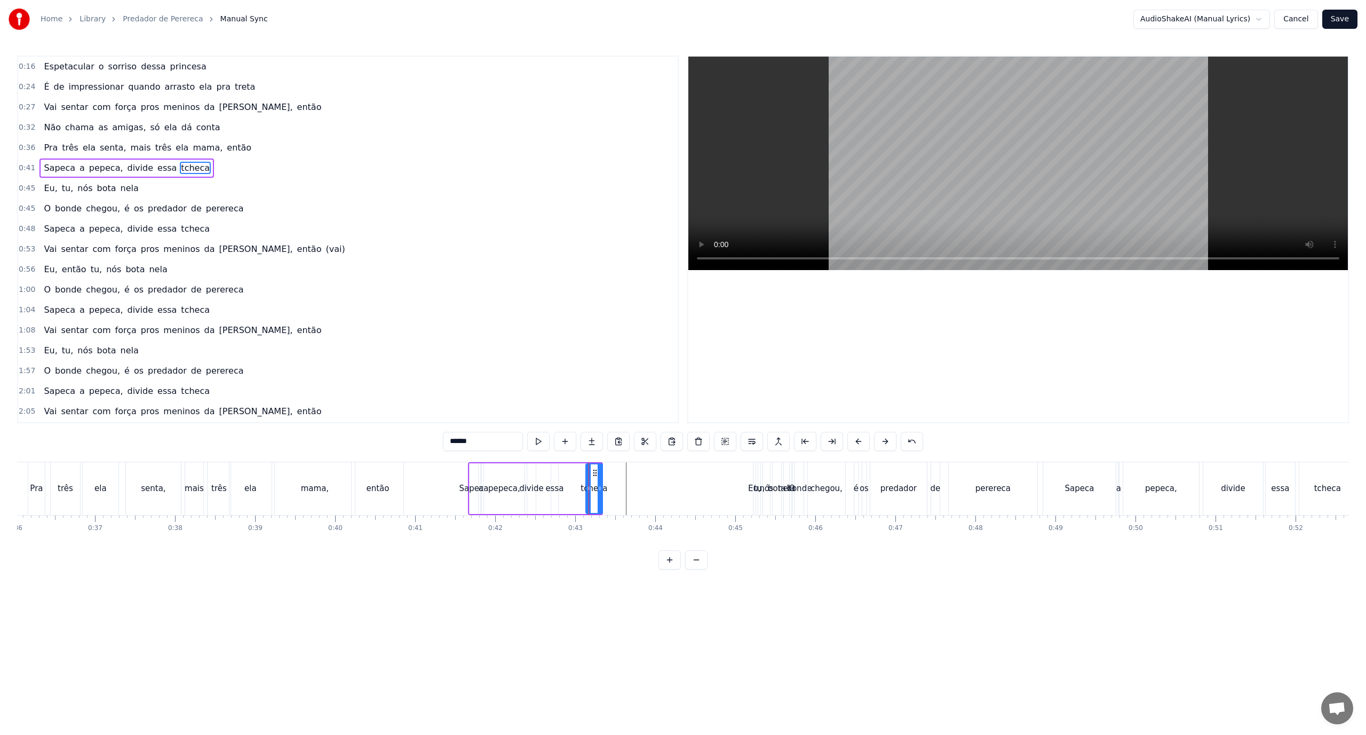
drag, startPoint x: 593, startPoint y: 473, endPoint x: 594, endPoint y: 484, distance: 10.2
click at [594, 484] on div "tcheca" at bounding box center [594, 488] width 15 height 49
click at [492, 471] on div "pepeca," at bounding box center [504, 488] width 41 height 51
click at [156, 162] on span "essa" at bounding box center [166, 168] width 21 height 12
type input "****"
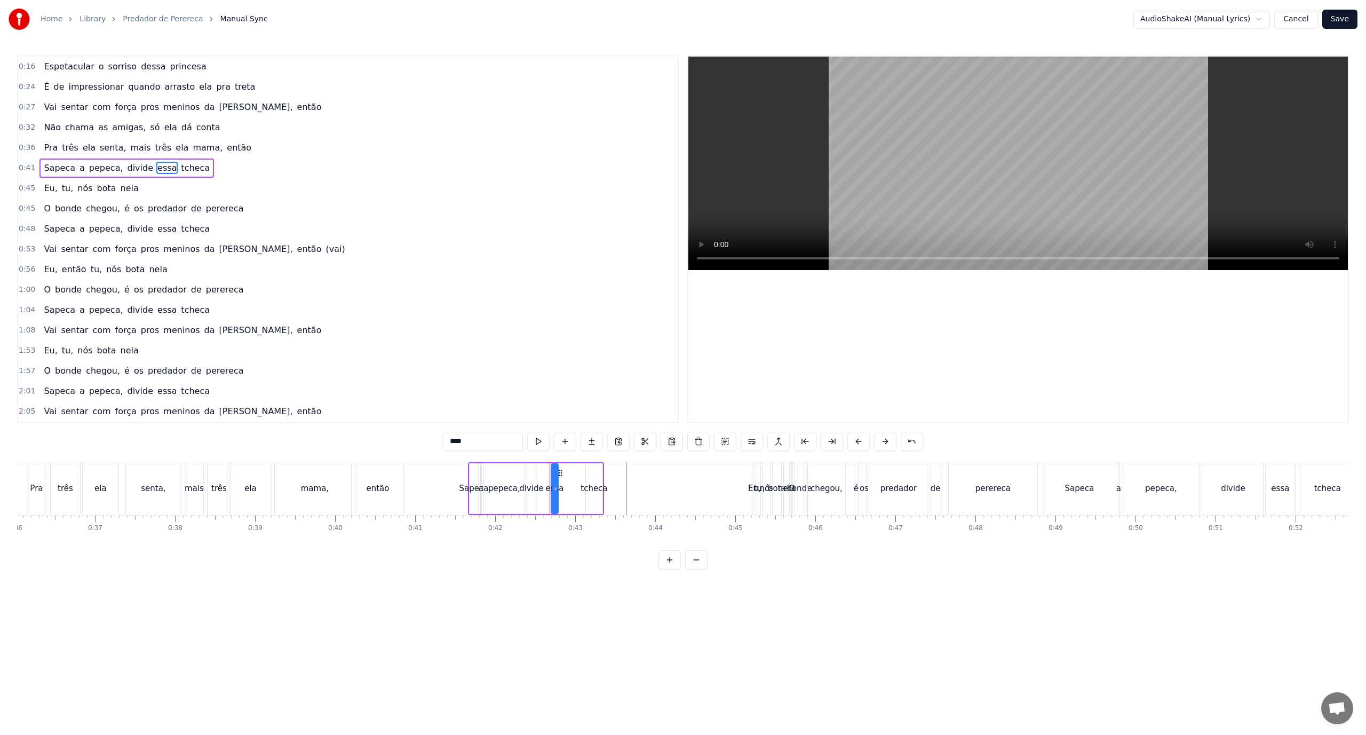
click at [140, 160] on div "Sapeca a pepeca, divide essa tcheca" at bounding box center [126, 168] width 175 height 19
drag, startPoint x: 139, startPoint y: 160, endPoint x: 204, endPoint y: 182, distance: 68.4
click at [204, 182] on div "0:16 Espetacular o sorriso dessa princesa 0:24 É de impressionar quando arrasto…" at bounding box center [348, 240] width 662 height 368
click at [678, 446] on button at bounding box center [683, 441] width 22 height 19
click at [681, 442] on button at bounding box center [683, 441] width 22 height 19
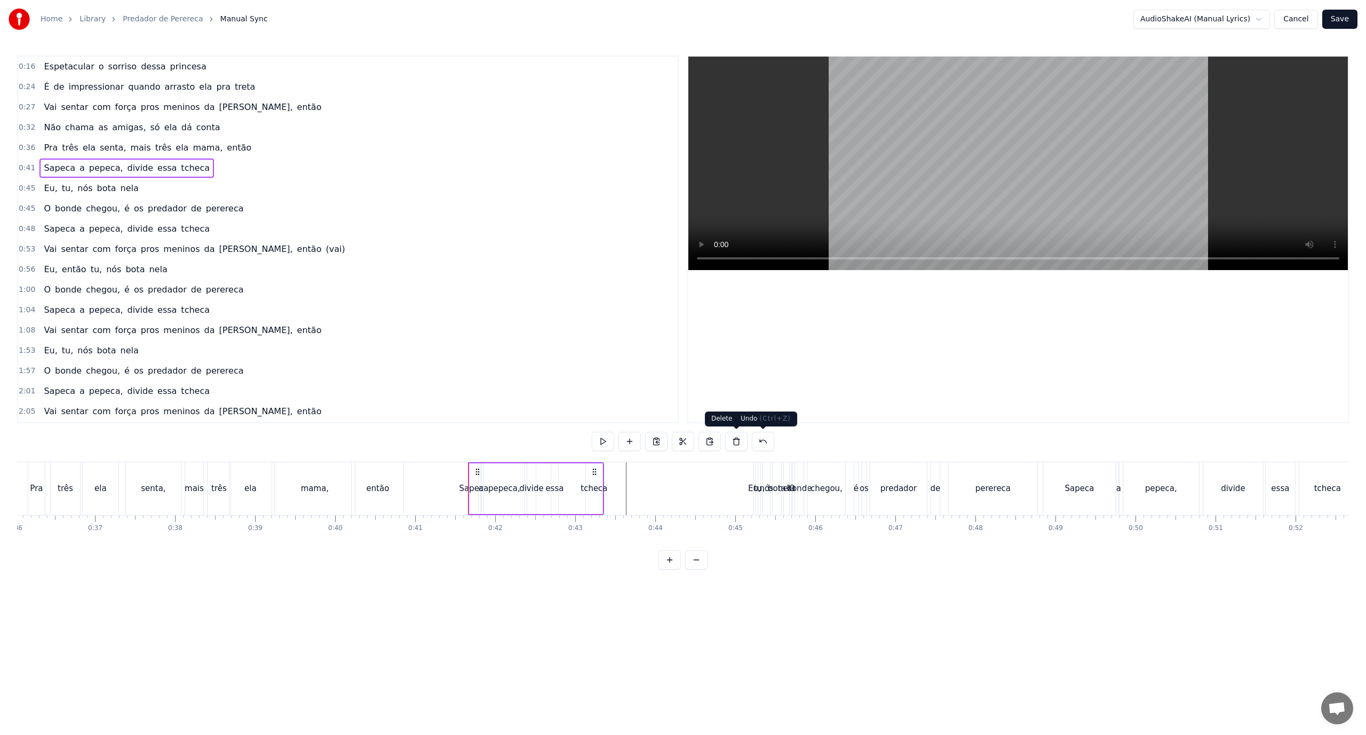
click at [682, 447] on button at bounding box center [763, 441] width 22 height 19
click at [673, 565] on button at bounding box center [670, 559] width 22 height 19
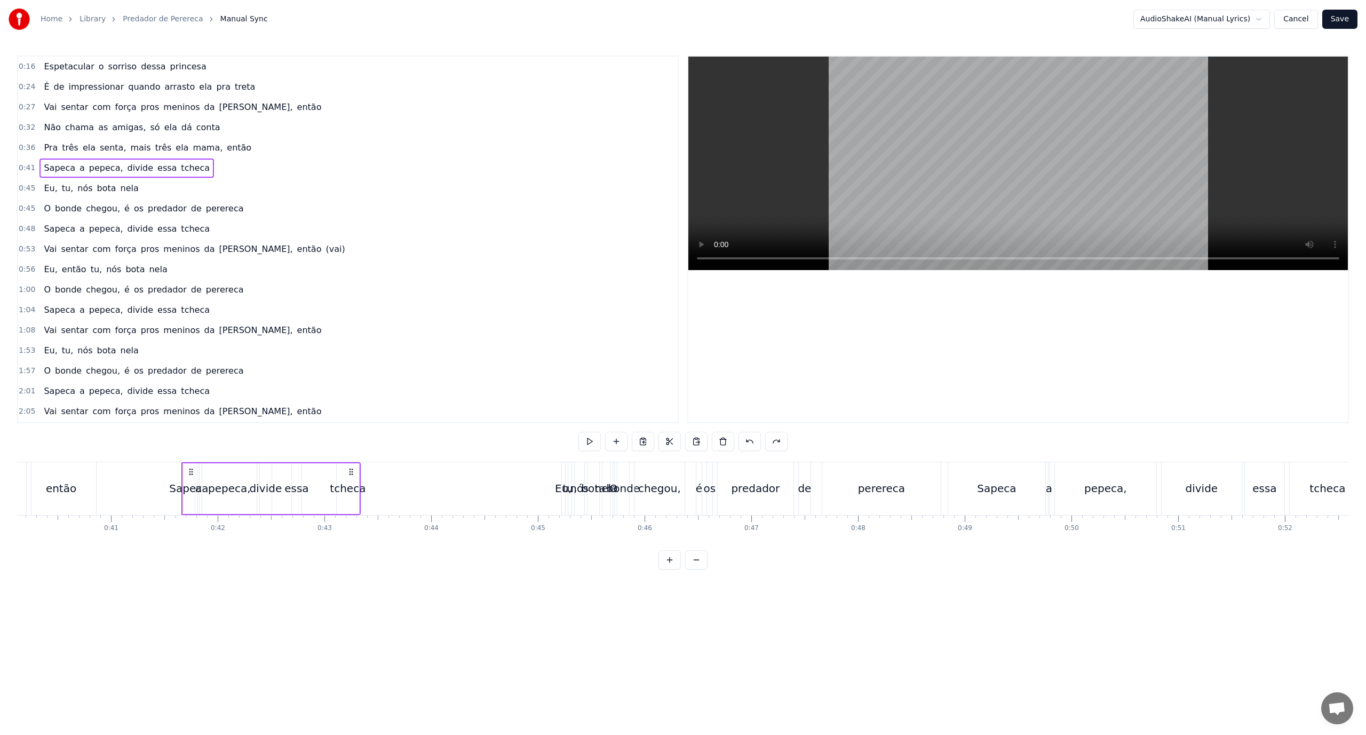
click at [682, 569] on button at bounding box center [696, 559] width 22 height 19
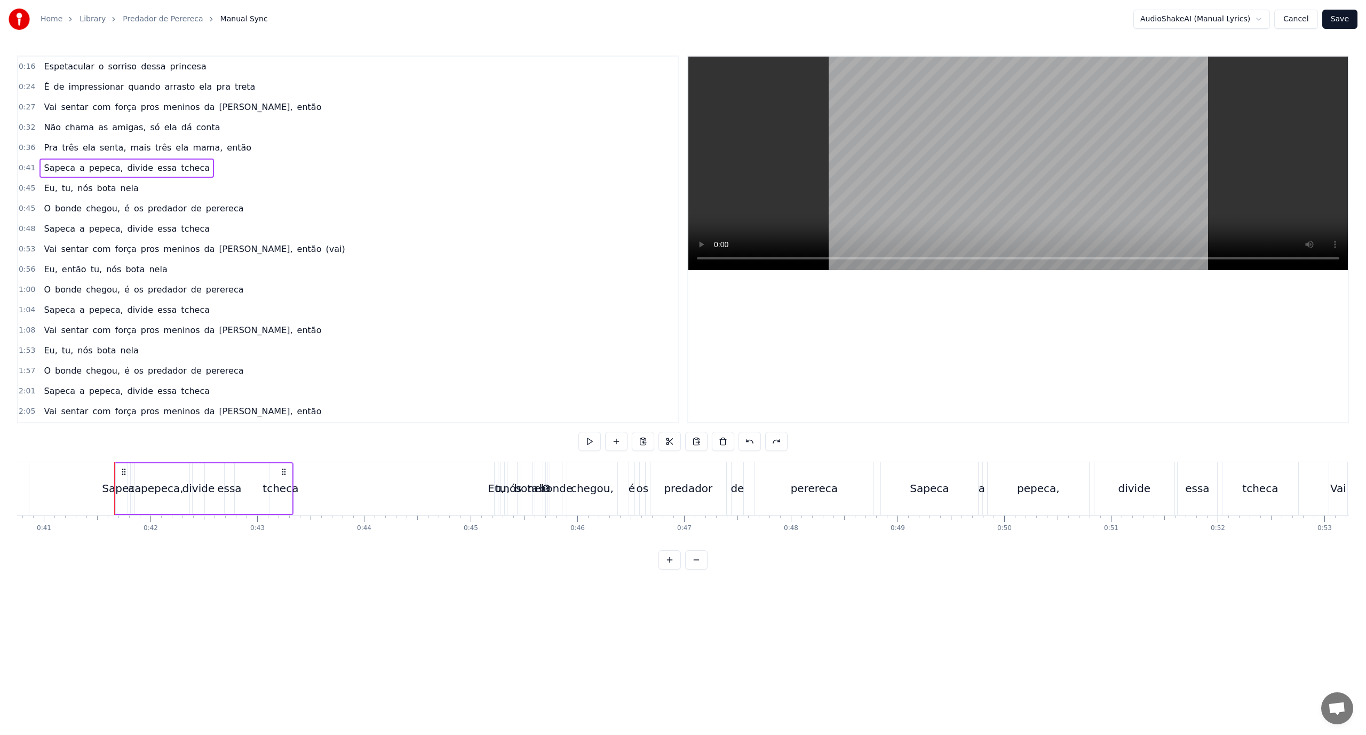
click at [682, 569] on button at bounding box center [696, 559] width 22 height 19
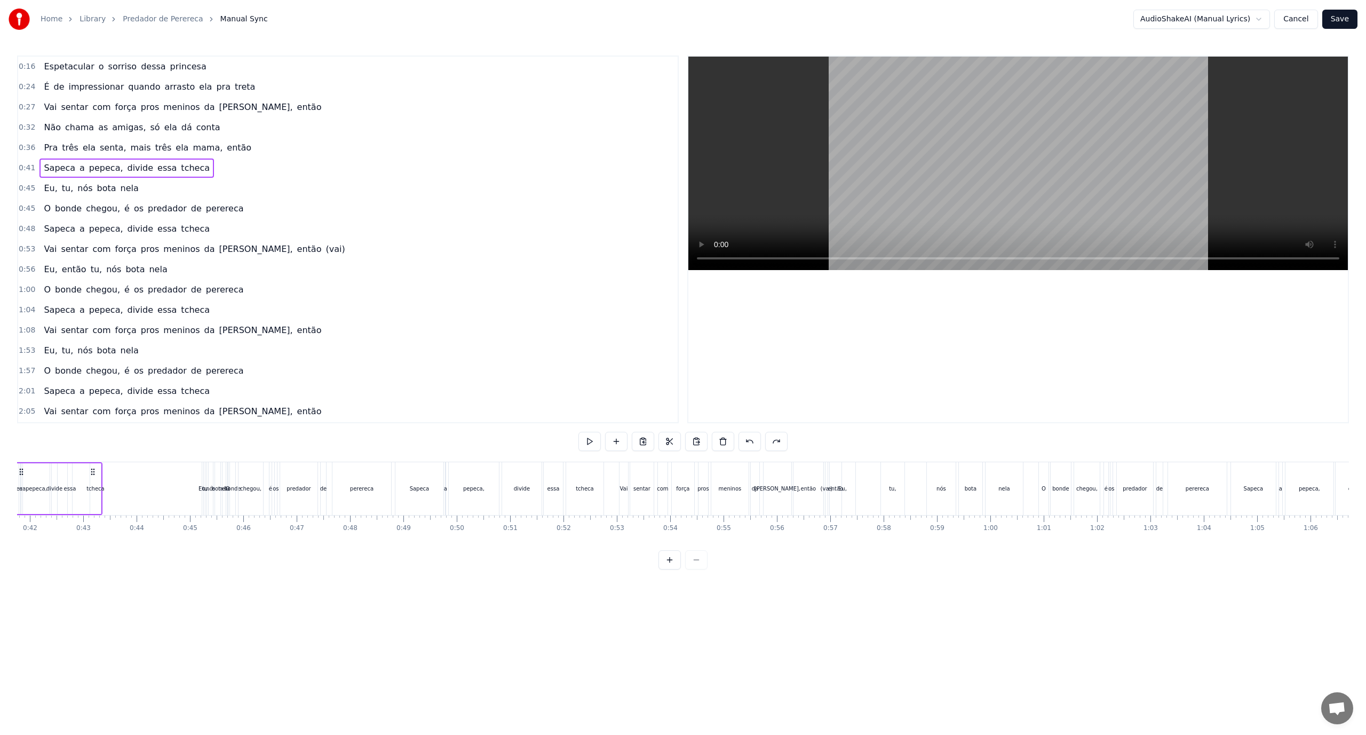
scroll to position [0, 2170]
click at [674, 569] on button at bounding box center [670, 559] width 22 height 19
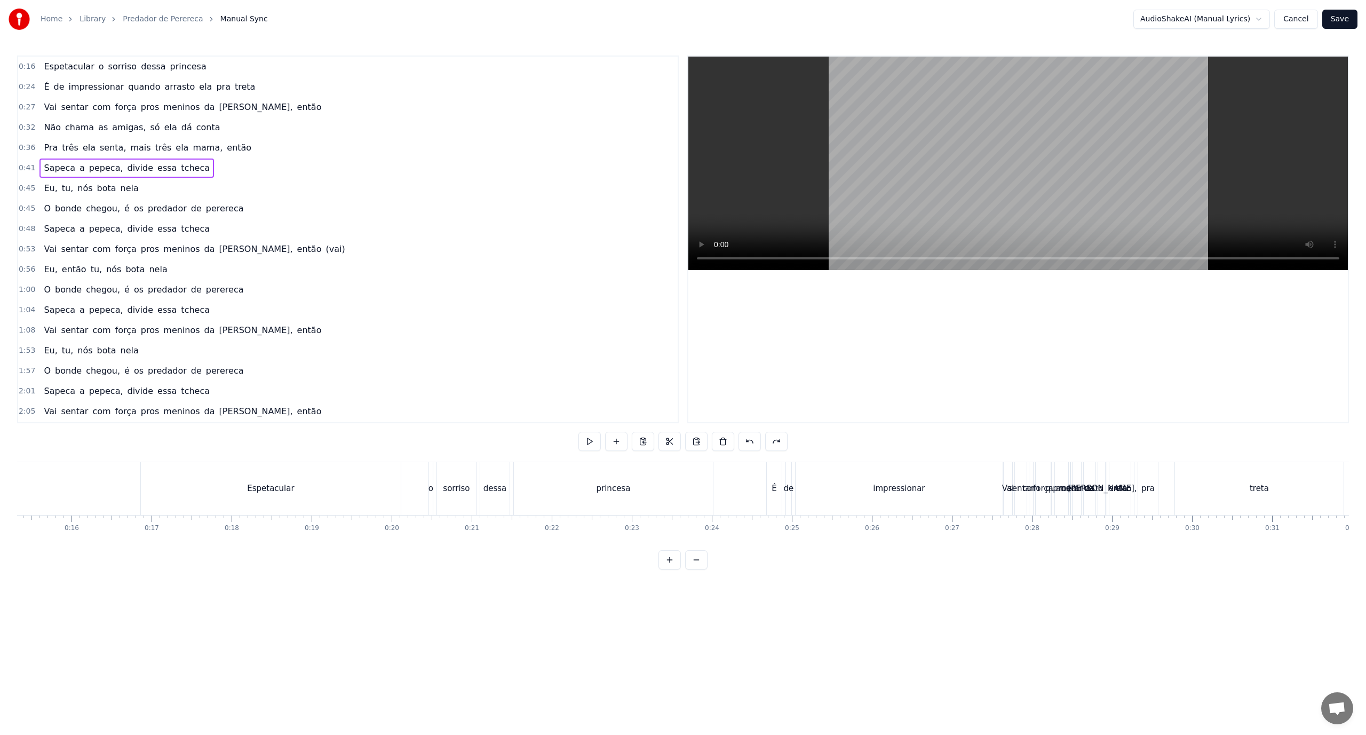
scroll to position [0, 1214]
click at [682, 490] on div "impressionar" at bounding box center [911, 488] width 207 height 53
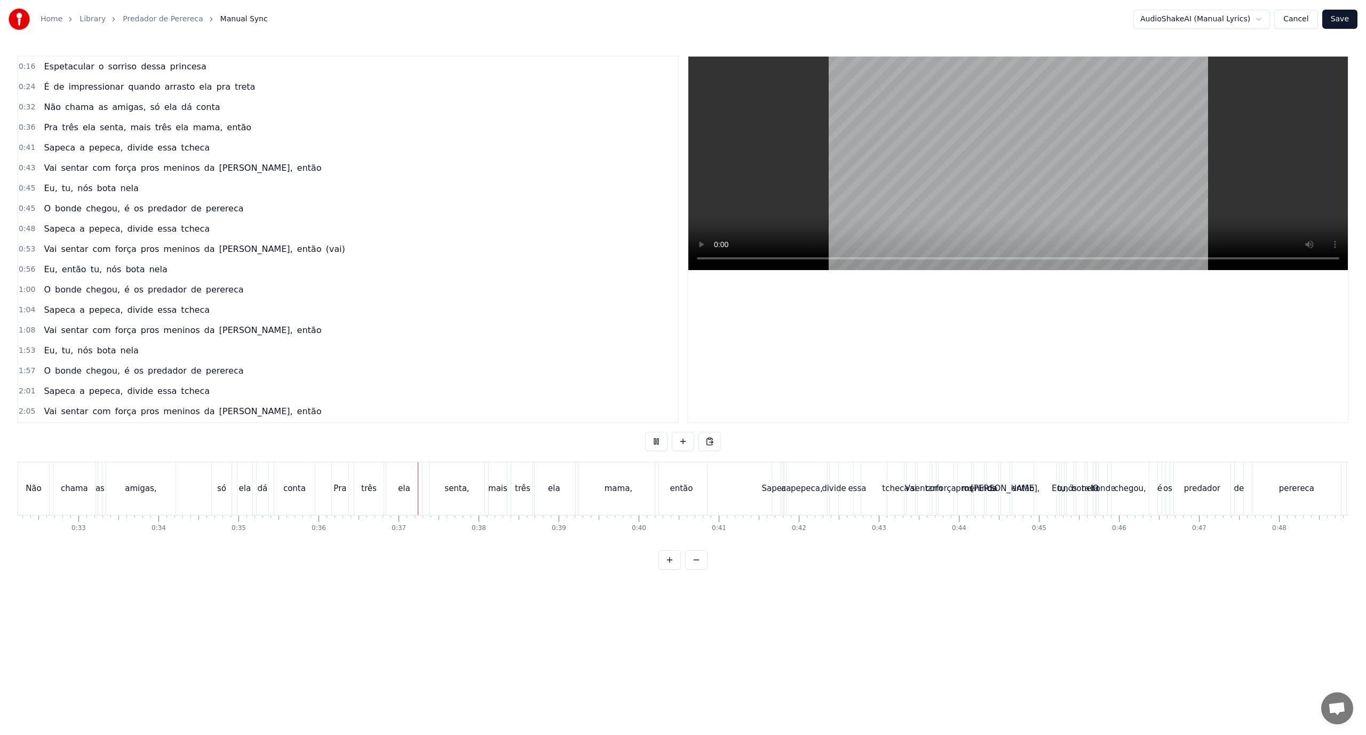
scroll to position [0, 2605]
click at [39, 187] on div "Eu, tu, nós [PERSON_NAME]" at bounding box center [90, 188] width 103 height 19
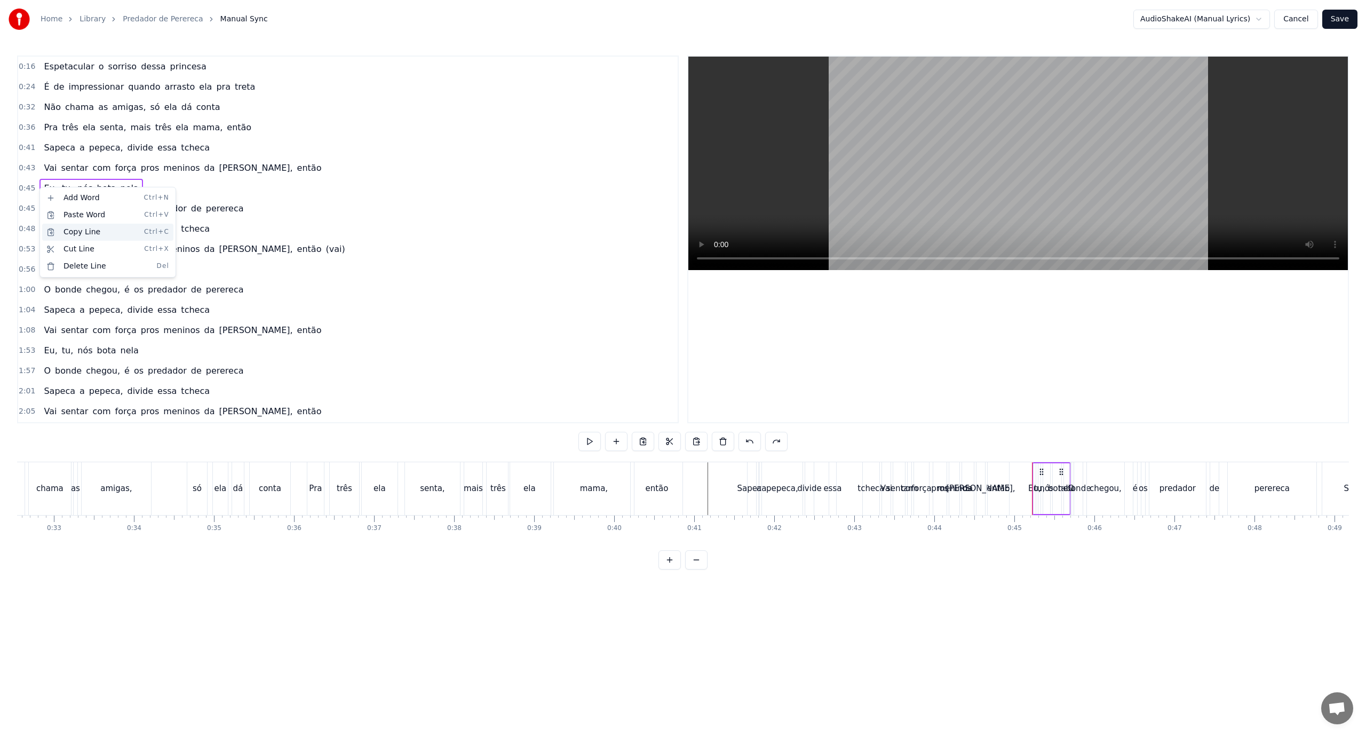
click at [66, 235] on div "Copy Line Ctrl+C" at bounding box center [107, 232] width 131 height 17
click at [216, 144] on div "0:41 Sapeca a pepeca, divide essa tcheca" at bounding box center [348, 148] width 660 height 20
click at [90, 170] on div "Paste Word Ctrl+V" at bounding box center [113, 166] width 131 height 17
click at [682, 507] on div "Paste Line Ctrl+V" at bounding box center [783, 512] width 131 height 17
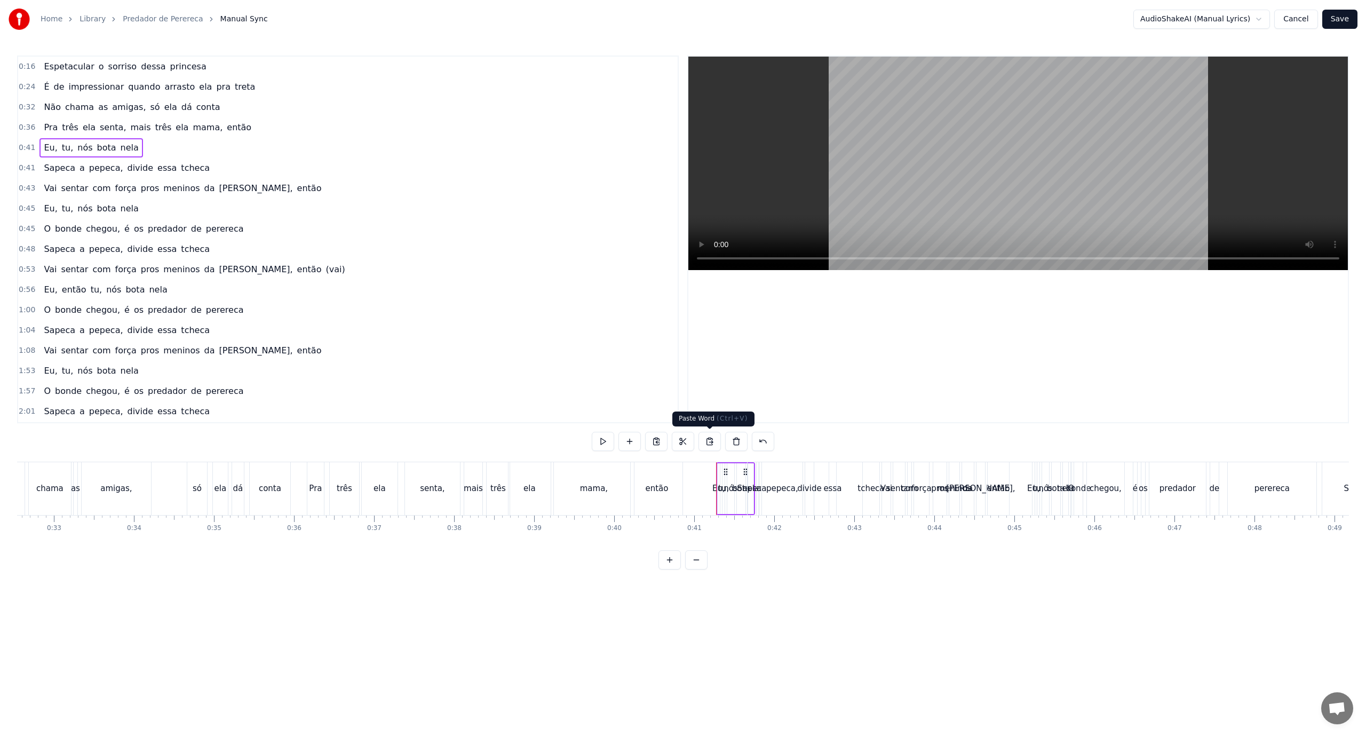
click at [682, 471] on div "Sapeca a pepeca, divide essa tcheca" at bounding box center [814, 488] width 135 height 53
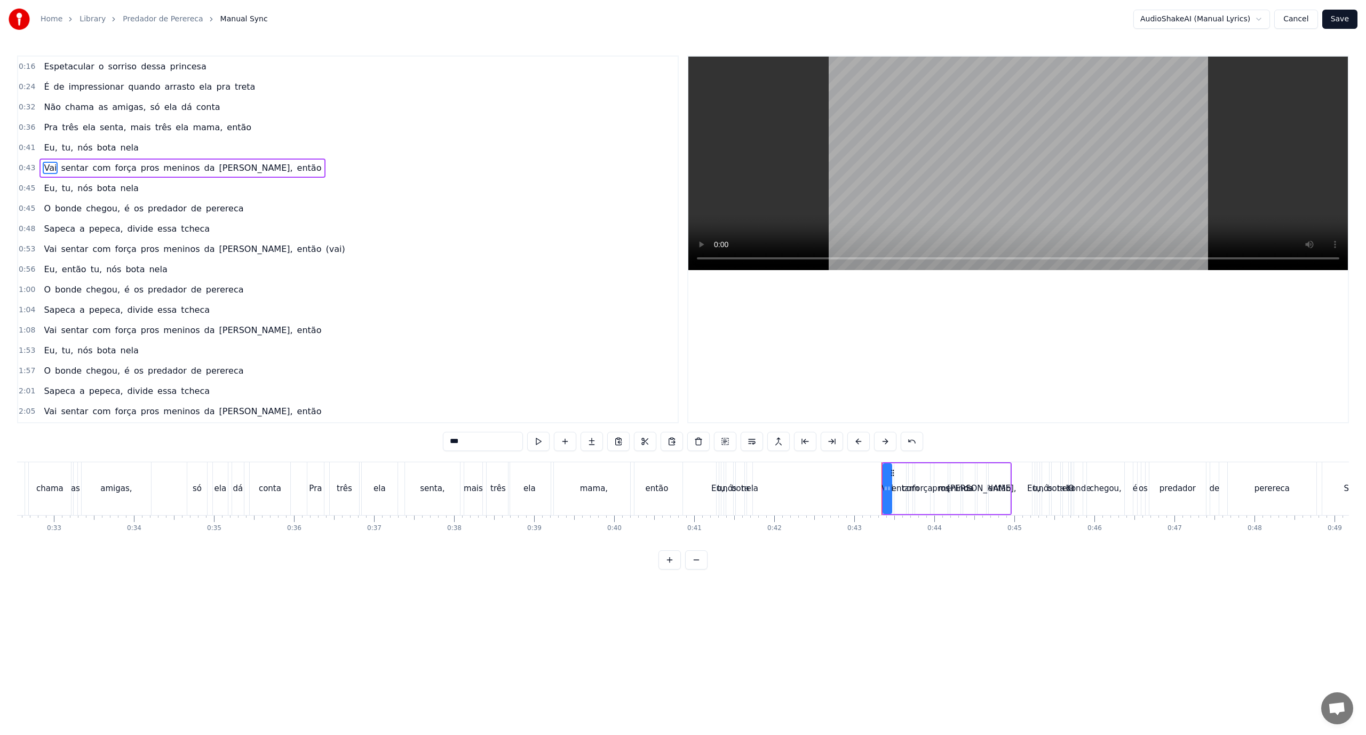
click at [218, 162] on span "[PERSON_NAME]," at bounding box center [256, 168] width 76 height 12
type input "*****"
drag, startPoint x: 254, startPoint y: 170, endPoint x: 56, endPoint y: 164, distance: 198.1
click at [56, 164] on div "0:43 [PERSON_NAME] sentar com força pros meninos da então" at bounding box center [348, 168] width 660 height 20
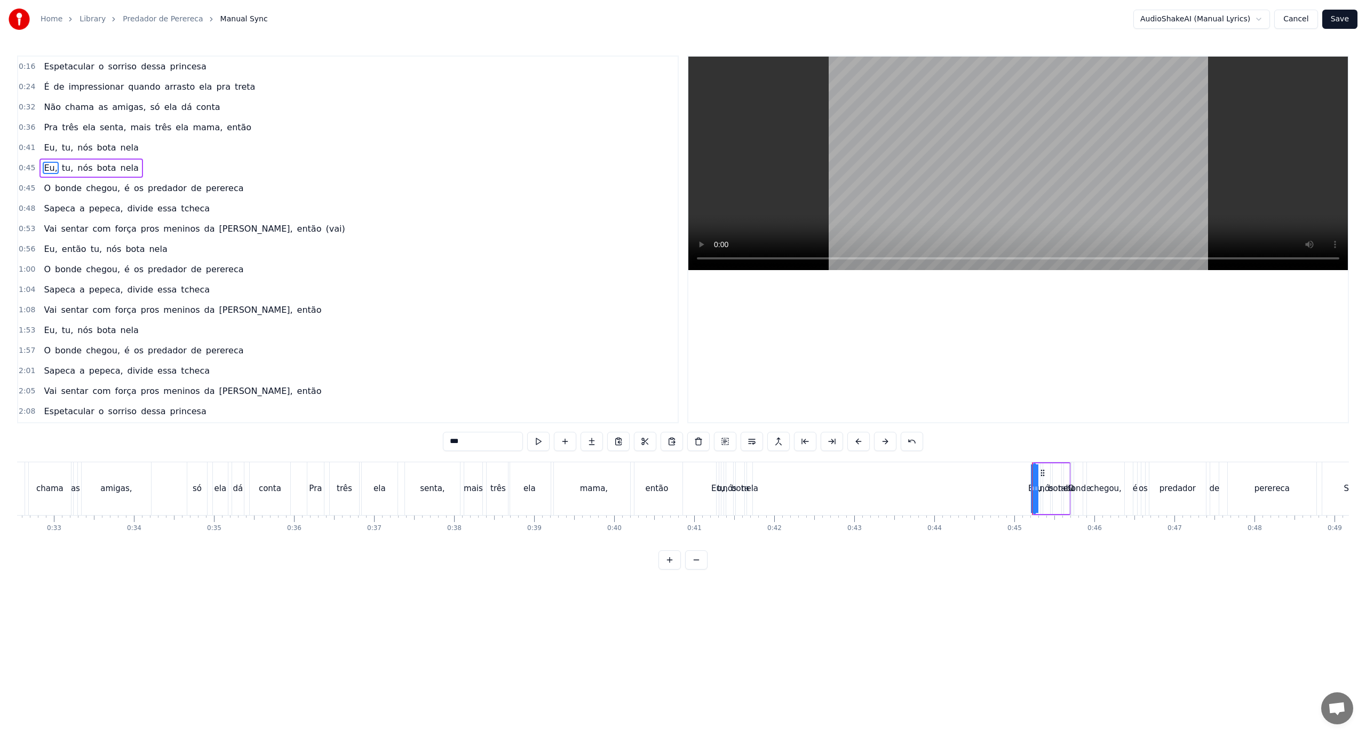
type input "***"
click at [682, 488] on div "tu," at bounding box center [722, 488] width 11 height 12
click at [682, 25] on button "Cancel" at bounding box center [1296, 19] width 43 height 19
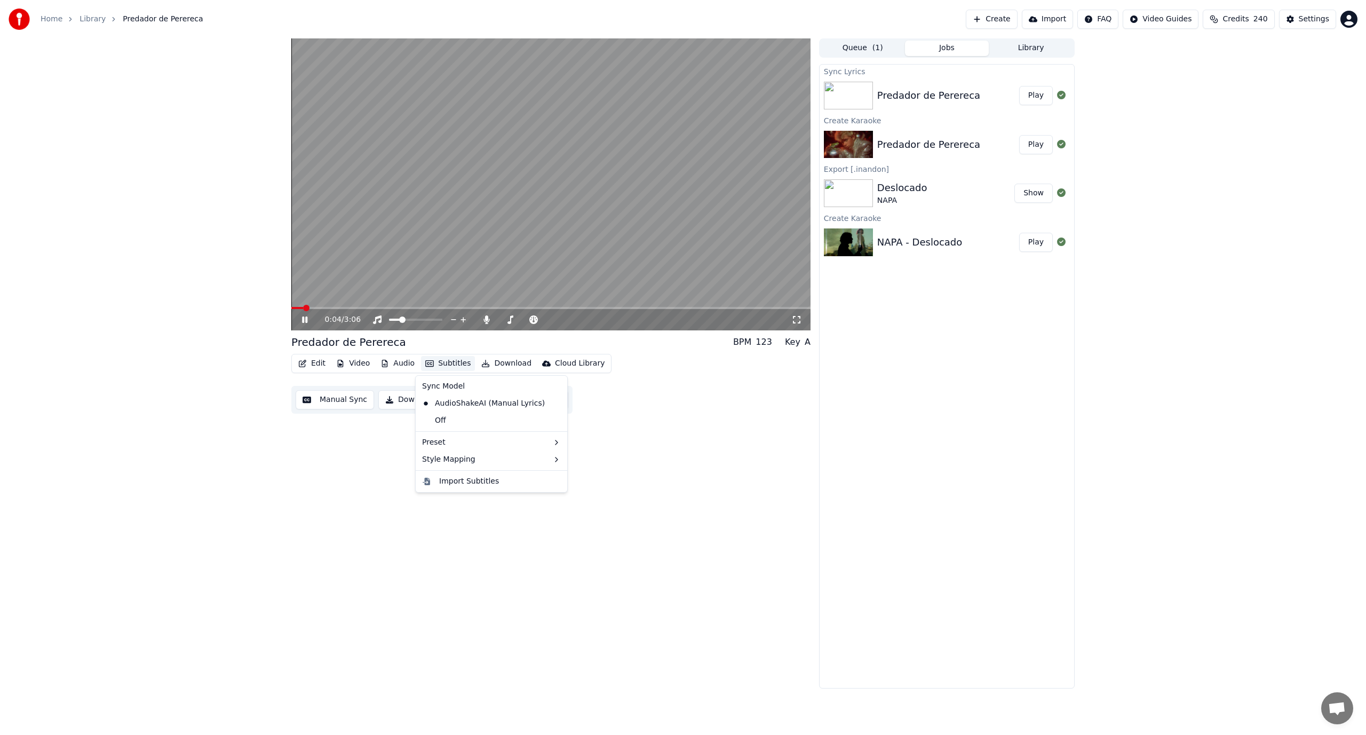
click at [447, 363] on button "Subtitles" at bounding box center [448, 363] width 54 height 15
click at [494, 441] on div "Preset" at bounding box center [491, 442] width 147 height 17
click at [502, 455] on div "Style Mapping" at bounding box center [491, 459] width 147 height 17
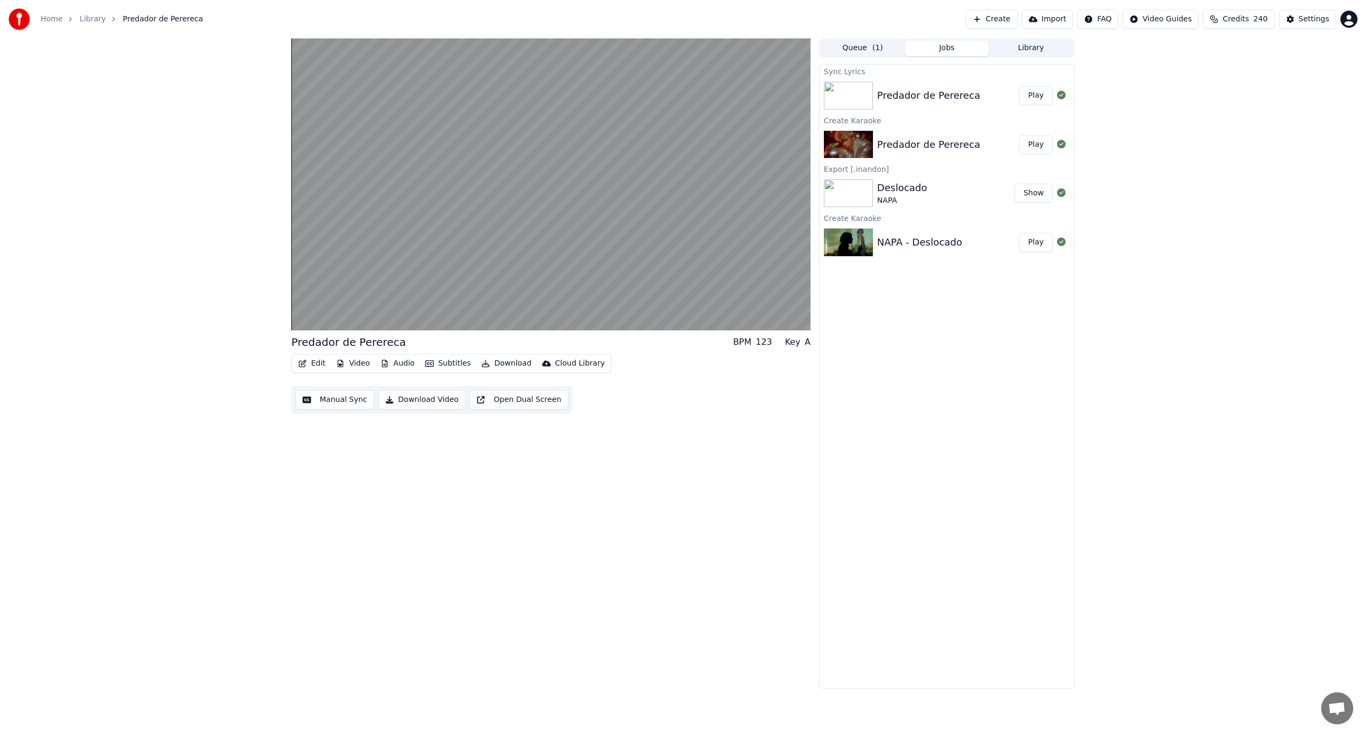
click at [682, 433] on div "Predador de Perereca BPM 123 Key A Edit Video Audio Subtitles Download Cloud Li…" at bounding box center [550, 363] width 519 height 650
click at [457, 359] on button "Subtitles" at bounding box center [448, 363] width 54 height 15
click at [470, 487] on div "Import Subtitles" at bounding box center [491, 481] width 147 height 17
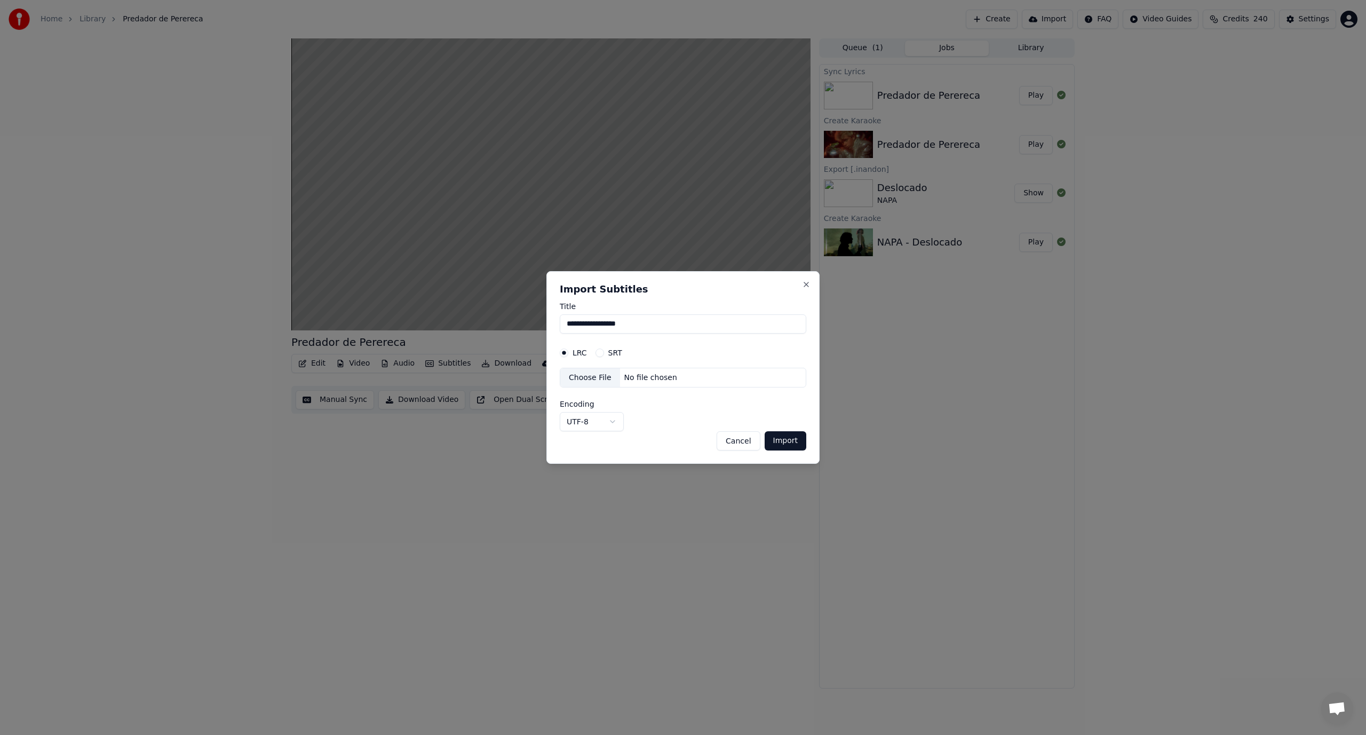
click at [682, 449] on button "Cancel" at bounding box center [738, 440] width 43 height 19
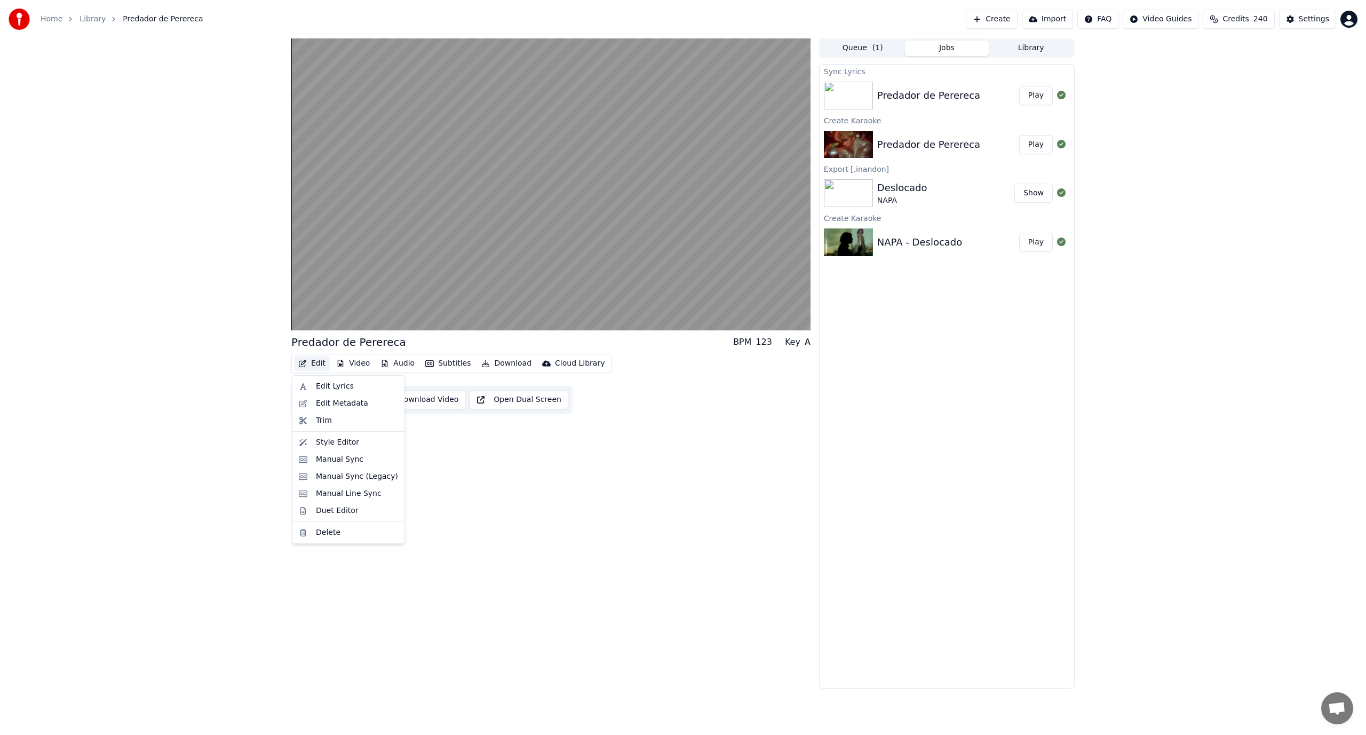
click at [318, 364] on button "Edit" at bounding box center [312, 363] width 36 height 15
click at [336, 385] on div "Edit Lyrics" at bounding box center [335, 386] width 38 height 11
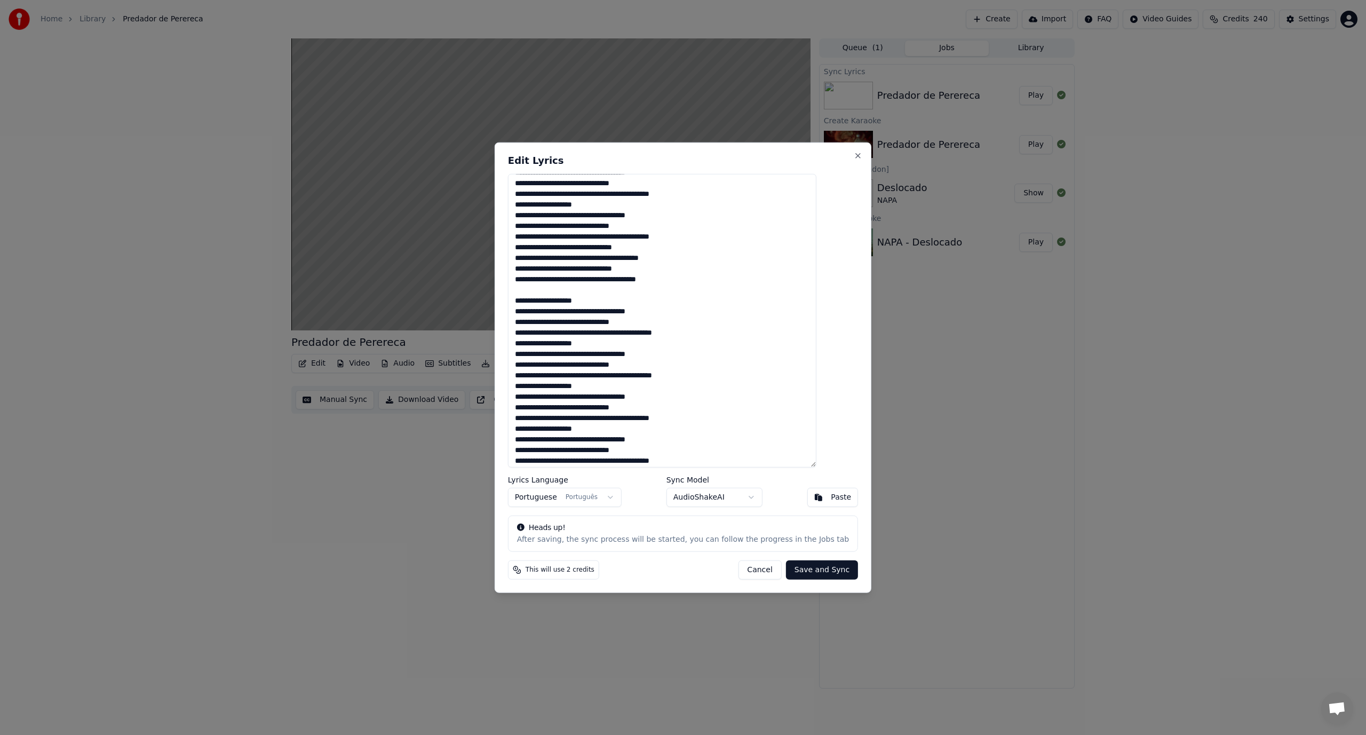
scroll to position [163, 0]
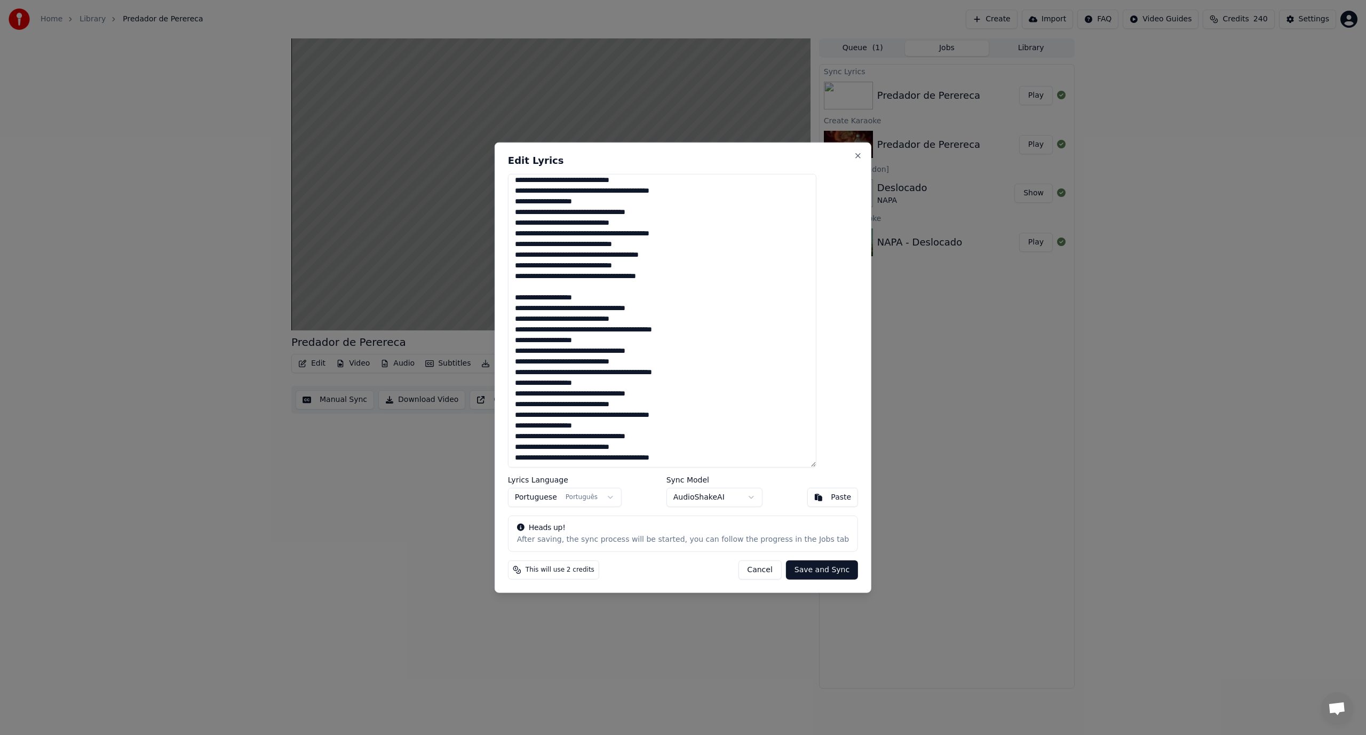
click at [682, 569] on button "Cancel" at bounding box center [759, 569] width 43 height 19
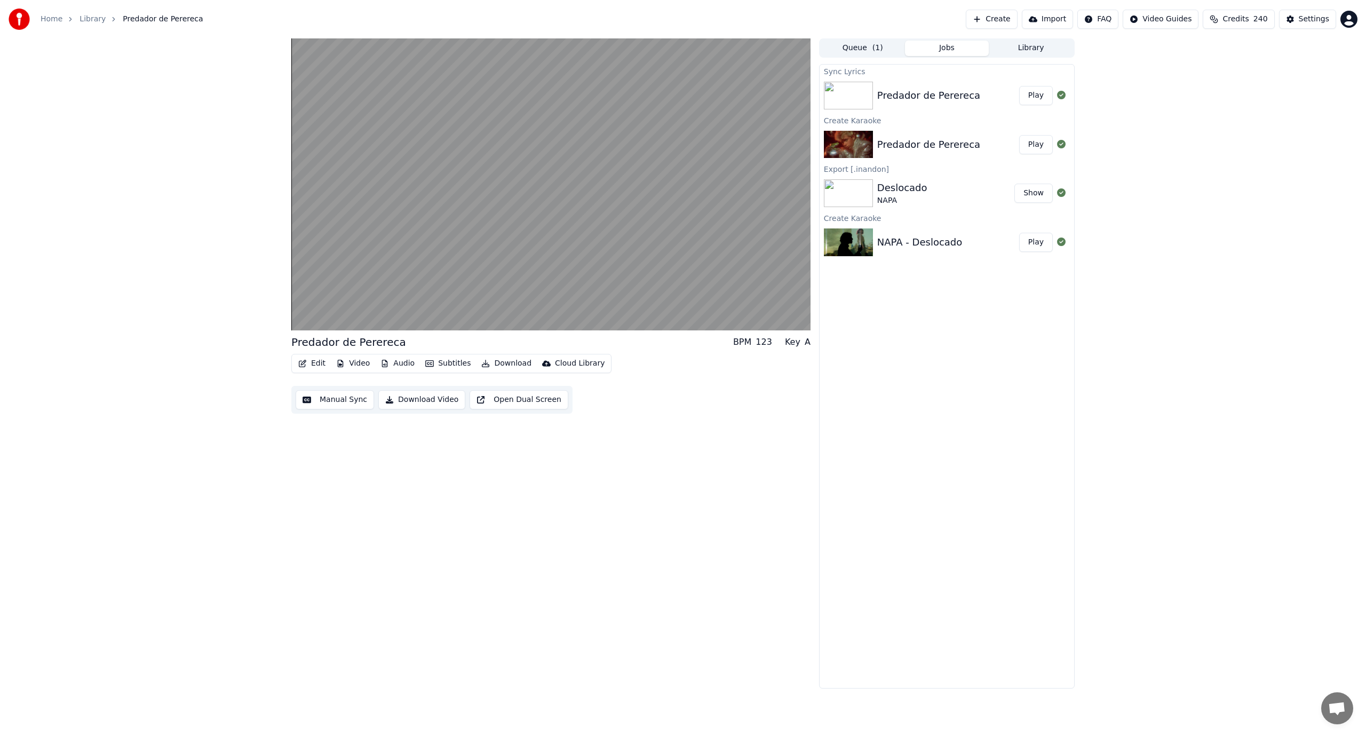
click at [682, 483] on div "Predador de Perereca BPM 123 Key A Edit Video Audio Subtitles Download Cloud Li…" at bounding box center [550, 363] width 519 height 650
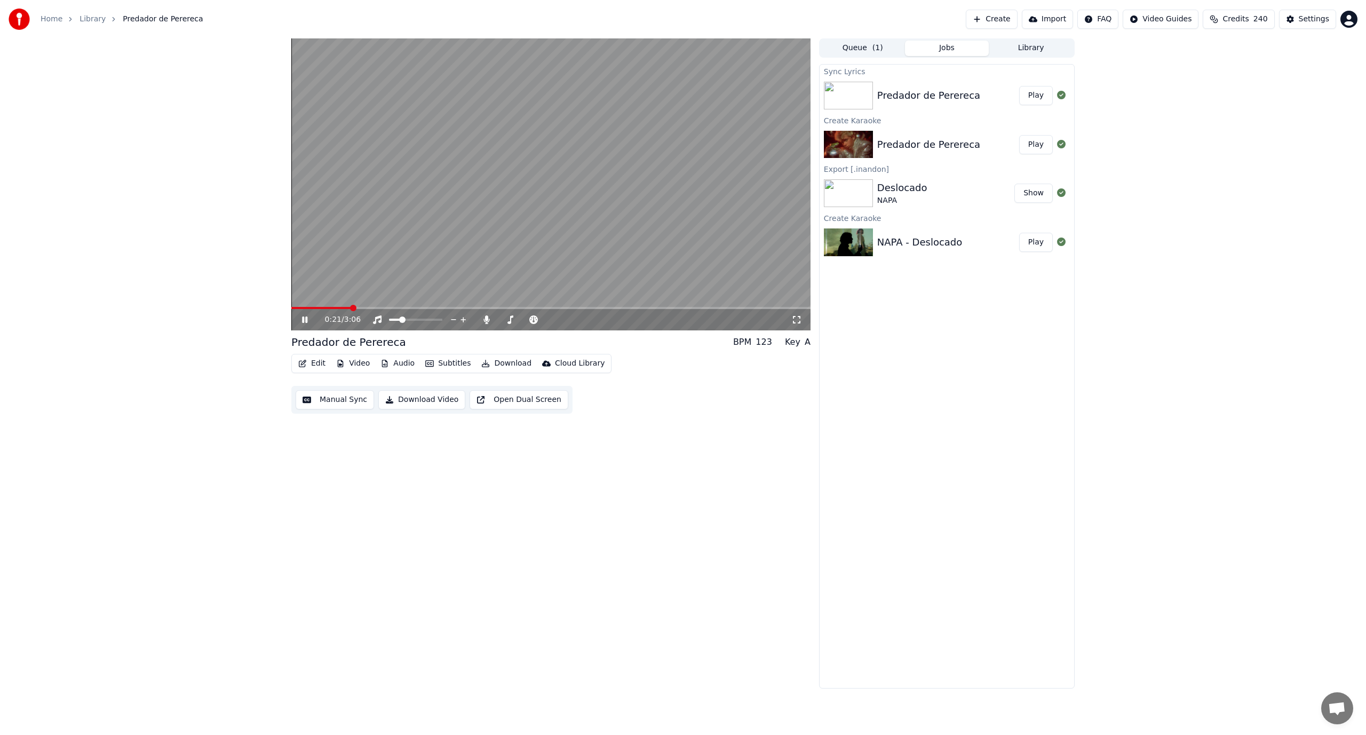
click at [369, 308] on span at bounding box center [550, 308] width 519 height 2
click at [350, 400] on button "Manual Sync" at bounding box center [335, 399] width 78 height 19
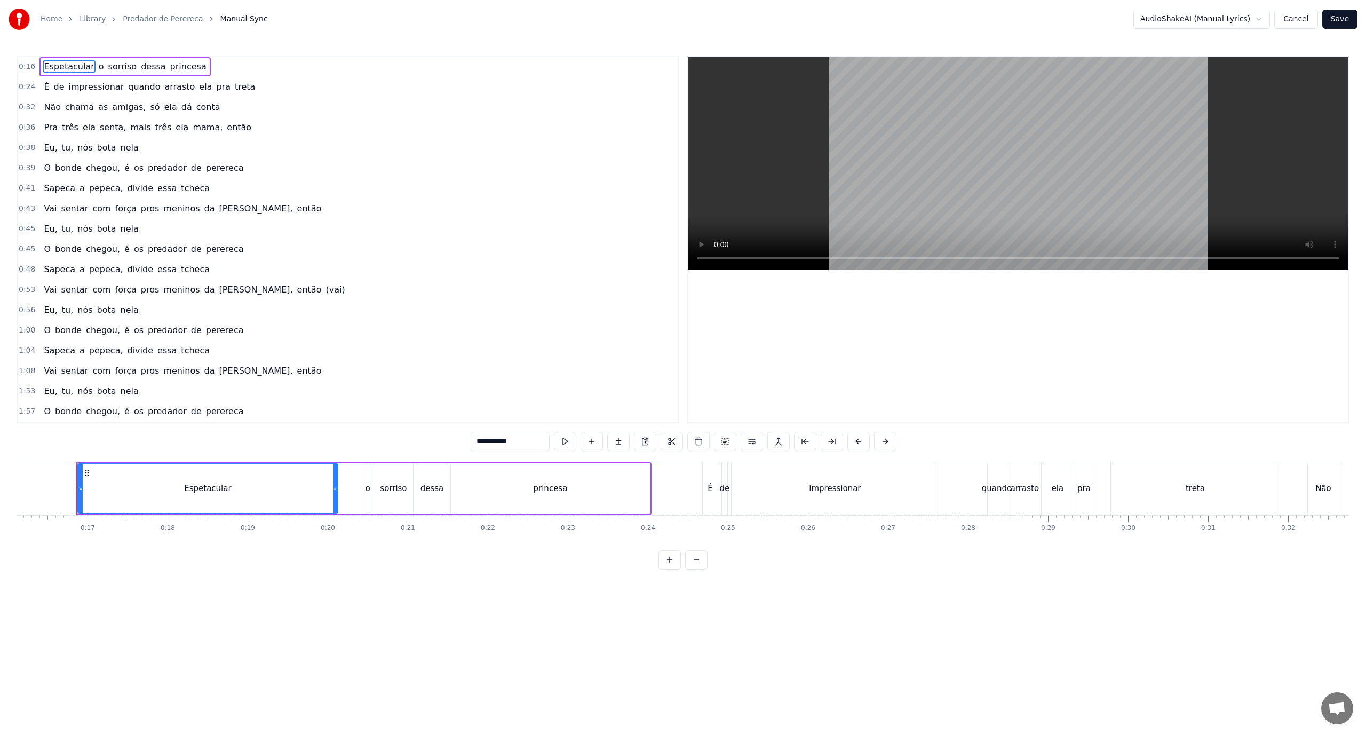
scroll to position [0, 1296]
